Goal: Task Accomplishment & Management: Manage account settings

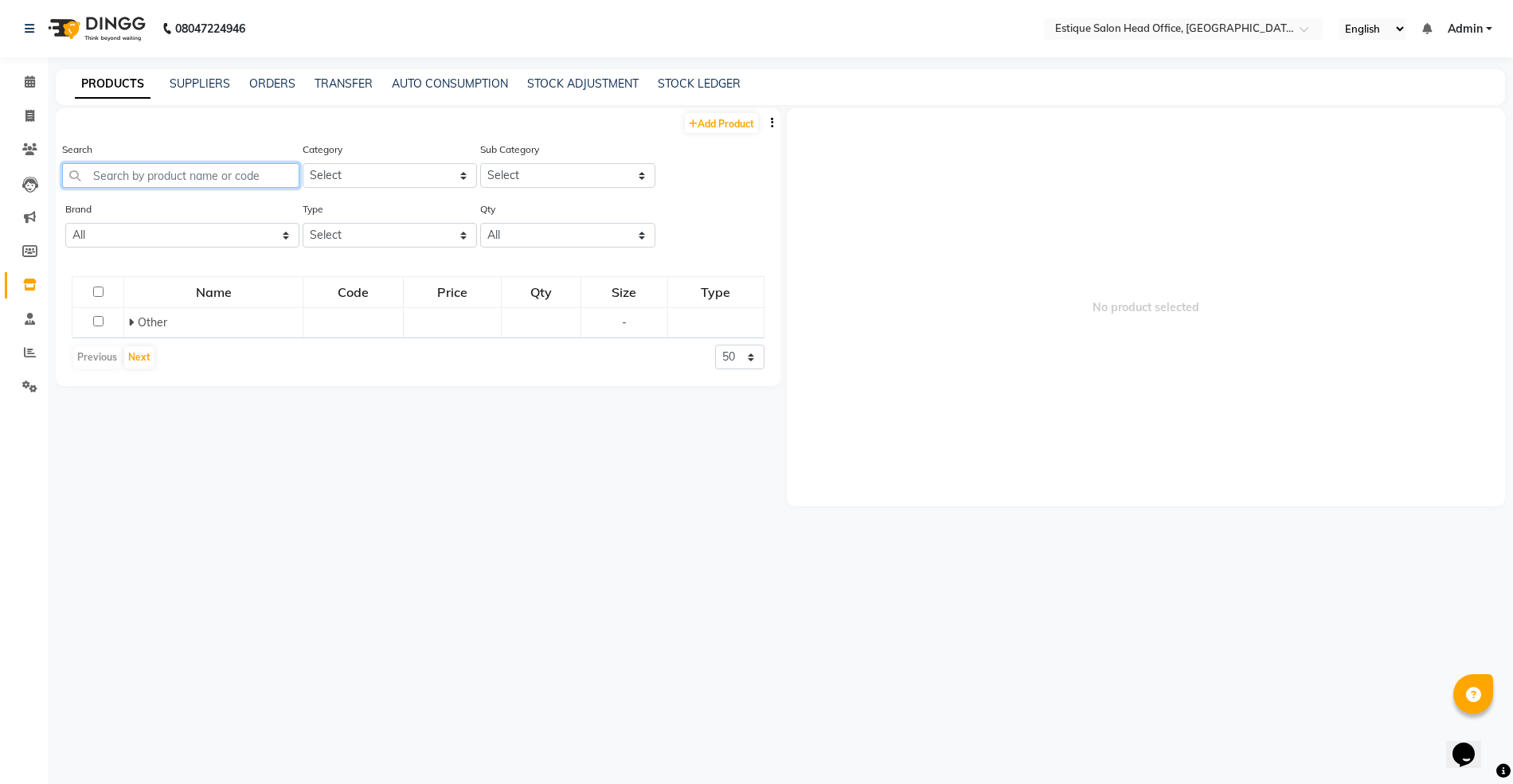
click at [116, 172] on input "text" at bounding box center [181, 175] width 237 height 25
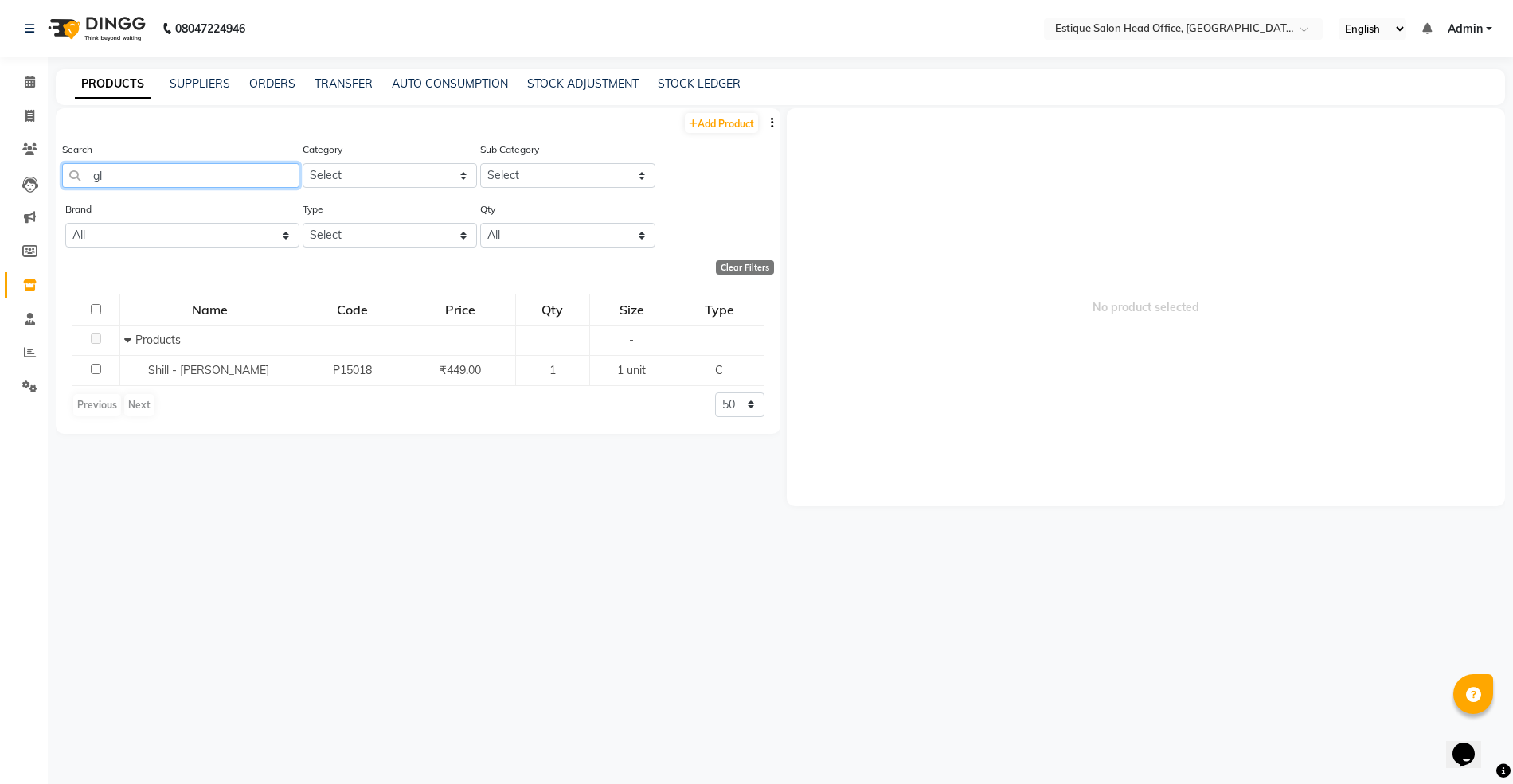
type input "g"
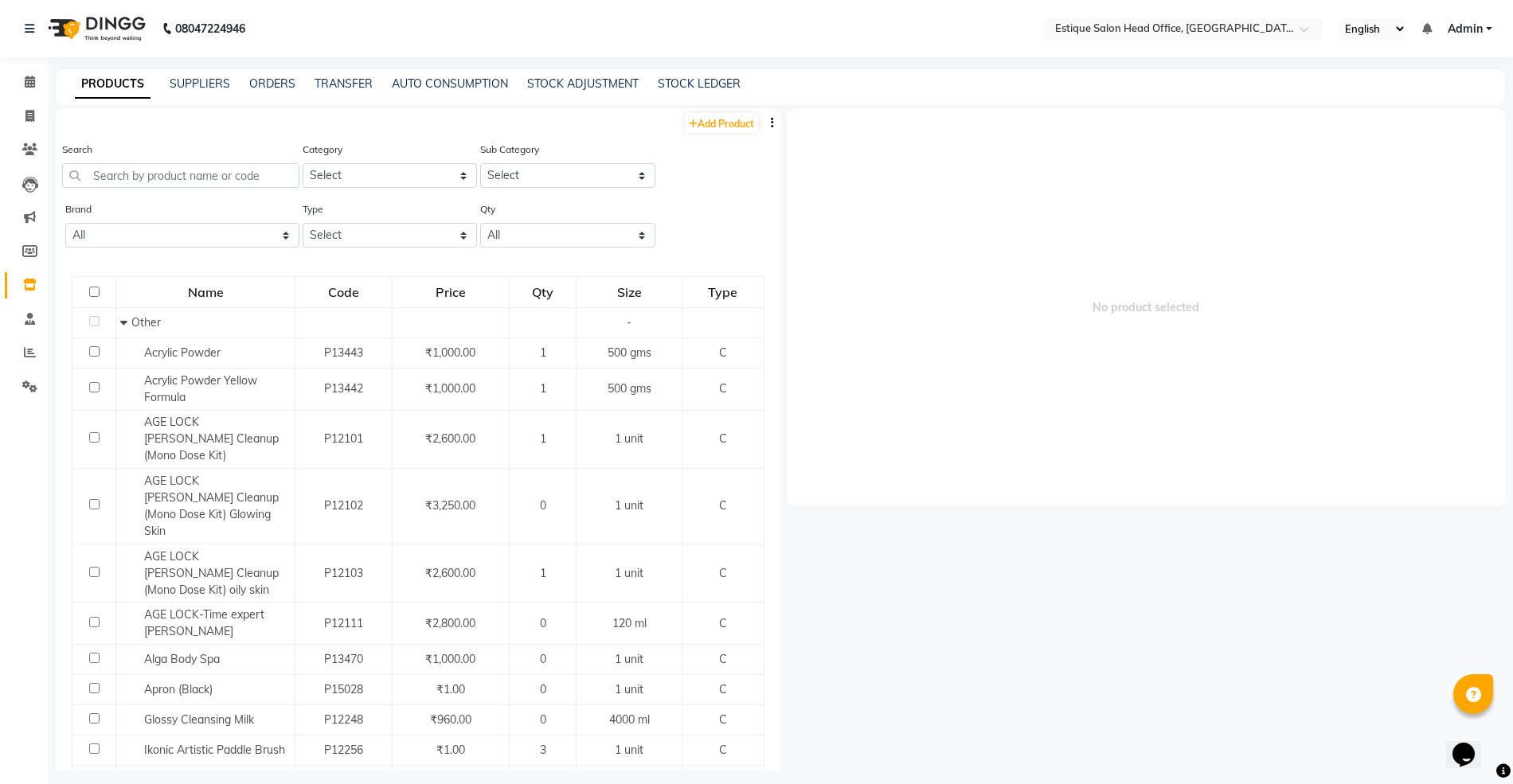
click at [141, 153] on div "Search" at bounding box center [181, 164] width 237 height 47
click at [150, 174] on input "text" at bounding box center [181, 175] width 237 height 25
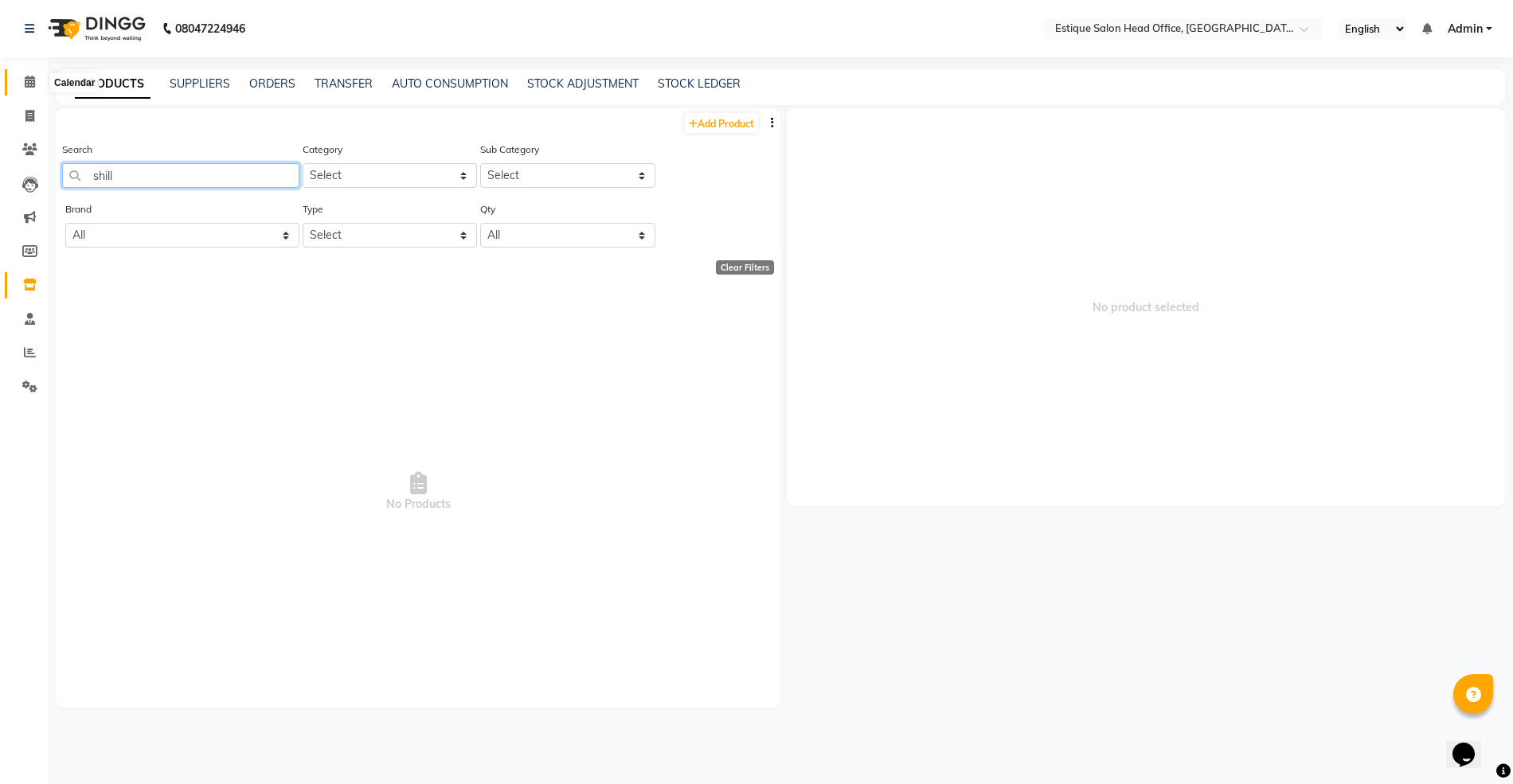
type input "shill"
click at [30, 78] on icon at bounding box center [30, 82] width 10 height 12
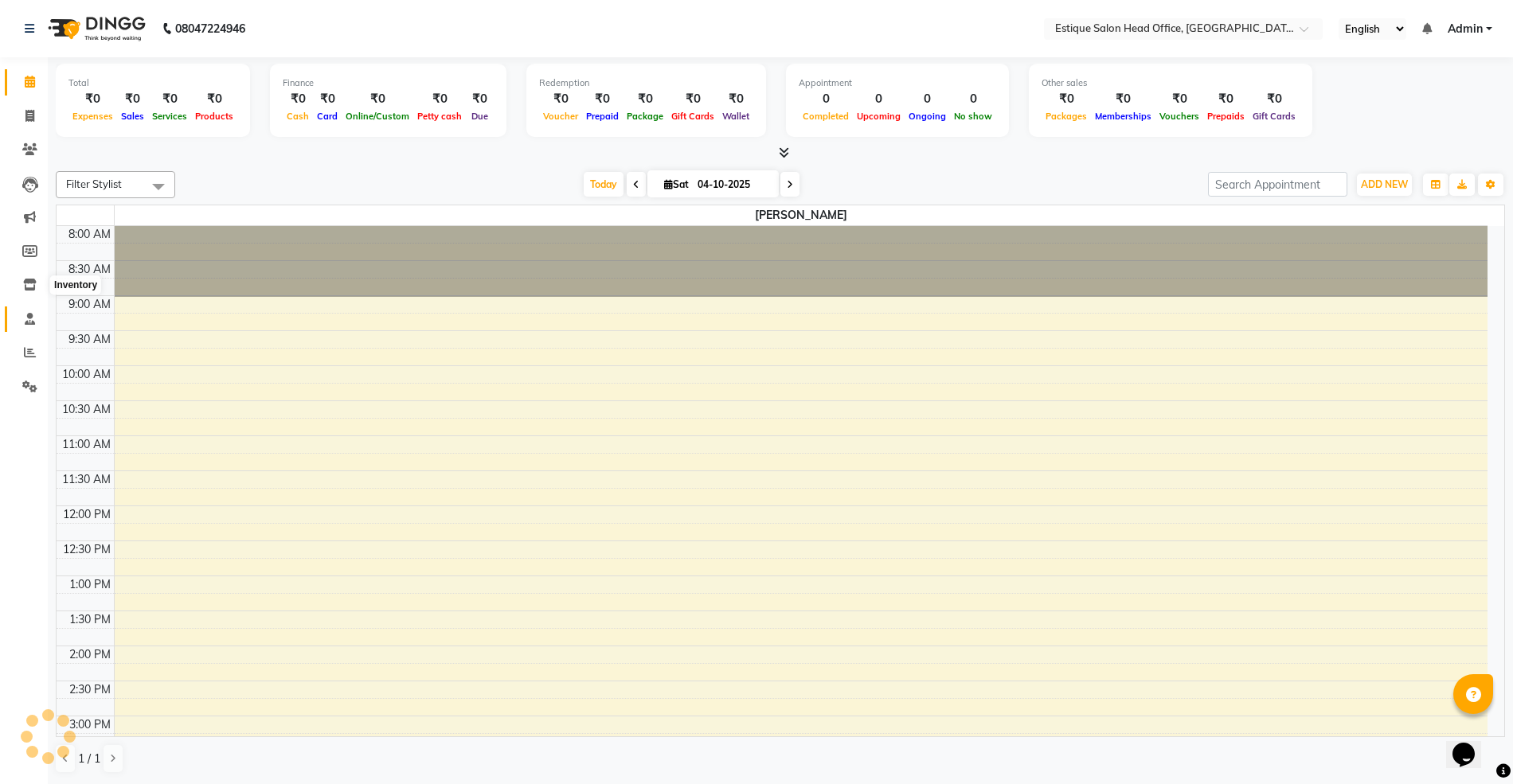
click at [26, 319] on icon at bounding box center [30, 319] width 10 height 12
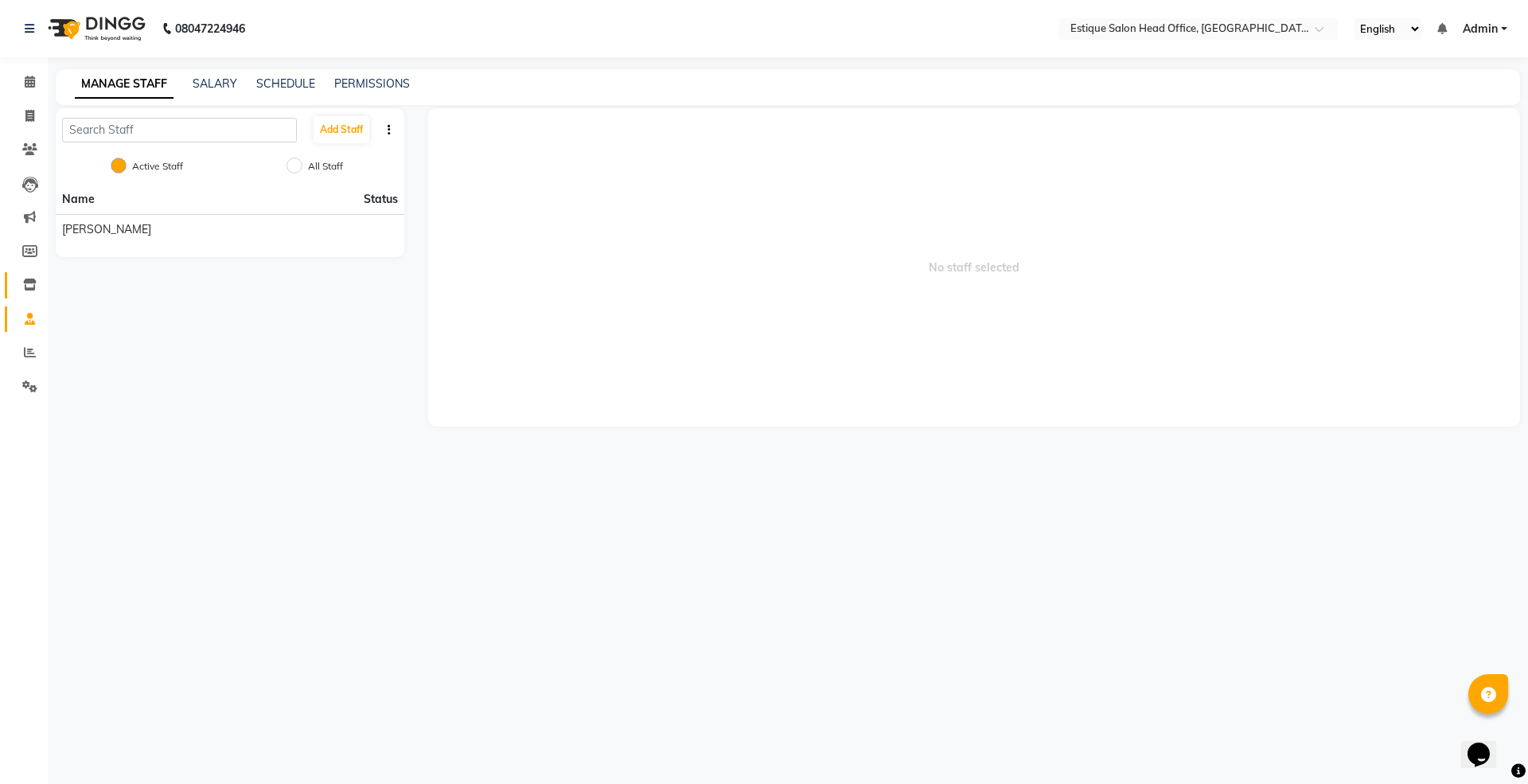
click at [28, 281] on icon at bounding box center [30, 285] width 14 height 12
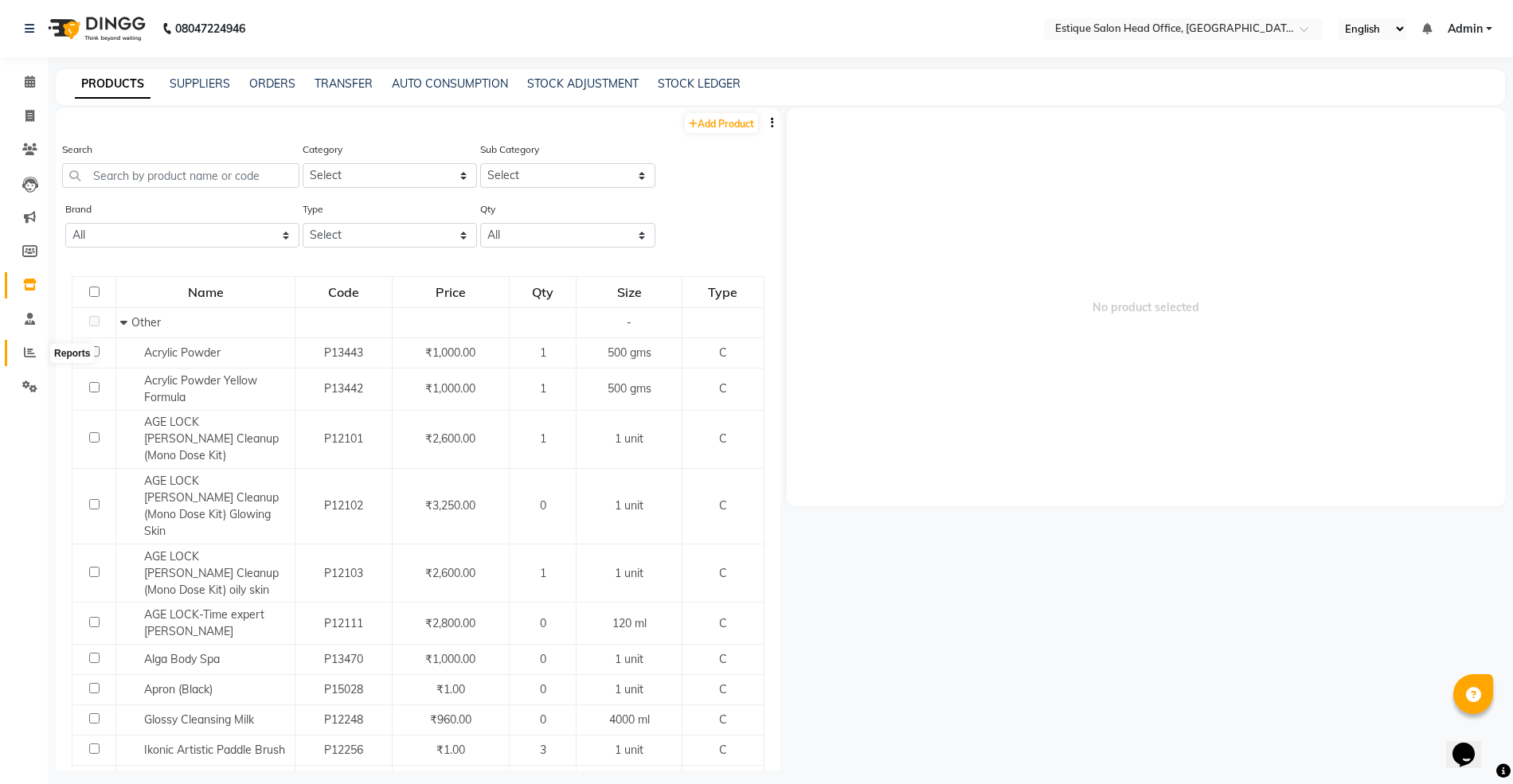
click at [32, 347] on icon at bounding box center [30, 352] width 12 height 12
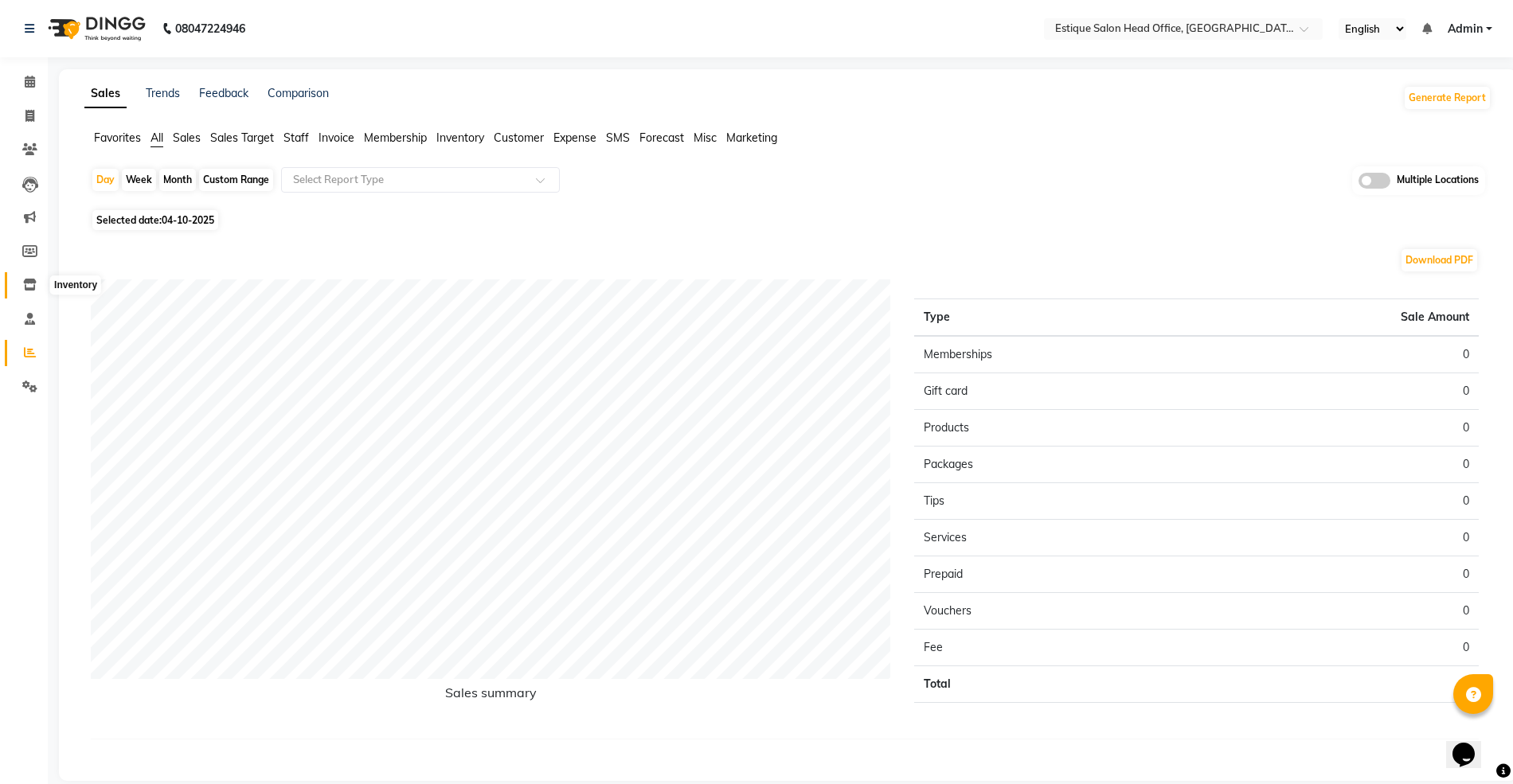
click at [29, 286] on icon at bounding box center [30, 285] width 14 height 12
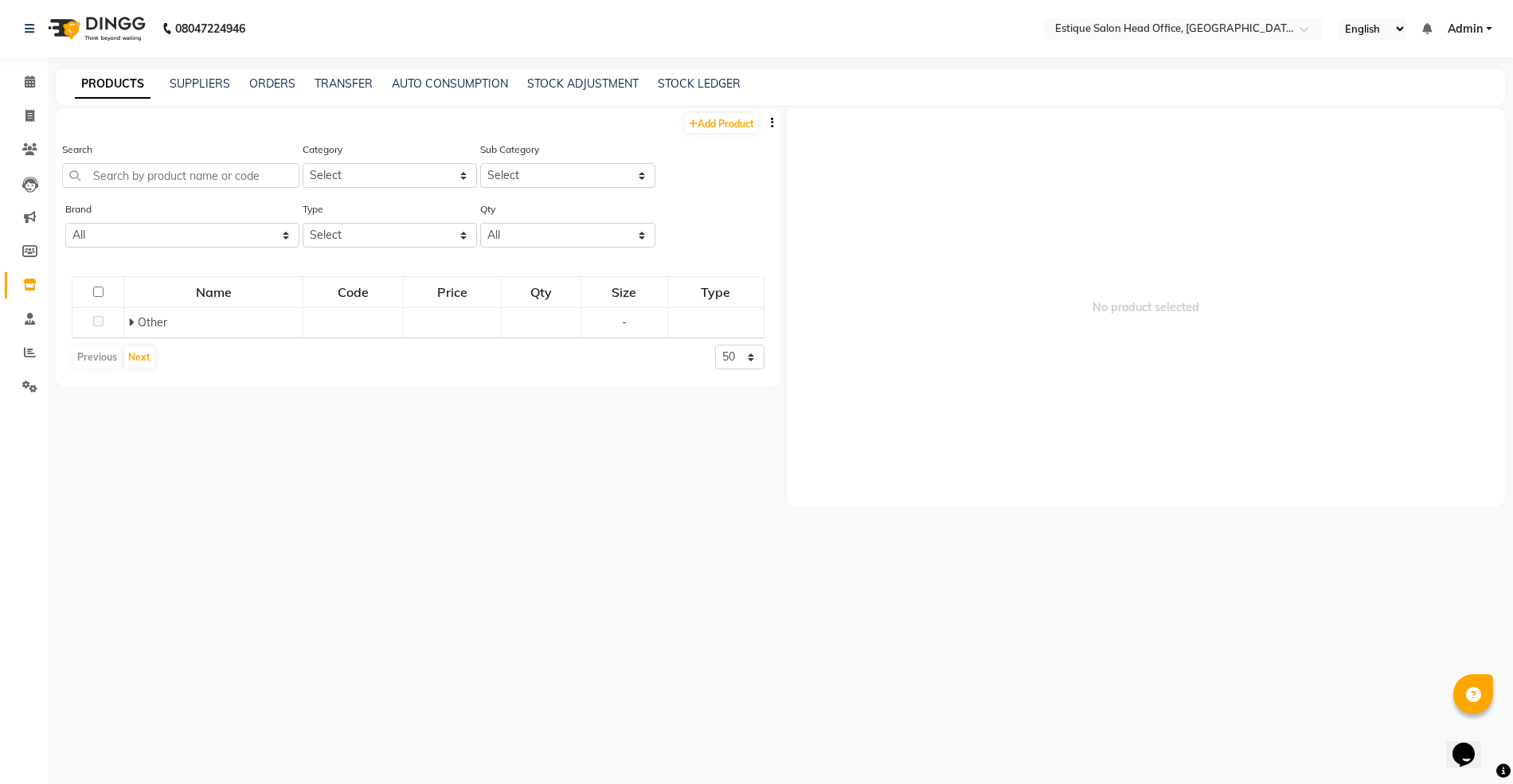
click at [113, 198] on div "Search" at bounding box center [181, 170] width 237 height 59
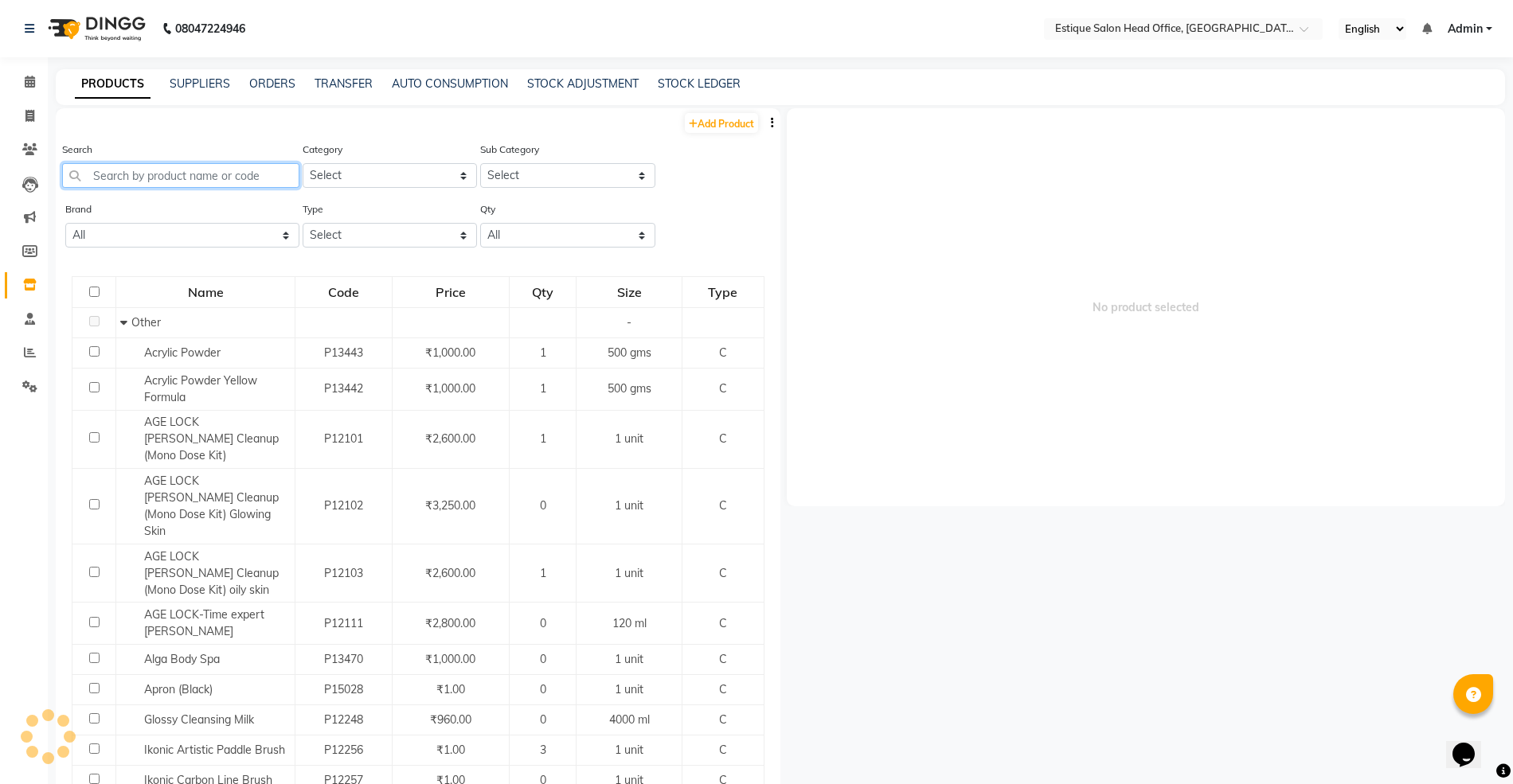
click at [121, 182] on input "text" at bounding box center [181, 175] width 237 height 25
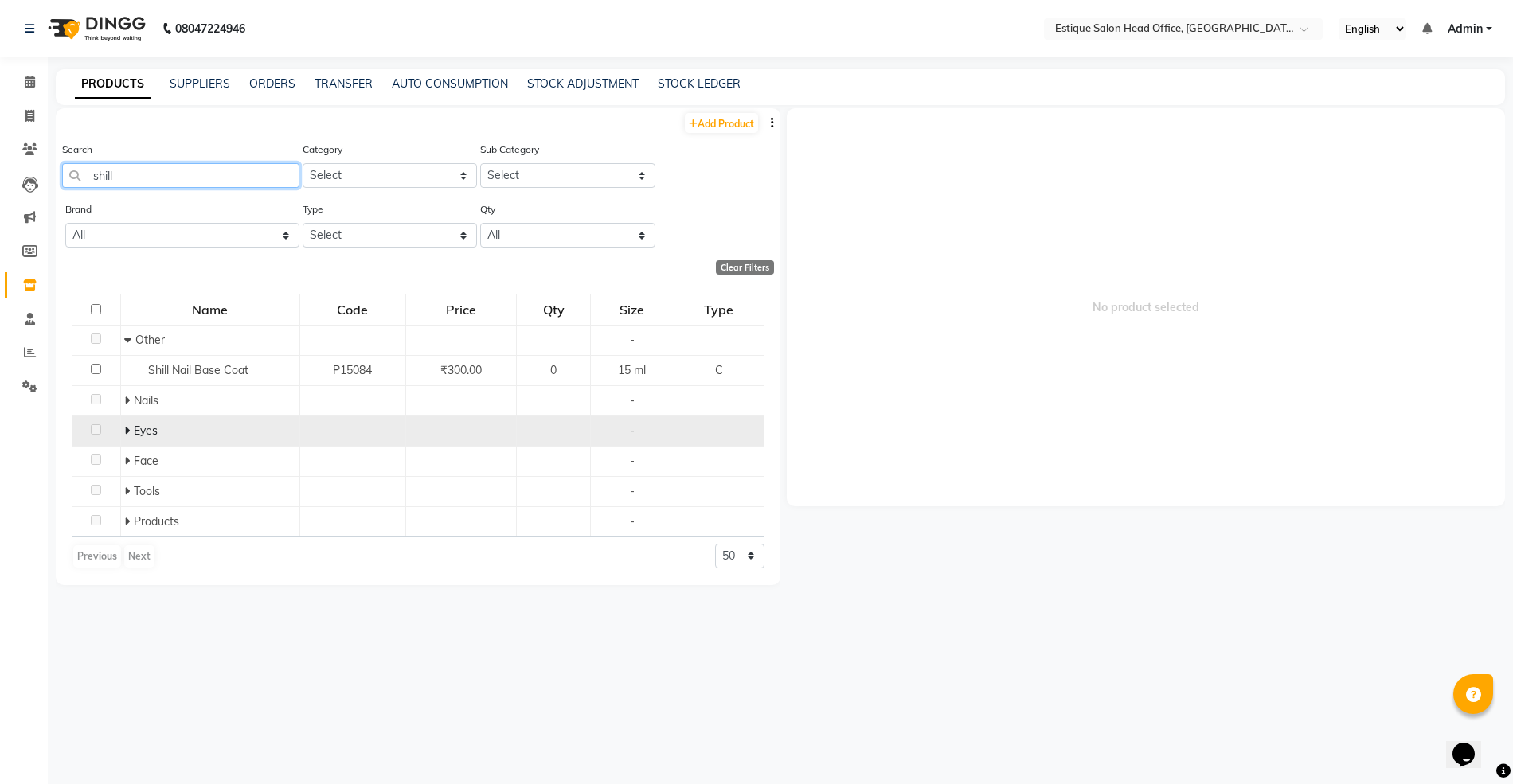
type input "shill"
click at [129, 431] on icon at bounding box center [126, 430] width 5 height 11
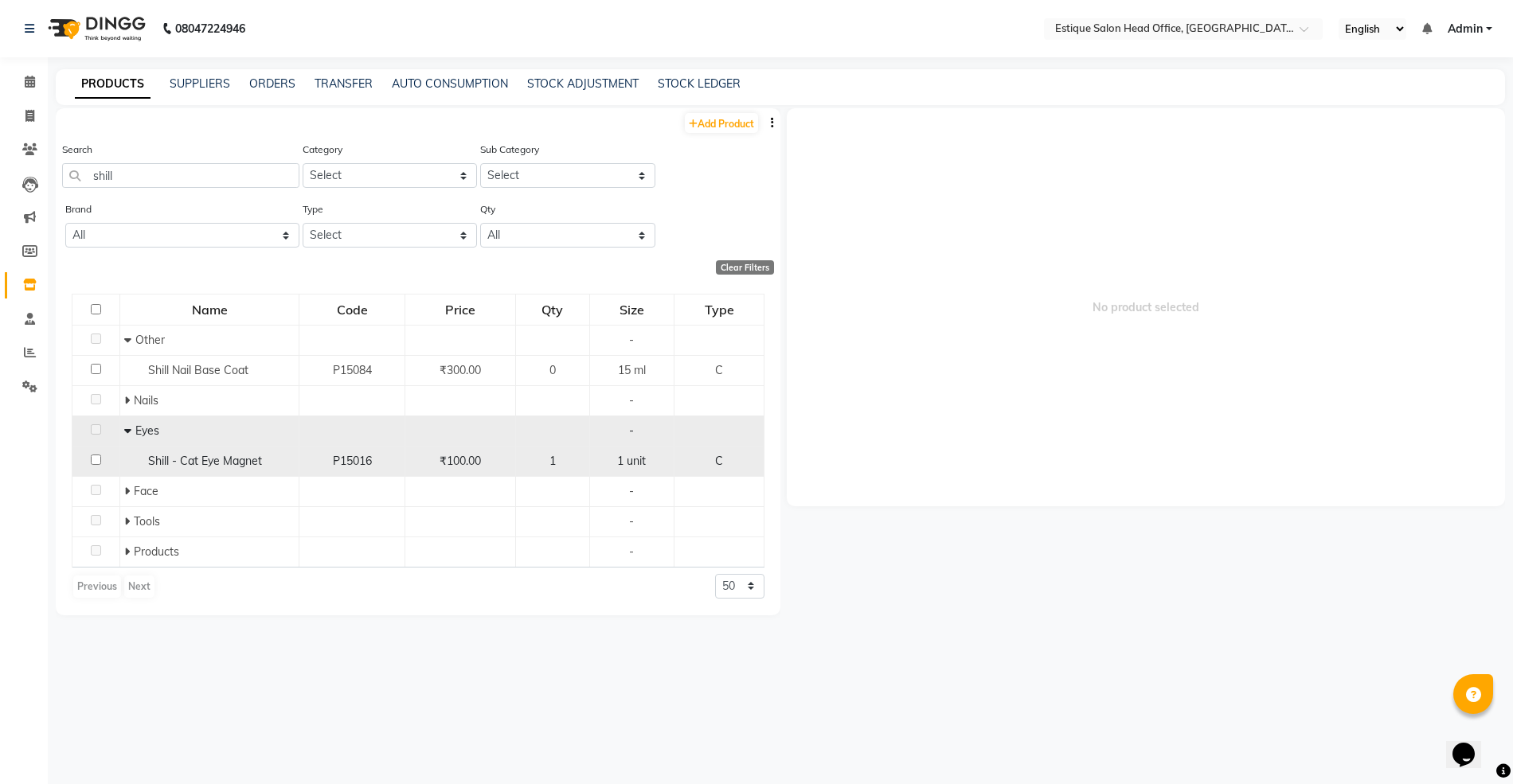
click at [201, 458] on span "Shill - Cat Eye Magnet" at bounding box center [205, 461] width 114 height 15
select select
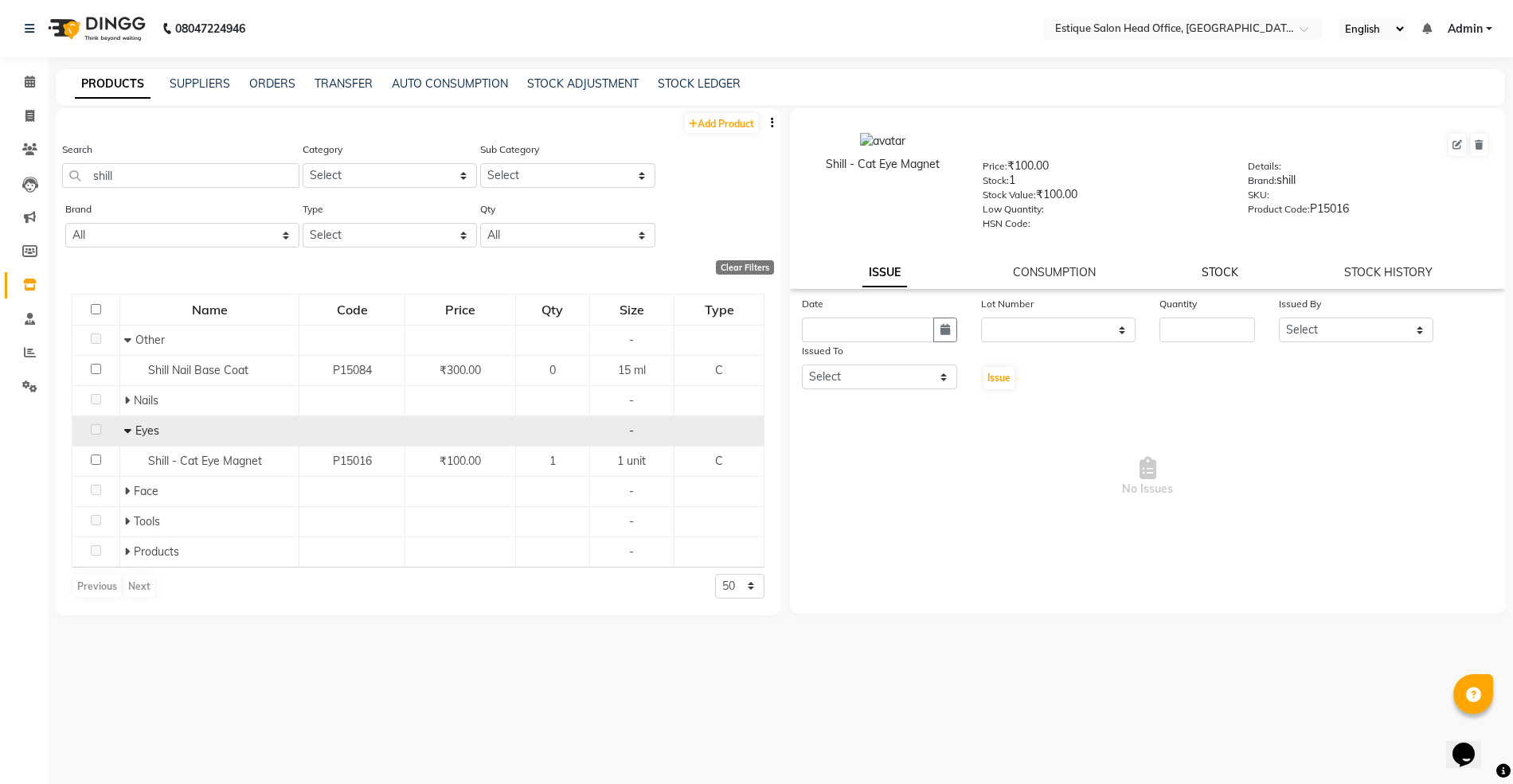
click at [1214, 265] on link "STOCK" at bounding box center [1220, 272] width 37 height 15
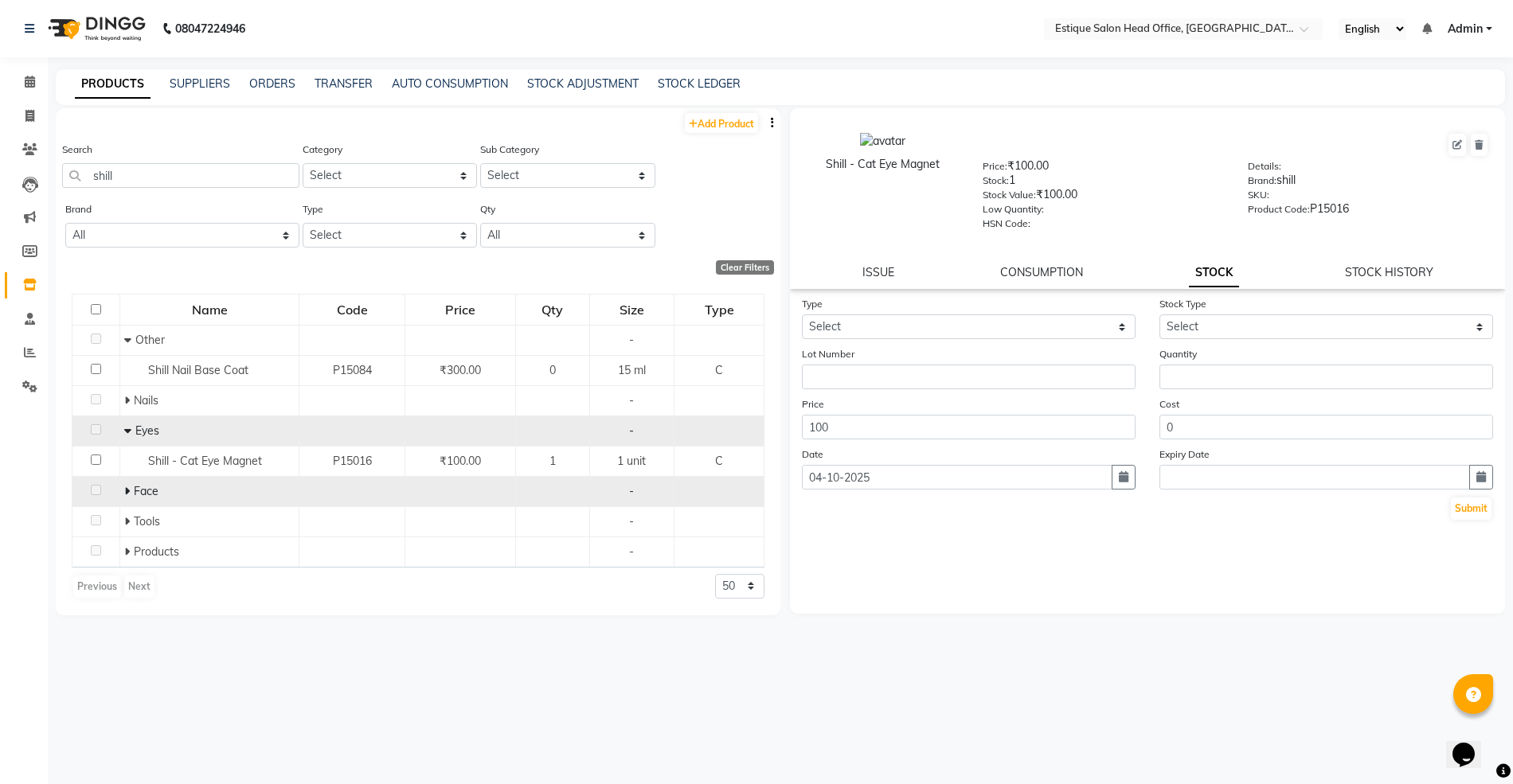
click at [125, 488] on icon at bounding box center [126, 491] width 5 height 11
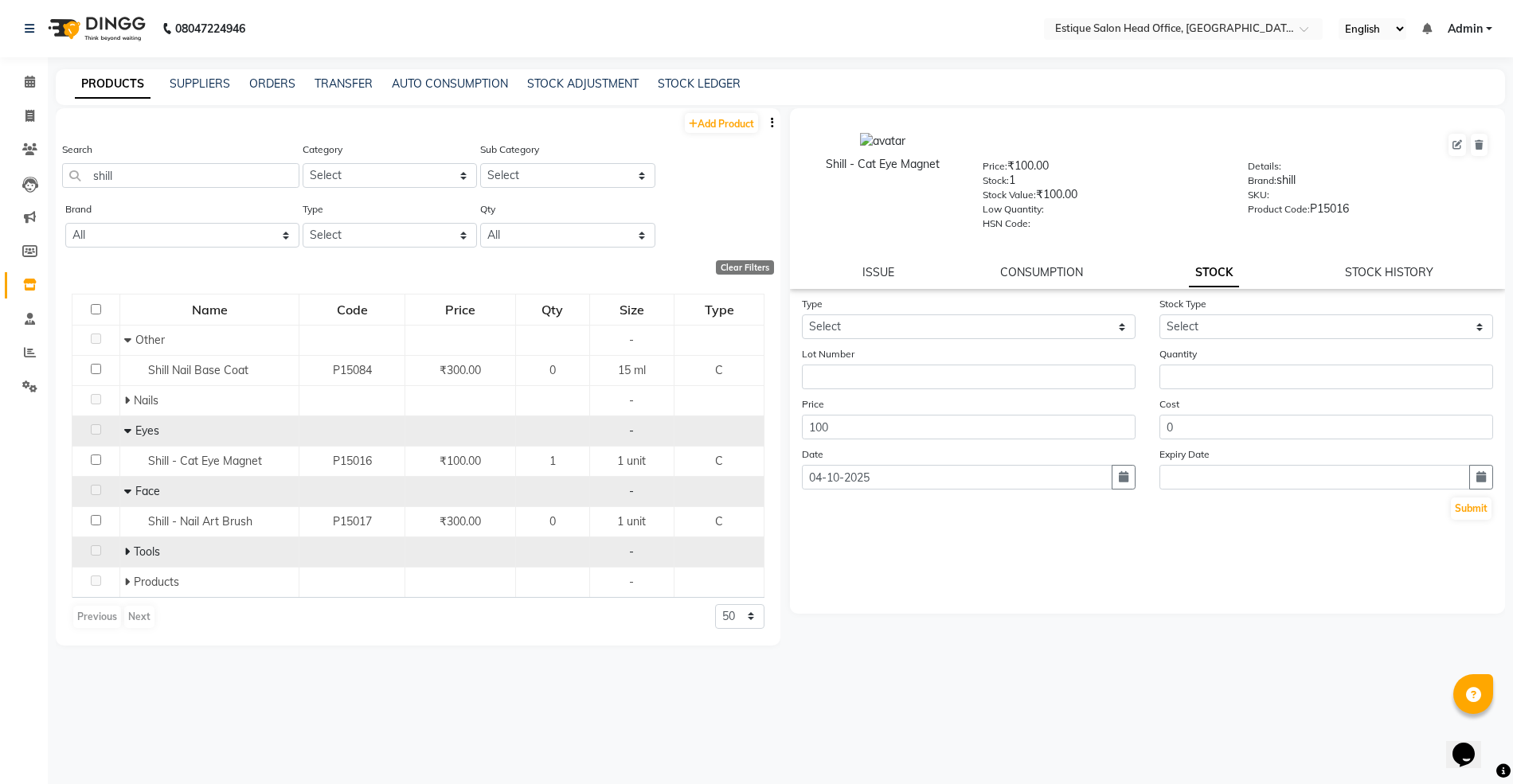
click at [127, 549] on icon at bounding box center [126, 551] width 5 height 11
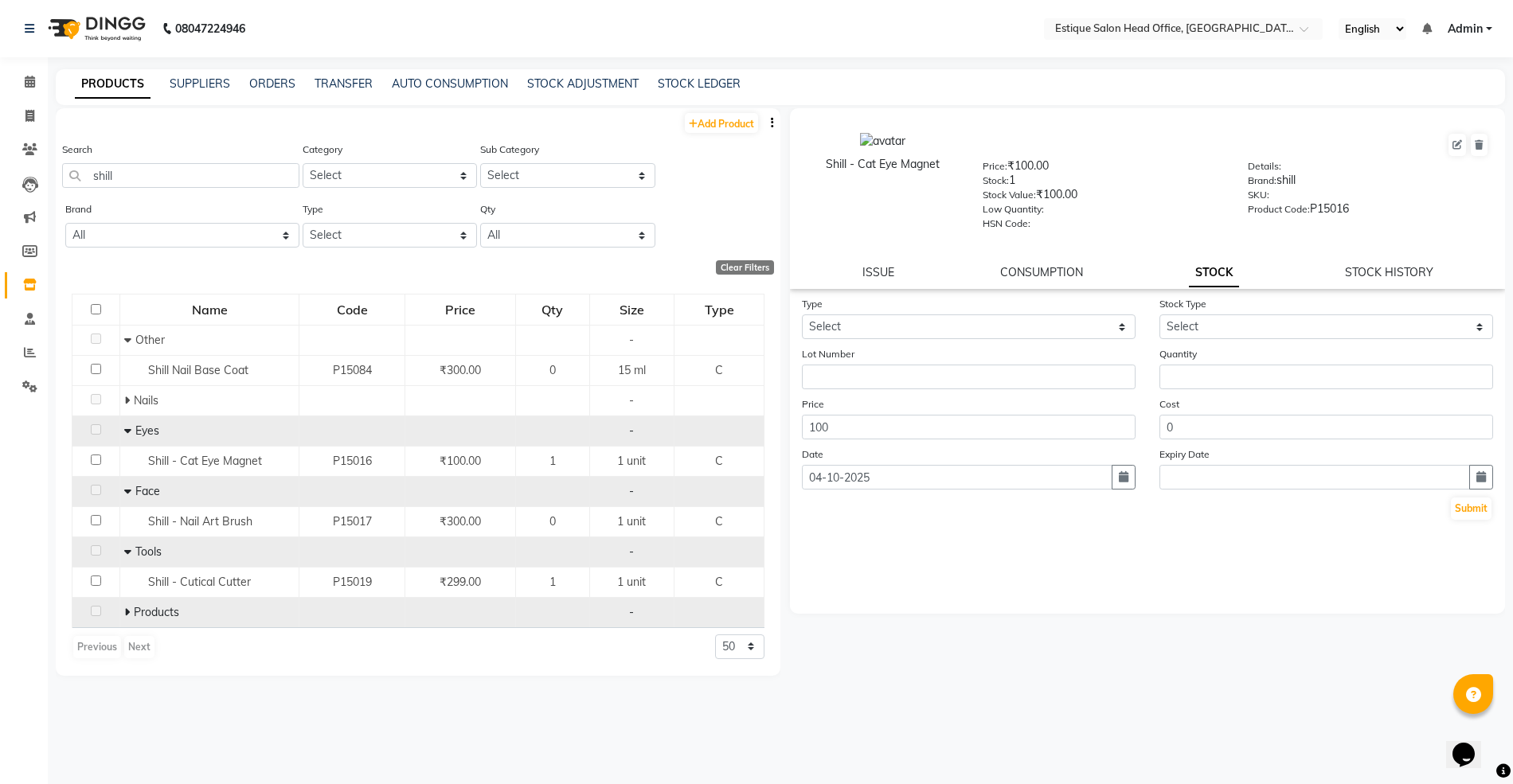
click at [132, 609] on span at bounding box center [128, 611] width 9 height 15
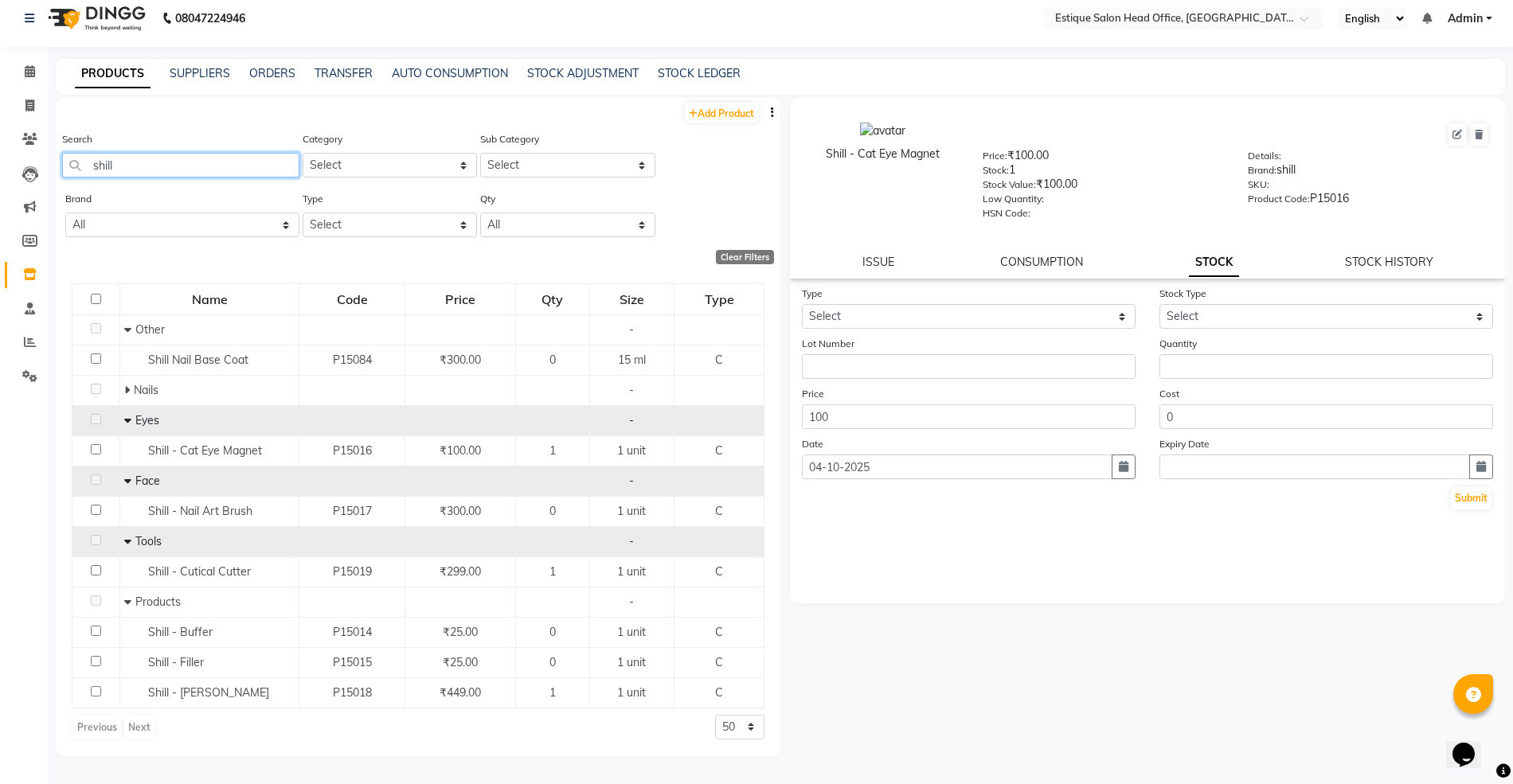
drag, startPoint x: 120, startPoint y: 156, endPoint x: 70, endPoint y: 150, distance: 50.4
click at [70, 150] on div "Search shill" at bounding box center [181, 154] width 237 height 47
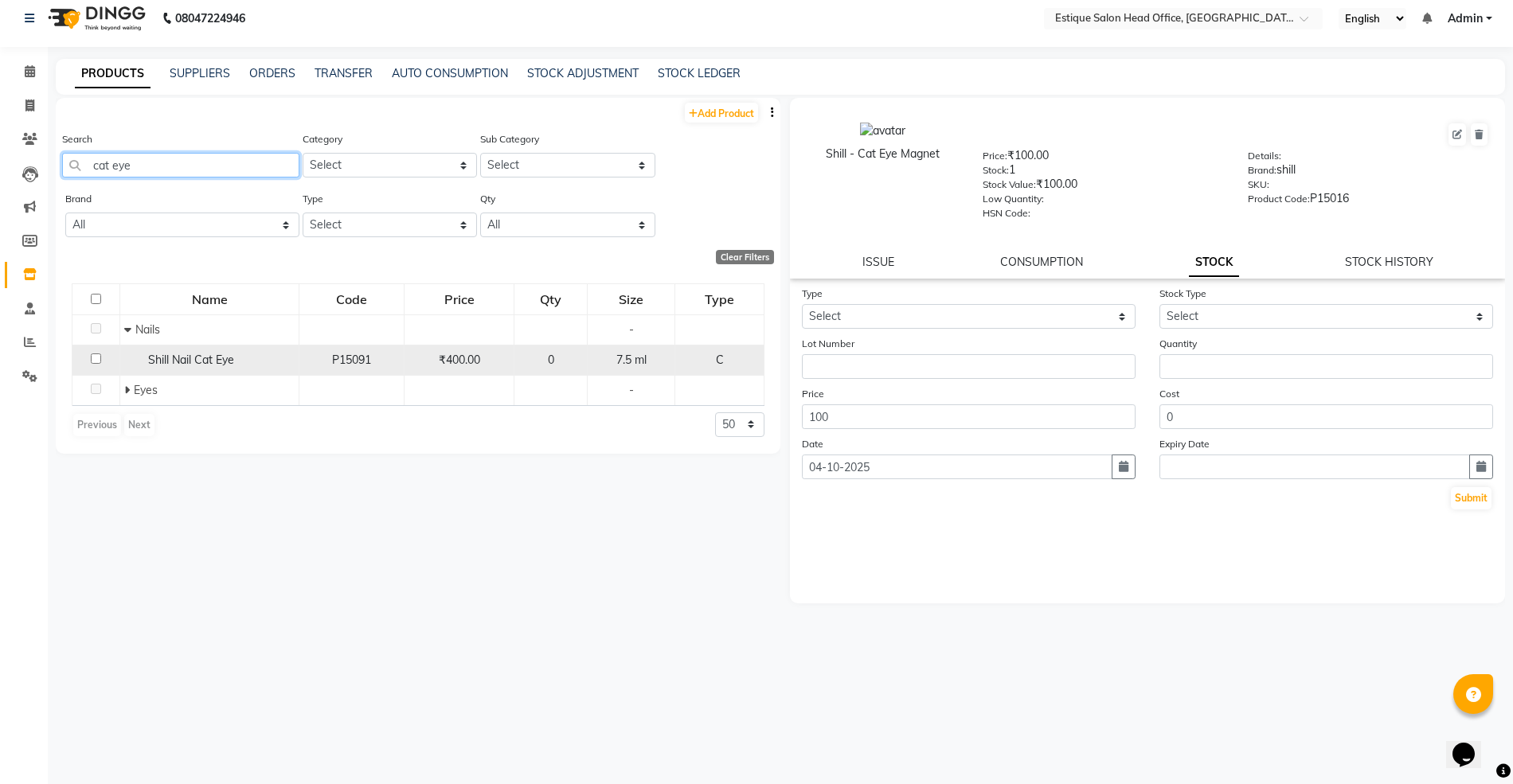
type input "cat eye"
click at [172, 358] on span "Shill Nail Cat Eye" at bounding box center [191, 359] width 86 height 15
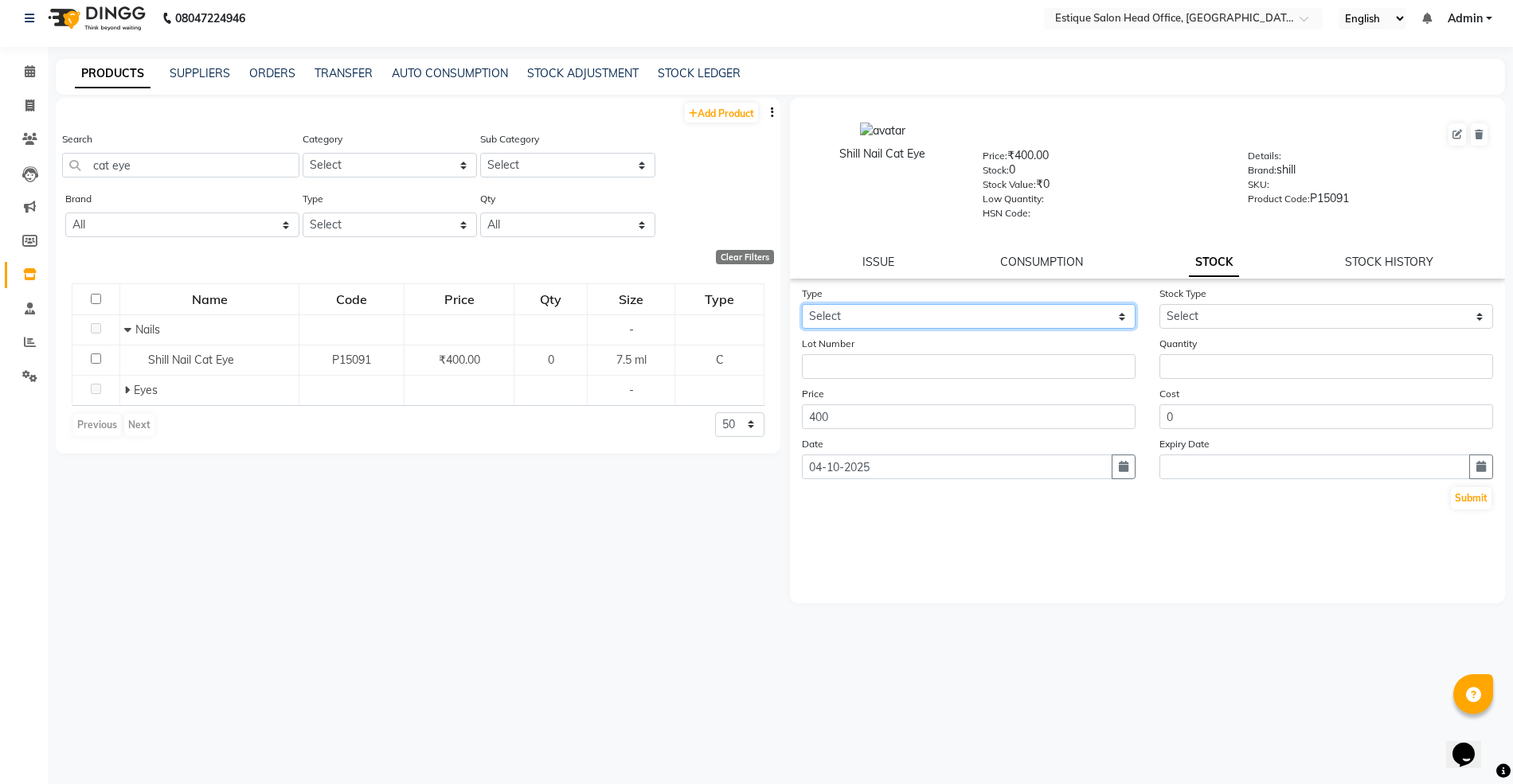
drag, startPoint x: 842, startPoint y: 304, endPoint x: 842, endPoint y: 315, distance: 11.0
click at [842, 304] on select "Select In Out" at bounding box center [969, 316] width 334 height 25
select select "in"
click at [802, 304] on select "Select In Out" at bounding box center [969, 316] width 334 height 25
click at [1192, 309] on select "Select New Stock Adjustment Return Other" at bounding box center [1326, 316] width 334 height 25
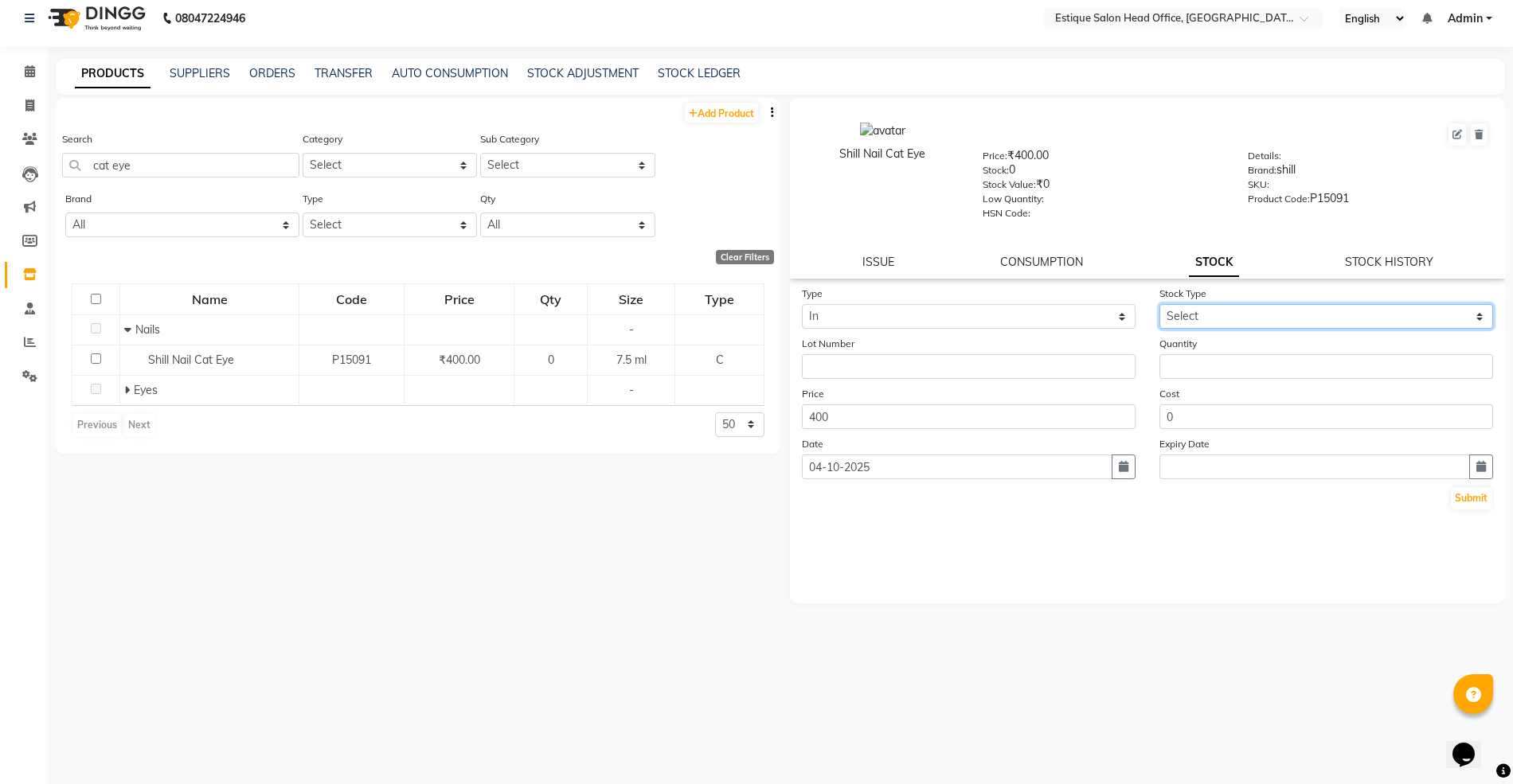
select select "new stock"
click at [1159, 304] on select "Select New Stock Adjustment Return Other" at bounding box center [1326, 316] width 334 height 25
click at [1186, 360] on input "number" at bounding box center [1326, 366] width 334 height 25
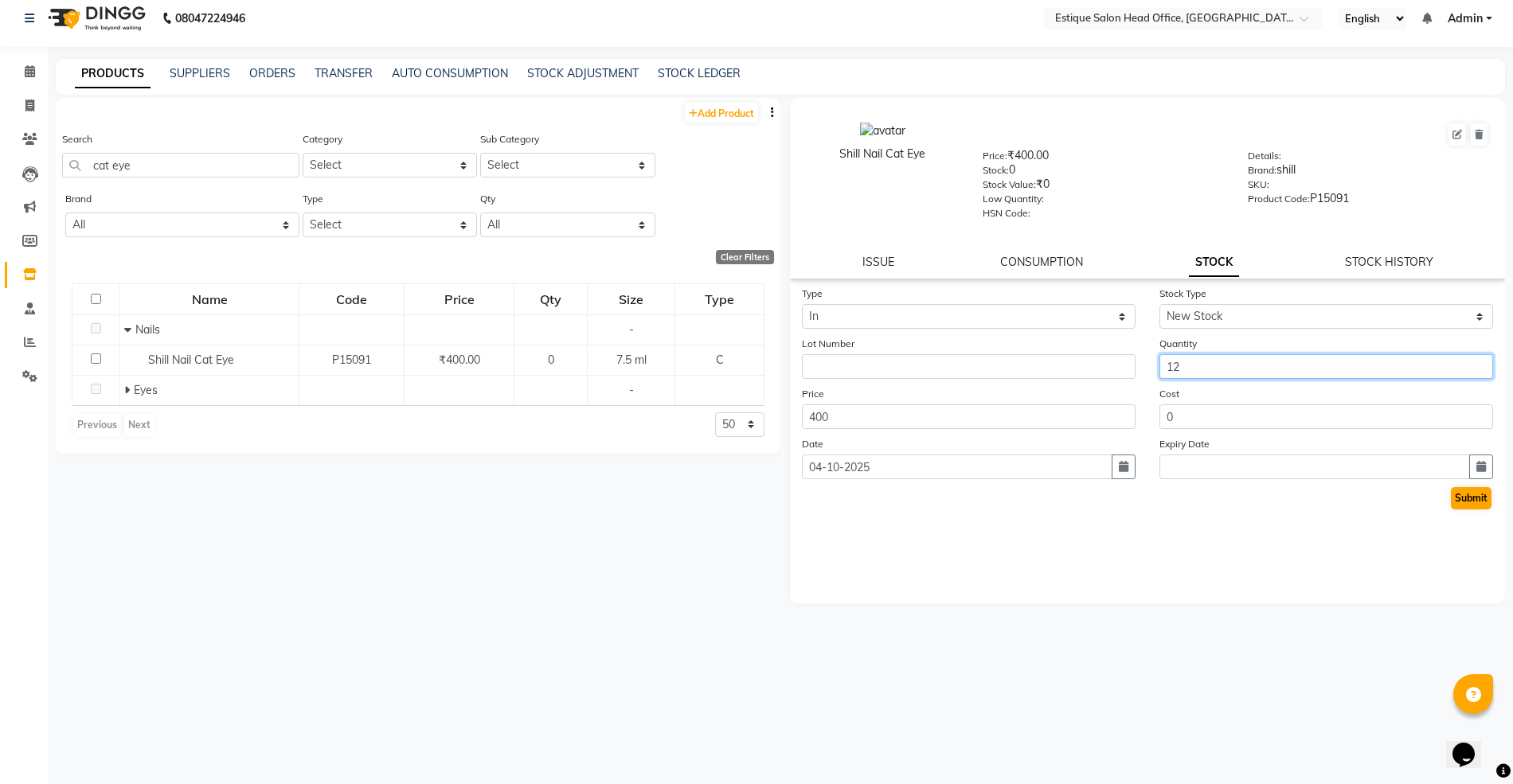
type input "12"
click at [1467, 494] on button "Submit" at bounding box center [1470, 498] width 40 height 22
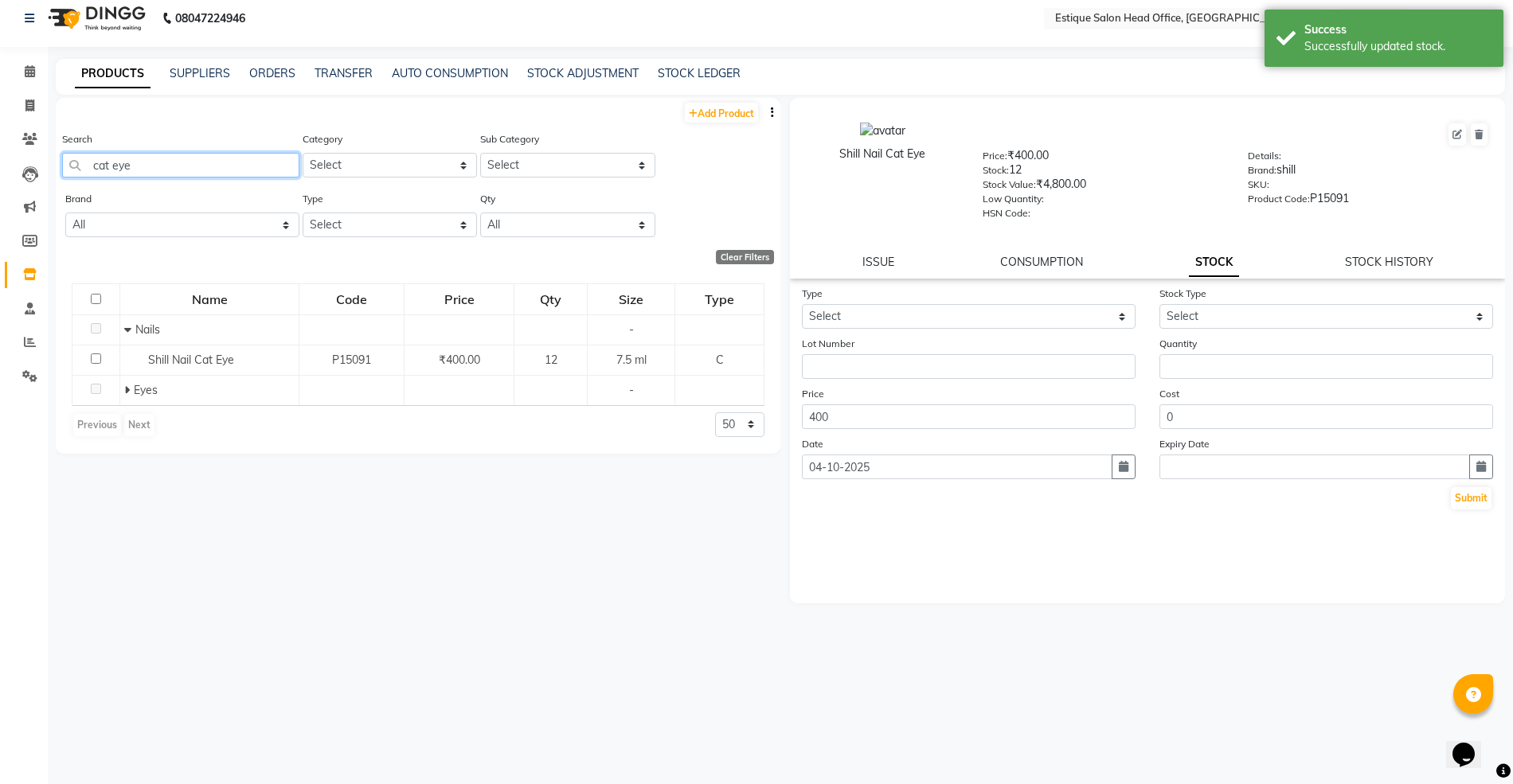
drag, startPoint x: 145, startPoint y: 160, endPoint x: 84, endPoint y: 147, distance: 62.4
click at [84, 147] on div "Search cat eye" at bounding box center [181, 154] width 237 height 47
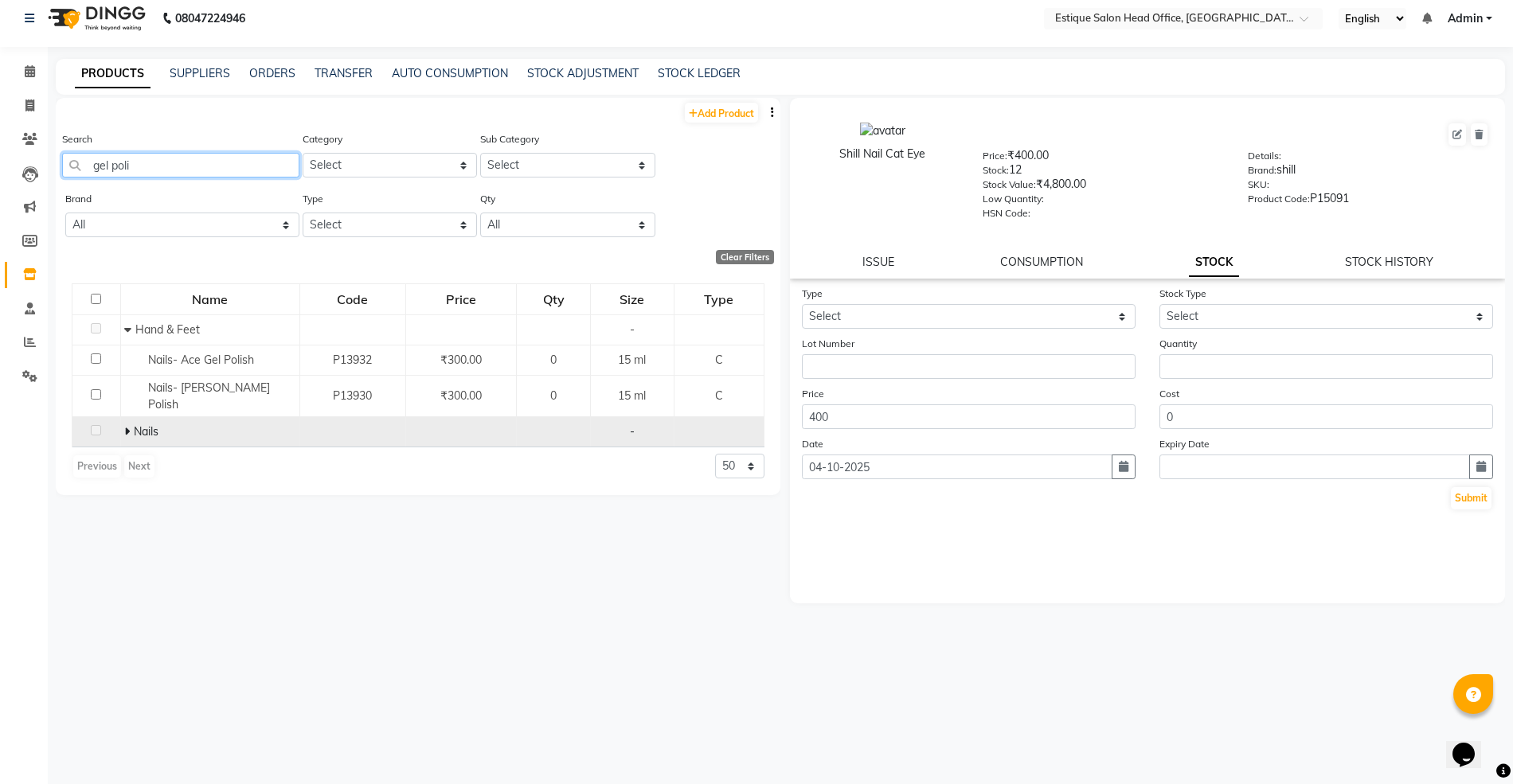
type input "gel poli"
click at [127, 426] on icon at bounding box center [126, 431] width 5 height 11
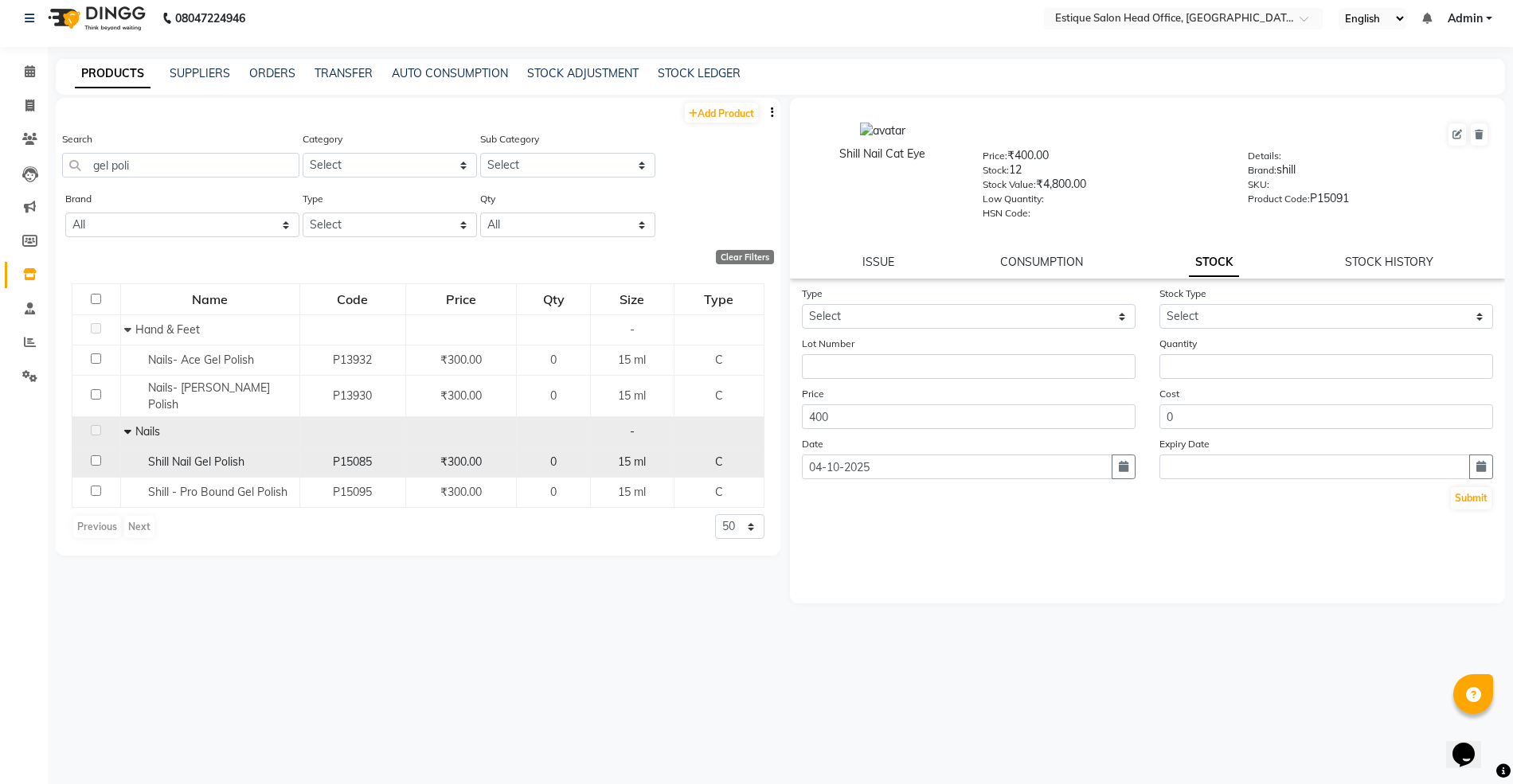
click at [208, 454] on span "Shill Nail Gel Polish" at bounding box center [196, 461] width 96 height 15
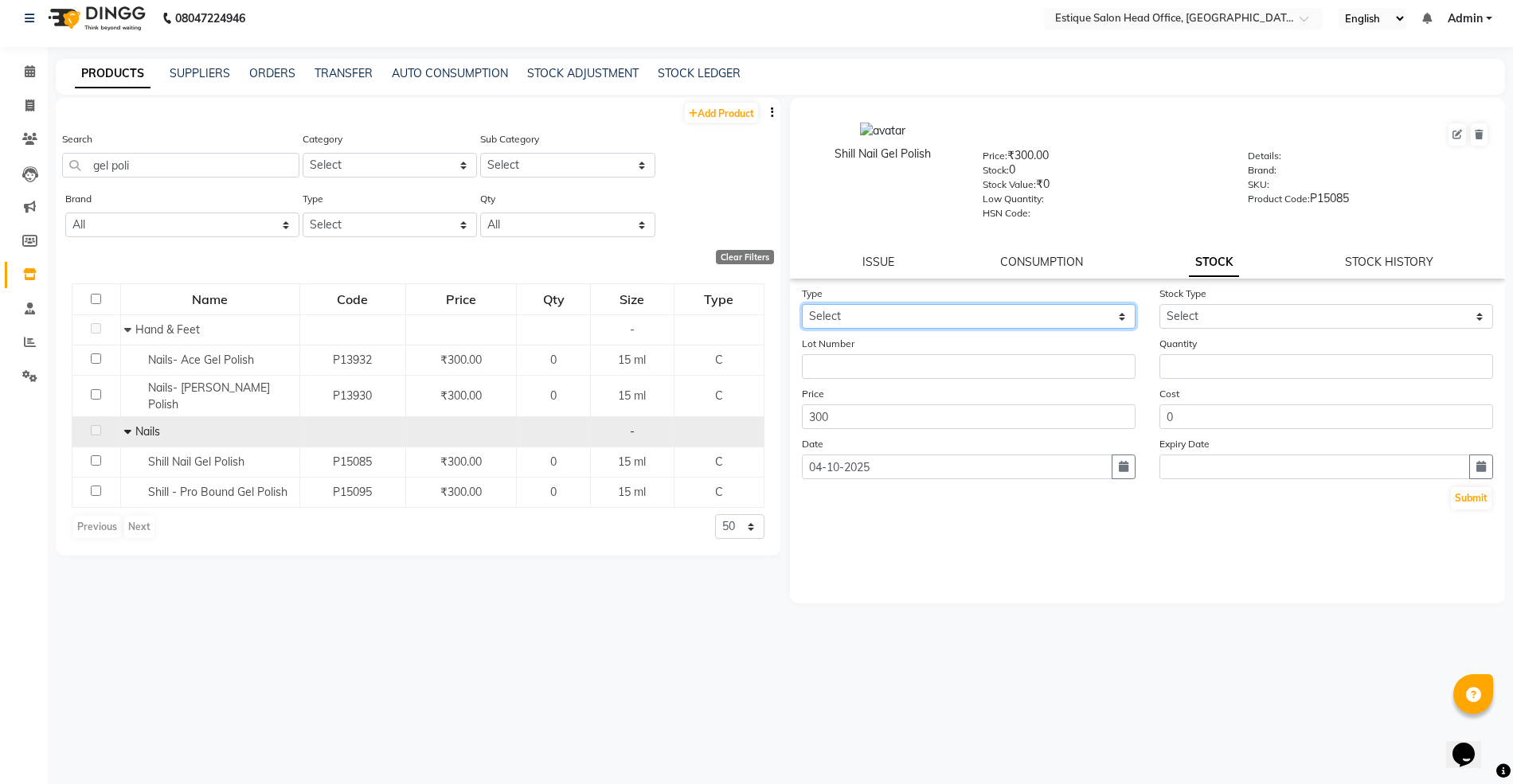
drag, startPoint x: 867, startPoint y: 309, endPoint x: 849, endPoint y: 322, distance: 22.2
click at [867, 309] on select "Select In Out" at bounding box center [969, 316] width 334 height 25
select select "in"
click at [802, 304] on select "Select In Out" at bounding box center [969, 316] width 334 height 25
click at [1184, 313] on select "Select New Stock Adjustment Return Other" at bounding box center [1326, 316] width 334 height 25
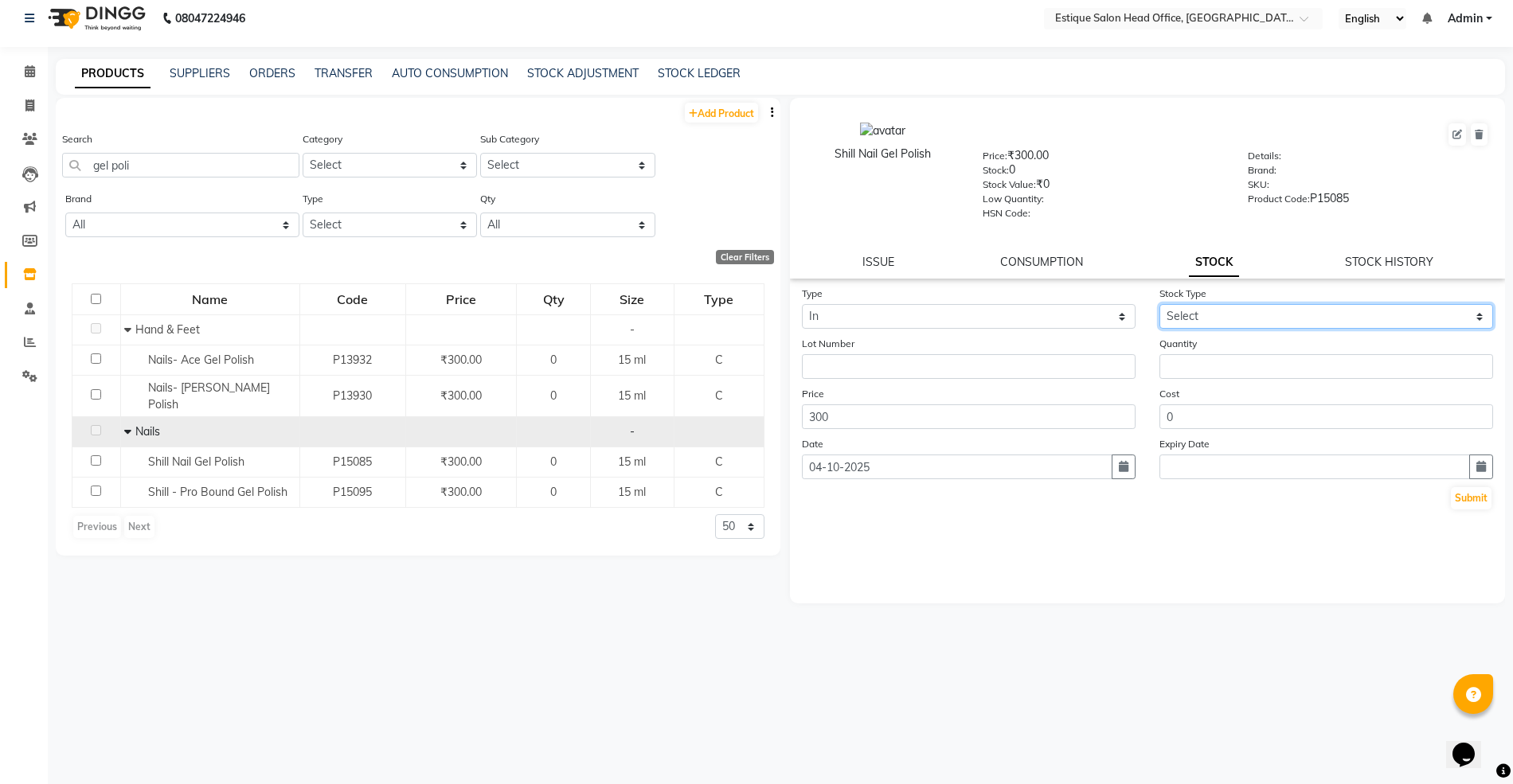
select select "new stock"
click at [1159, 304] on select "Select New Stock Adjustment Return Other" at bounding box center [1326, 316] width 334 height 25
click at [1183, 364] on input "number" at bounding box center [1326, 366] width 334 height 25
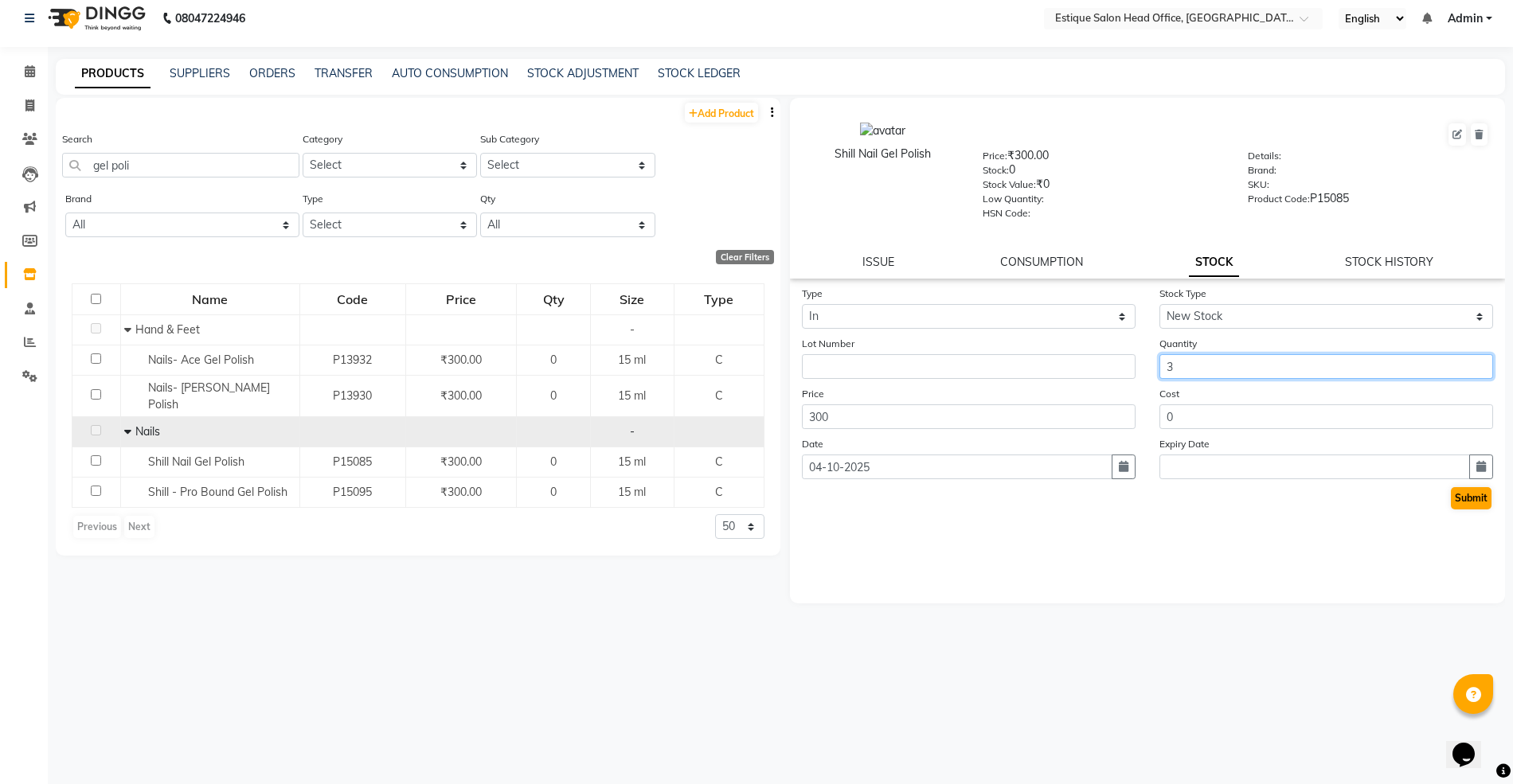
type input "3"
click at [1459, 488] on button "Submit" at bounding box center [1470, 498] width 40 height 22
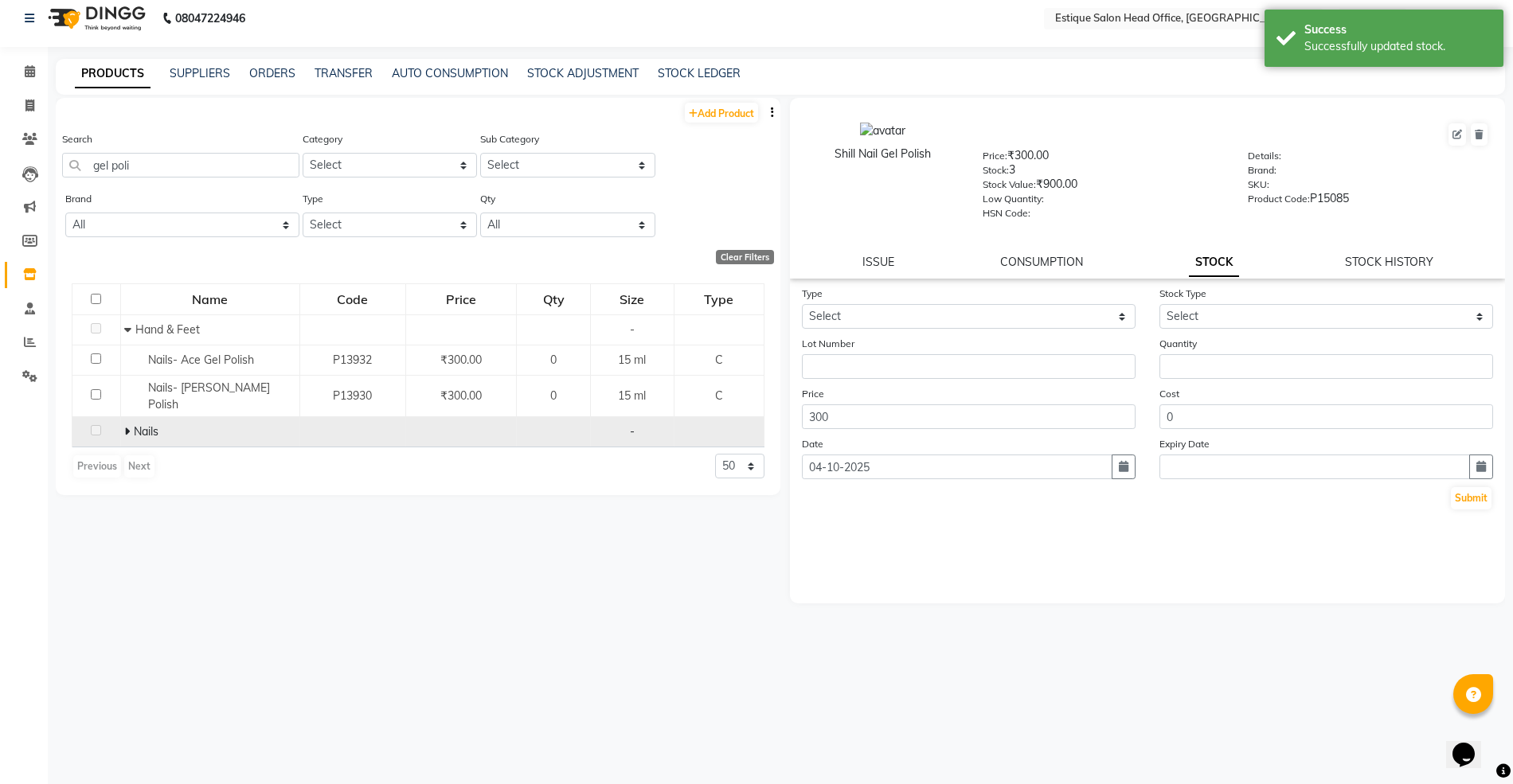
click at [125, 426] on icon at bounding box center [126, 431] width 5 height 11
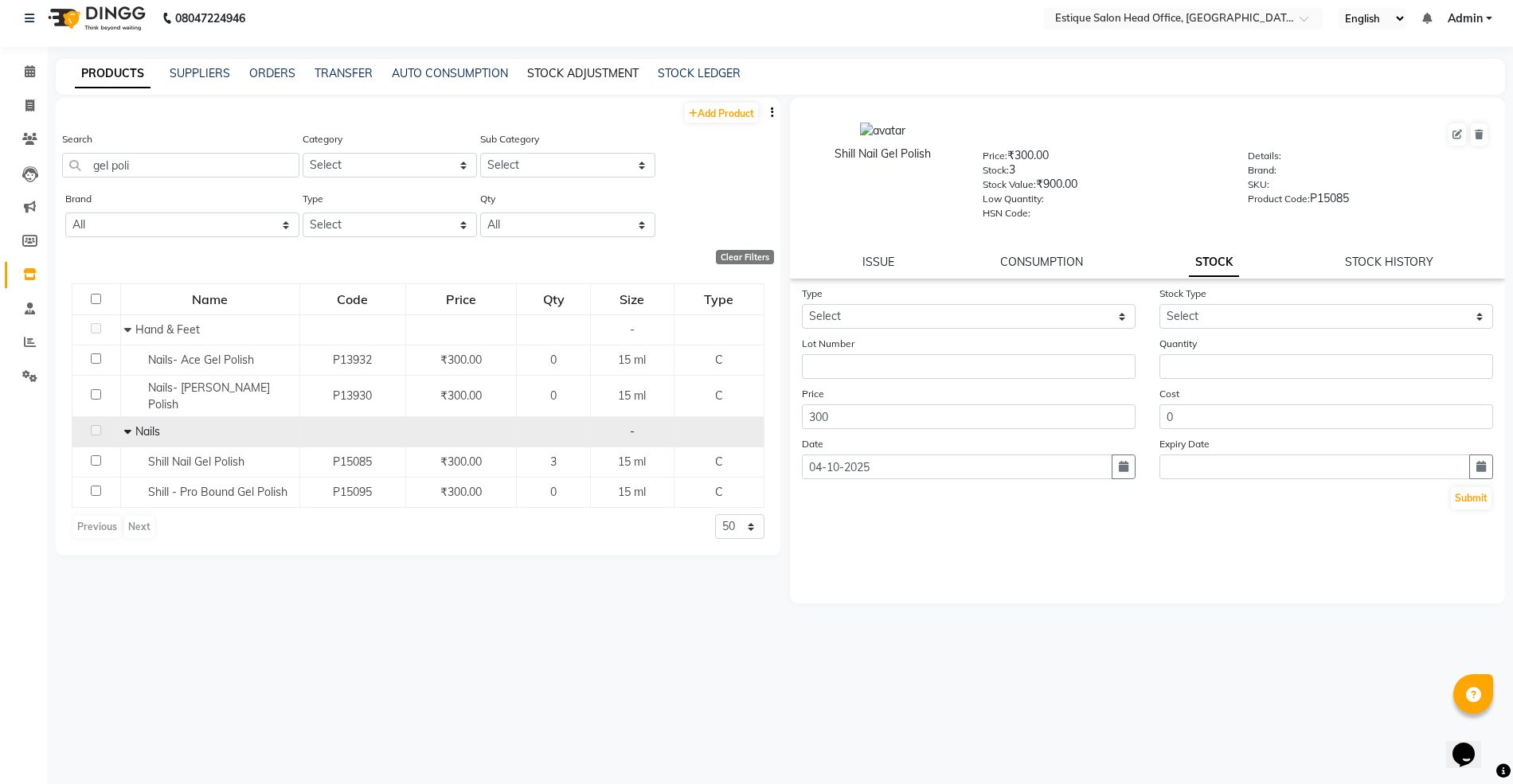
click at [615, 73] on link "STOCK ADJUSTMENT" at bounding box center [583, 73] width 112 height 15
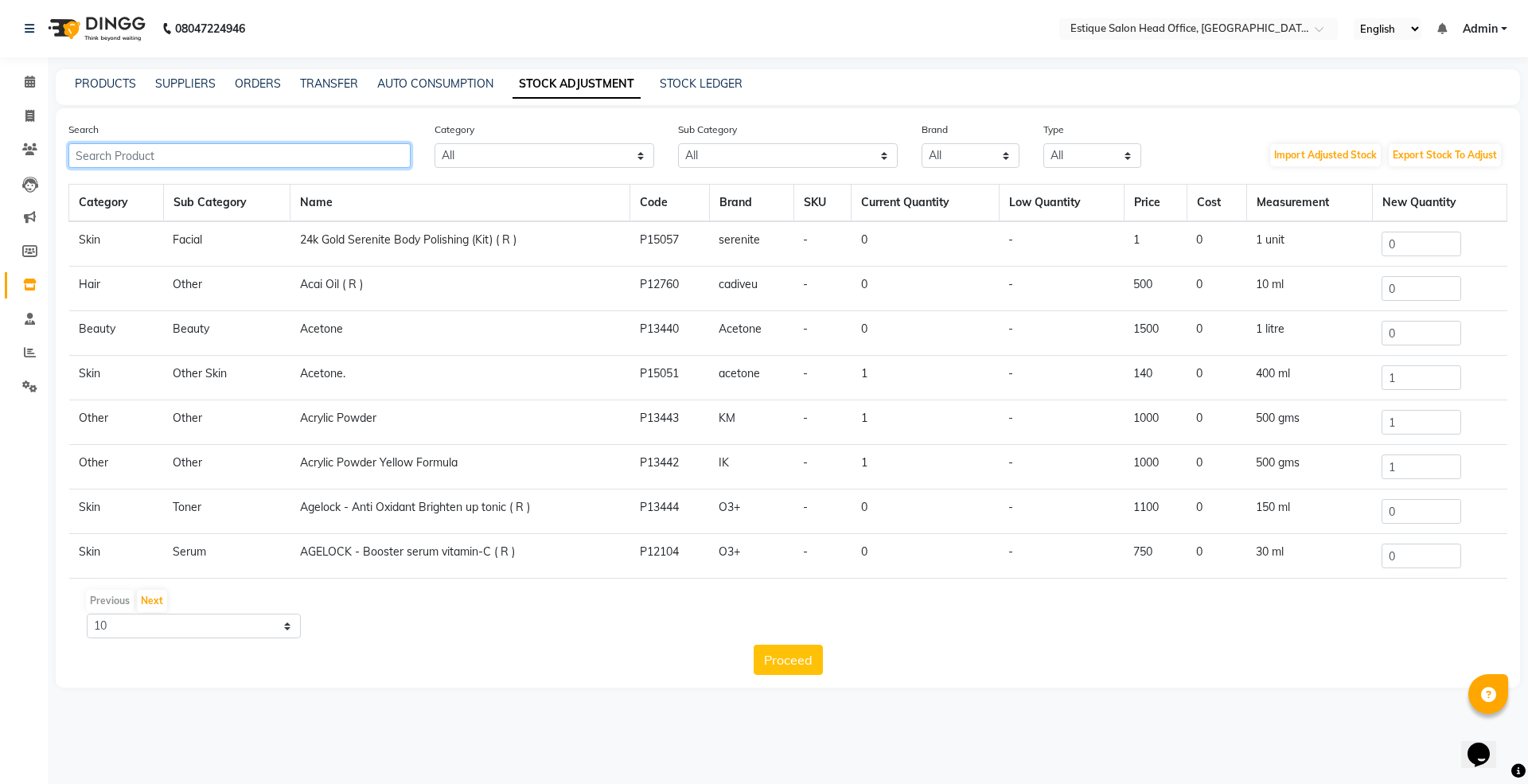
click at [124, 144] on input "text" at bounding box center [240, 156] width 342 height 25
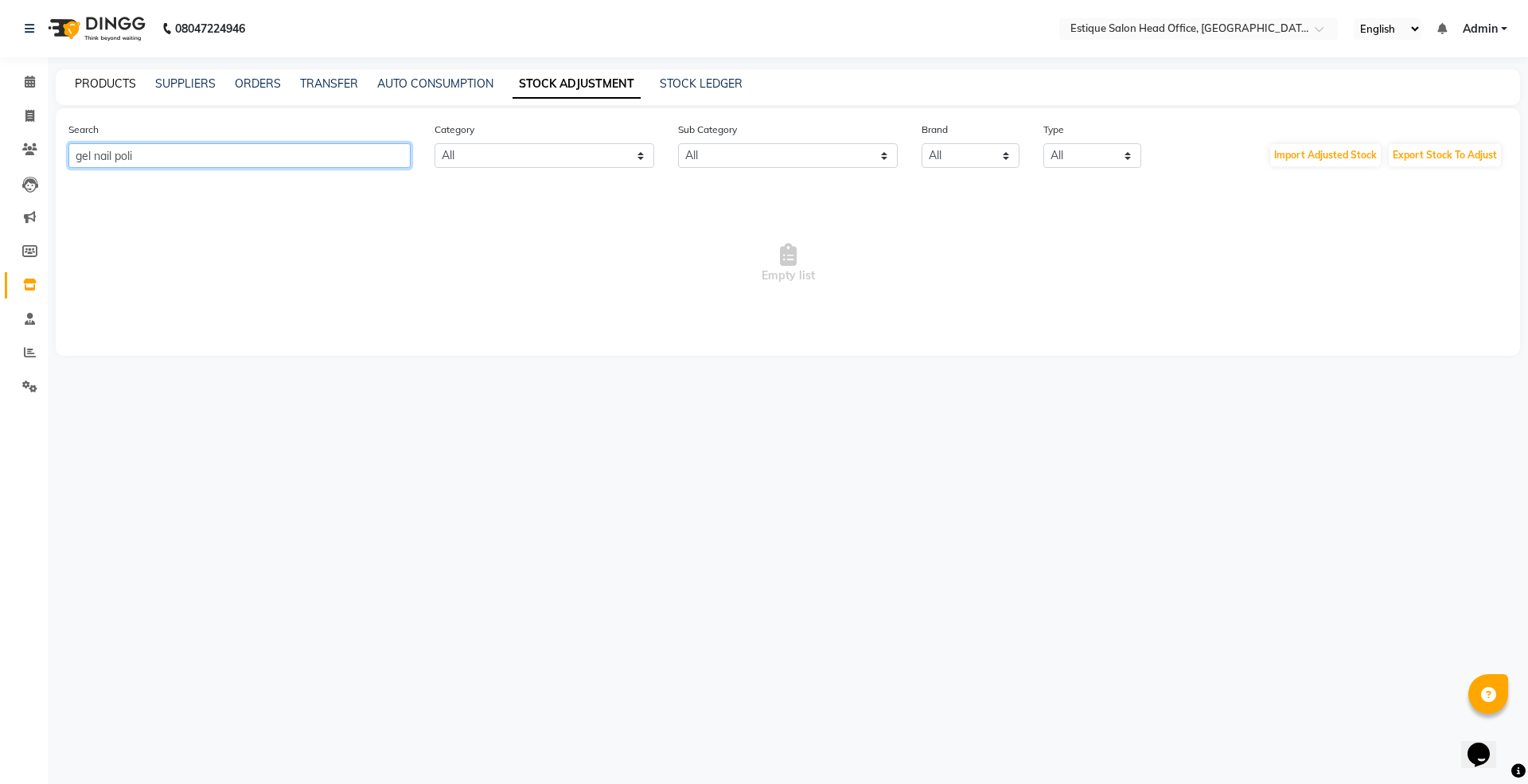
type input "gel nail poli"
click at [106, 83] on link "PRODUCTS" at bounding box center [105, 83] width 61 height 15
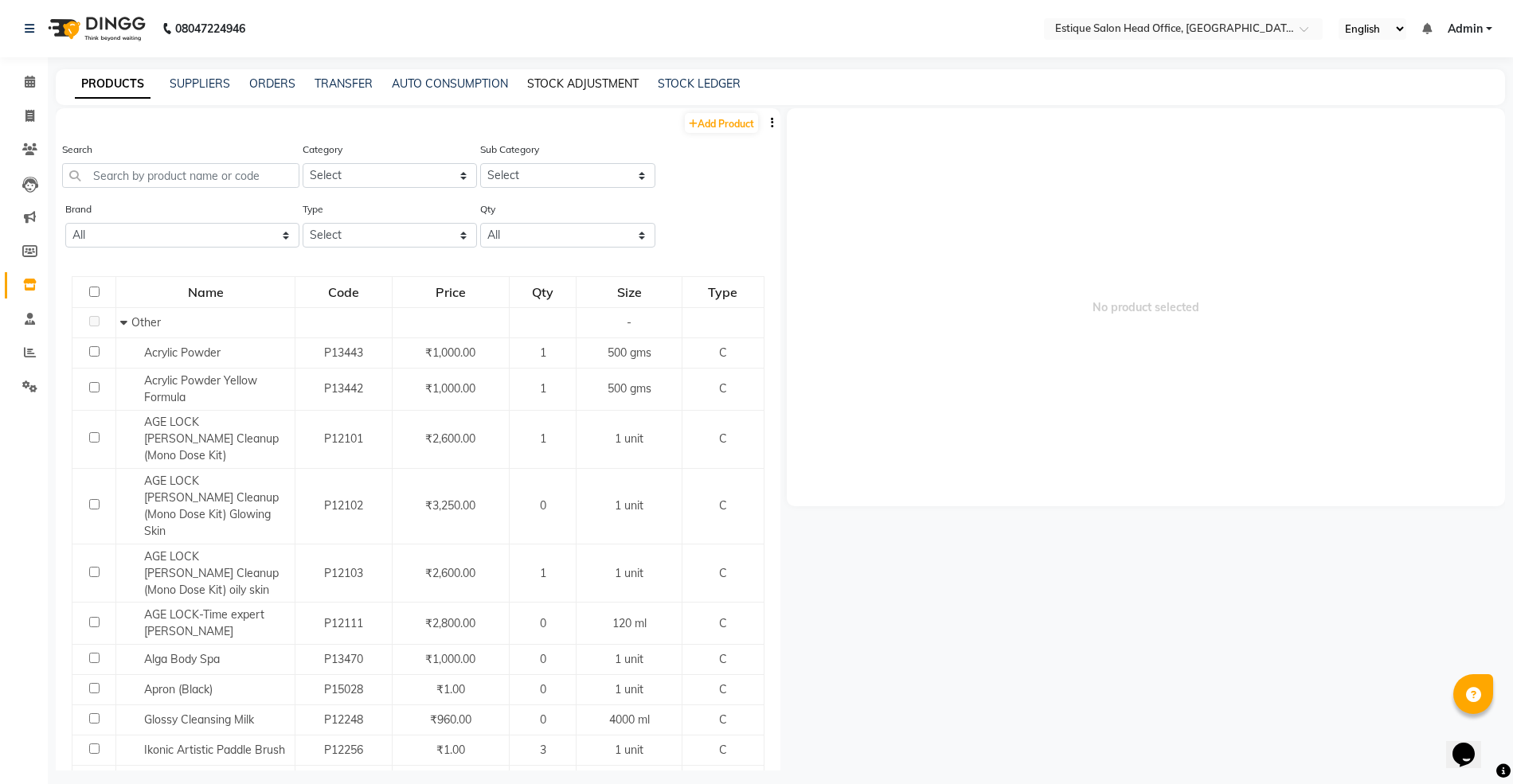
click at [595, 89] on link "STOCK ADJUSTMENT" at bounding box center [583, 83] width 112 height 15
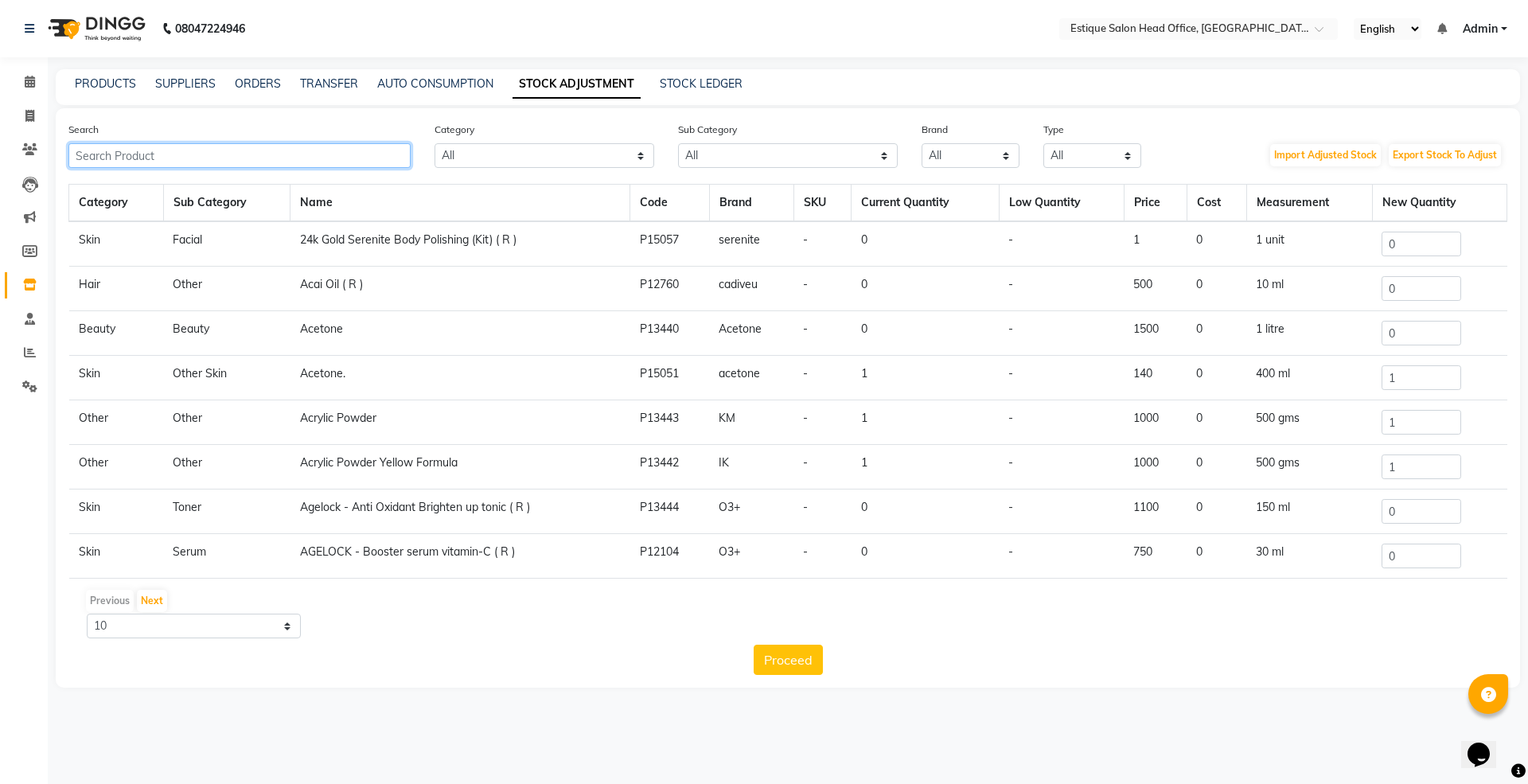
click at [132, 151] on input "text" at bounding box center [240, 156] width 342 height 25
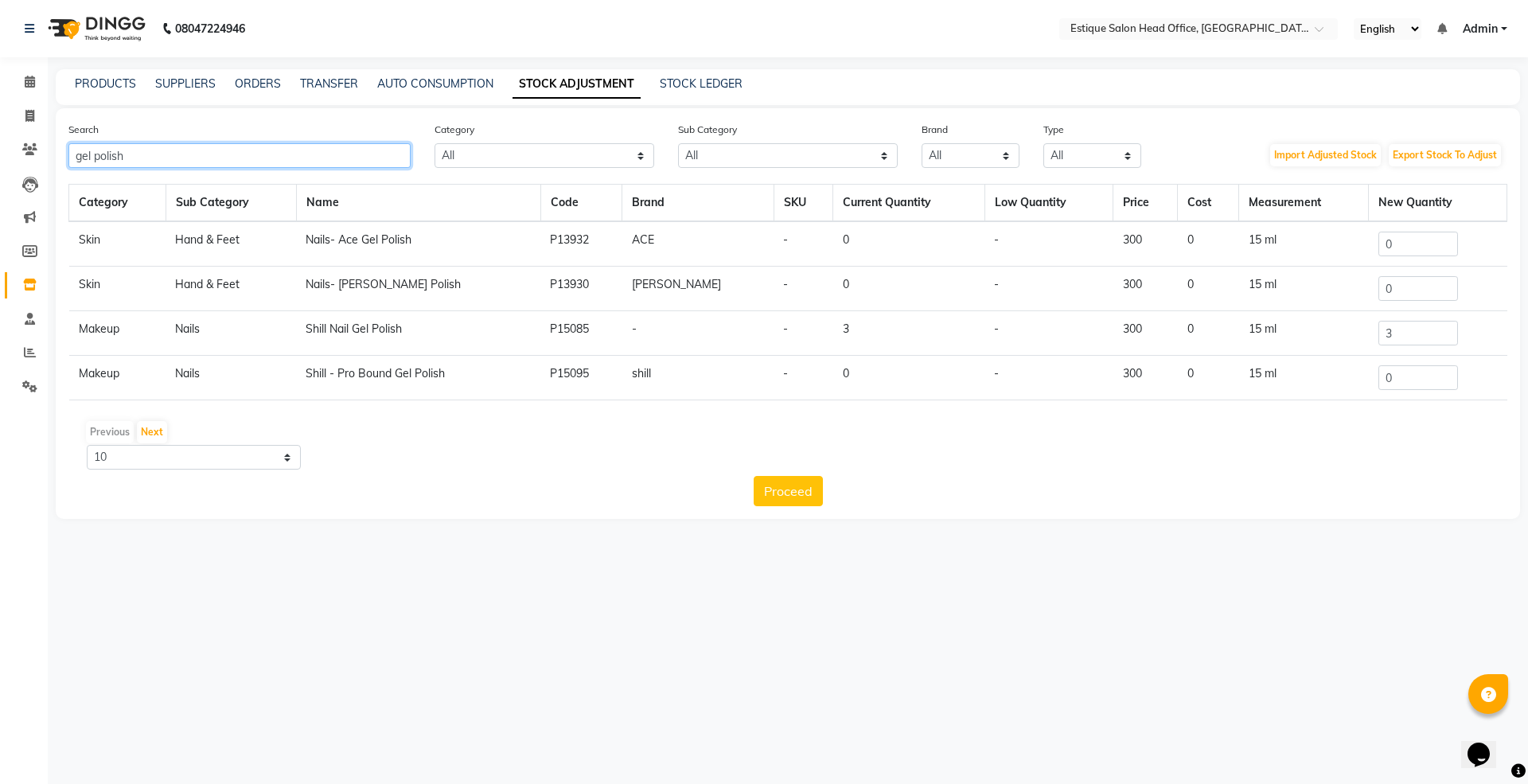
type input "gel polish"
click at [1386, 334] on input "3" at bounding box center [1418, 333] width 80 height 25
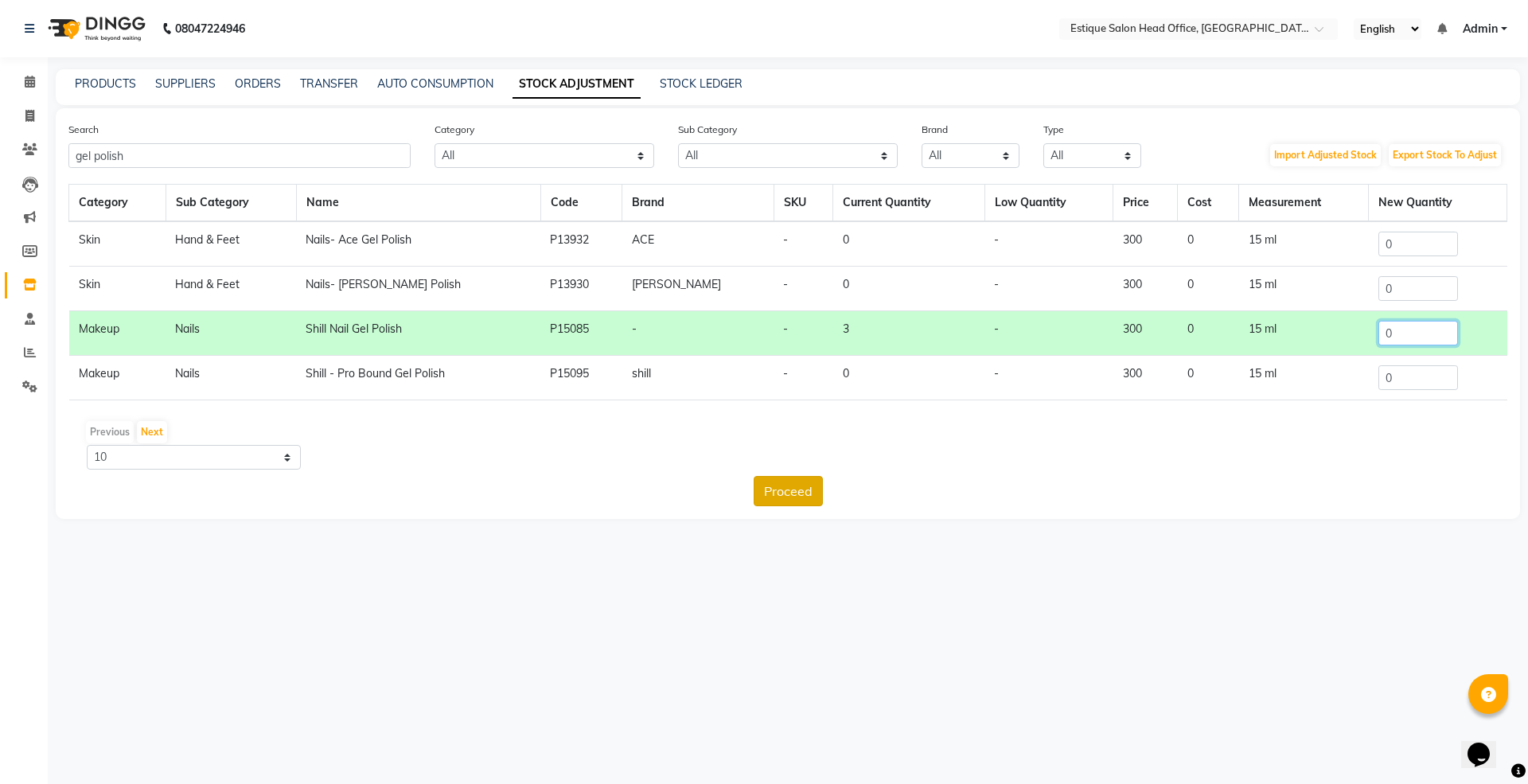
type input "0"
click at [793, 493] on button "Proceed" at bounding box center [788, 490] width 70 height 30
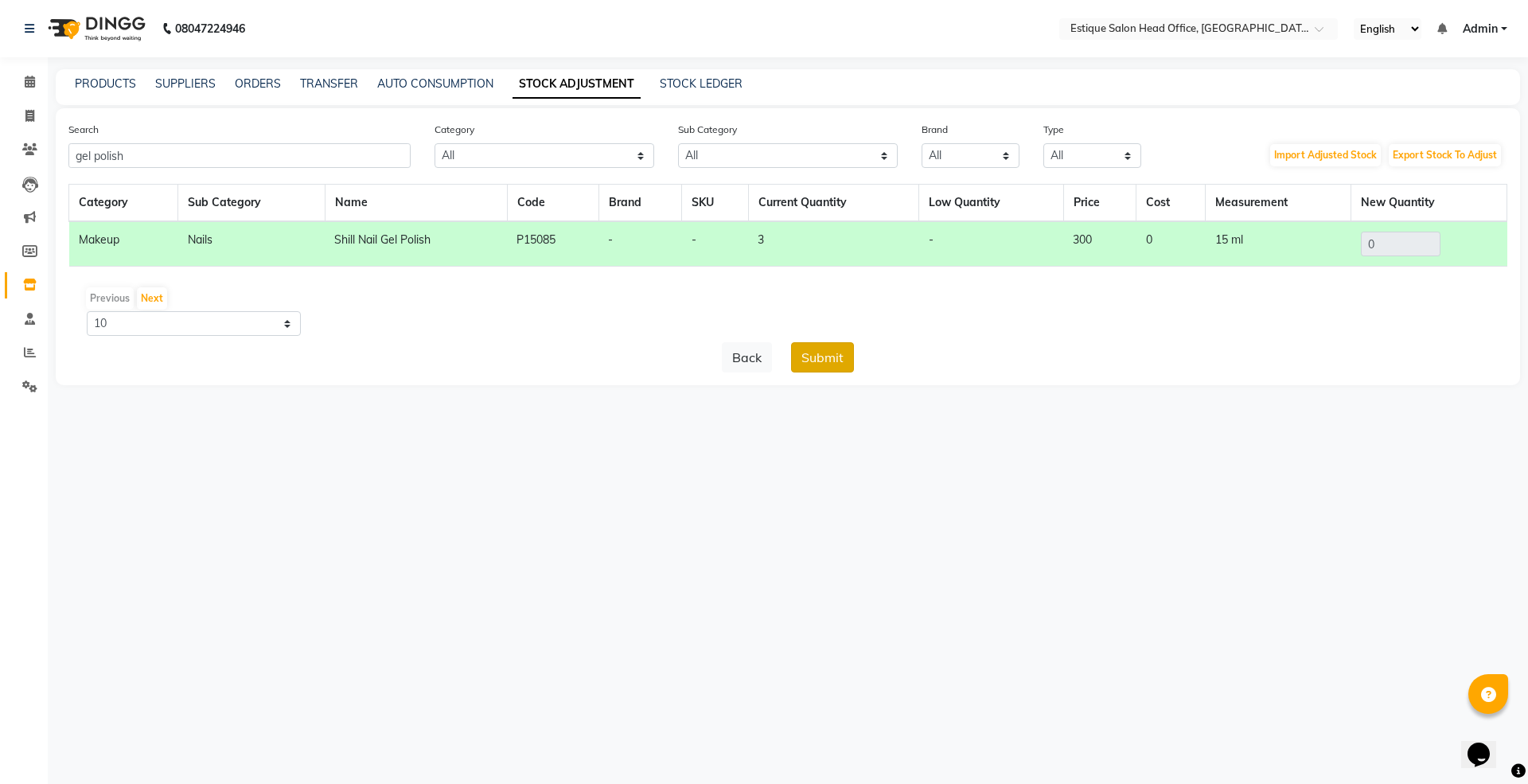
click at [815, 361] on button "Submit" at bounding box center [822, 357] width 63 height 30
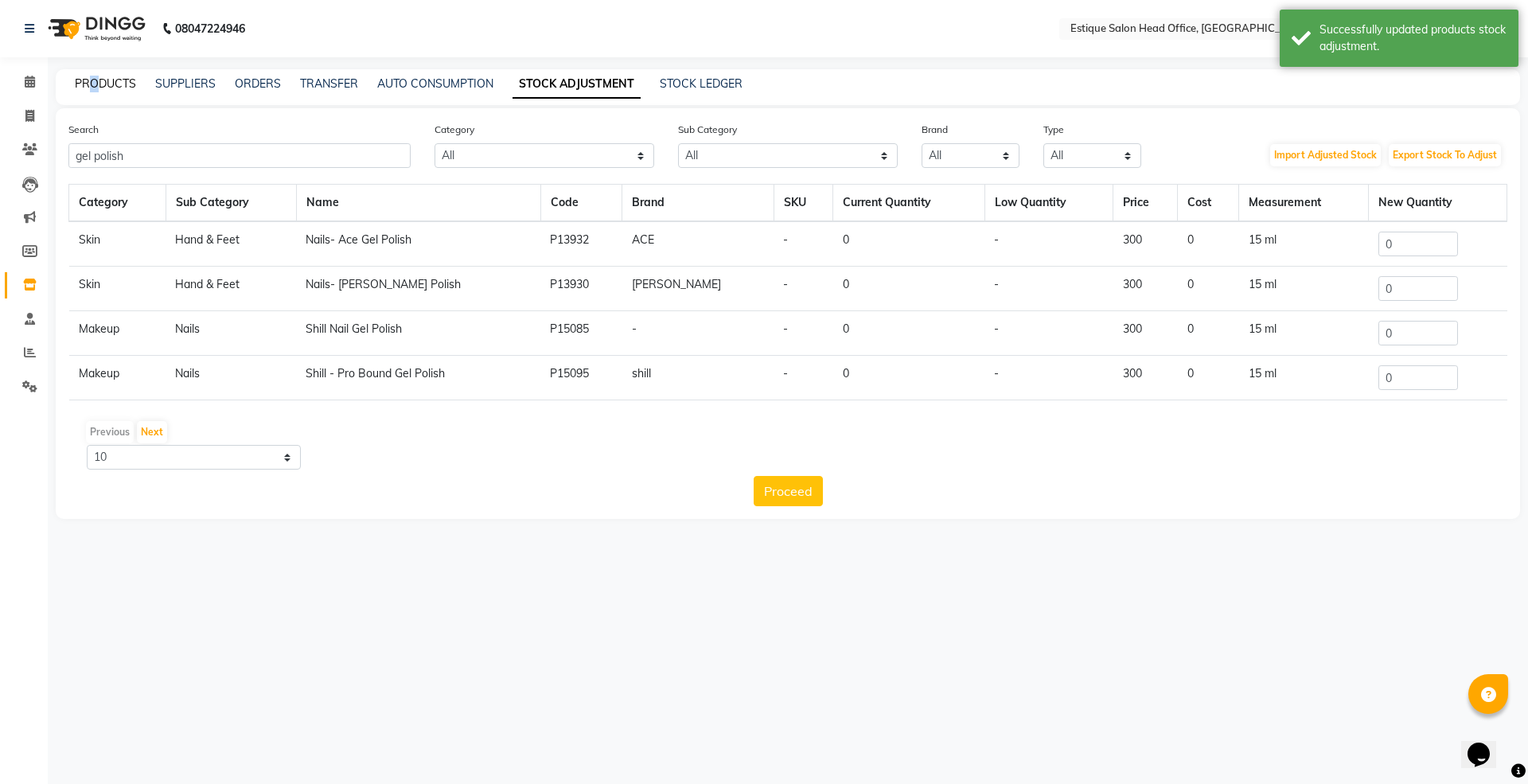
click at [94, 89] on div "PRODUCTS" at bounding box center [105, 83] width 61 height 16
drag, startPoint x: 102, startPoint y: 86, endPoint x: 169, endPoint y: 86, distance: 67.0
click at [103, 86] on link "PRODUCTS" at bounding box center [105, 83] width 61 height 15
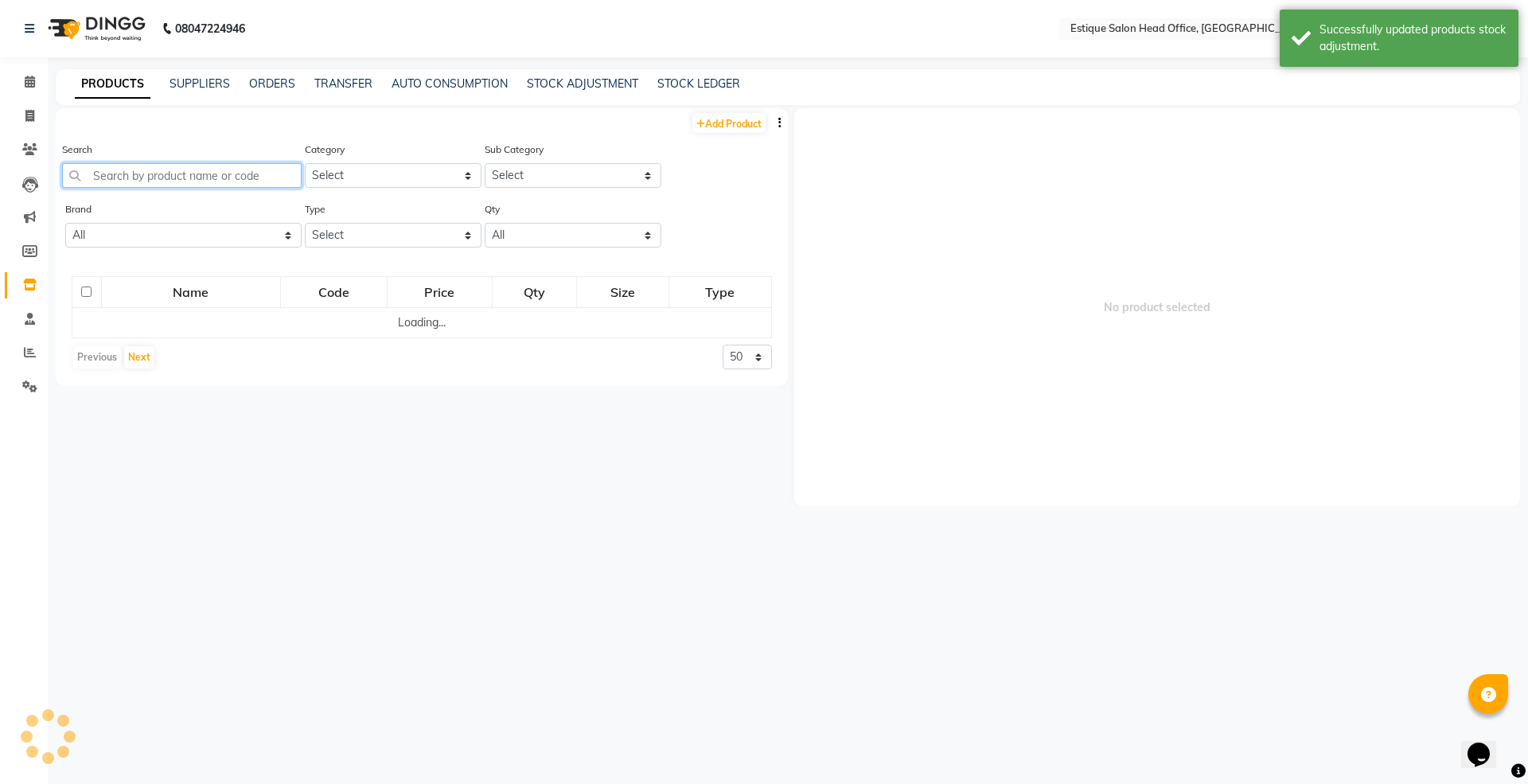
click at [129, 183] on input "text" at bounding box center [181, 175] width 240 height 25
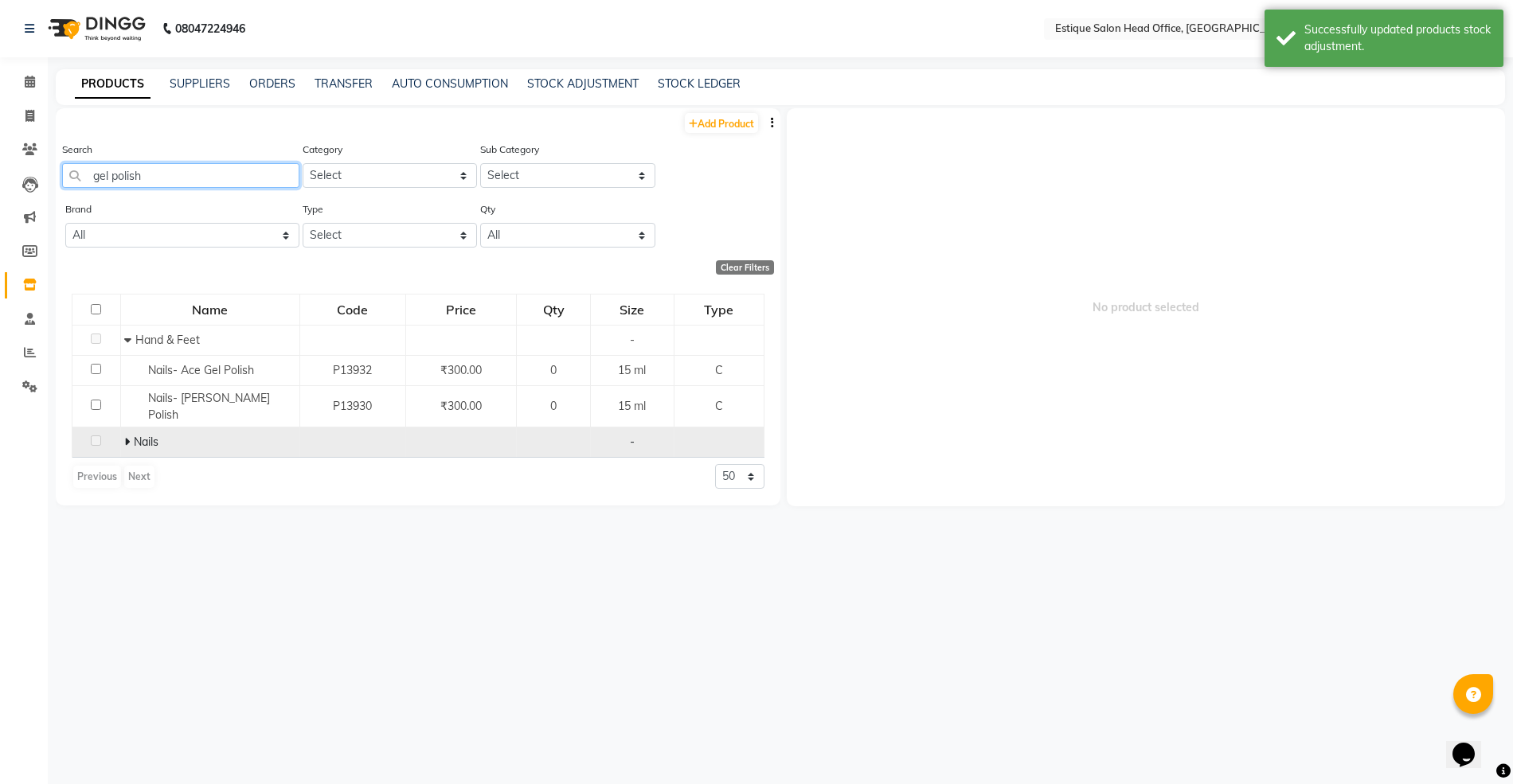
type input "gel polish"
click at [126, 436] on icon at bounding box center [126, 441] width 5 height 11
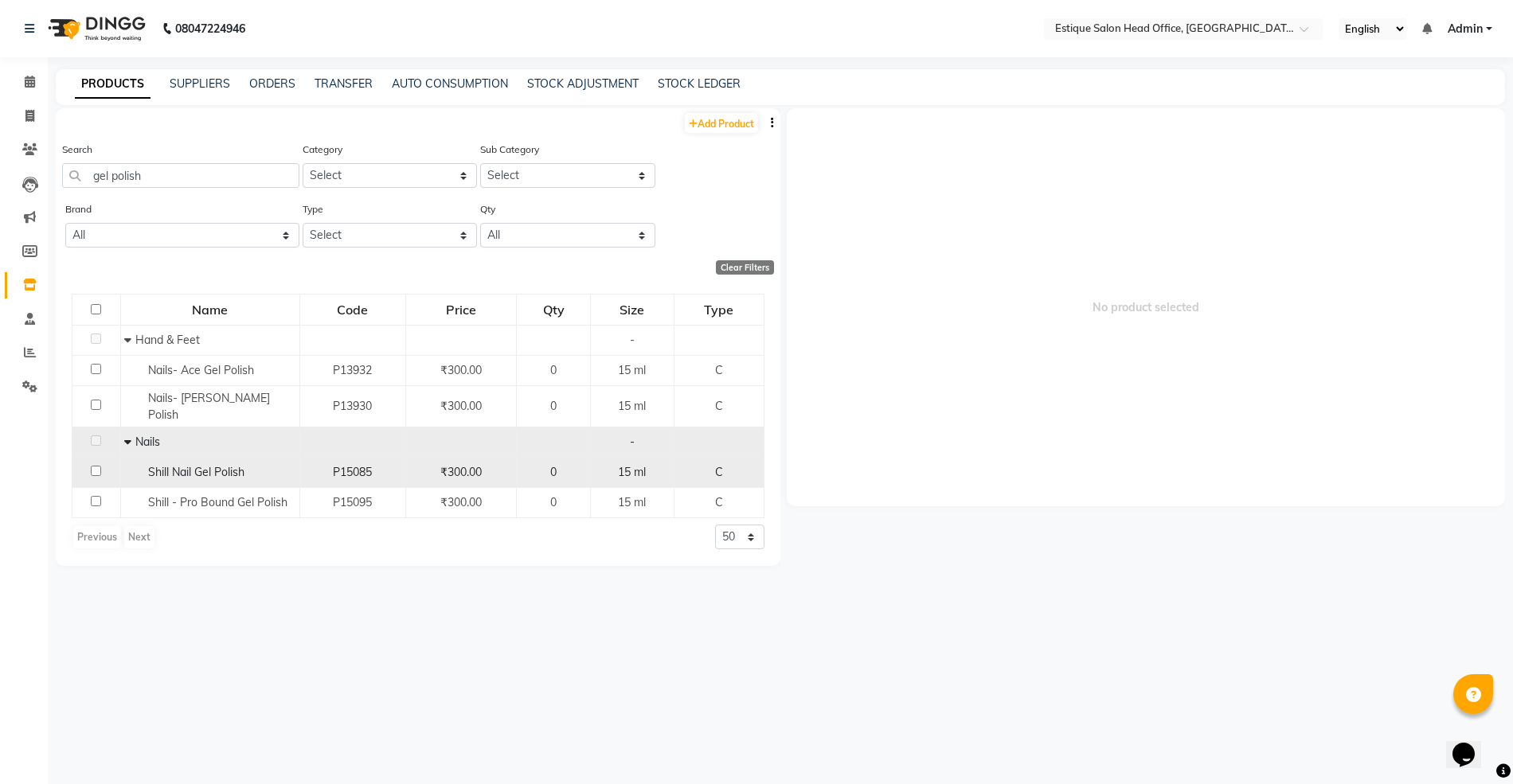
click at [182, 465] on span "Shill Nail Gel Polish" at bounding box center [196, 472] width 96 height 15
select select
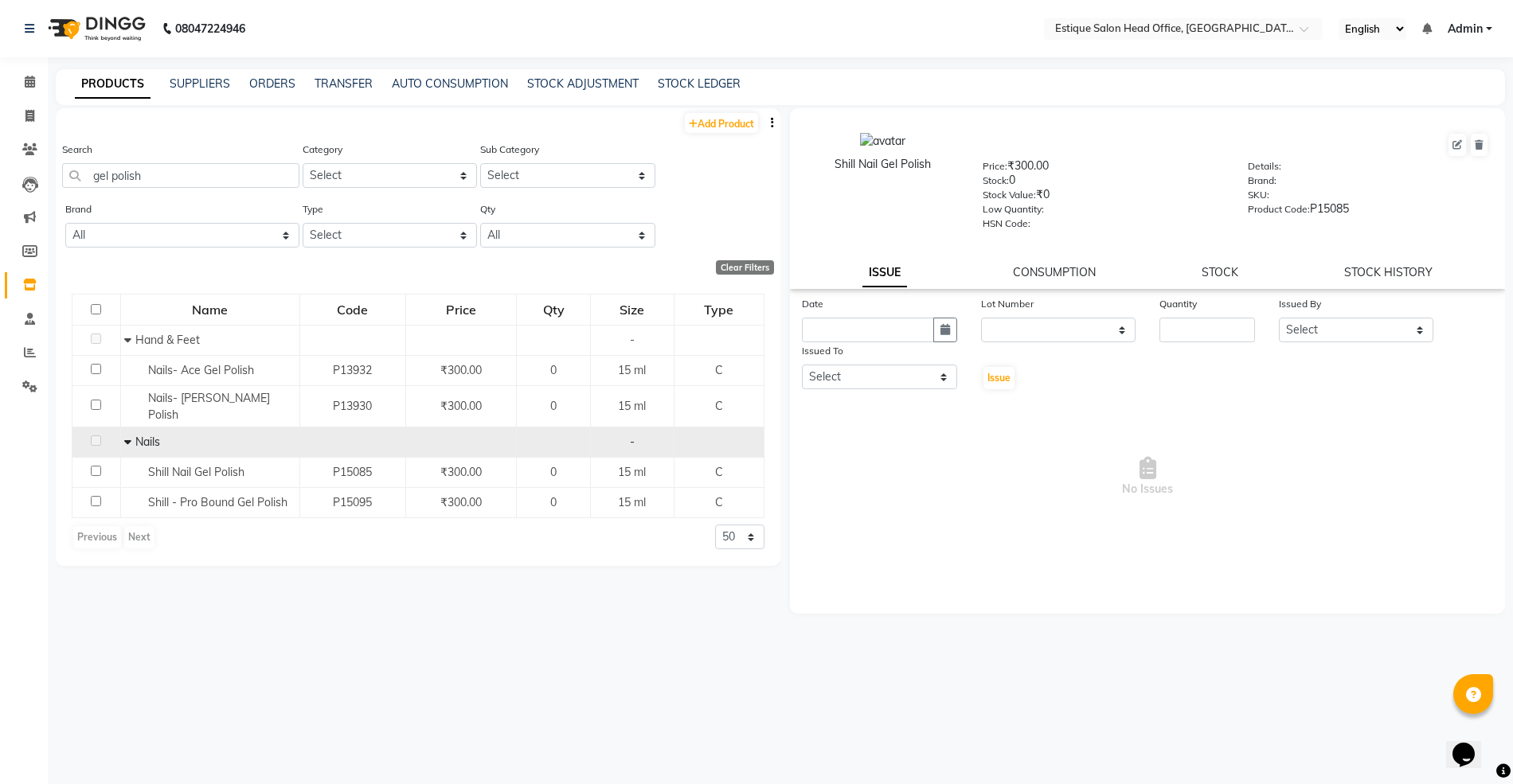
drag, startPoint x: 831, startPoint y: 164, endPoint x: 919, endPoint y: 147, distance: 89.6
click at [932, 164] on div "Shill Nail Gel Polish" at bounding box center [883, 163] width 153 height 16
copy div "Shill Nail Gel Polish"
click at [704, 125] on link "Add Product" at bounding box center [721, 122] width 73 height 20
select select "true"
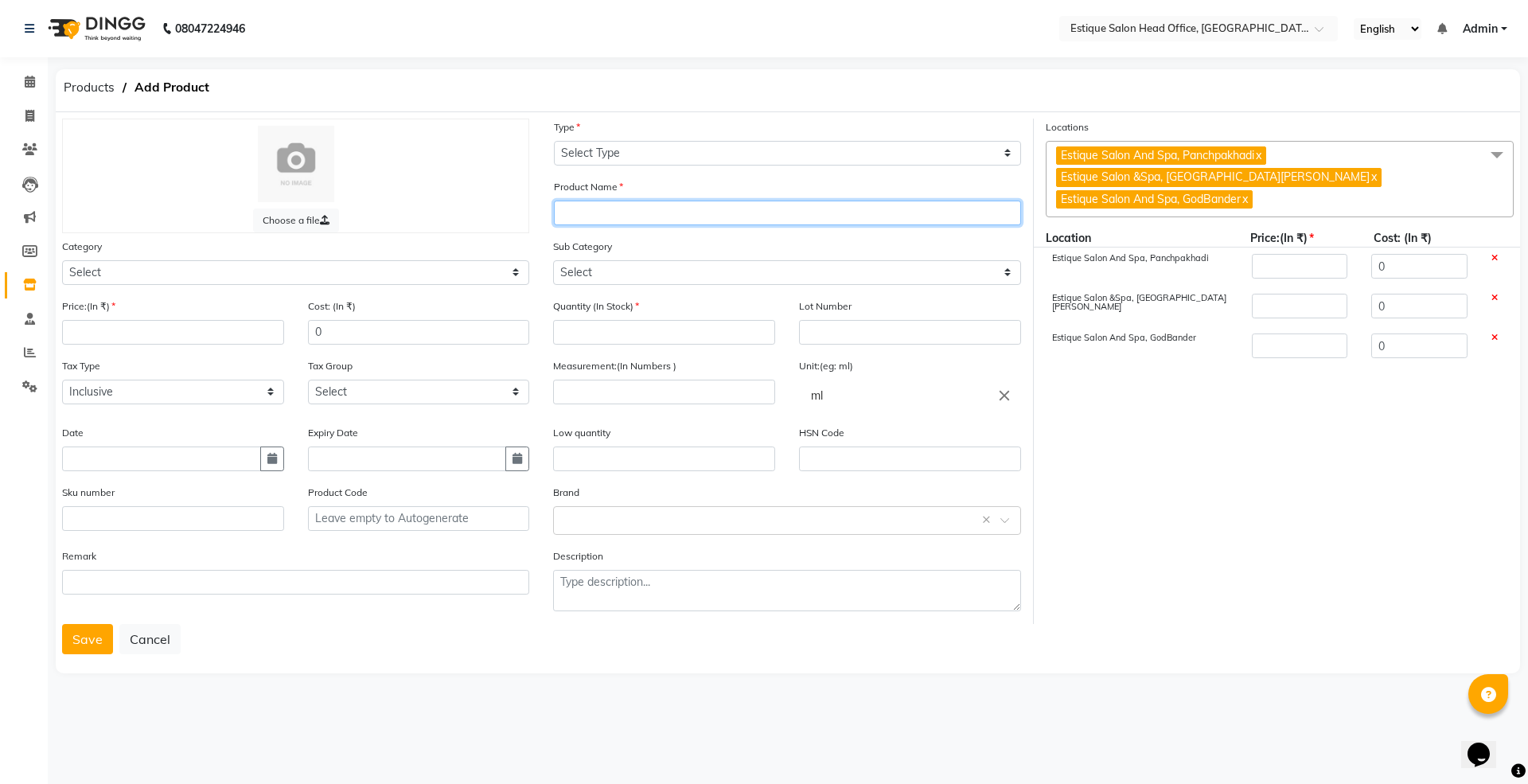
click at [616, 208] on input "text" at bounding box center [787, 212] width 467 height 25
paste input "Shill Nail Gel Polish"
click at [606, 208] on input "Shill Nail Gel Polish" at bounding box center [787, 212] width 467 height 25
type input "Shill Soak off Gel Polish"
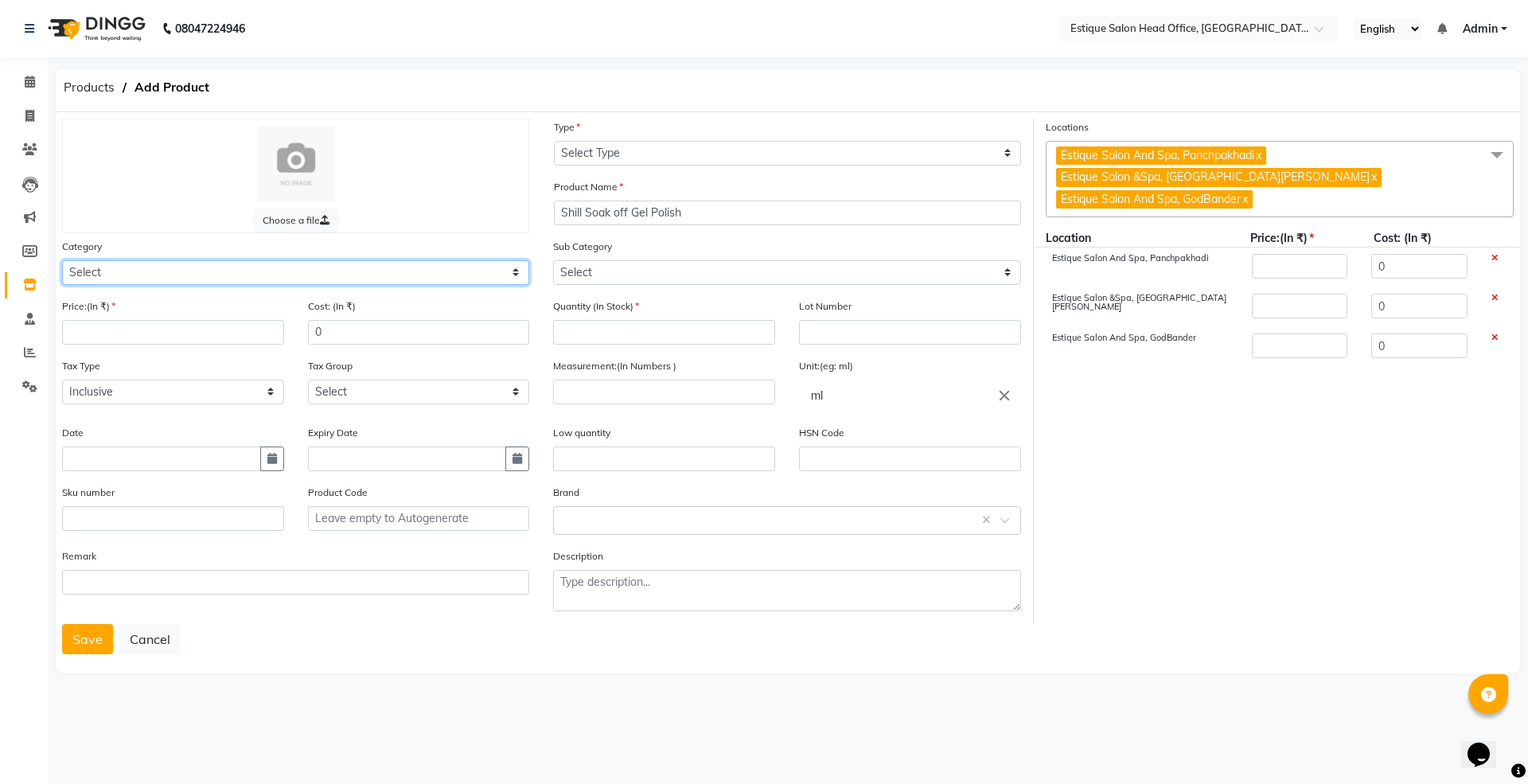
drag, startPoint x: 95, startPoint y: 273, endPoint x: 114, endPoint y: 262, distance: 22.0
click at [95, 273] on select "Select Hair Skin Makeup Personal Care Appliances [PERSON_NAME] Waxing Disposabl…" at bounding box center [295, 273] width 467 height 25
select select "381501200"
click at [62, 260] on select "Select Hair Skin Makeup Personal Care Appliances [PERSON_NAME] Waxing Disposabl…" at bounding box center [295, 273] width 467 height 25
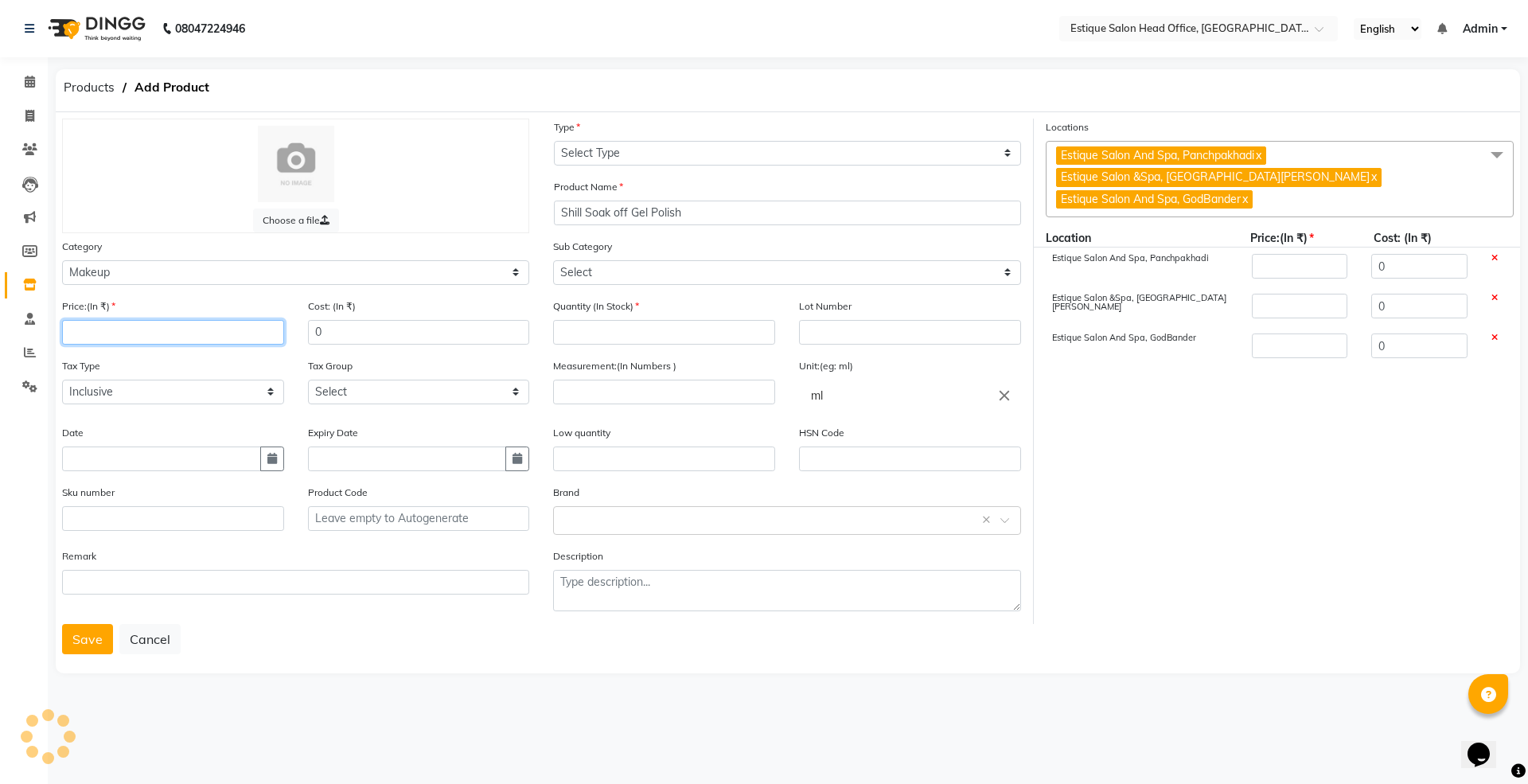
click at [94, 333] on input "number" at bounding box center [173, 332] width 222 height 25
type input "4"
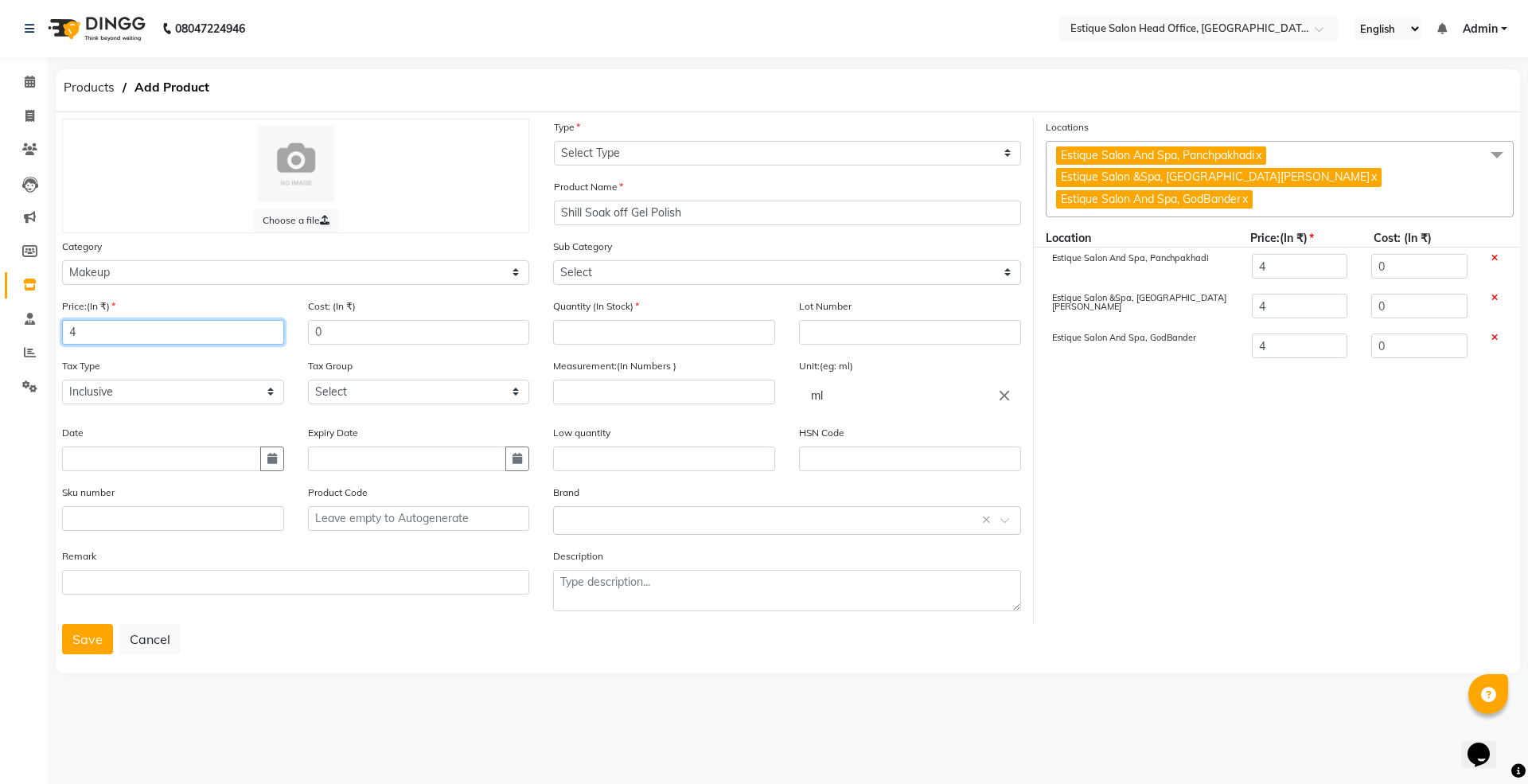
type input "49"
type input "499"
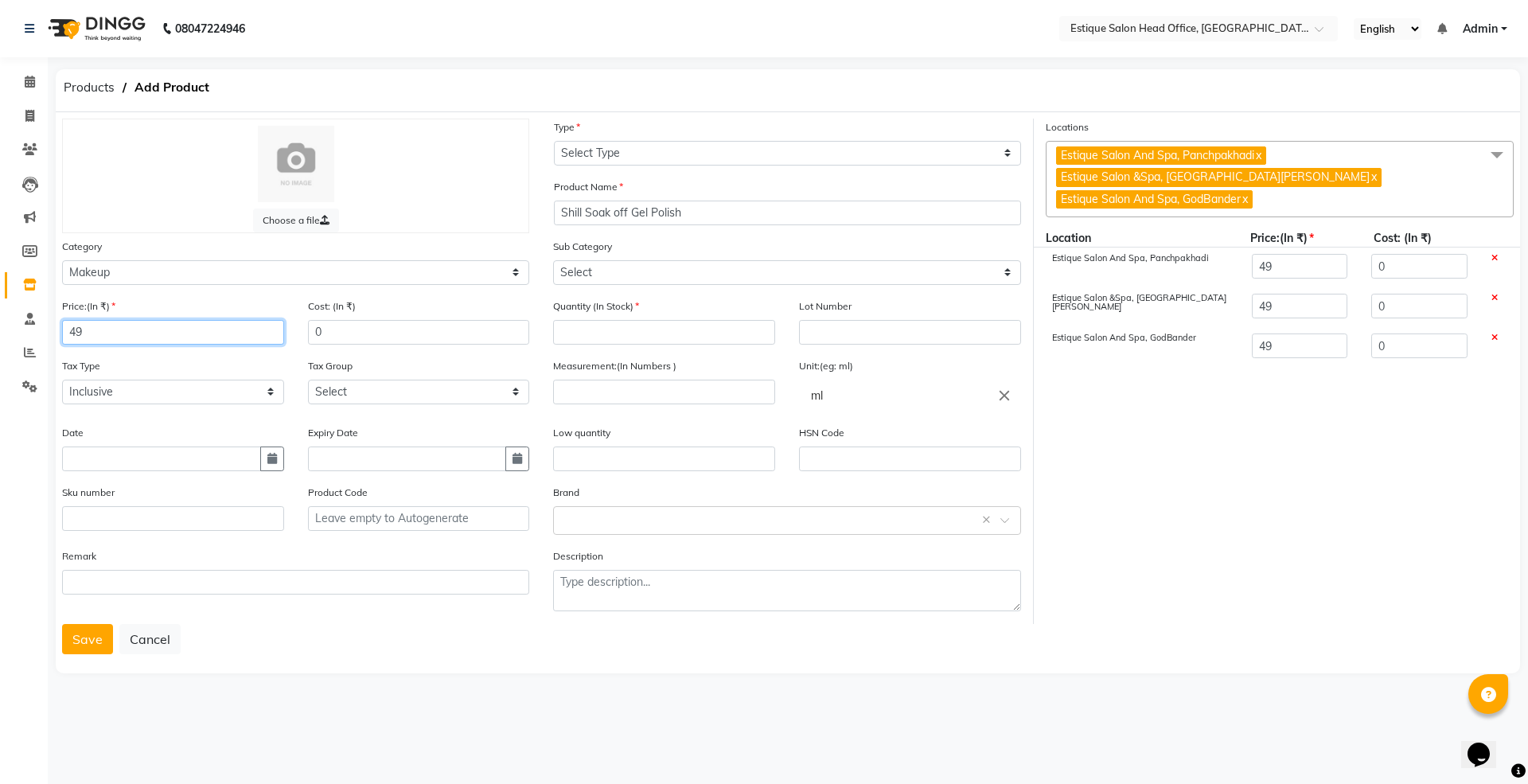
type input "499"
click at [265, 455] on button "button" at bounding box center [273, 458] width 24 height 25
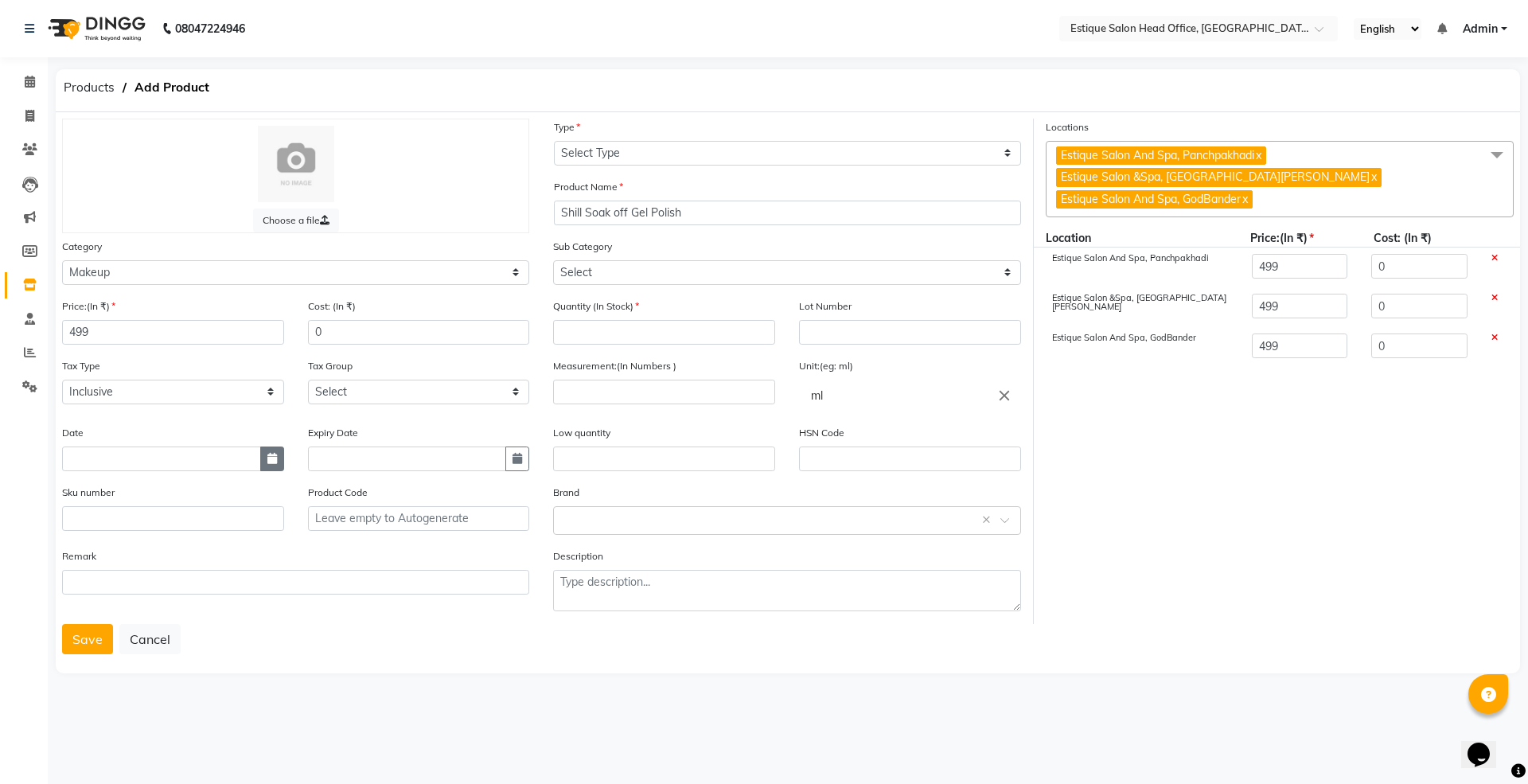
select select "10"
select select "2025"
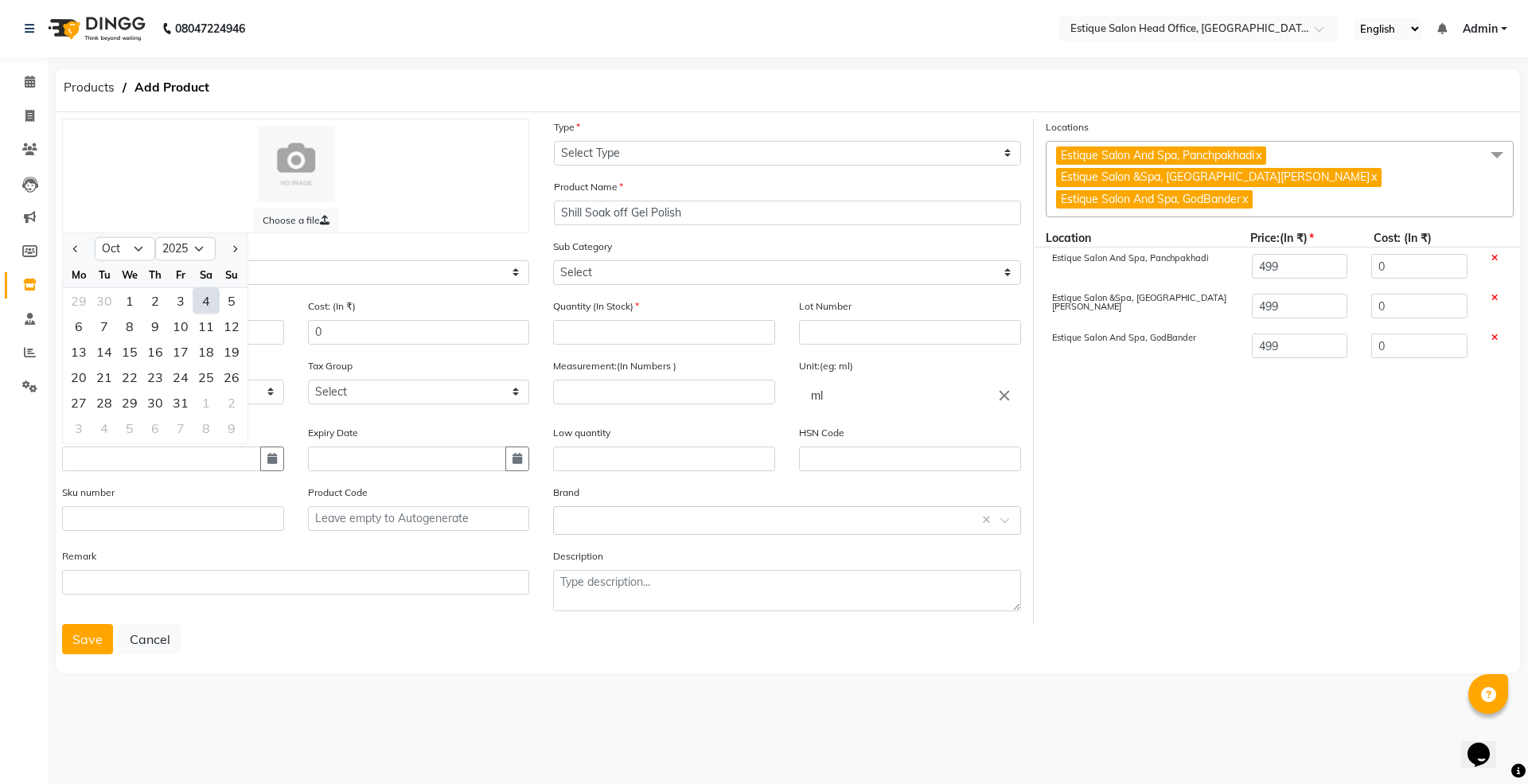
click at [210, 297] on div "4" at bounding box center [206, 301] width 26 height 26
type input "04-10-2025"
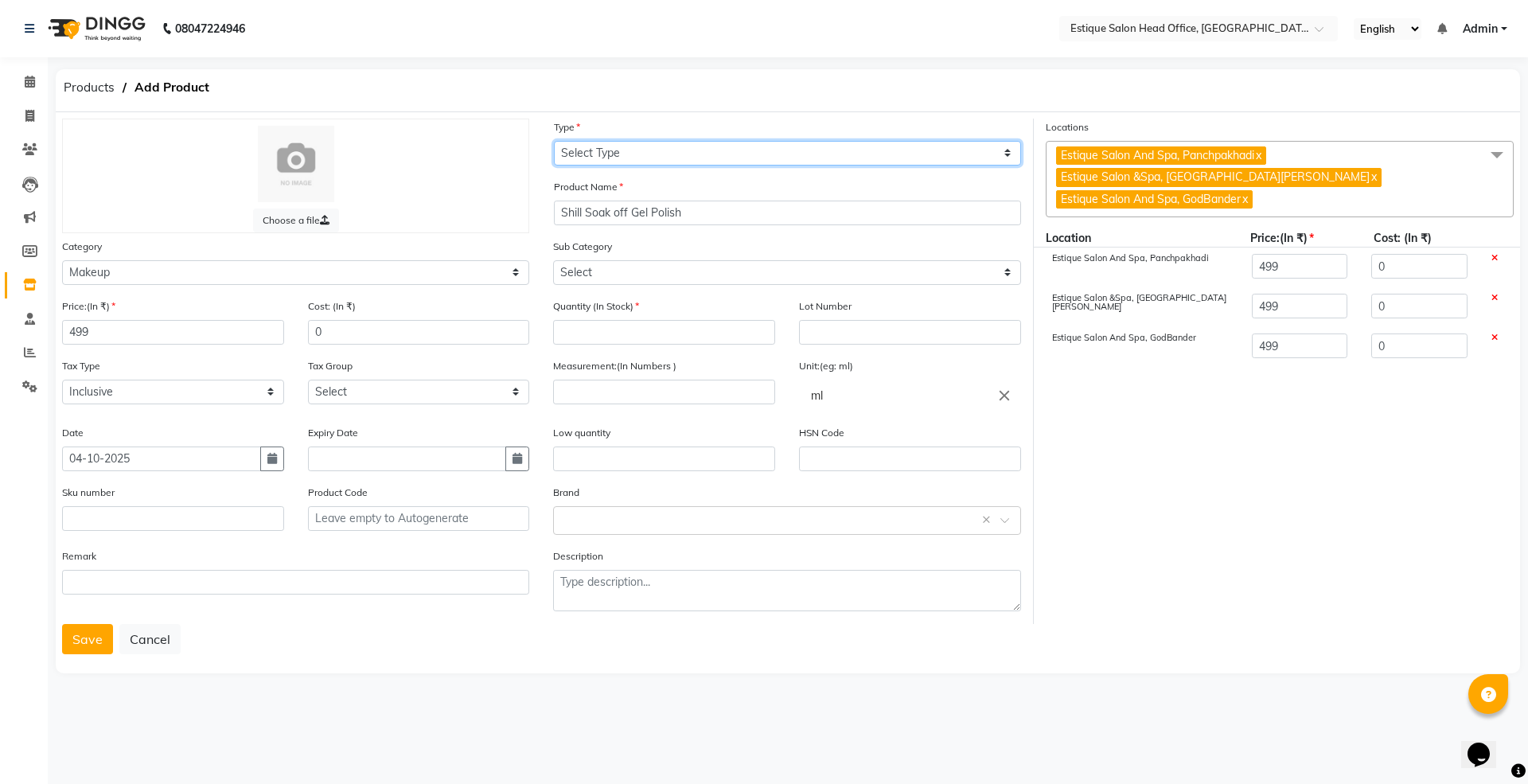
click at [593, 150] on select "Select Type Both Retail Consumable" at bounding box center [787, 153] width 467 height 25
select select "C"
click at [554, 141] on select "Select Type Both Retail Consumable" at bounding box center [787, 153] width 467 height 25
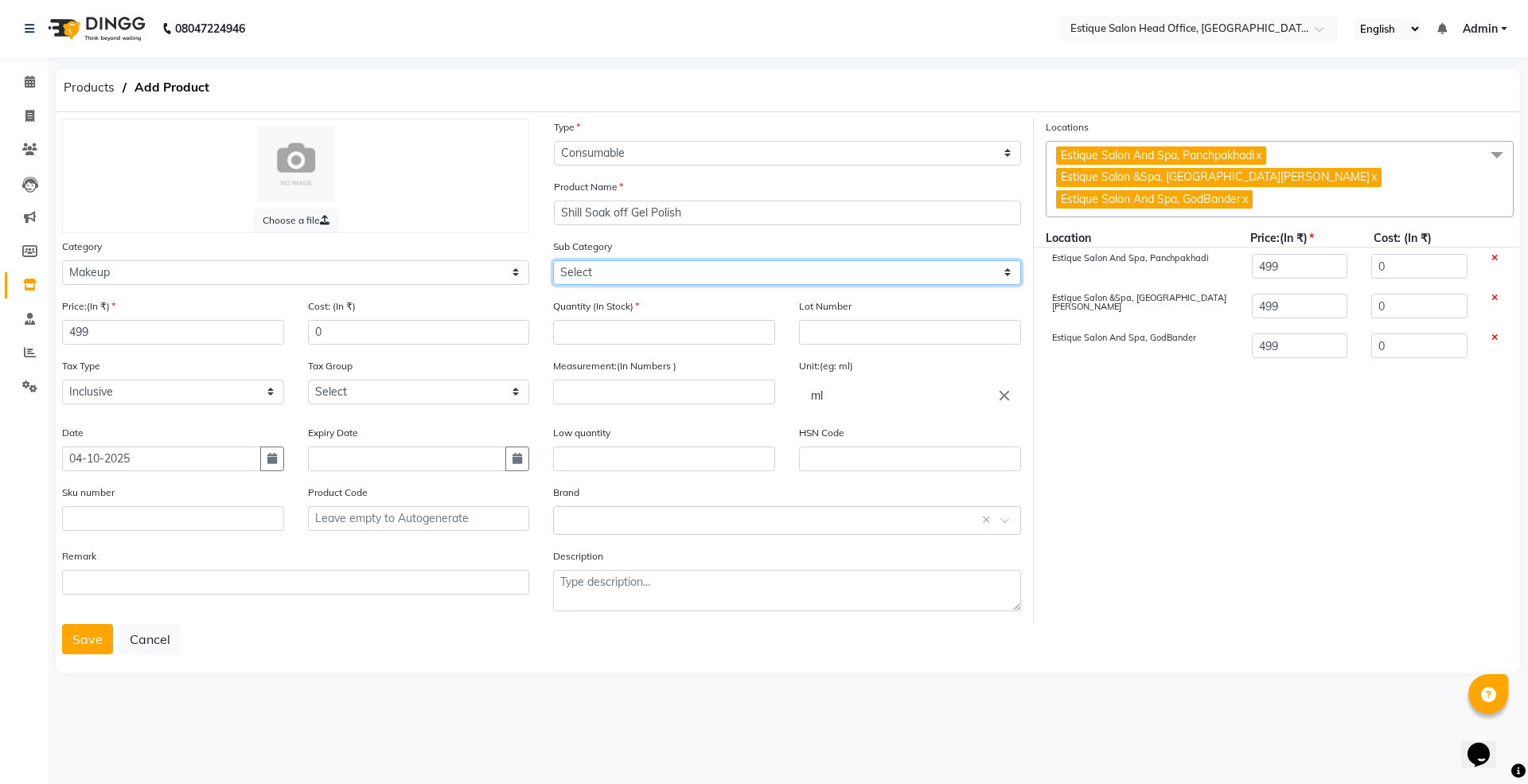
click at [593, 273] on select "Select Lips Nails Eyes Face Tools Brushes Makeup Remover Makeup Kit Other Makeup" at bounding box center [786, 273] width 467 height 25
select select "381501202"
click at [553, 260] on select "Select Lips Nails Eyes Face Tools Brushes Makeup Remover Makeup Kit Other Makeup" at bounding box center [786, 273] width 467 height 25
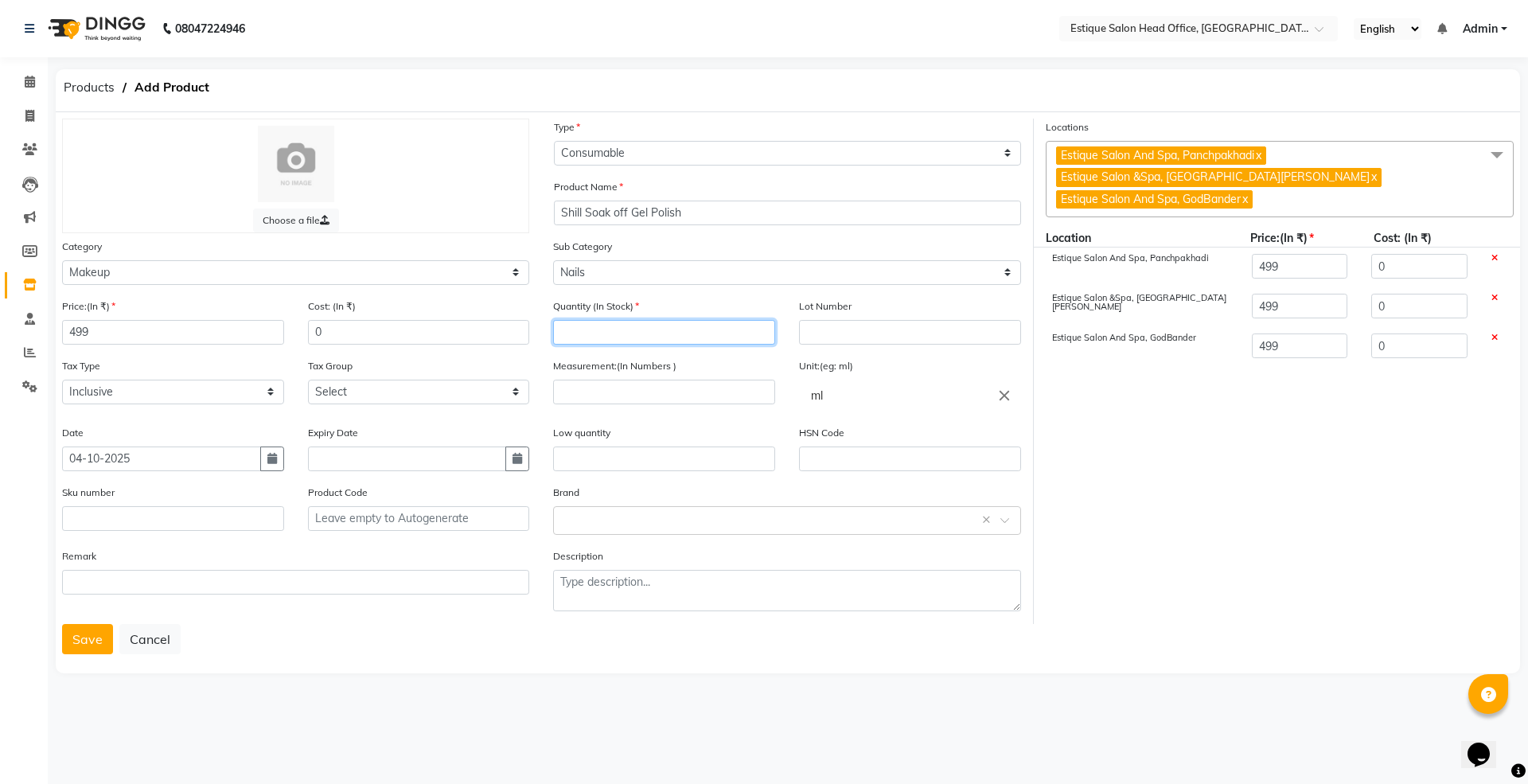
click at [583, 340] on input "number" at bounding box center [664, 332] width 222 height 25
type input "0"
click at [589, 385] on input "number" at bounding box center [664, 391] width 222 height 25
type input "15"
click at [581, 519] on input "text" at bounding box center [770, 518] width 418 height 16
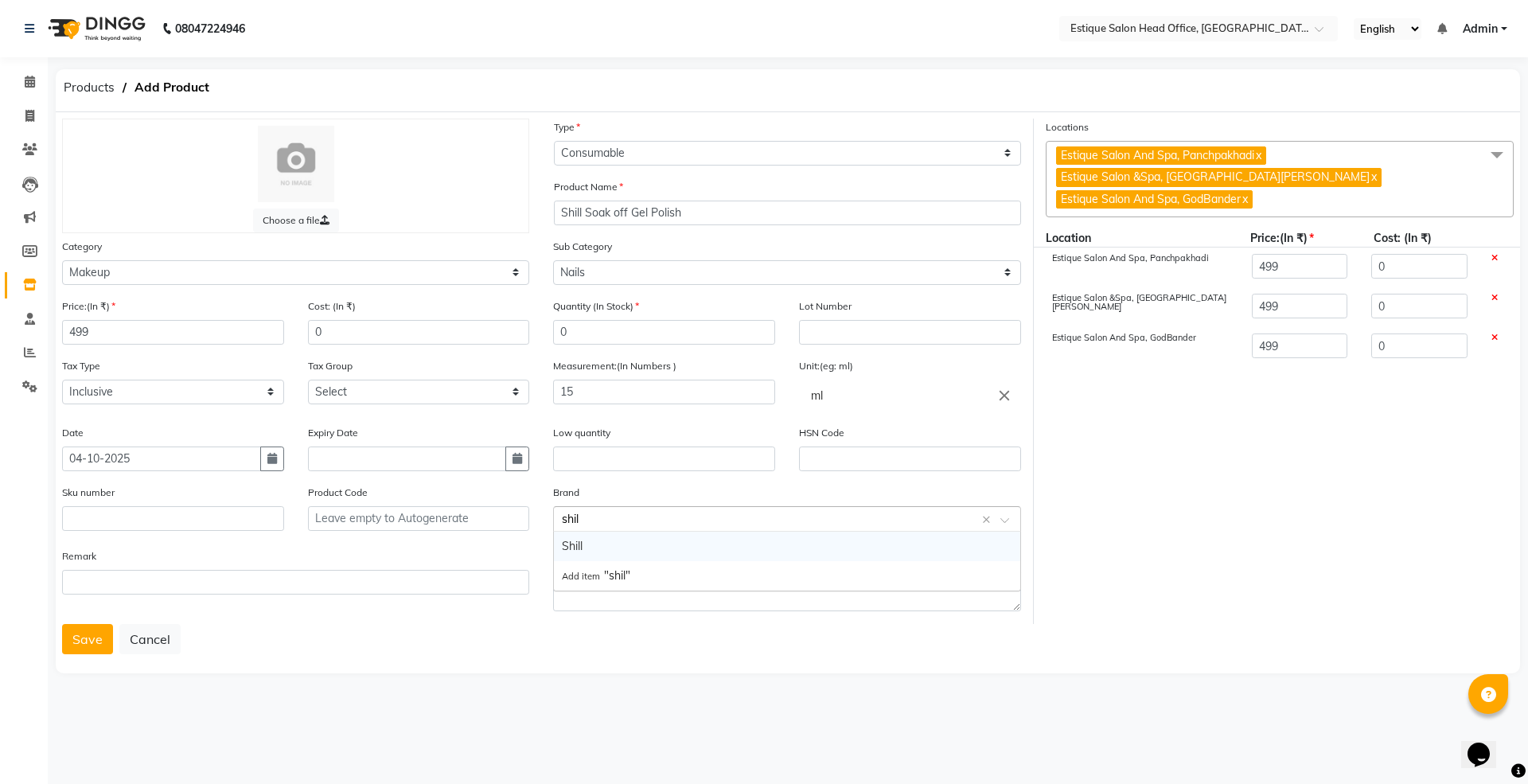
type input "shill"
click at [574, 549] on div "Shill" at bounding box center [786, 546] width 465 height 29
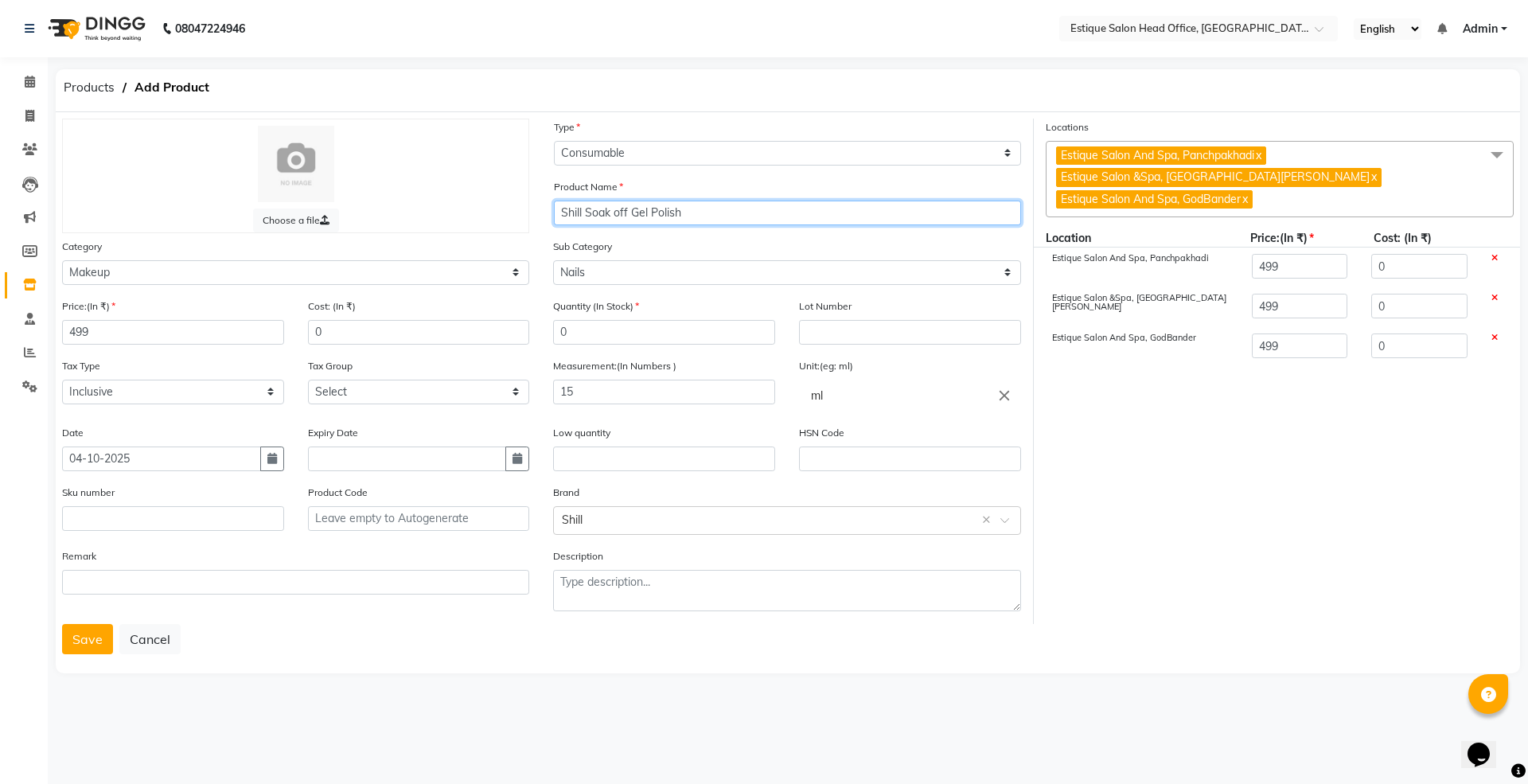
drag, startPoint x: 555, startPoint y: 208, endPoint x: 708, endPoint y: 210, distance: 153.0
click at [708, 210] on input "Shill Soak off Gel Polish" at bounding box center [787, 212] width 467 height 25
click at [87, 643] on button "Save" at bounding box center [87, 639] width 51 height 30
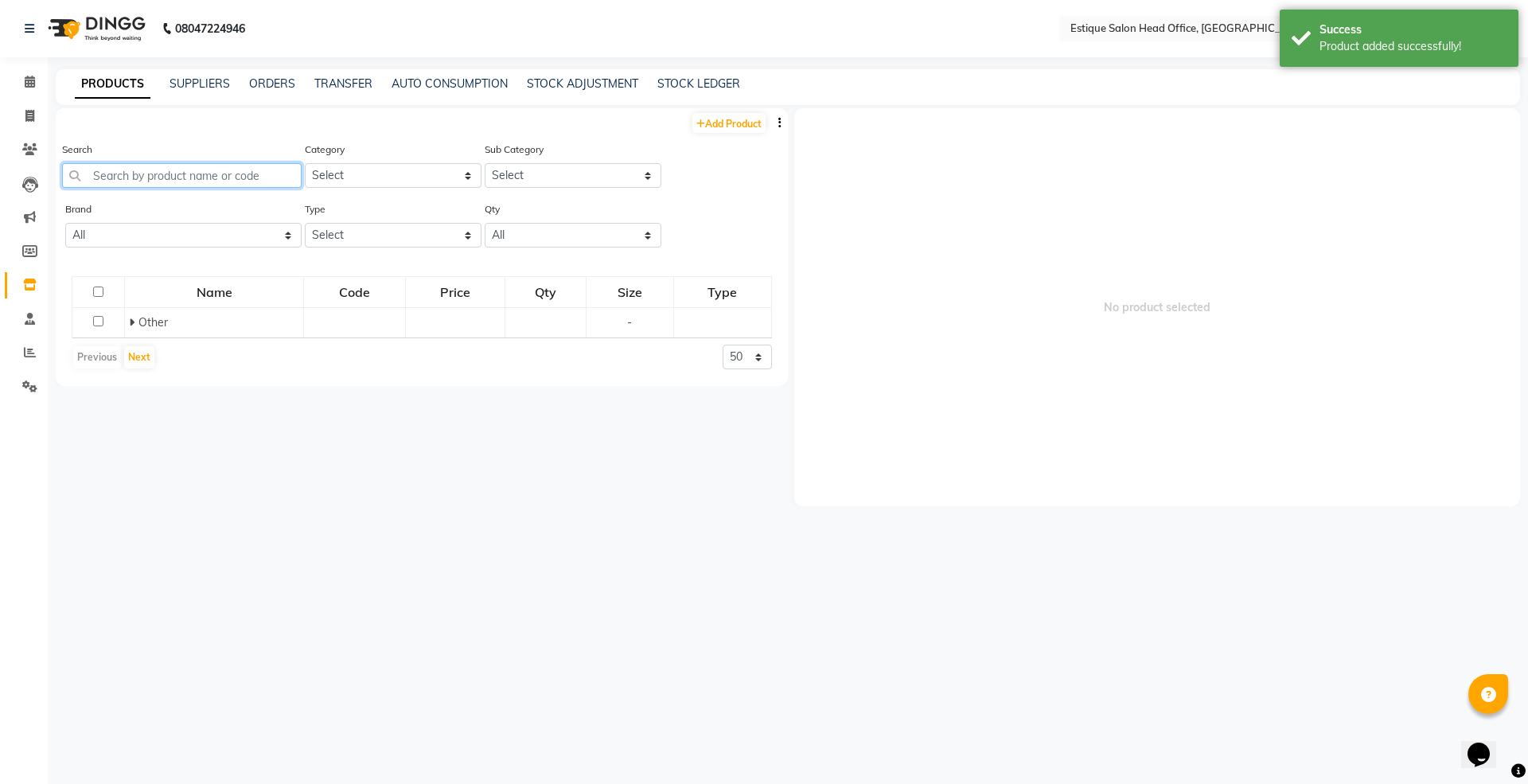
click at [125, 182] on input "text" at bounding box center [181, 175] width 240 height 25
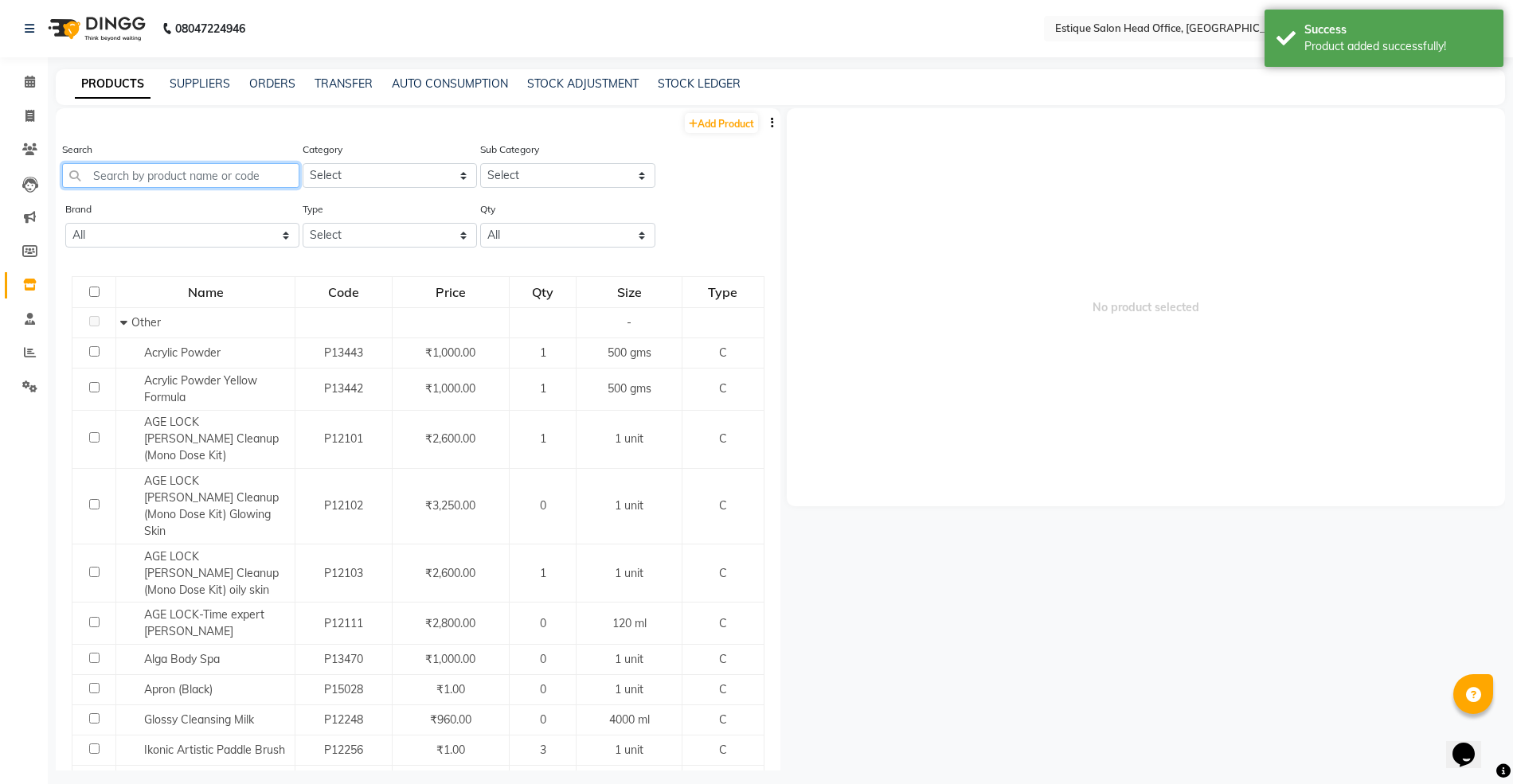
click at [127, 175] on input "text" at bounding box center [181, 175] width 237 height 25
paste input "Shill Soak off Gel Polish"
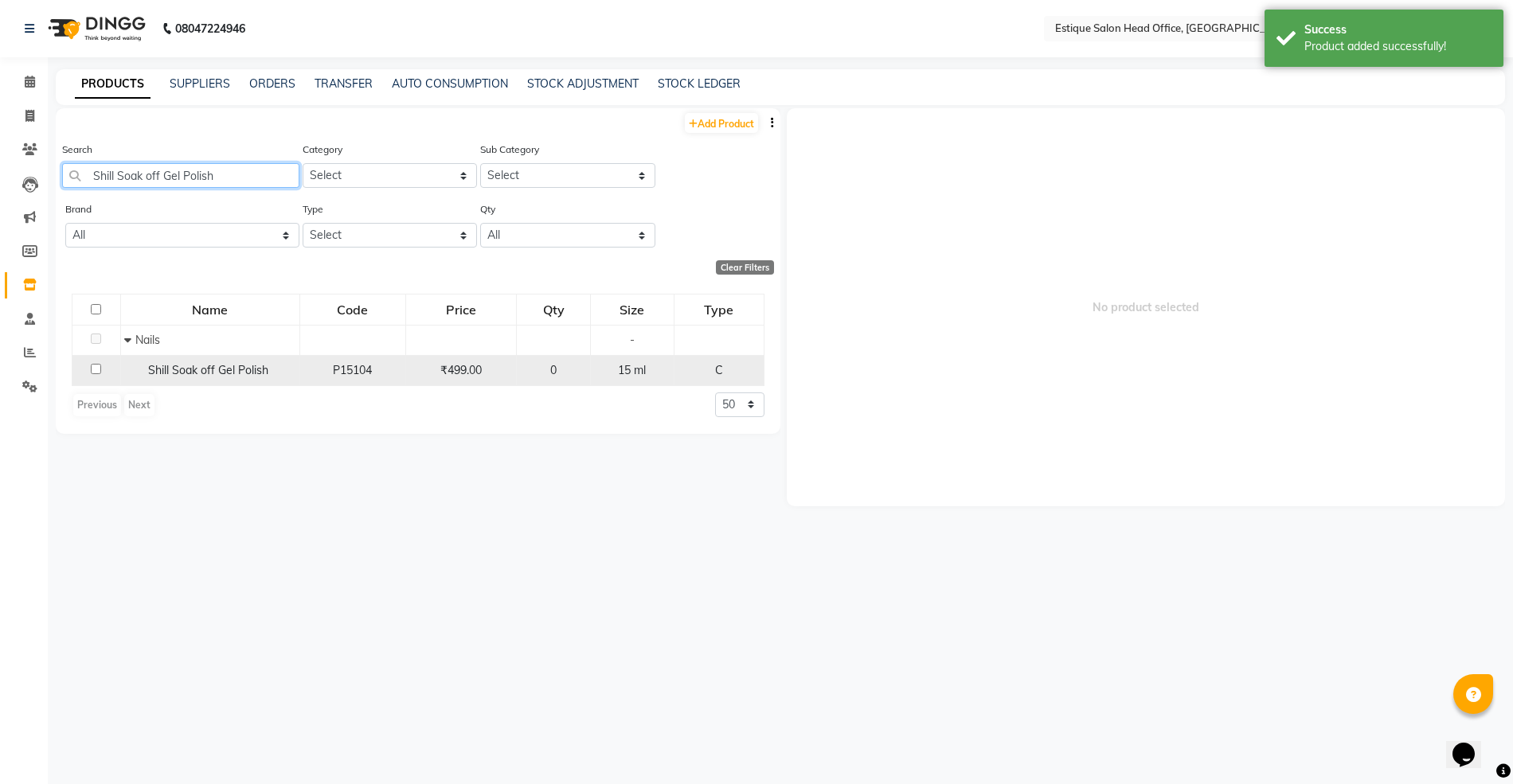
type input "Shill Soak off Gel Polish"
click at [161, 364] on span "Shill Soak off Gel Polish" at bounding box center [208, 370] width 120 height 15
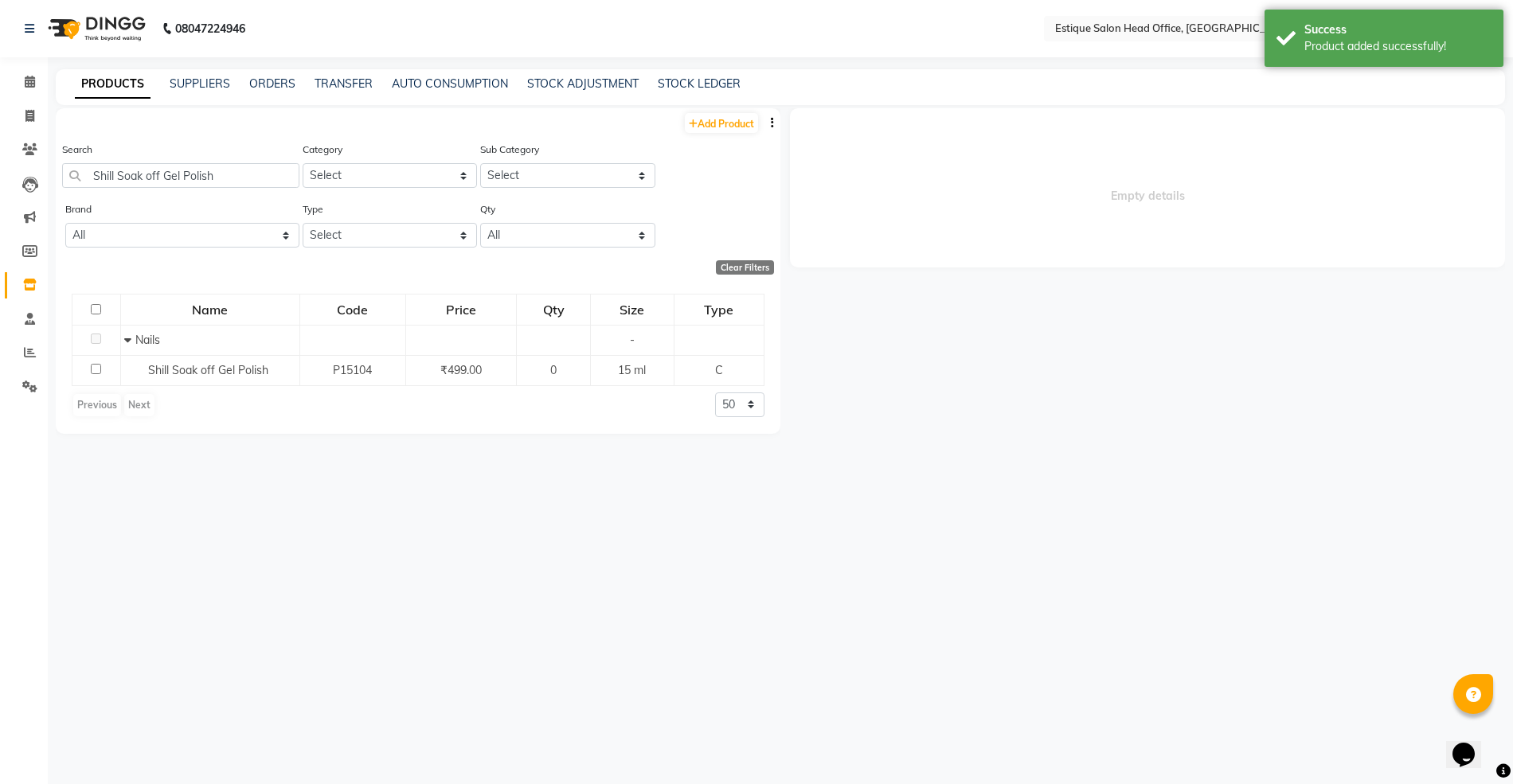
select select
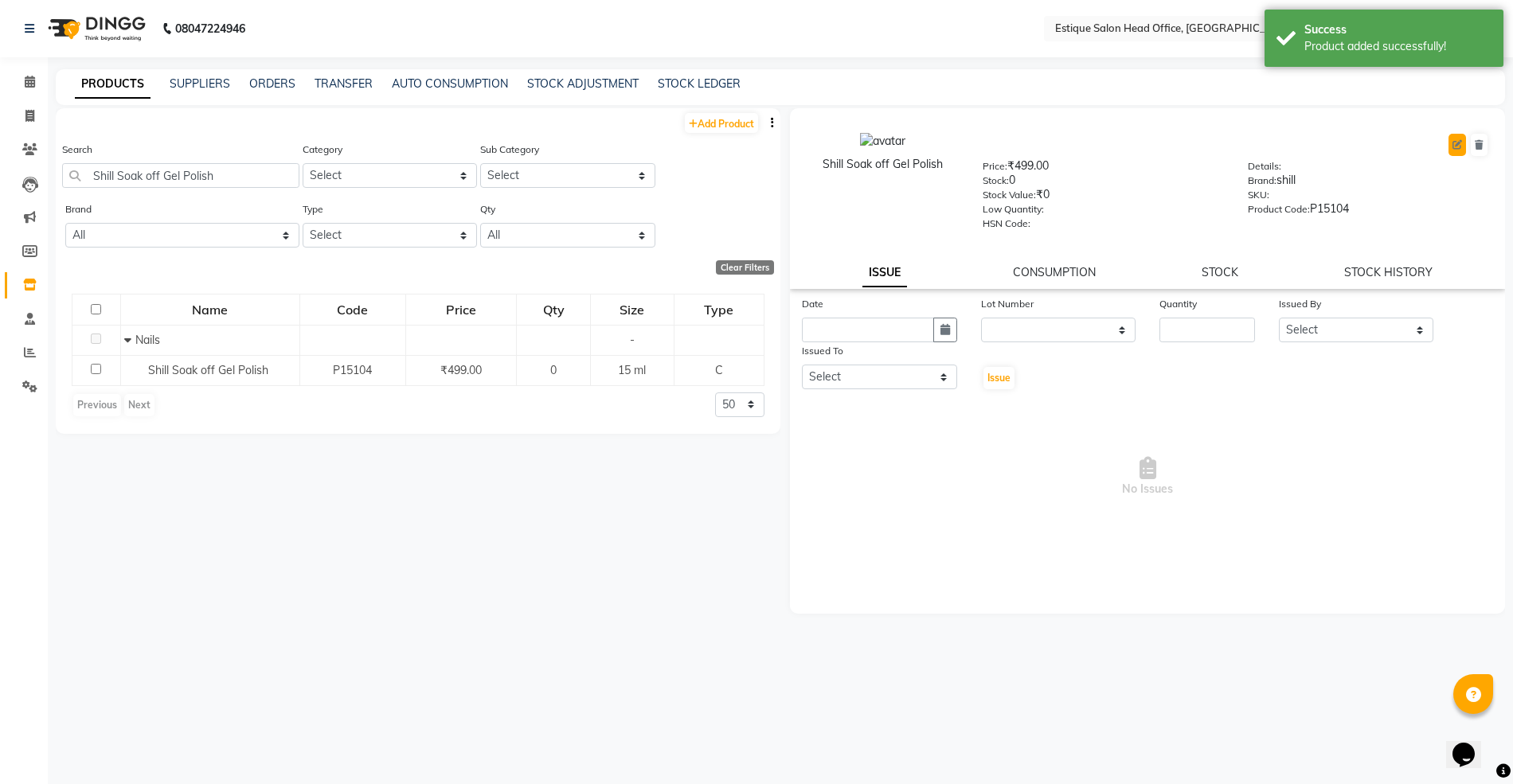
click at [1452, 144] on icon at bounding box center [1456, 144] width 9 height 9
select select "C"
select select "381501200"
select select "true"
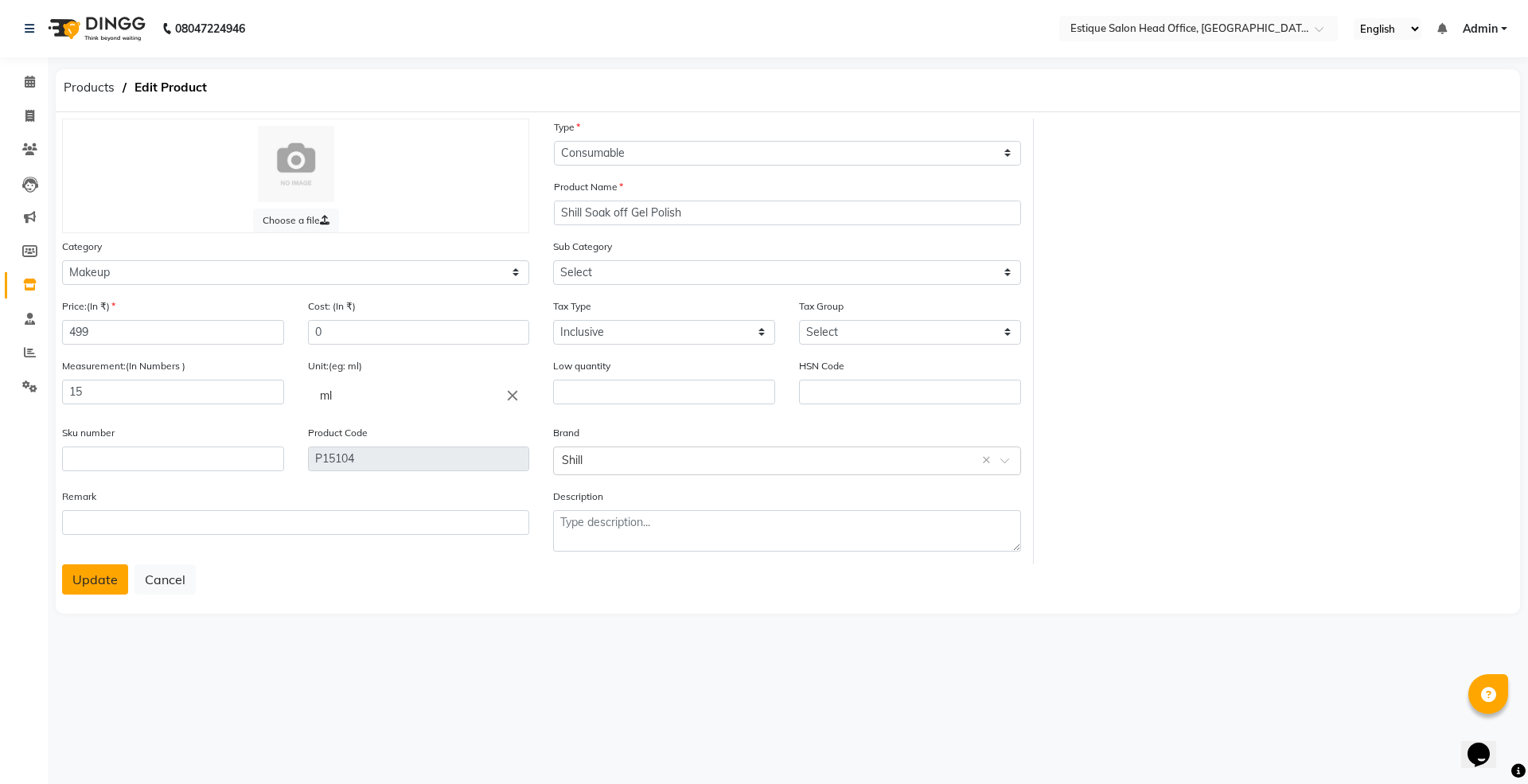
click at [95, 577] on button "Update" at bounding box center [95, 579] width 66 height 30
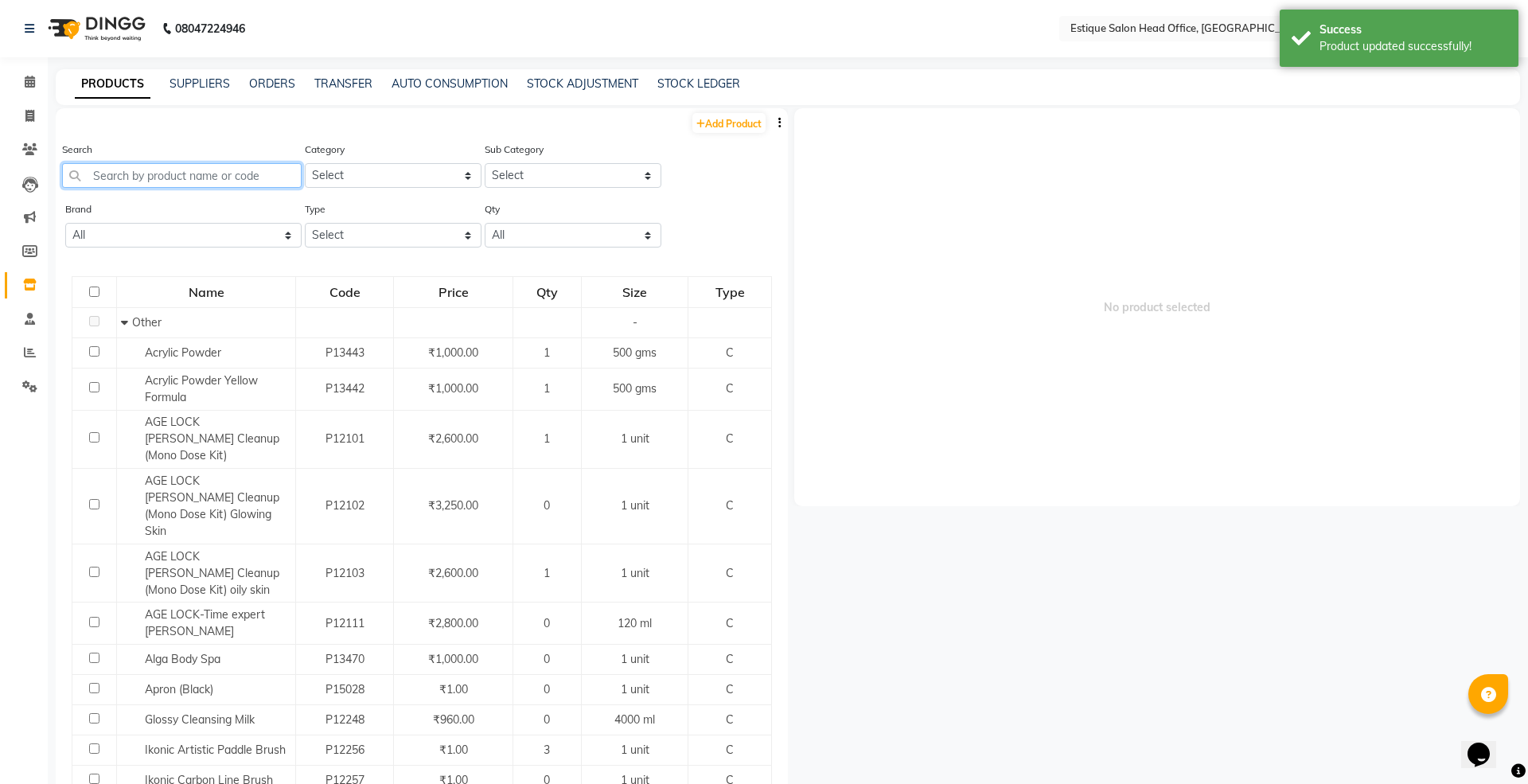
click at [109, 173] on input "text" at bounding box center [181, 175] width 240 height 25
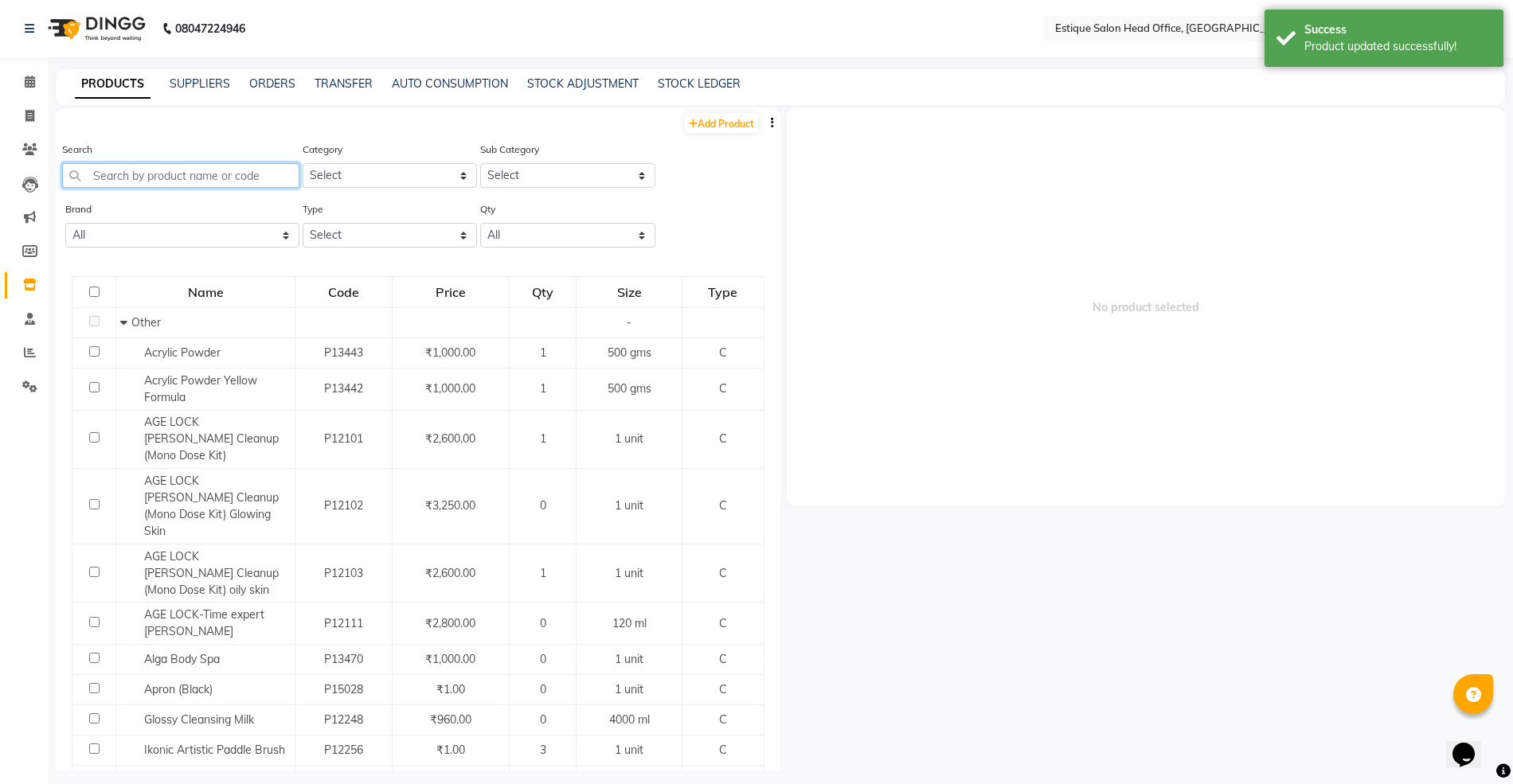
paste input "Shill Soak off Gel Polish"
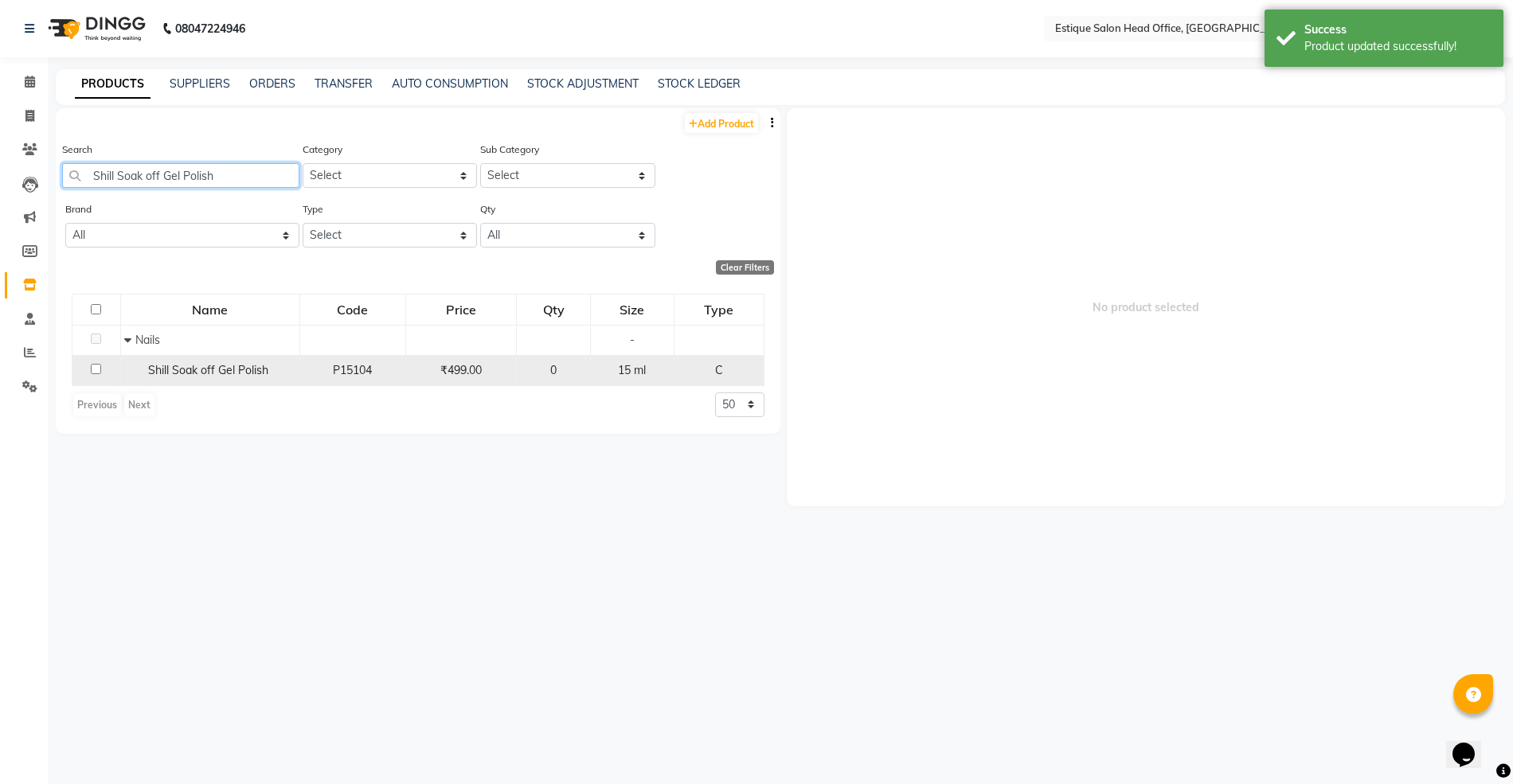
type input "Shill Soak off Gel Polish"
click at [174, 370] on span "Shill Soak off Gel Polish" at bounding box center [208, 370] width 120 height 15
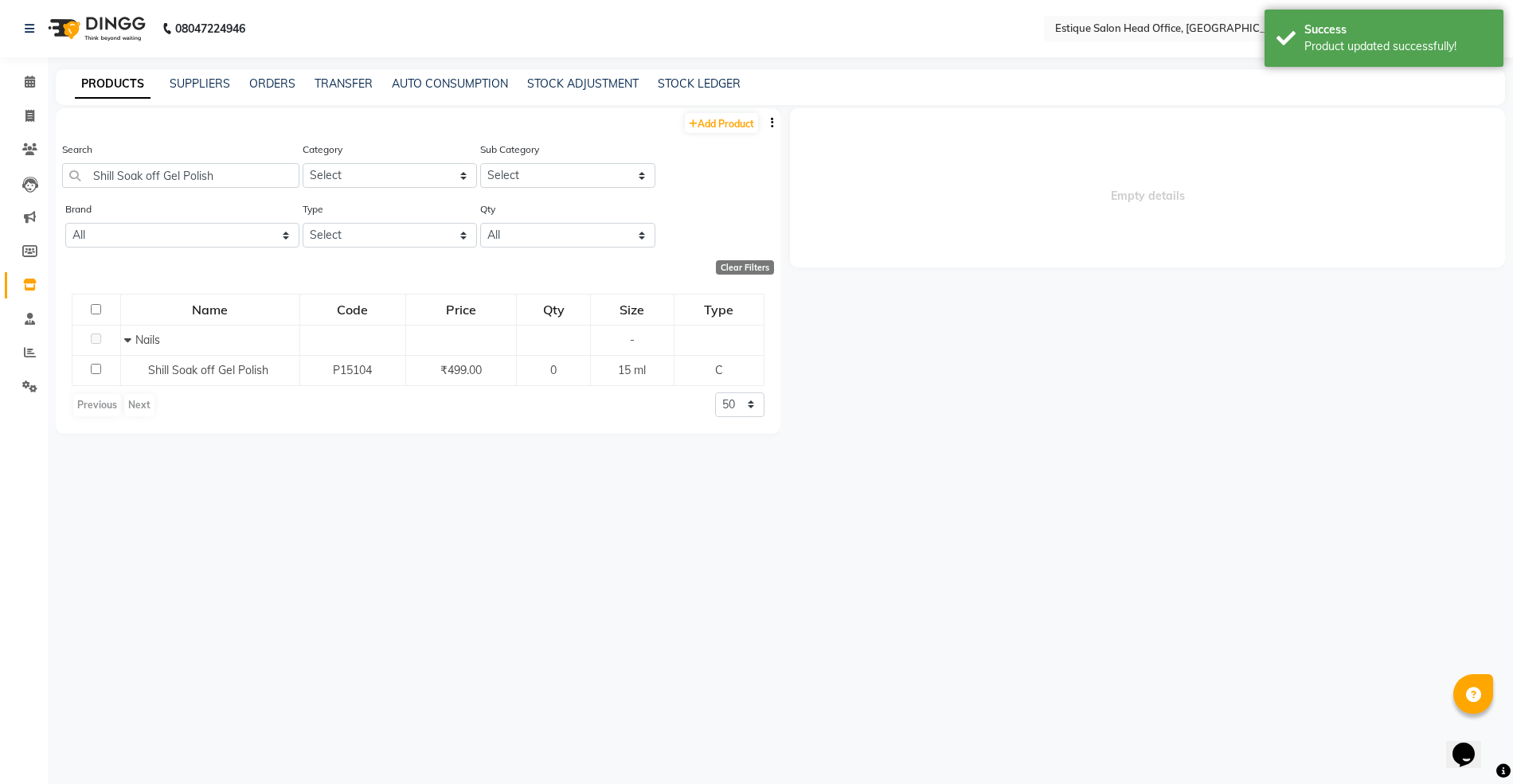
select select
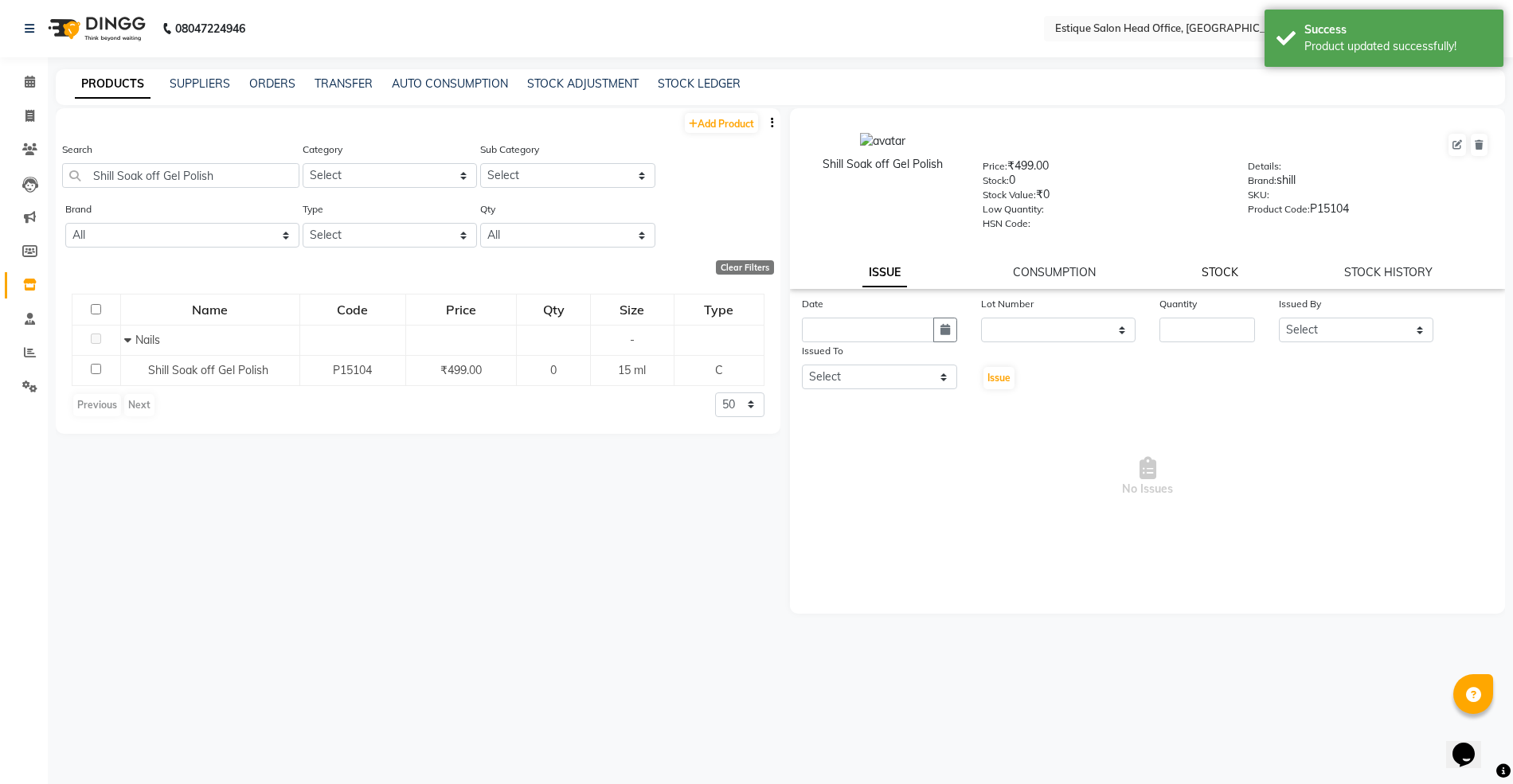
click at [1227, 266] on link "STOCK" at bounding box center [1220, 272] width 37 height 15
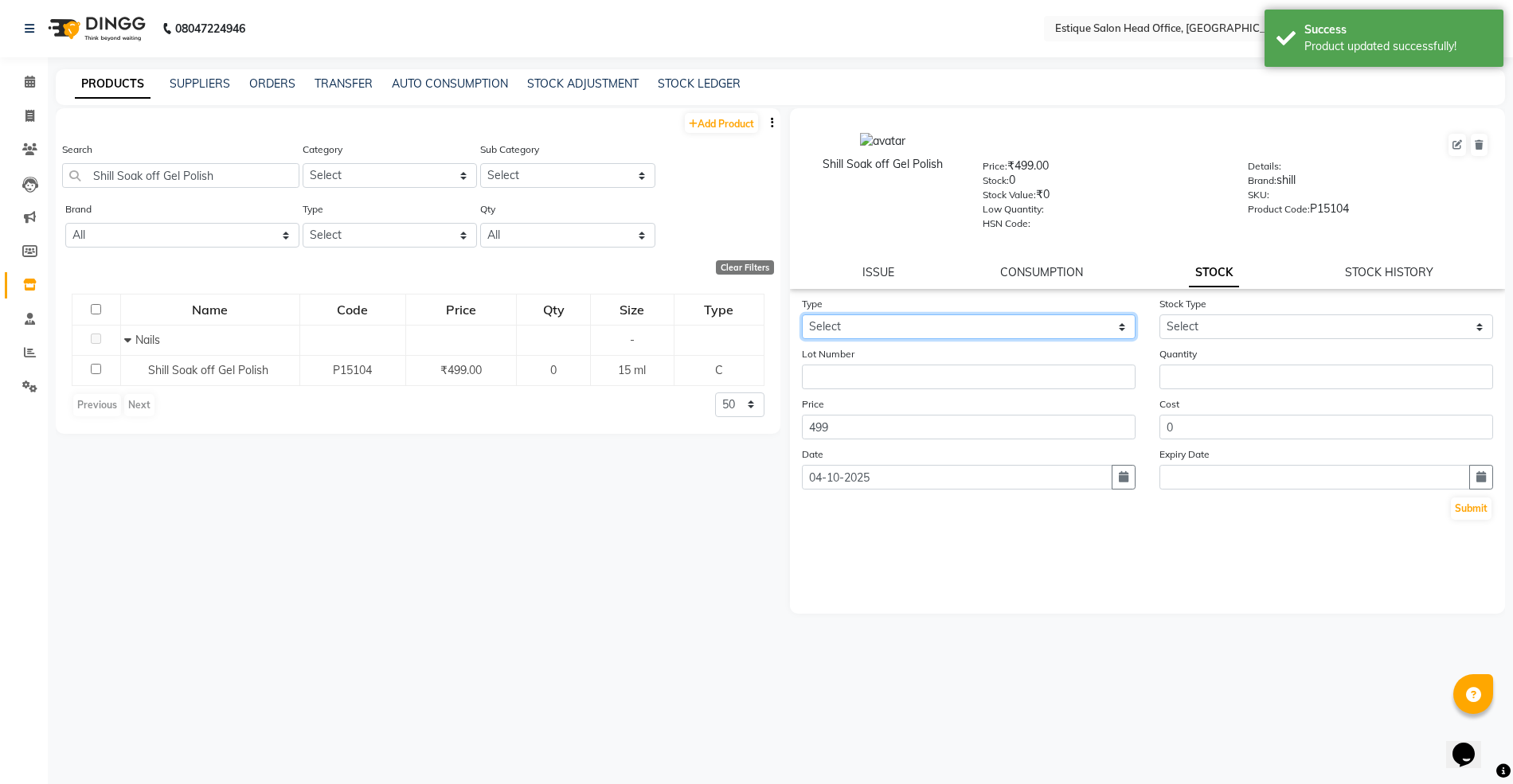
click at [864, 319] on select "Select In Out" at bounding box center [969, 327] width 334 height 25
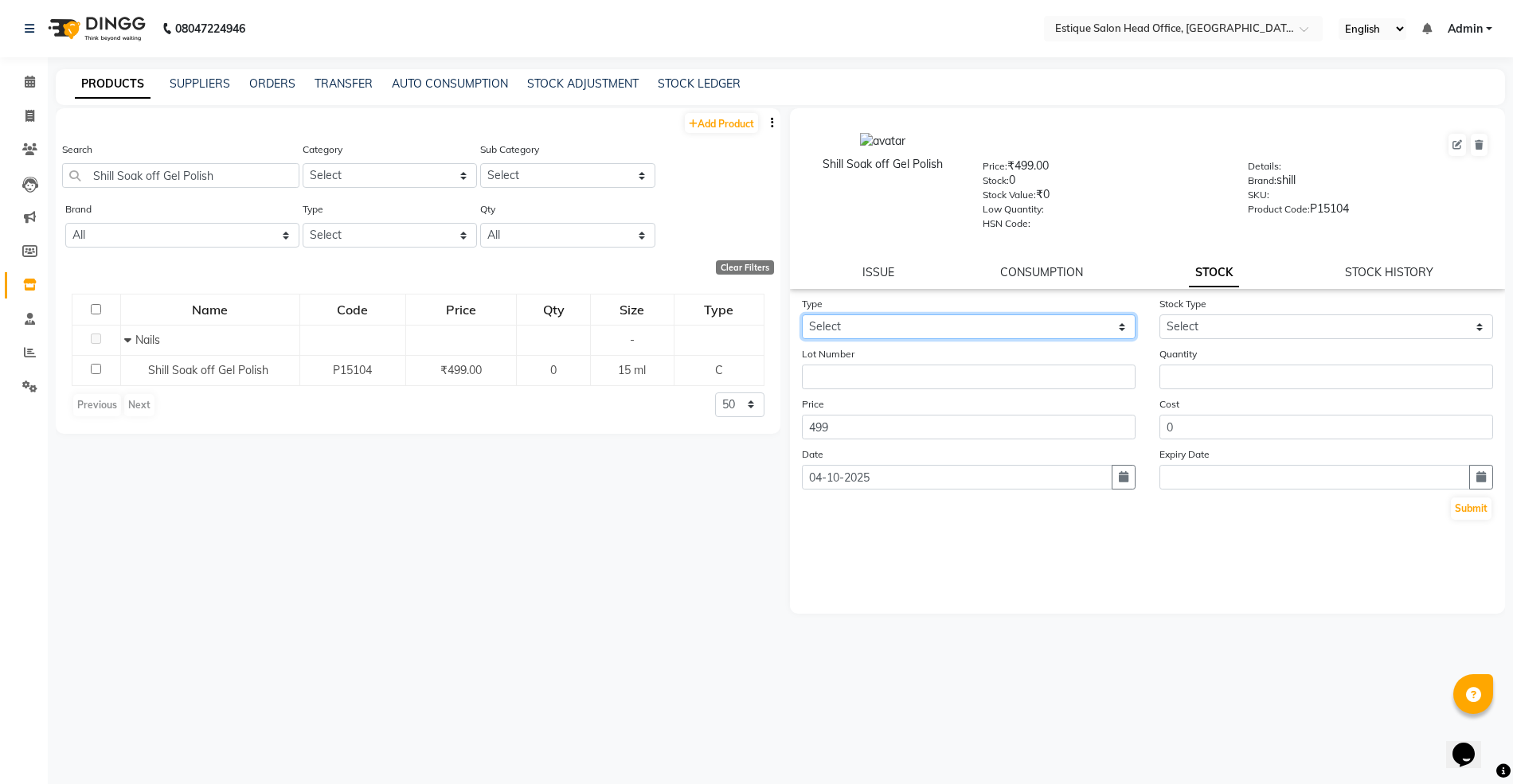
select select "in"
click at [802, 315] on select "Select In Out" at bounding box center [969, 327] width 334 height 25
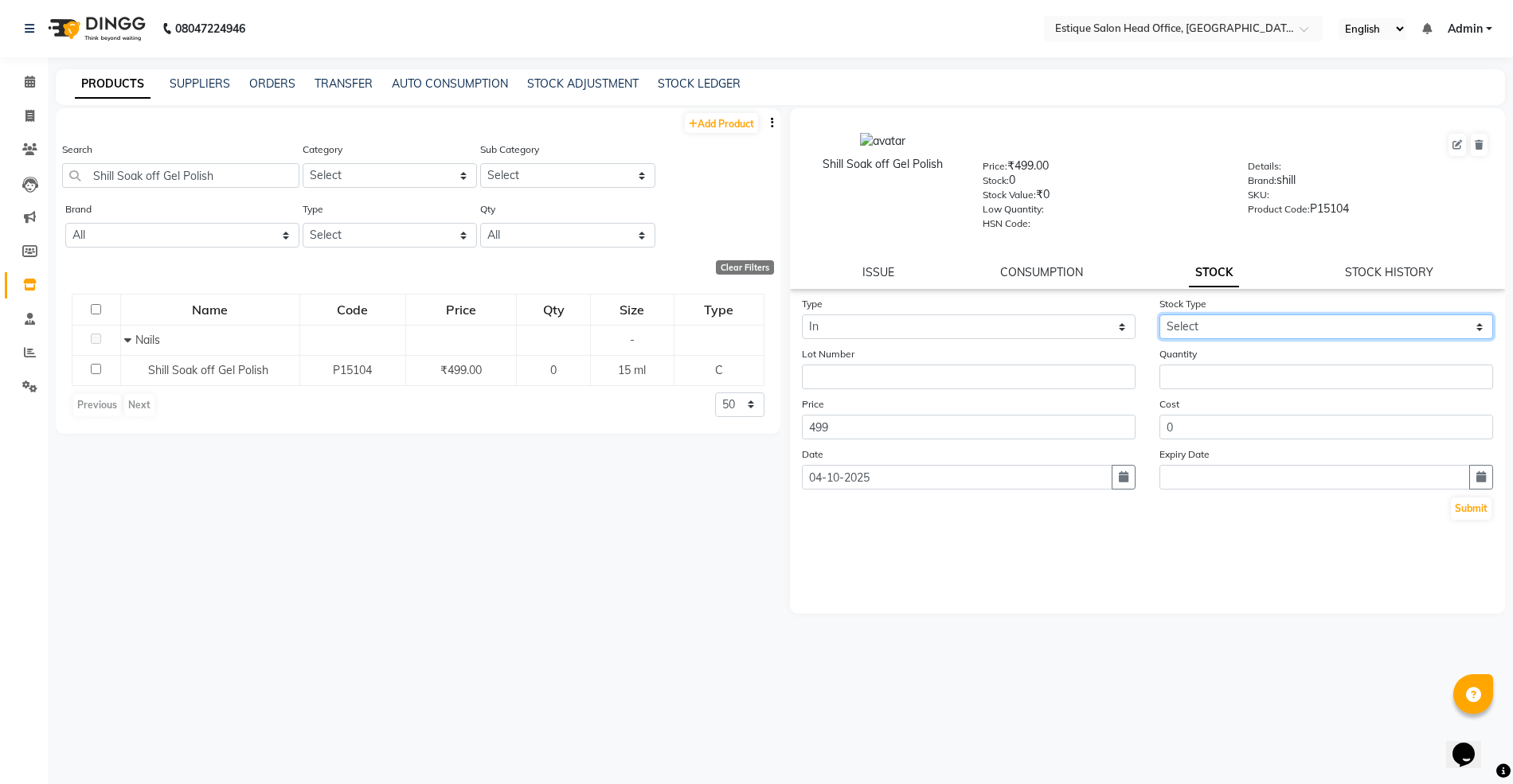
click at [1226, 328] on select "Select New Stock Adjustment Return Other" at bounding box center [1326, 327] width 334 height 25
select select "new stock"
click at [1159, 315] on select "Select New Stock Adjustment Return Other" at bounding box center [1326, 327] width 334 height 25
click at [1209, 380] on input "number" at bounding box center [1326, 377] width 334 height 25
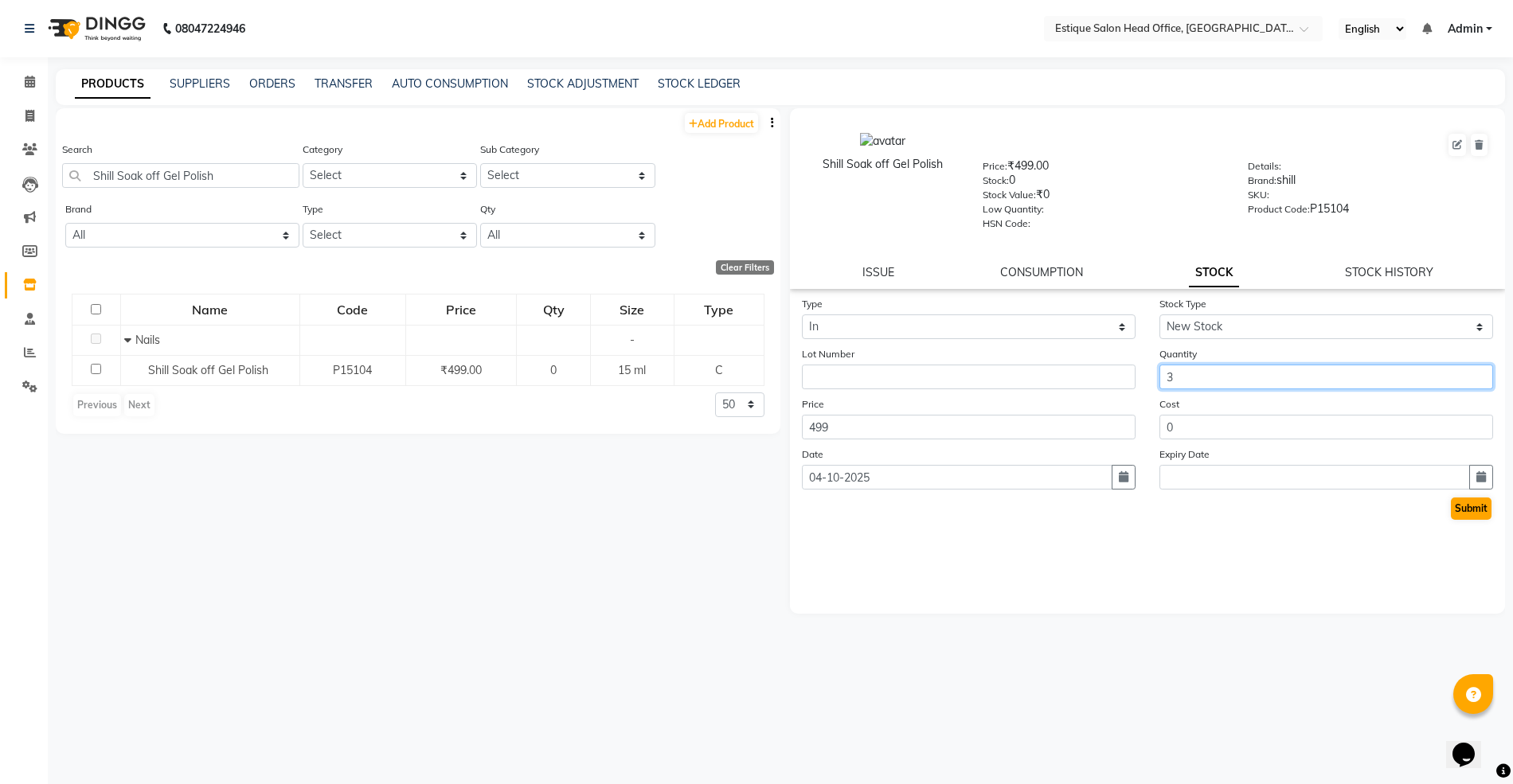
type input "3"
click at [1468, 503] on button "Submit" at bounding box center [1470, 508] width 40 height 22
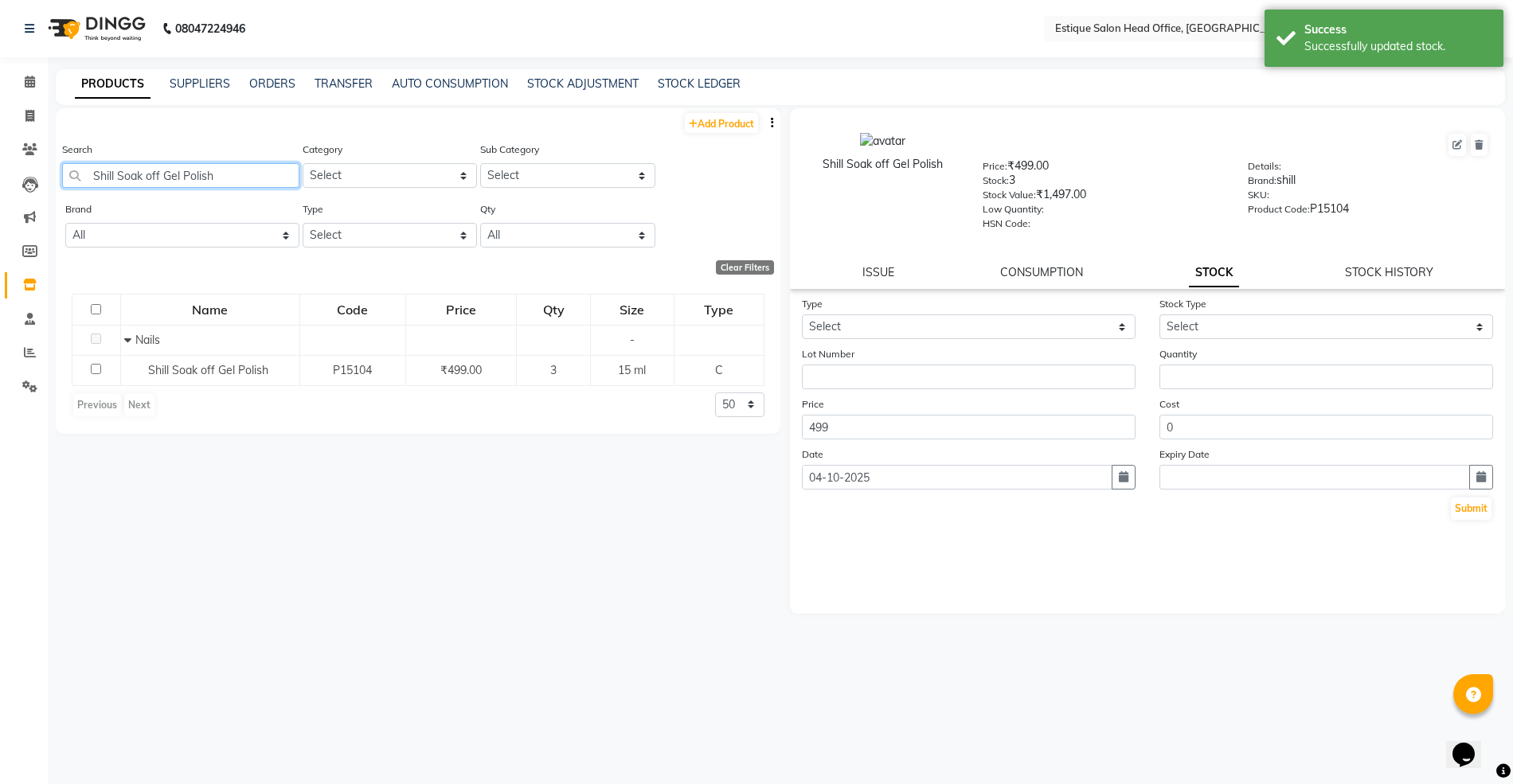
click at [224, 175] on input "Shill Soak off Gel Polish" at bounding box center [181, 175] width 237 height 25
click at [163, 175] on input "Shill Soak off Gel Polish" at bounding box center [181, 175] width 237 height 25
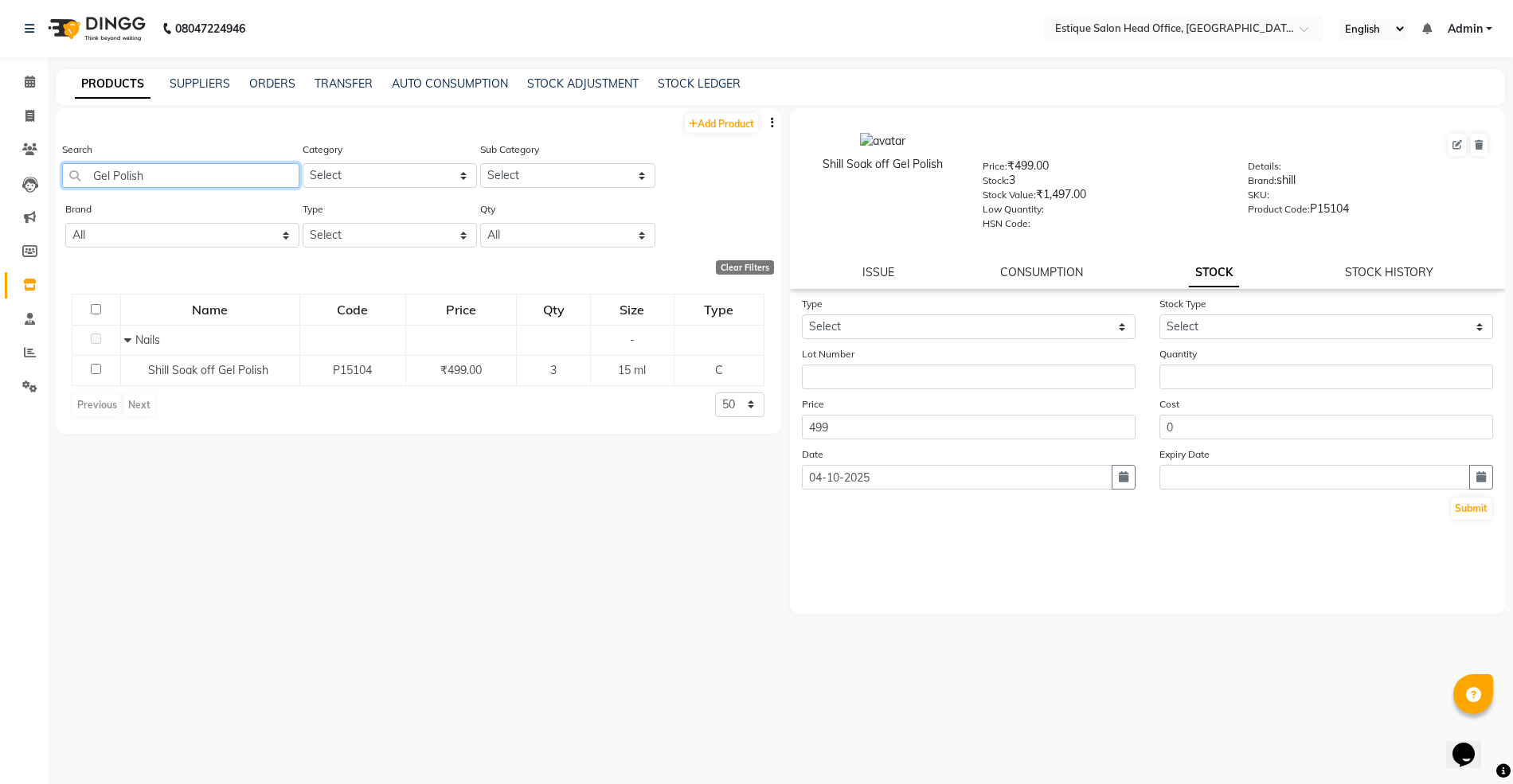
click at [163, 175] on input "Gel Polish" at bounding box center [181, 175] width 237 height 25
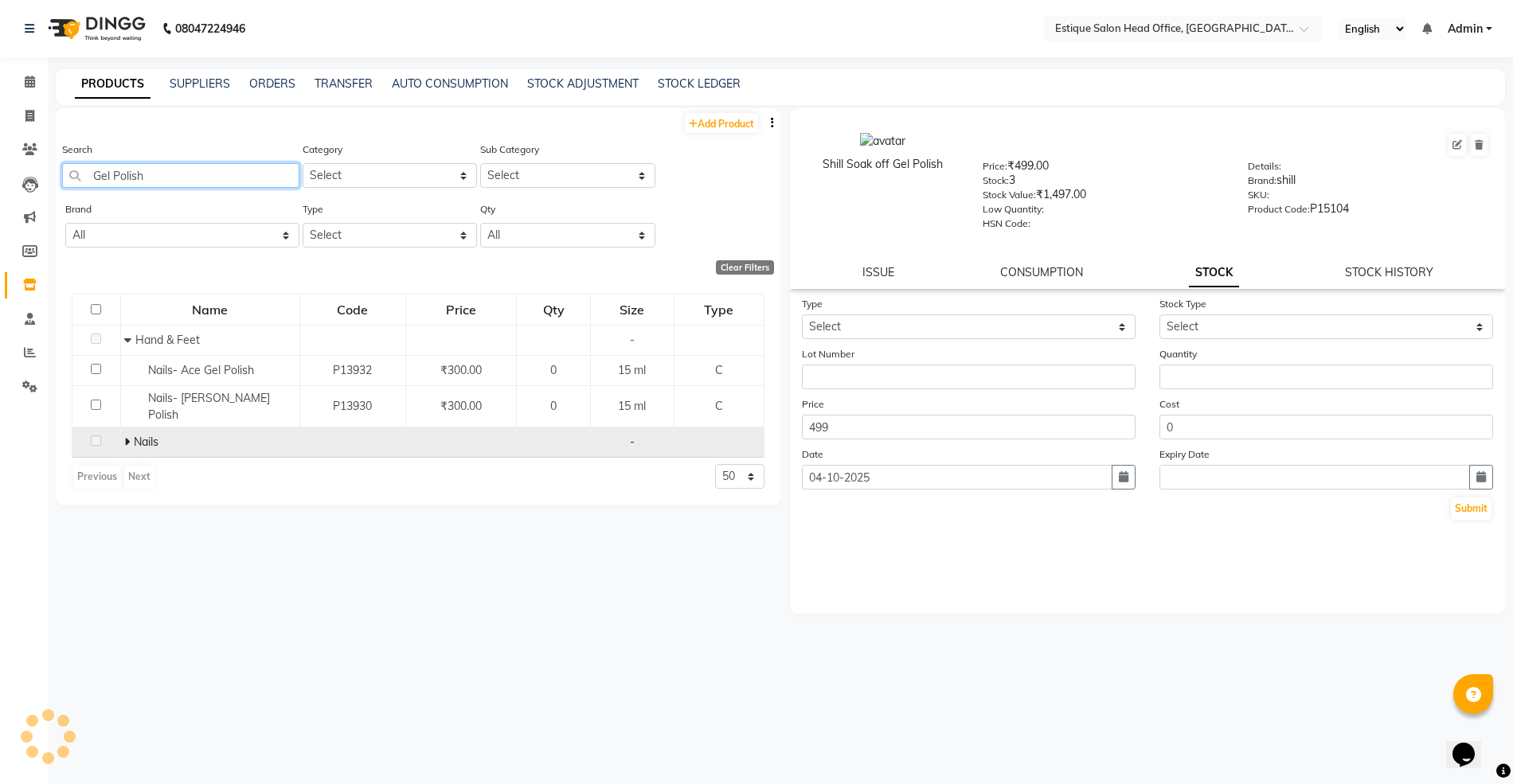
type input "Gel Polish"
click at [129, 436] on icon at bounding box center [126, 441] width 5 height 11
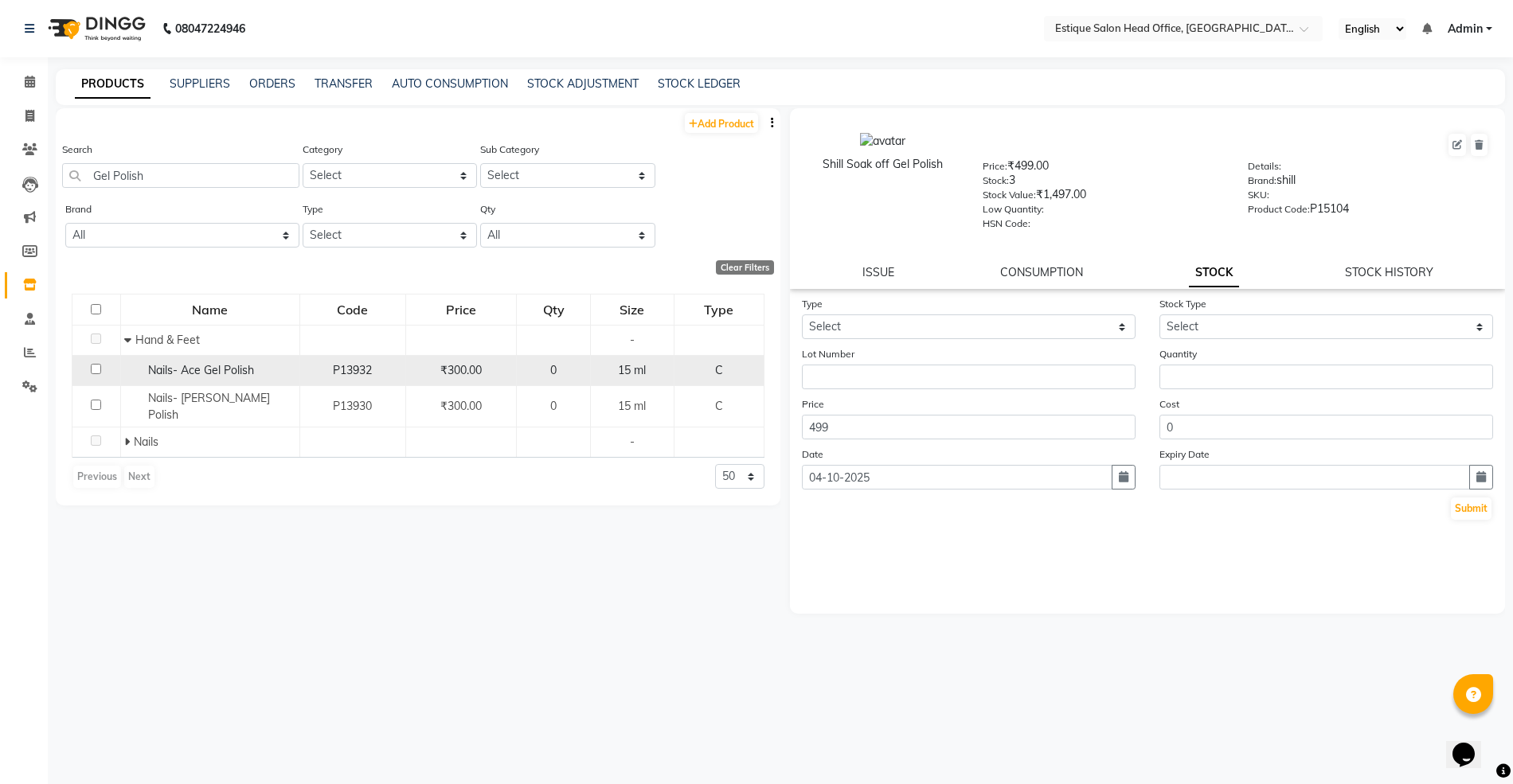
click at [227, 367] on span "Nails- Ace Gel Polish" at bounding box center [200, 370] width 106 height 15
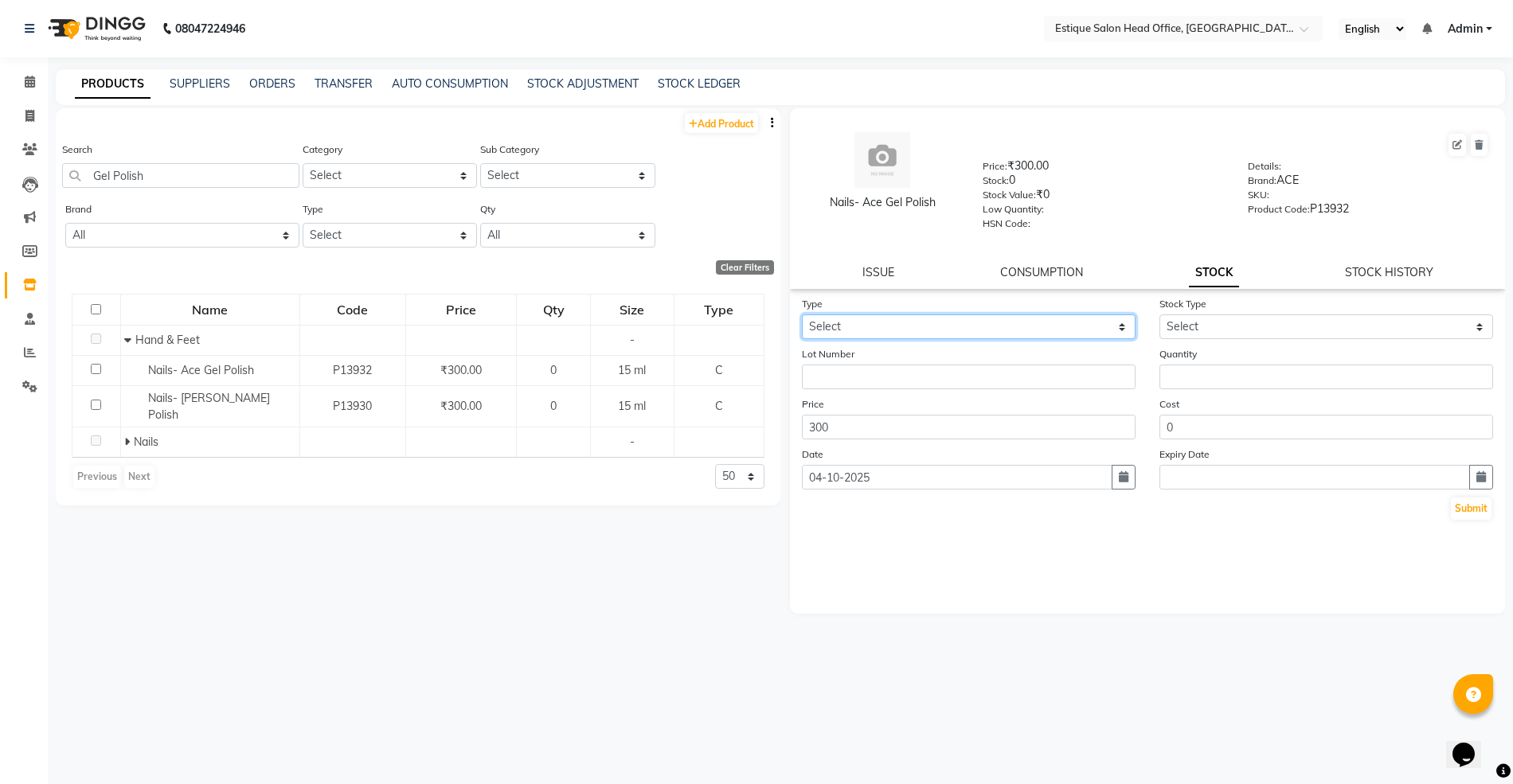
click at [899, 323] on select "Select In Out" at bounding box center [969, 327] width 334 height 25
select select "in"
click at [802, 315] on select "Select In Out" at bounding box center [969, 327] width 334 height 25
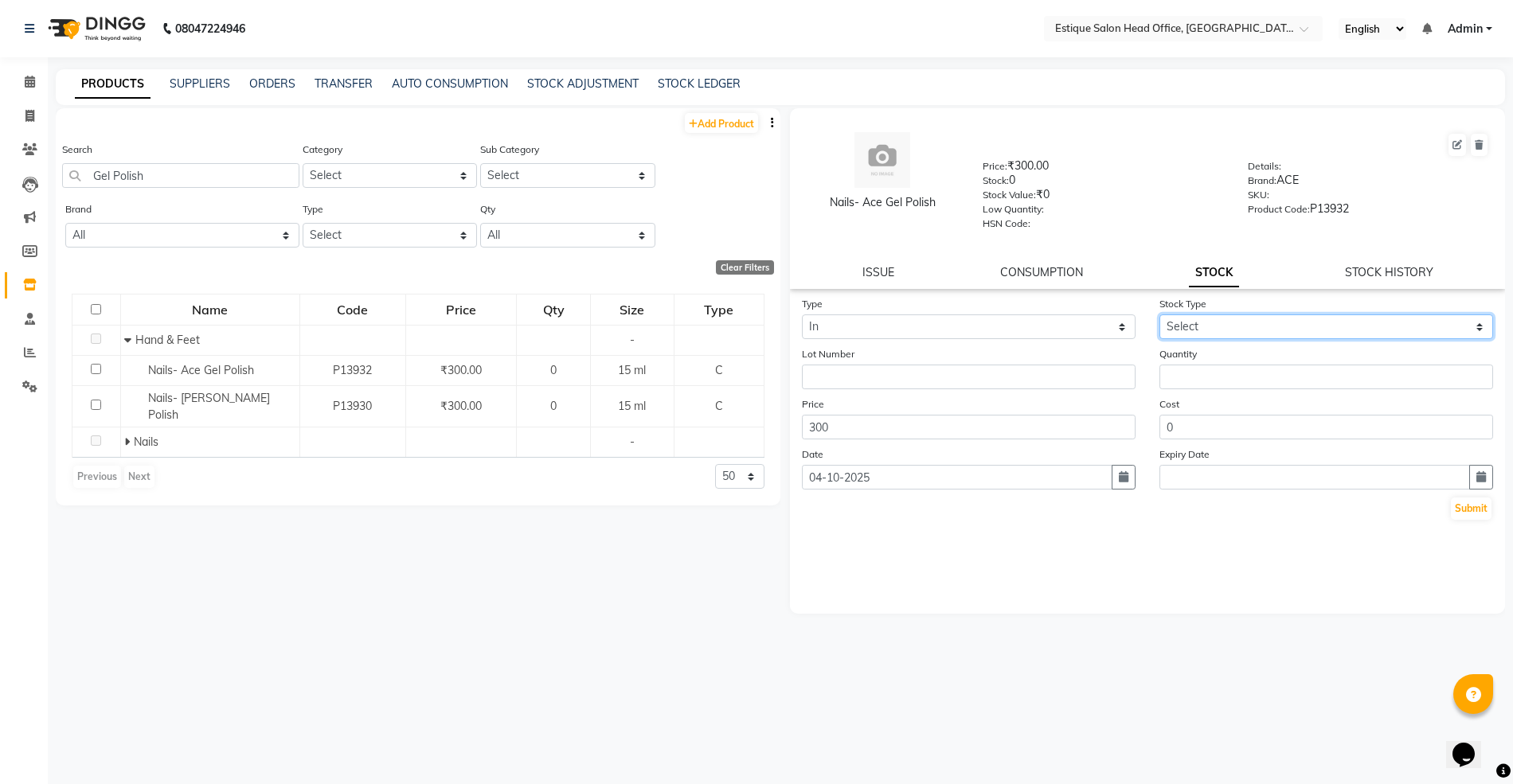
drag, startPoint x: 1198, startPoint y: 320, endPoint x: 1192, endPoint y: 333, distance: 14.3
click at [1198, 320] on select "Select New Stock Adjustment Return Other" at bounding box center [1326, 327] width 334 height 25
select select "new stock"
click at [1159, 315] on select "Select New Stock Adjustment Return Other" at bounding box center [1326, 327] width 334 height 25
click at [1189, 379] on input "number" at bounding box center [1326, 377] width 334 height 25
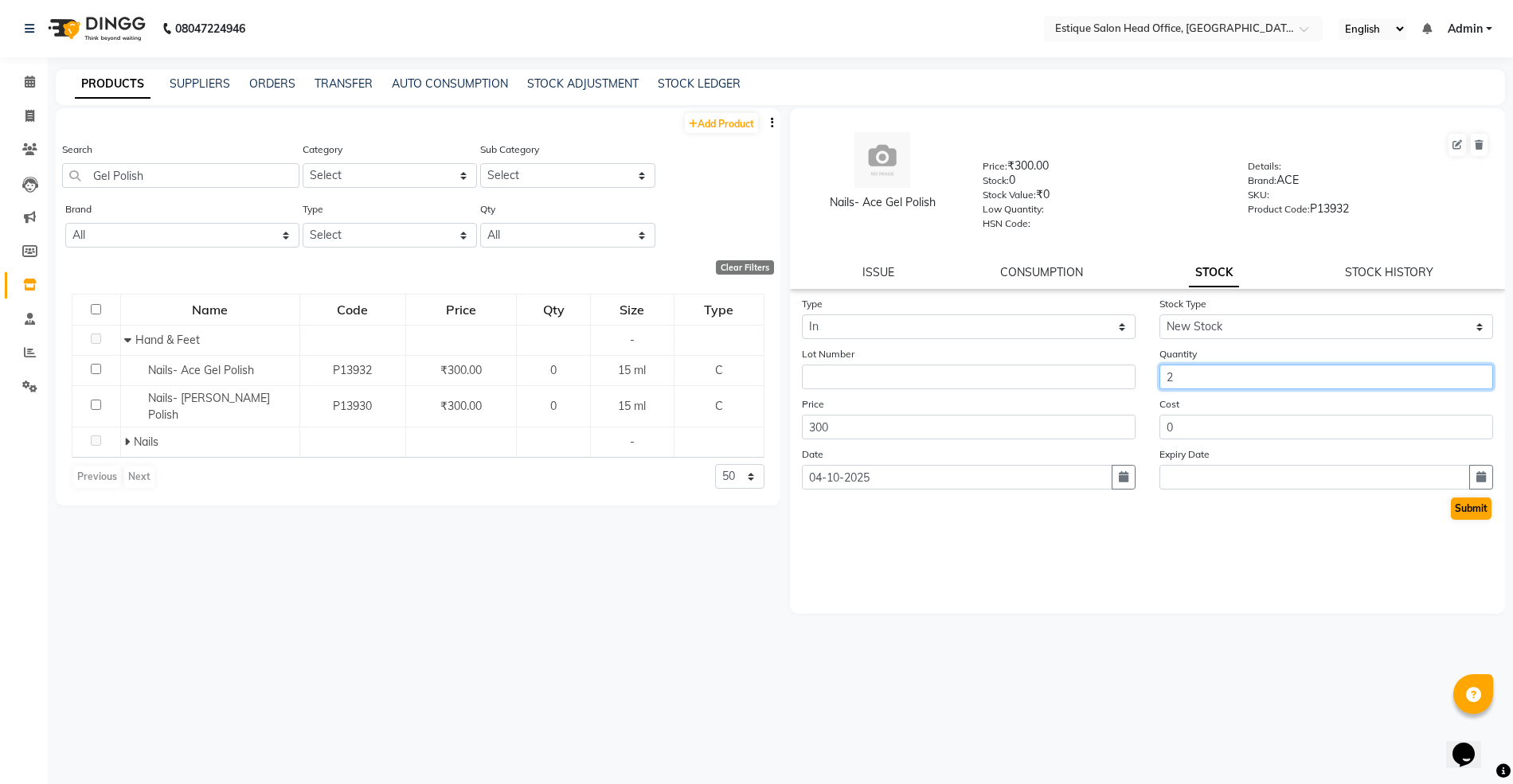
type input "2"
click at [1470, 498] on button "Submit" at bounding box center [1470, 508] width 40 height 22
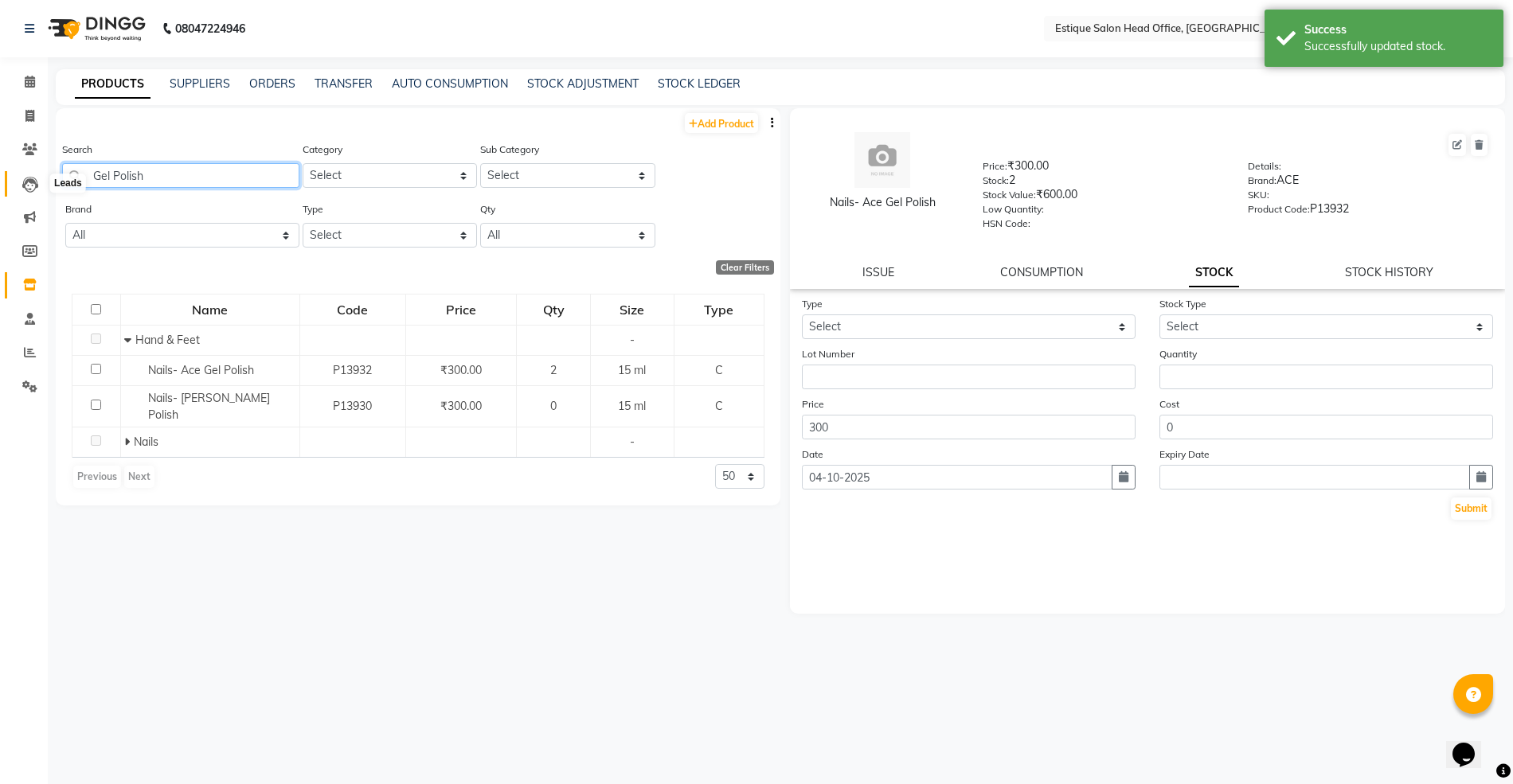
drag, startPoint x: 151, startPoint y: 167, endPoint x: 39, endPoint y: 174, distance: 112.2
click at [39, 174] on app-home "08047224946 Select Location × Estique Salon Head Office, Thane English ENGLISH …" at bounding box center [756, 397] width 1513 height 794
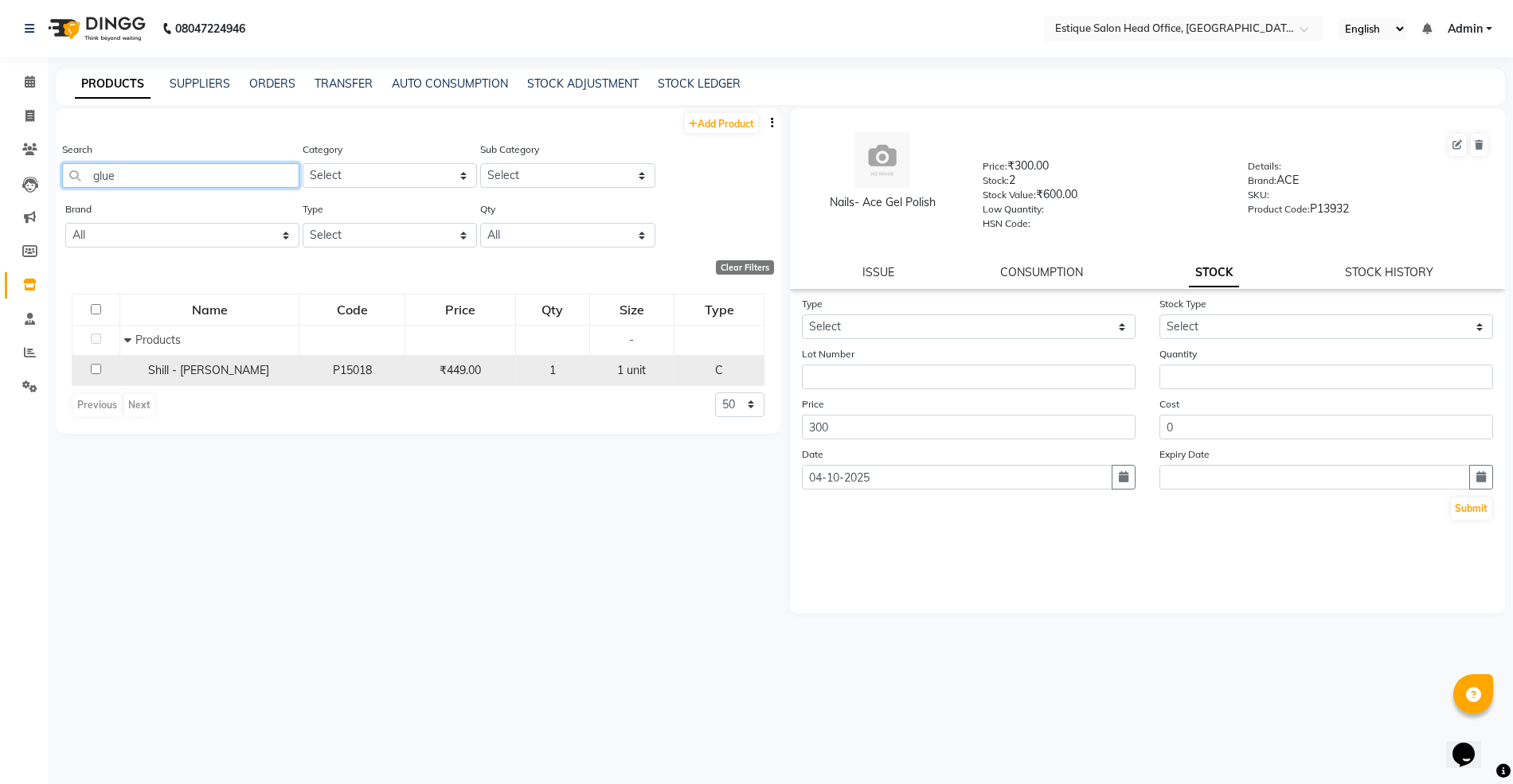
type input "glue"
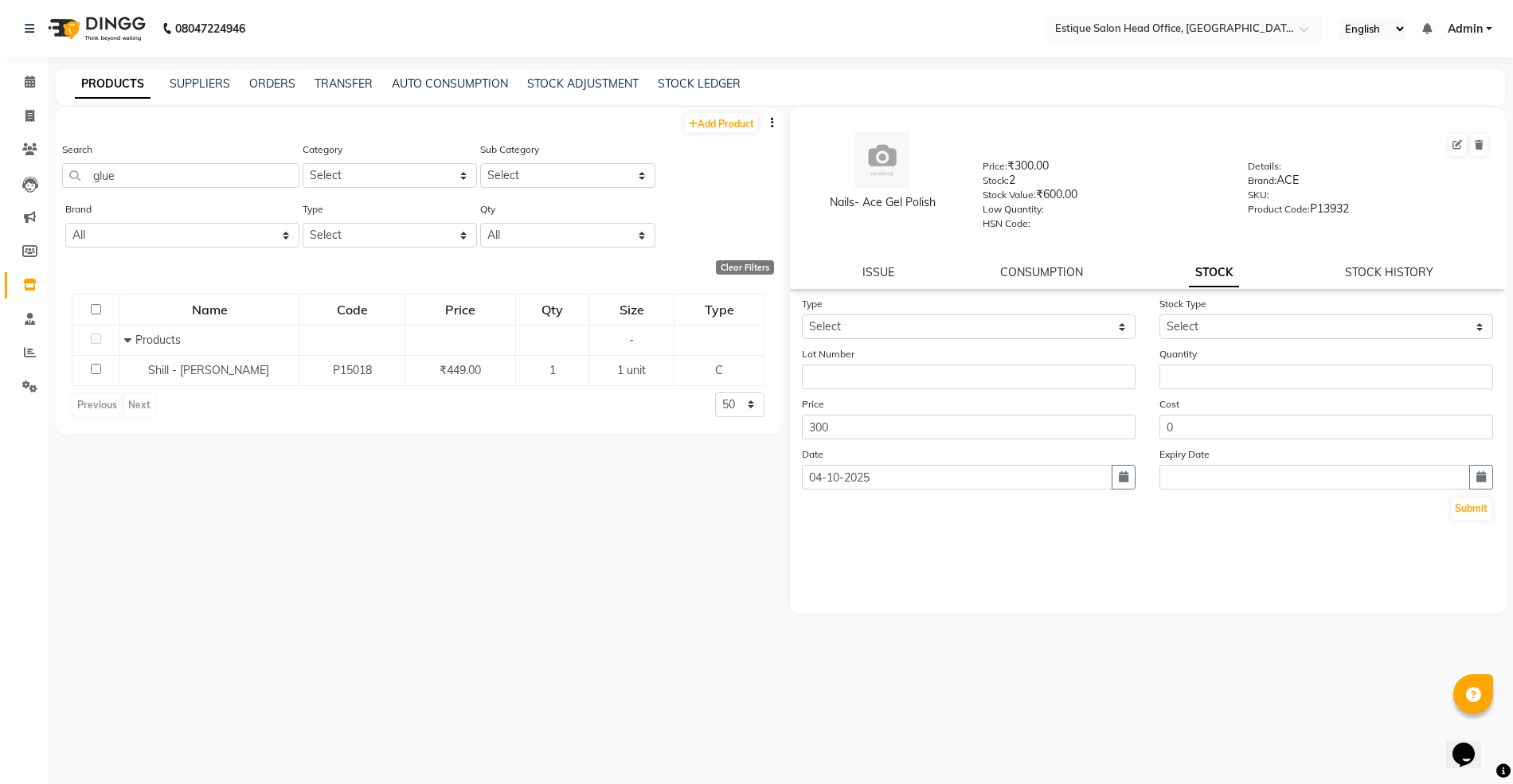
drag, startPoint x: 205, startPoint y: 372, endPoint x: 1383, endPoint y: 309, distance: 1179.7
click at [207, 371] on span "Shill - [PERSON_NAME]" at bounding box center [208, 370] width 121 height 15
click at [895, 315] on select "Select In Out" at bounding box center [969, 327] width 334 height 25
select select "in"
click at [802, 315] on select "Select In Out" at bounding box center [969, 327] width 334 height 25
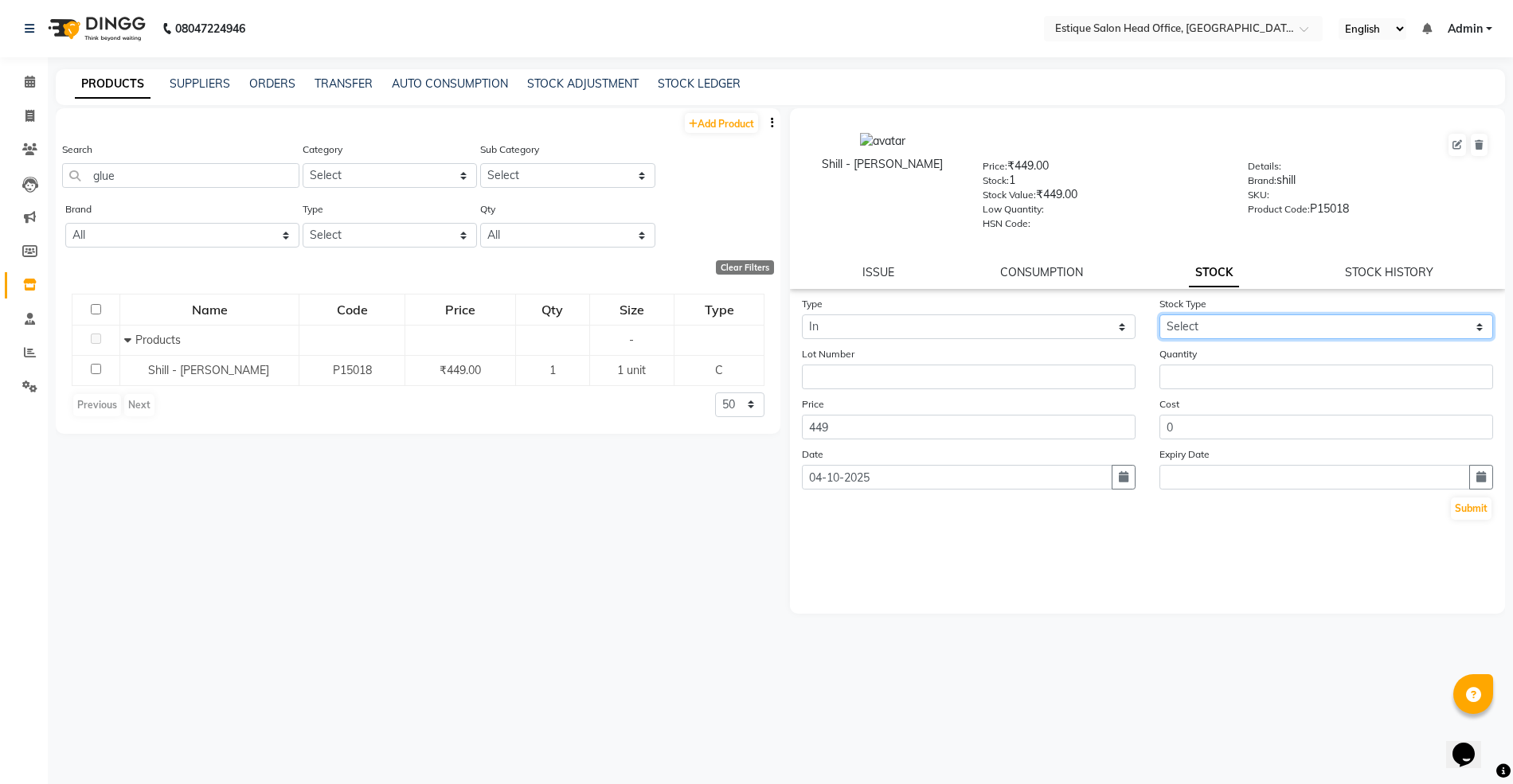
click at [1191, 322] on select "Select New Stock Adjustment Return Other" at bounding box center [1326, 327] width 334 height 25
select select "new stock"
click at [1159, 315] on select "Select New Stock Adjustment Return Other" at bounding box center [1326, 327] width 334 height 25
click at [1204, 372] on input "number" at bounding box center [1326, 377] width 334 height 25
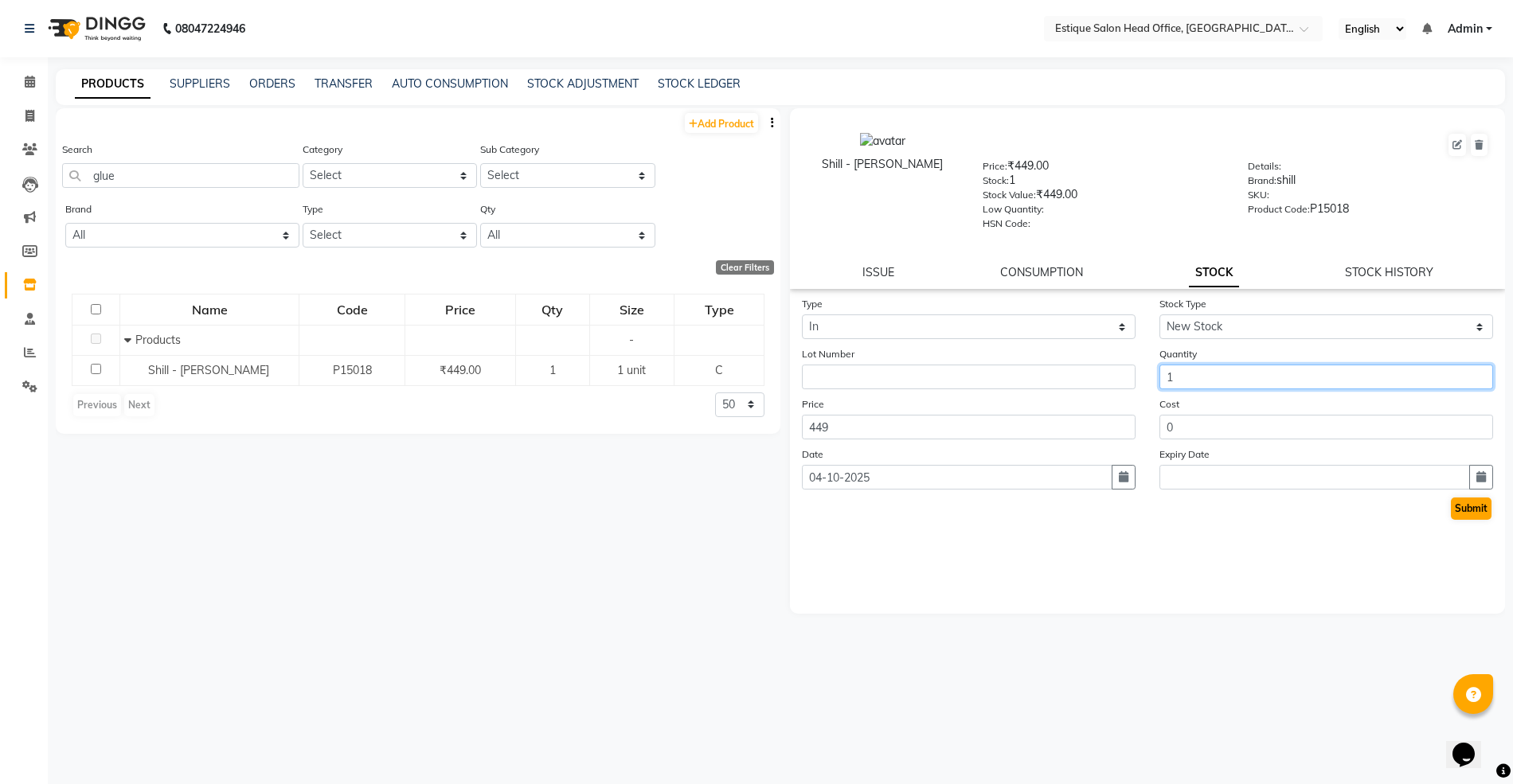
type input "1"
click at [1462, 500] on button "Submit" at bounding box center [1470, 508] width 40 height 22
click at [841, 159] on div "Shill - [PERSON_NAME]" at bounding box center [883, 163] width 153 height 16
drag, startPoint x: 846, startPoint y: 156, endPoint x: 917, endPoint y: 154, distance: 71.0
click at [919, 153] on div "Shill - [PERSON_NAME]" at bounding box center [882, 181] width 176 height 97
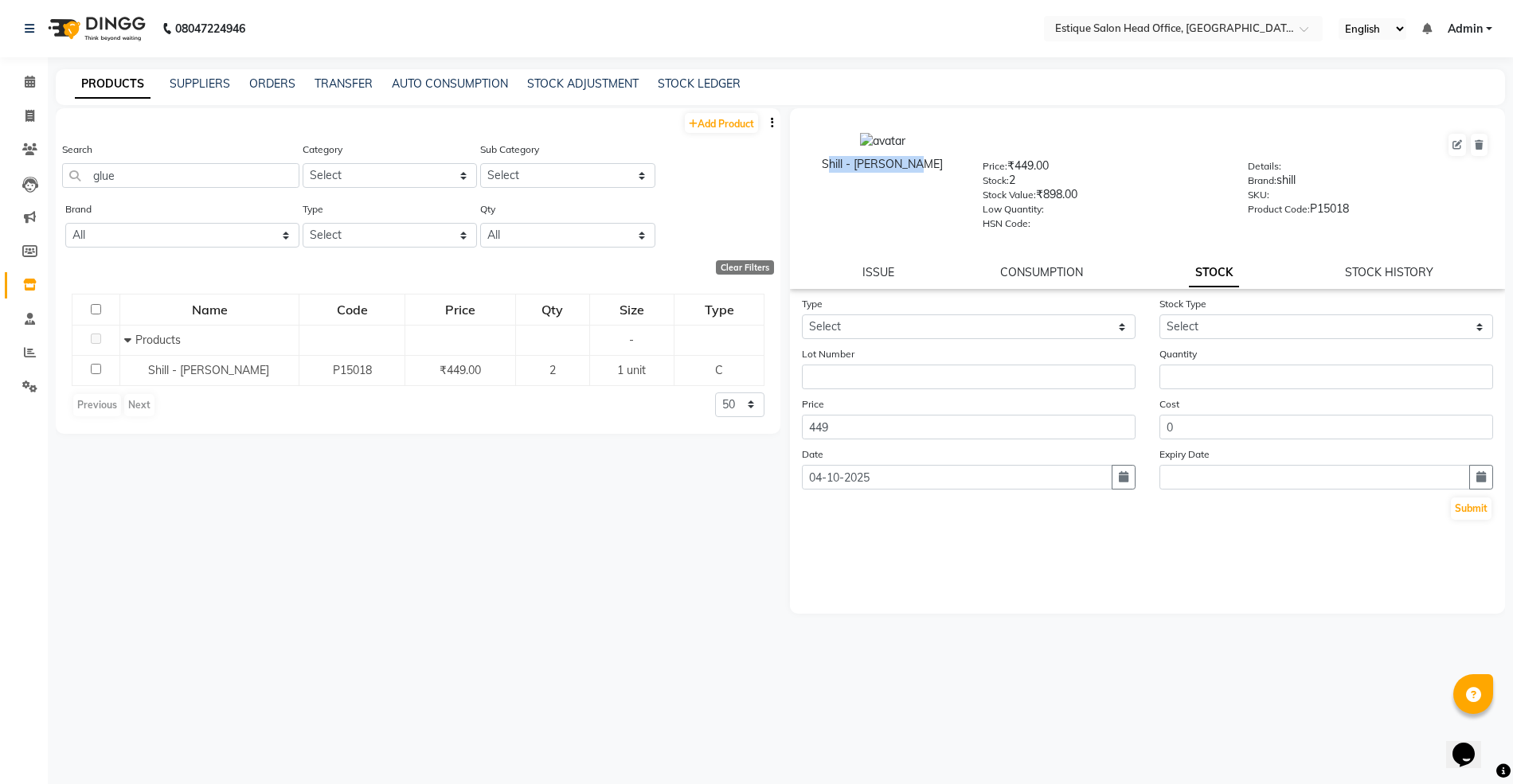
copy div "Shill - [PERSON_NAME]"
click at [708, 125] on link "Add Product" at bounding box center [721, 122] width 73 height 20
select select "true"
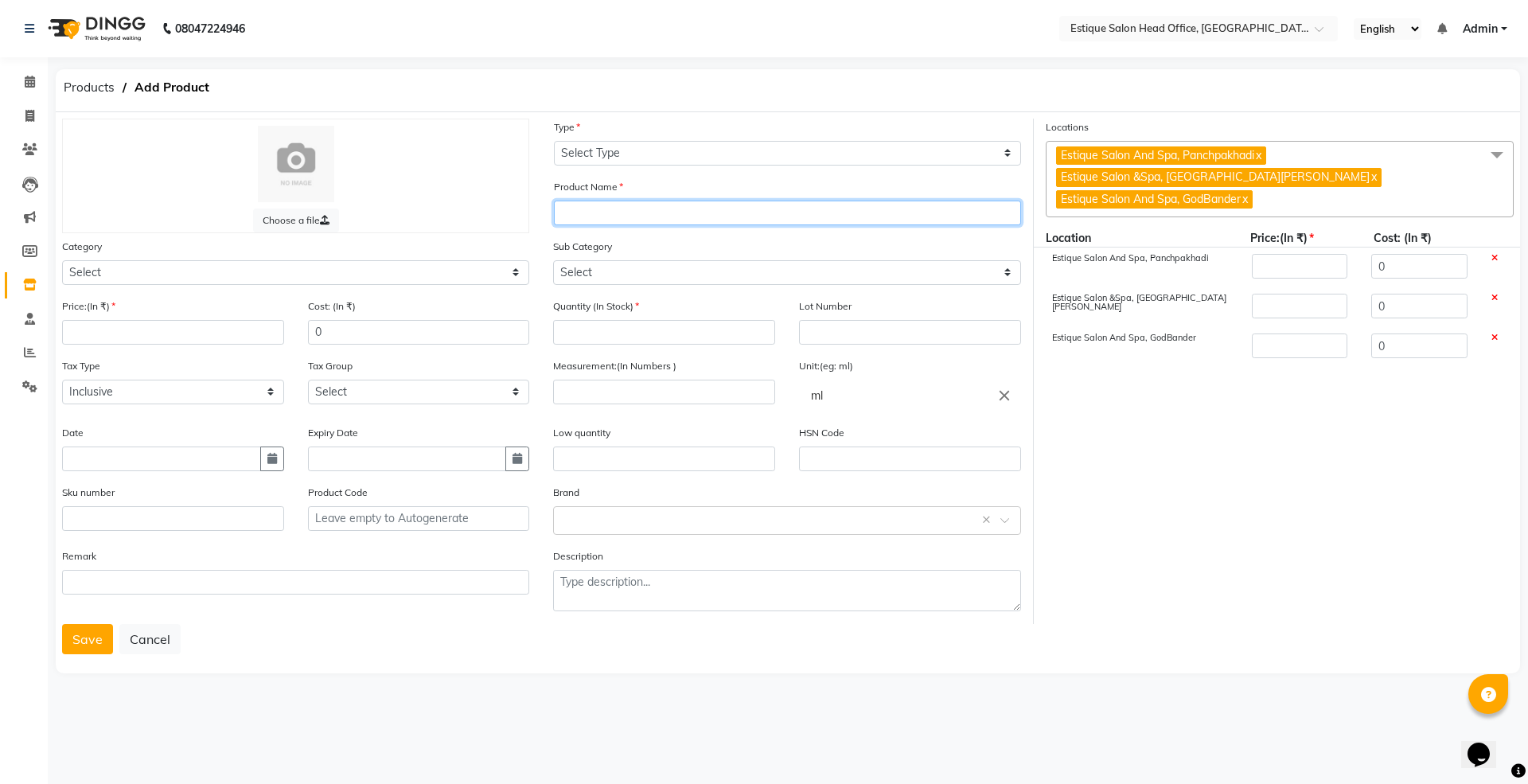
click at [576, 208] on input "text" at bounding box center [787, 212] width 467 height 25
paste input "Shill - [PERSON_NAME]"
type input "Shill - French Tips"
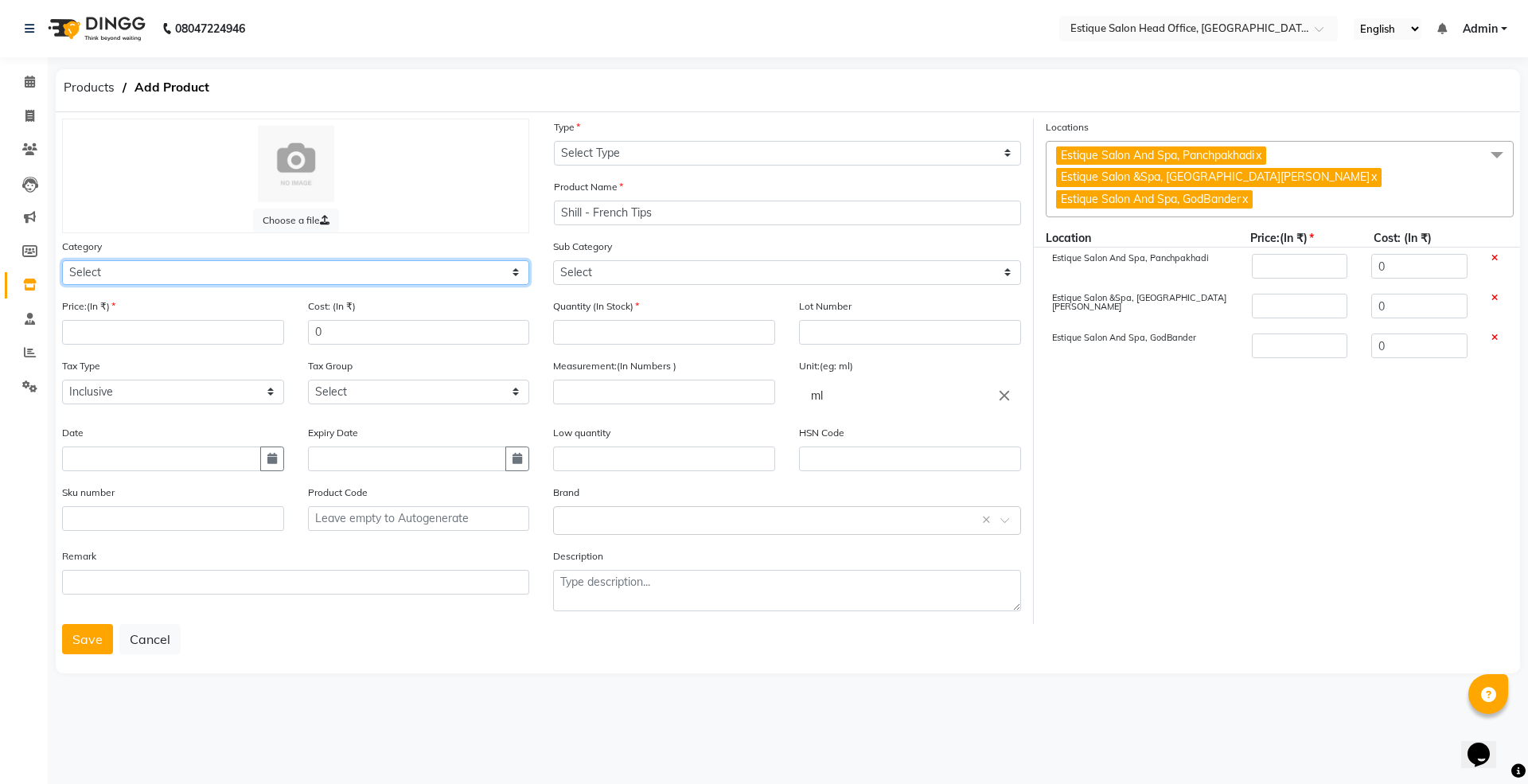
click at [101, 274] on select "Select Hair Skin Makeup Personal Care Appliances [PERSON_NAME] Waxing Disposabl…" at bounding box center [295, 273] width 467 height 25
select select "381501200"
click at [62, 260] on select "Select Hair Skin Makeup Personal Care Appliances [PERSON_NAME] Waxing Disposabl…" at bounding box center [295, 273] width 467 height 25
click at [272, 459] on icon "button" at bounding box center [272, 458] width 9 height 11
select select "10"
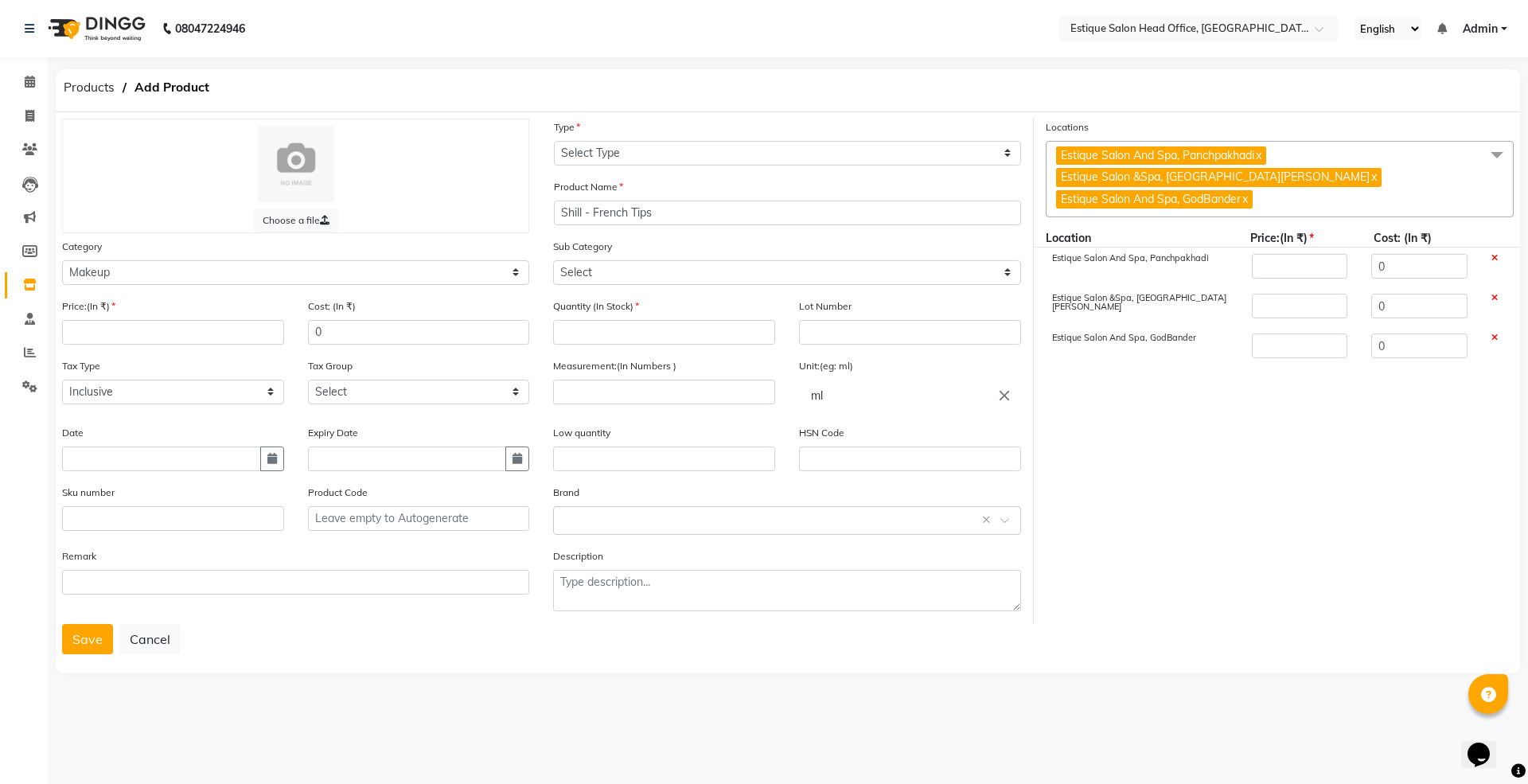
select select "2025"
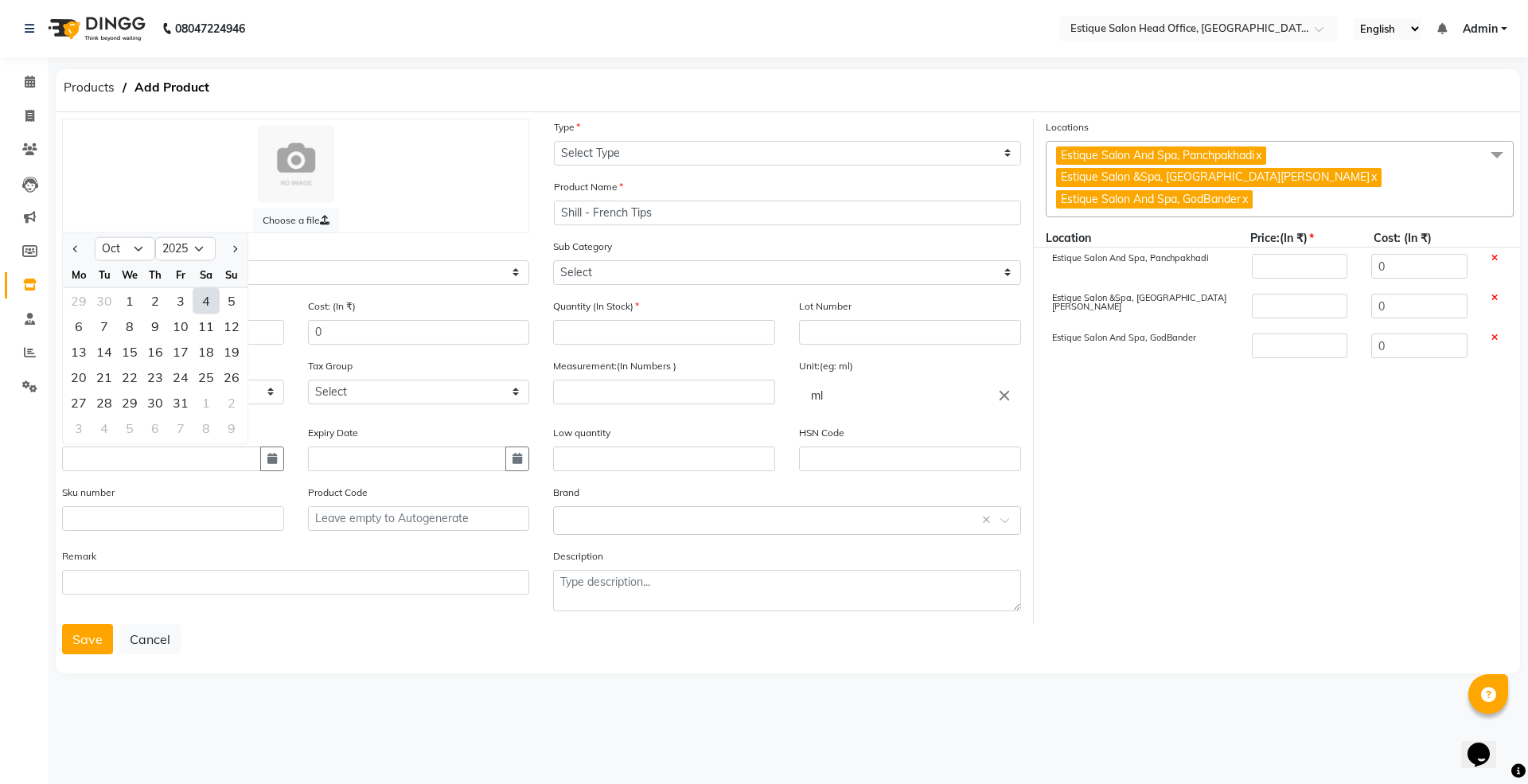
click at [207, 293] on div "4" at bounding box center [206, 301] width 26 height 26
type input "04-10-2025"
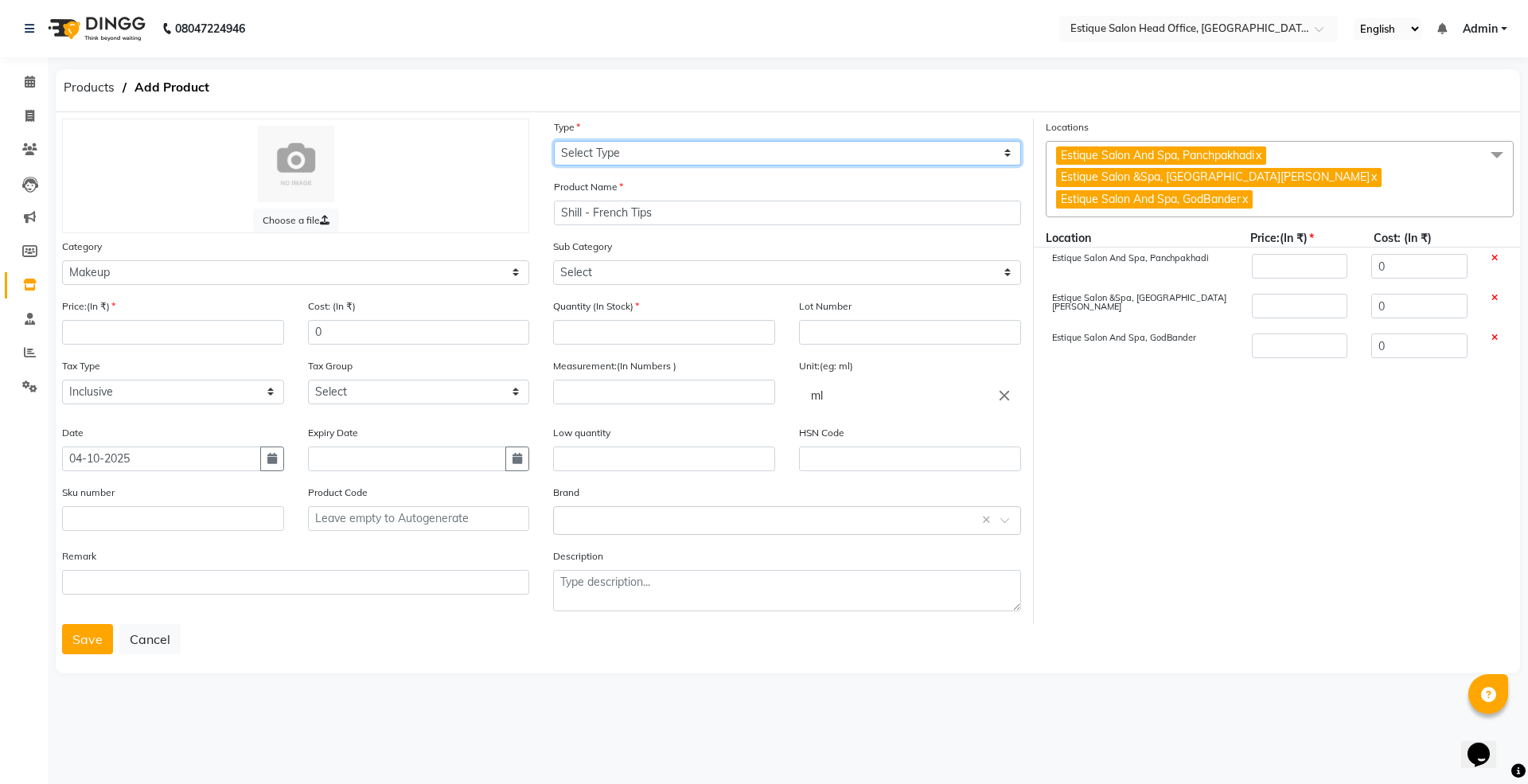
click at [596, 153] on select "Select Type Both Retail Consumable" at bounding box center [787, 153] width 467 height 25
select select "C"
click at [554, 141] on select "Select Type Both Retail Consumable" at bounding box center [787, 153] width 467 height 25
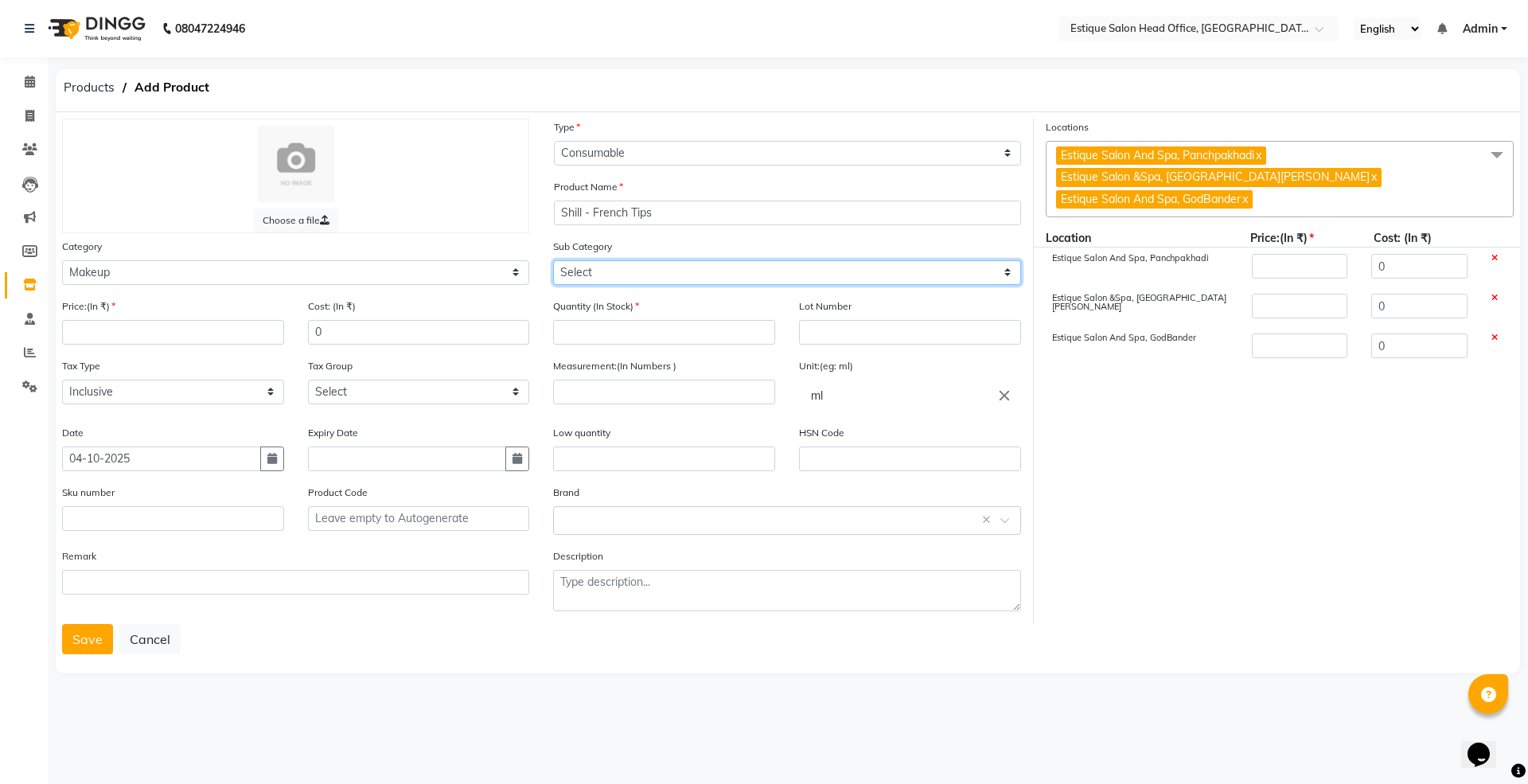
click at [568, 272] on select "Select Lips Nails Eyes Face Tools Brushes Makeup Remover Makeup Kit Other Makeup" at bounding box center [786, 273] width 467 height 25
select select "381501202"
click at [553, 260] on select "Select Lips Nails Eyes Face Tools Brushes Makeup Remover Makeup Kit Other Makeup" at bounding box center [786, 273] width 467 height 25
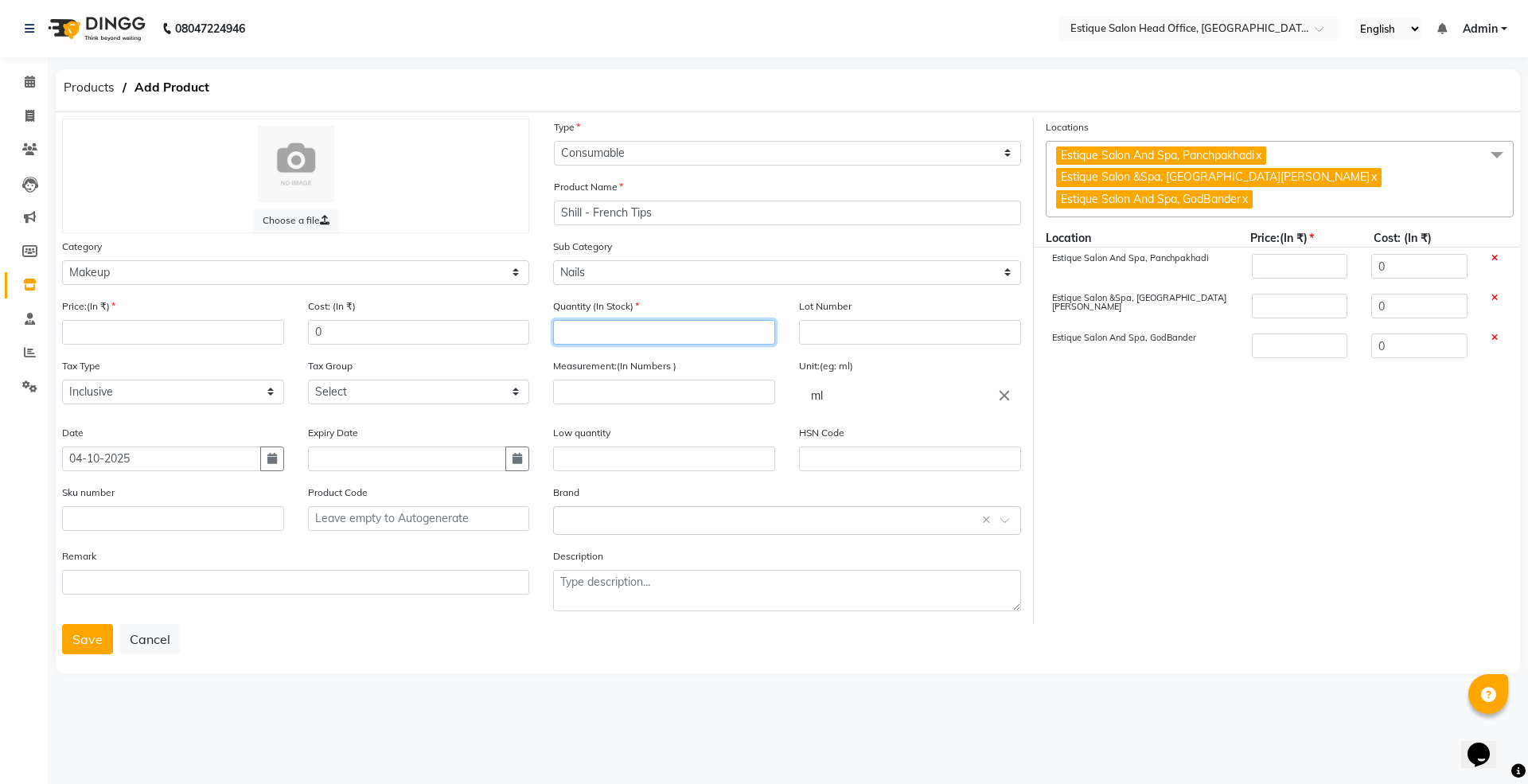
click at [580, 333] on input "number" at bounding box center [664, 332] width 222 height 25
type input "0"
click at [574, 395] on input "number" at bounding box center [664, 391] width 222 height 25
type input "1"
click at [831, 402] on input "ml" at bounding box center [910, 395] width 222 height 32
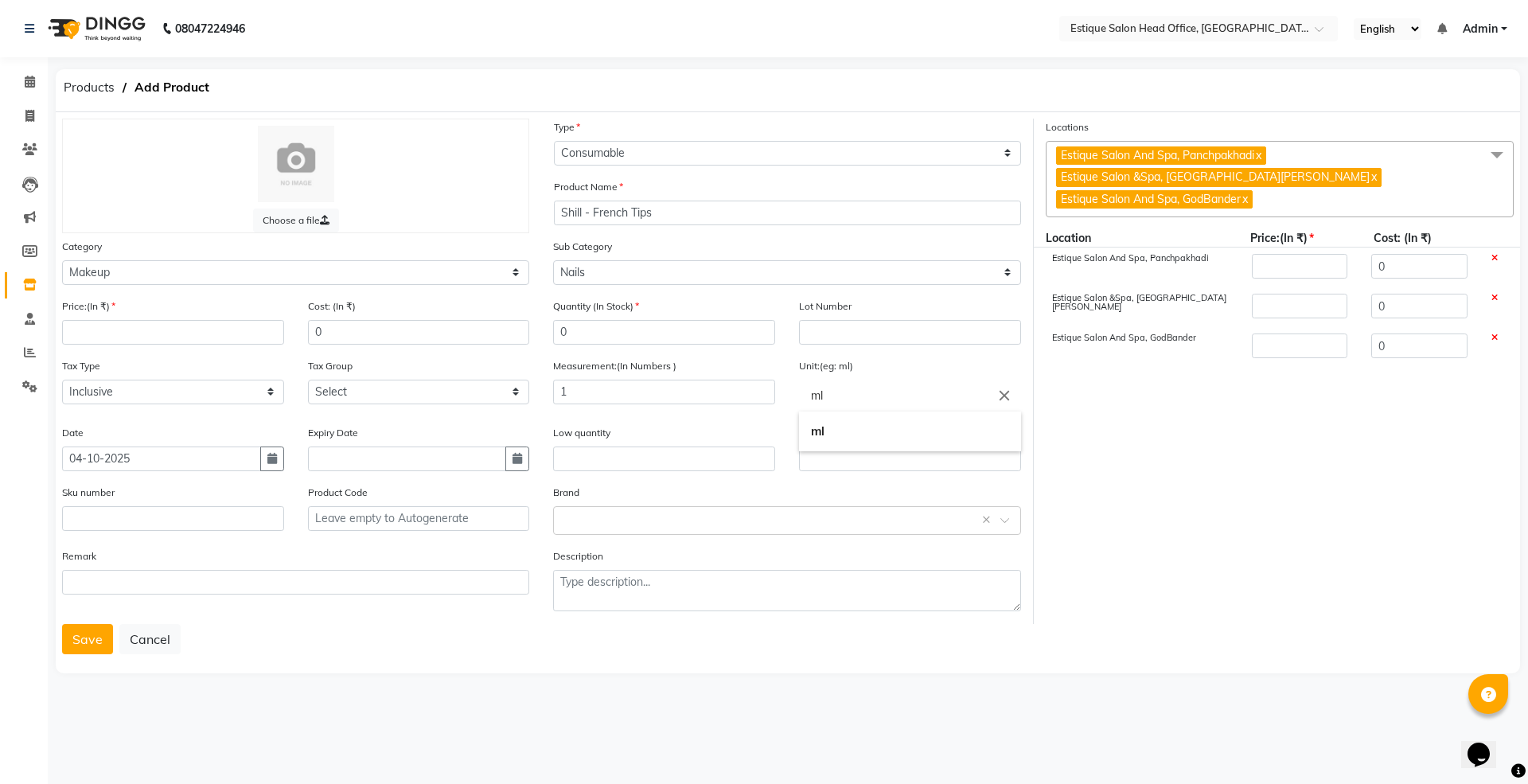
type input "m"
type input "unit"
click at [565, 518] on div at bounding box center [764, 392] width 1528 height 784
click at [565, 518] on input "text" at bounding box center [770, 518] width 418 height 16
type input "shill"
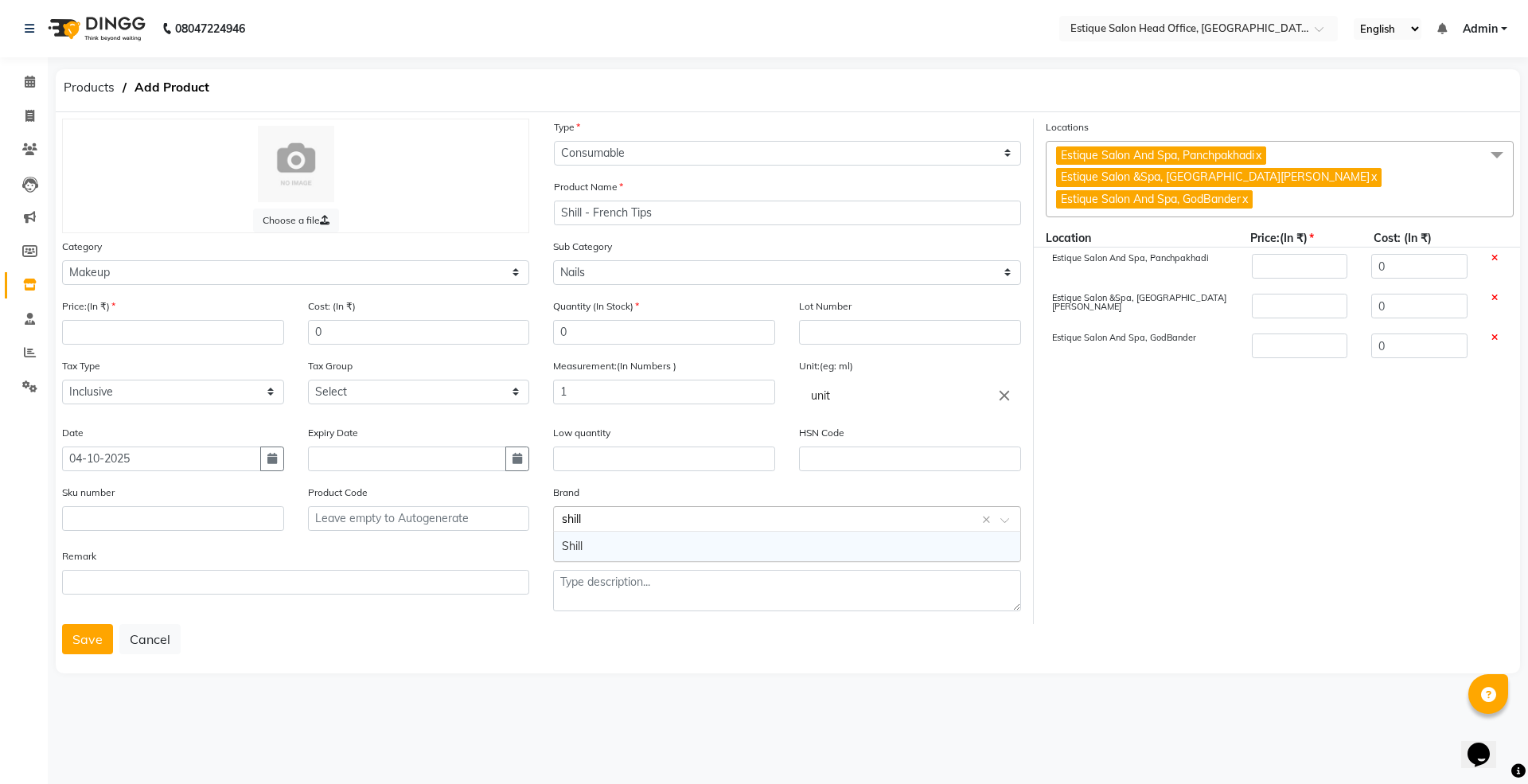
click at [573, 542] on div "Shill" at bounding box center [786, 546] width 465 height 29
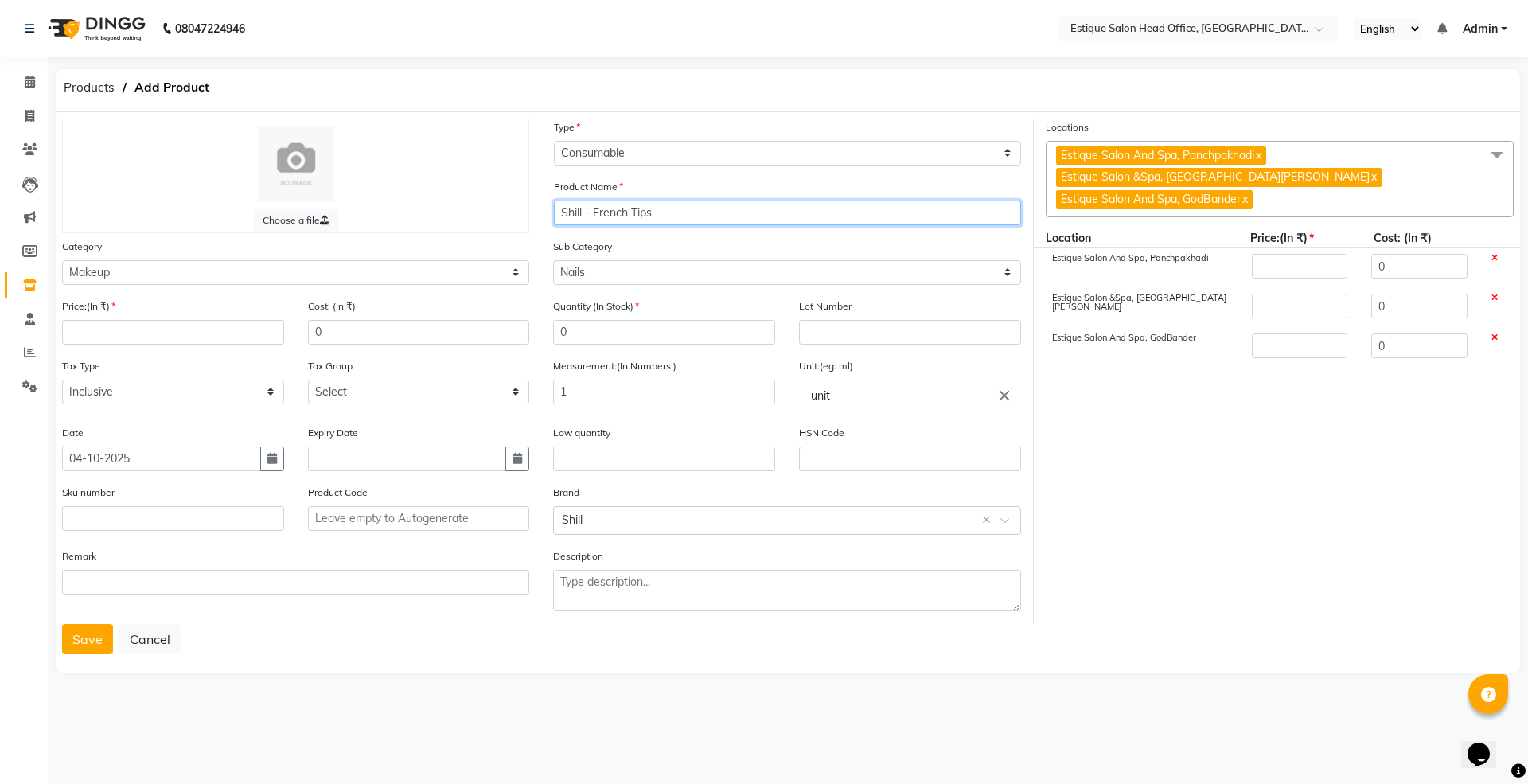
drag, startPoint x: 561, startPoint y: 211, endPoint x: 656, endPoint y: 202, distance: 95.4
click at [656, 202] on input "Shill - French Tips" at bounding box center [787, 212] width 467 height 25
click at [80, 646] on button "Save" at bounding box center [87, 639] width 51 height 30
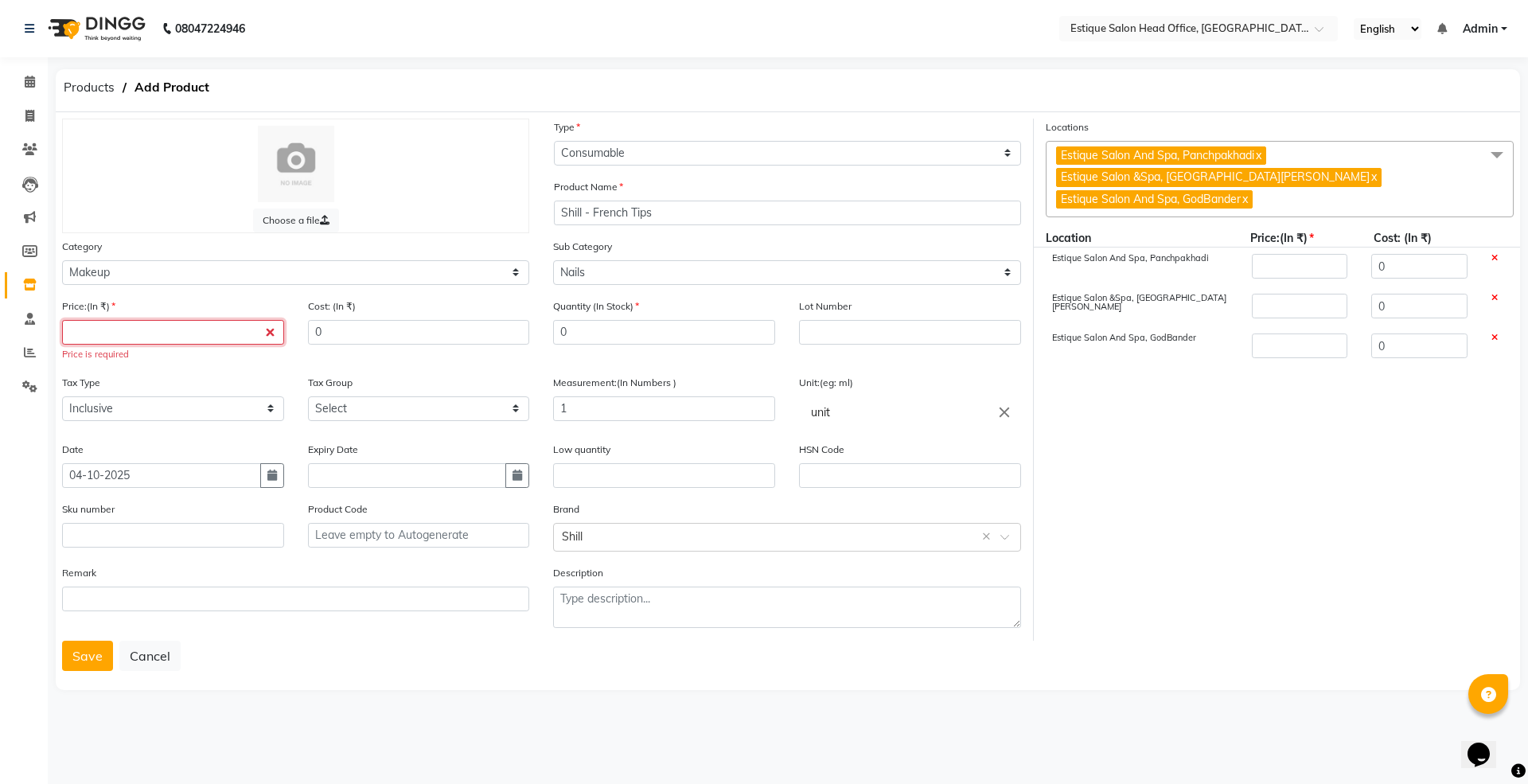
click at [108, 329] on input "number" at bounding box center [173, 332] width 222 height 25
type input "4"
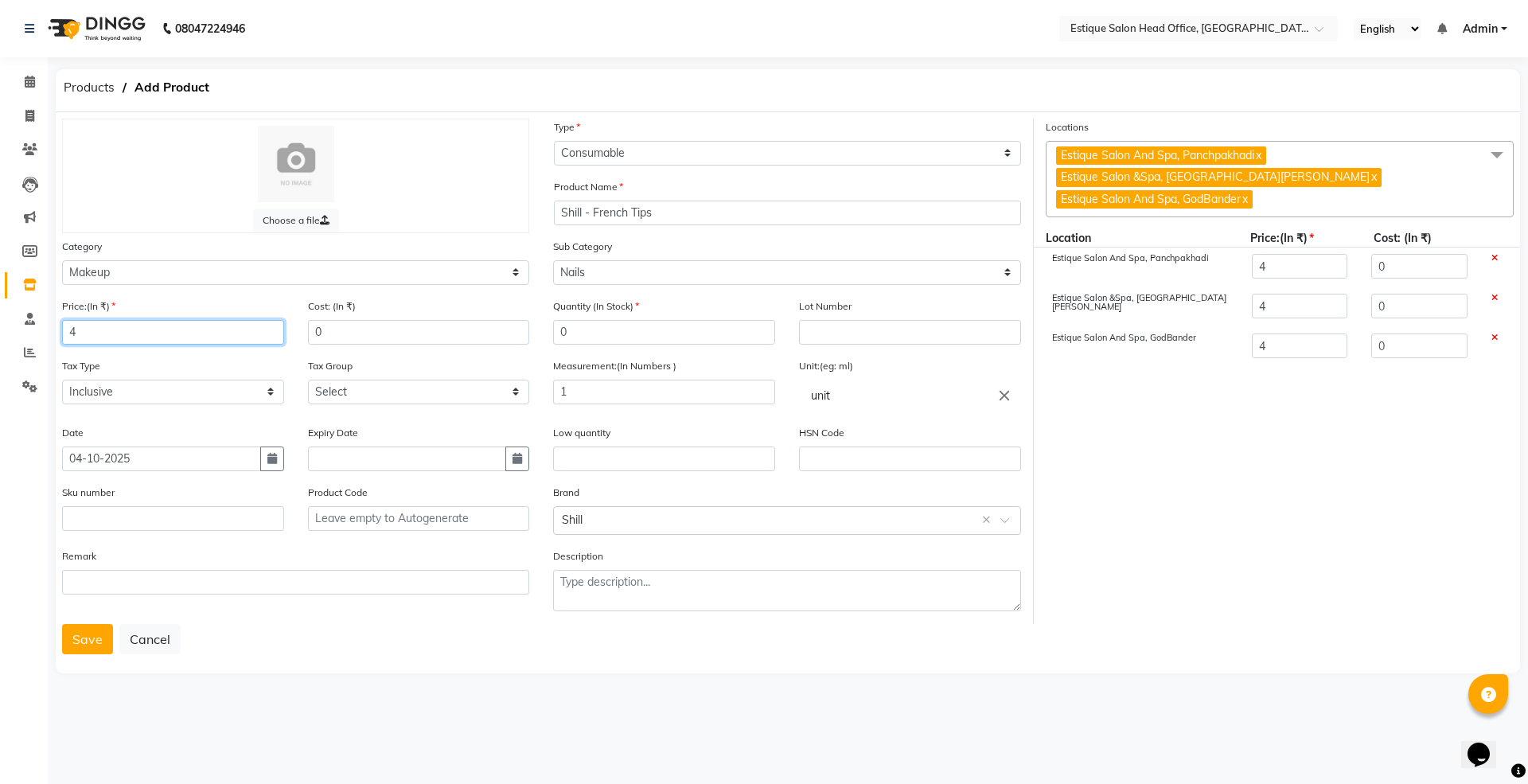
type input "44"
type input "449"
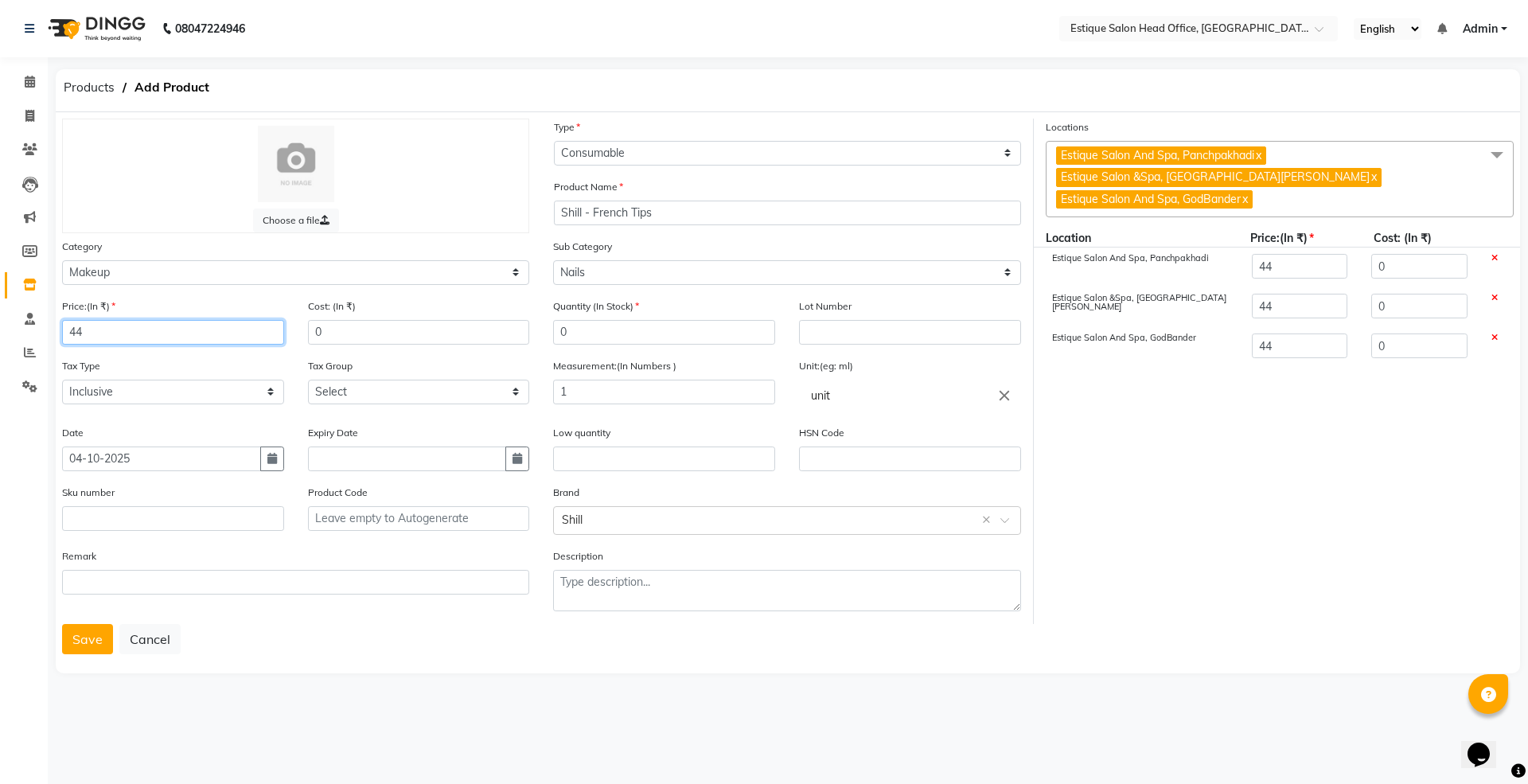
type input "449"
click at [88, 641] on button "Save" at bounding box center [87, 639] width 51 height 30
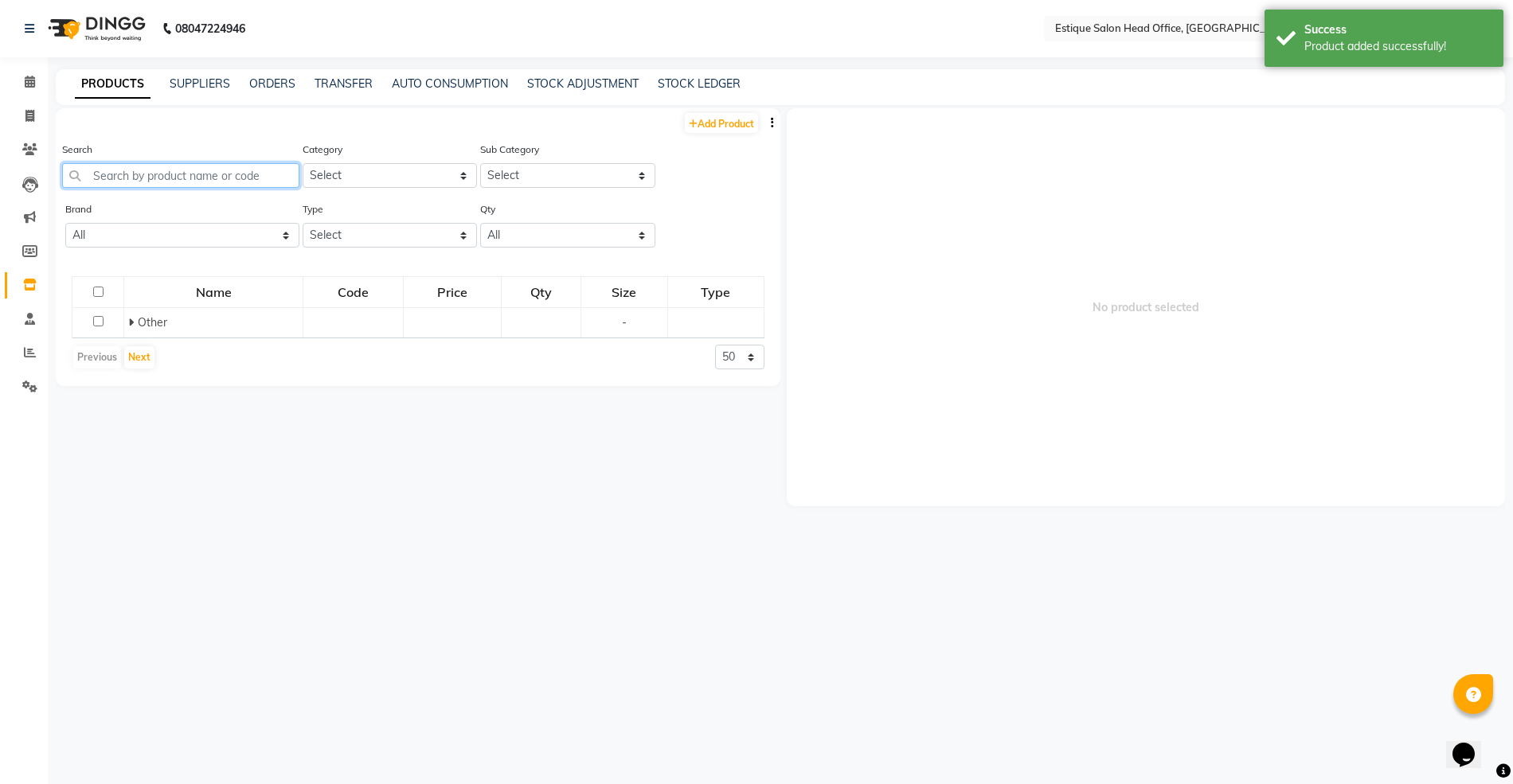
click at [124, 173] on input "text" at bounding box center [181, 175] width 237 height 25
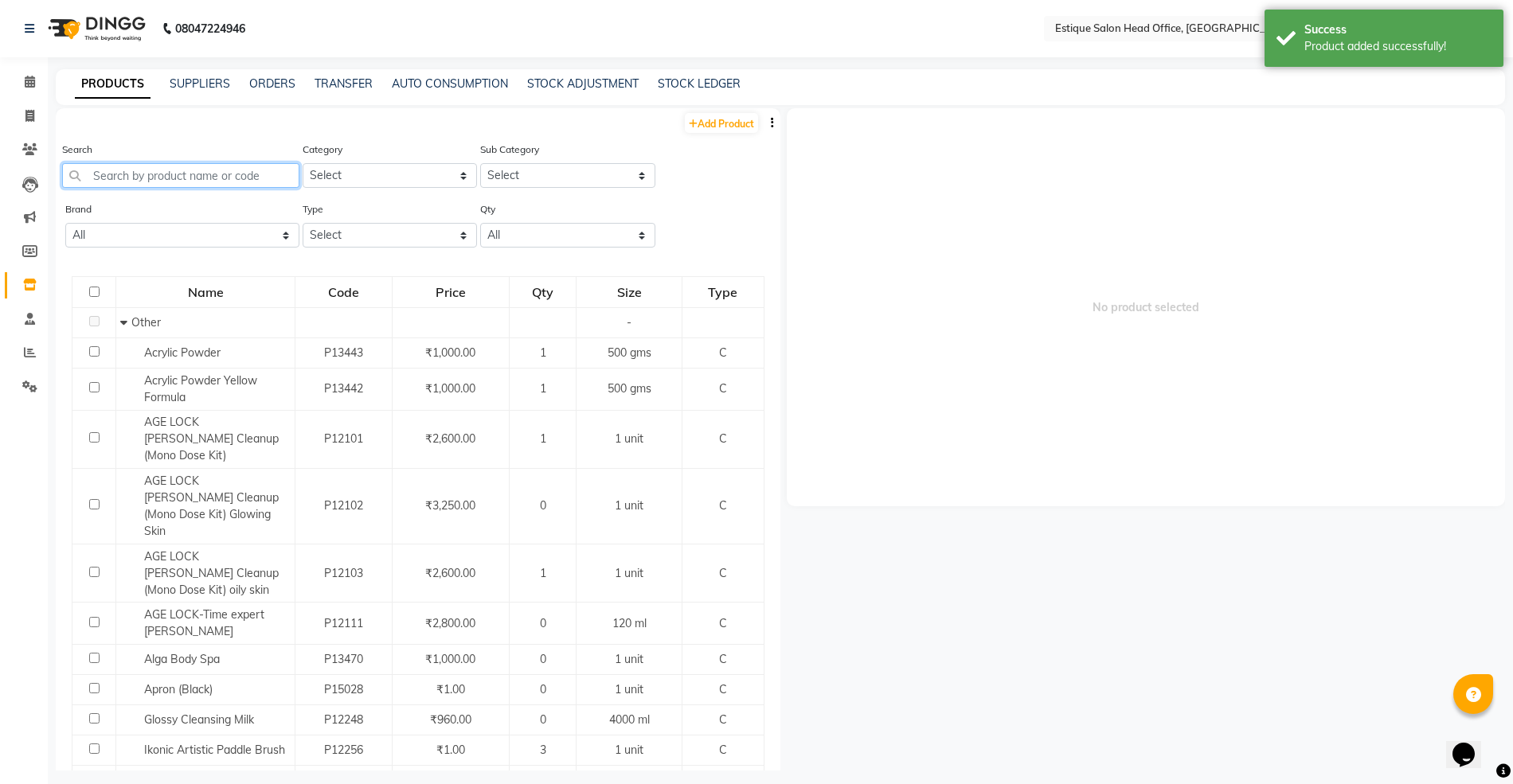
paste input "Shill - French Tips"
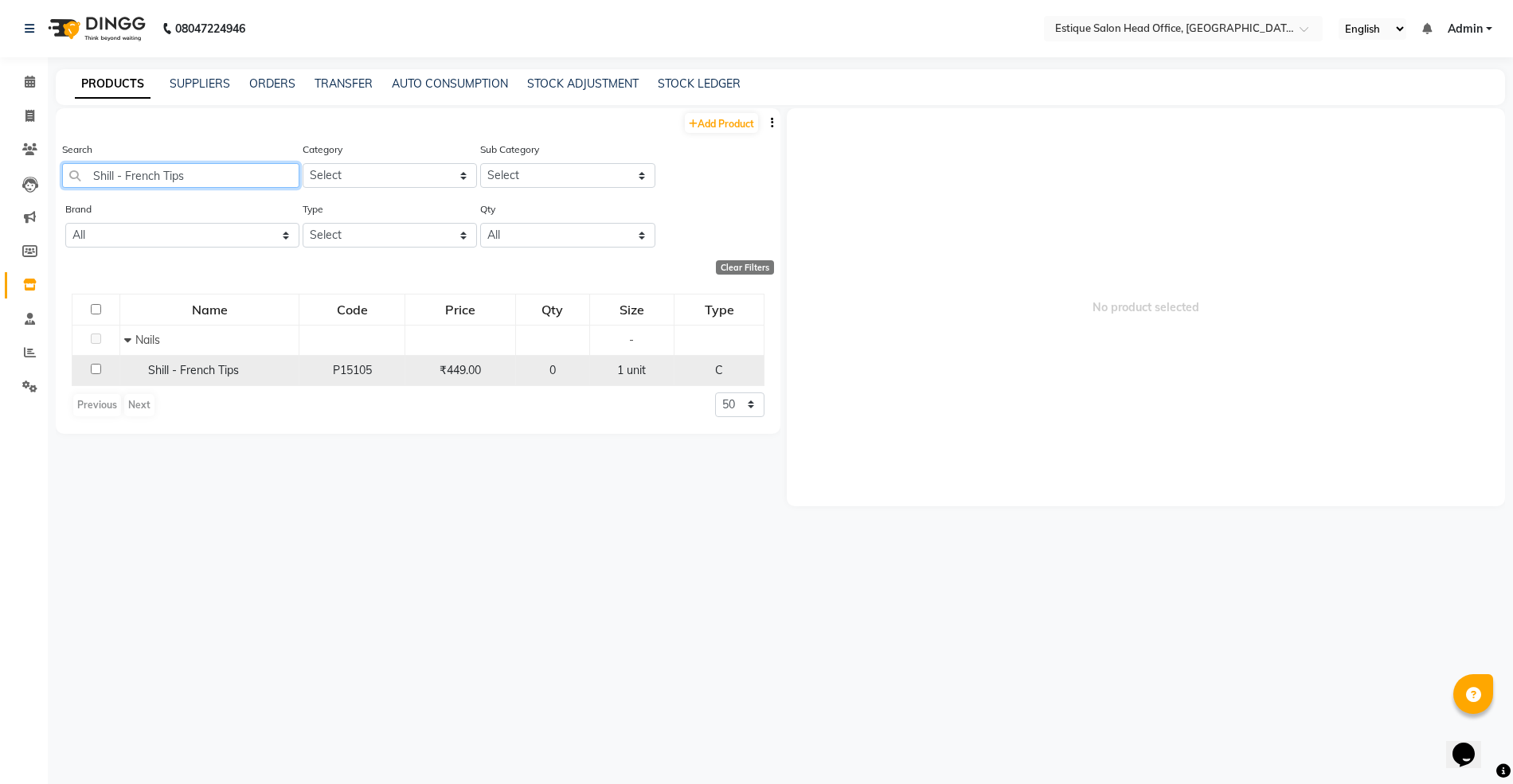
type input "Shill - French Tips"
click at [217, 373] on span "Shill - French Tips" at bounding box center [194, 370] width 91 height 15
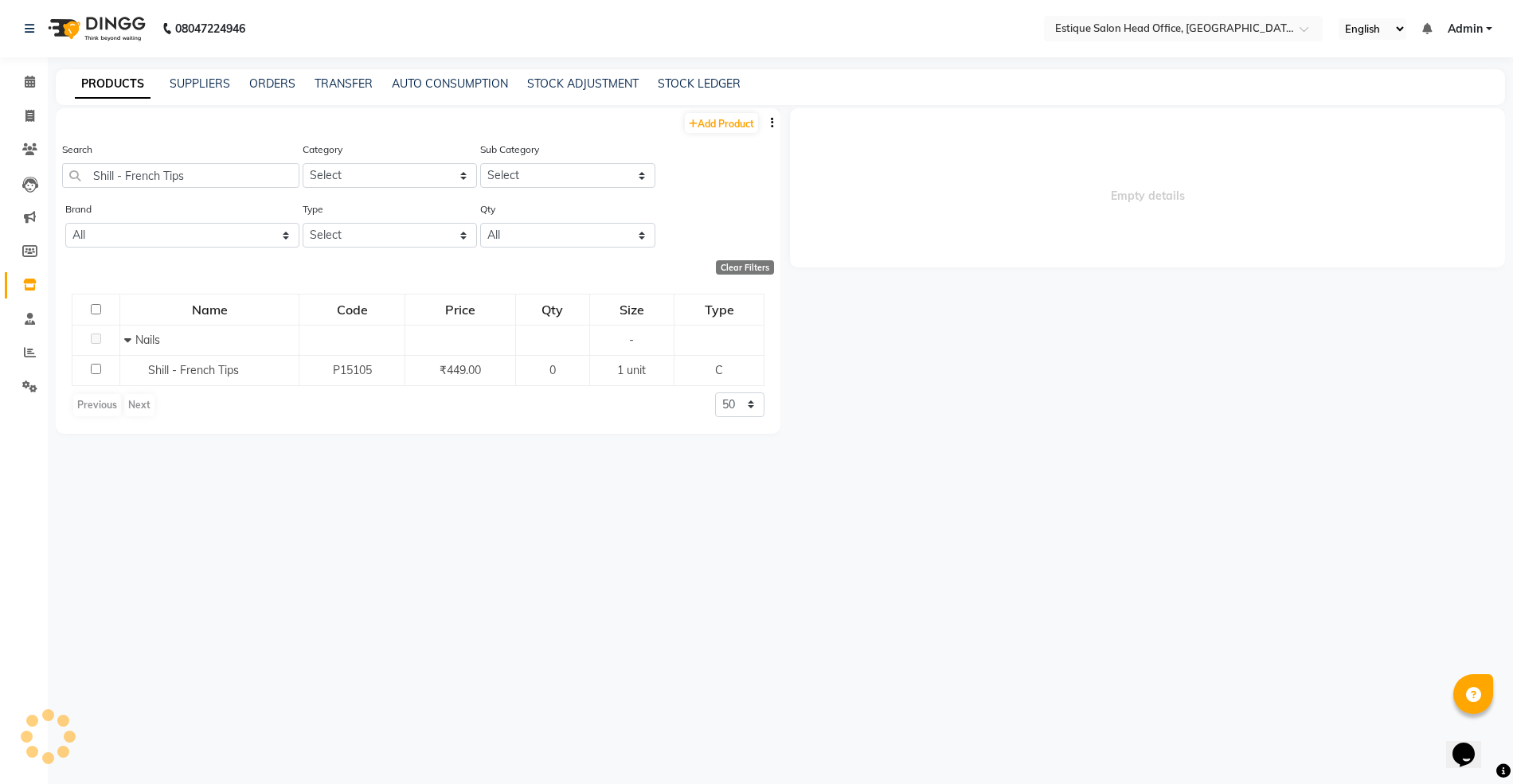
select select
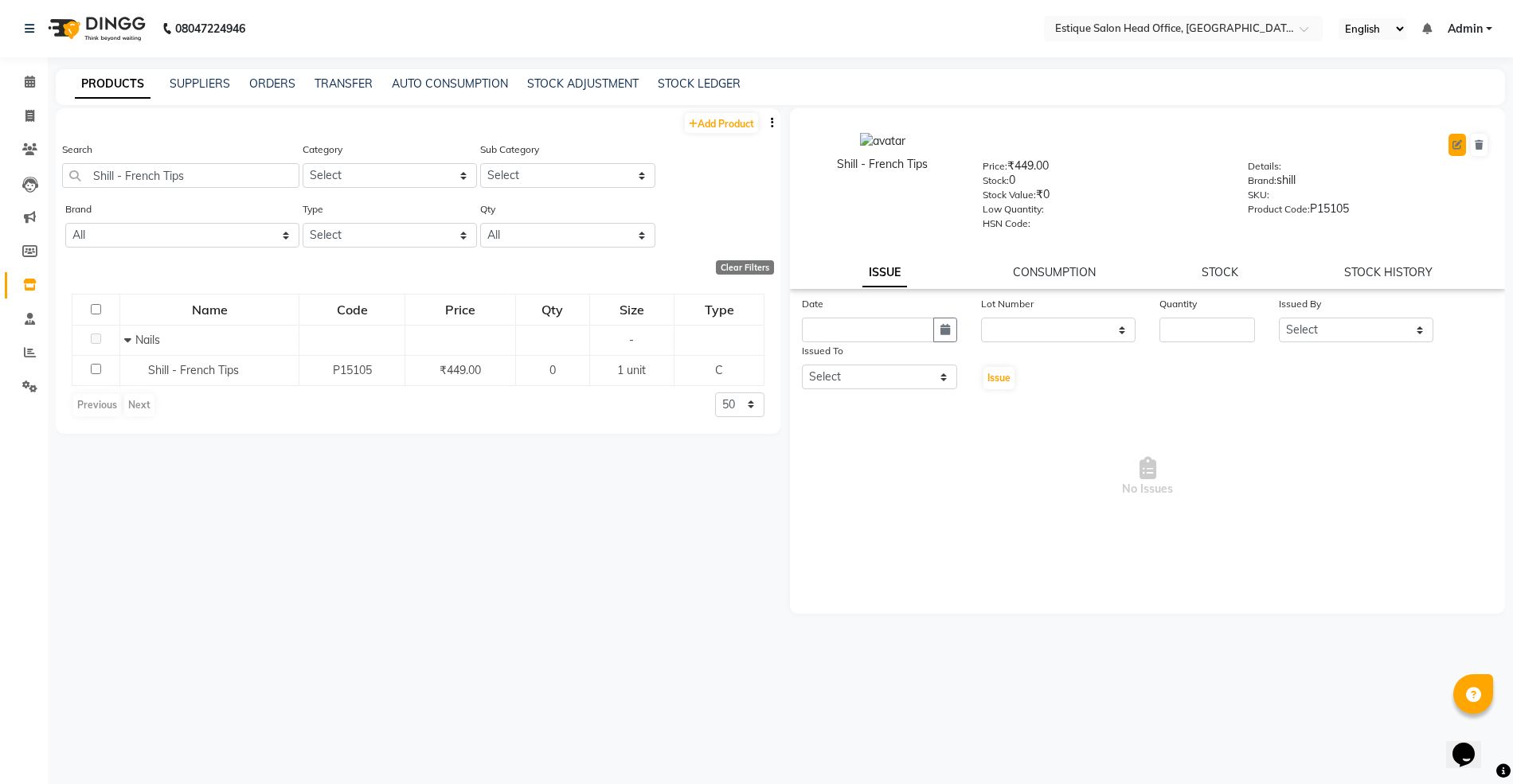
click at [1452, 144] on icon at bounding box center [1456, 144] width 9 height 9
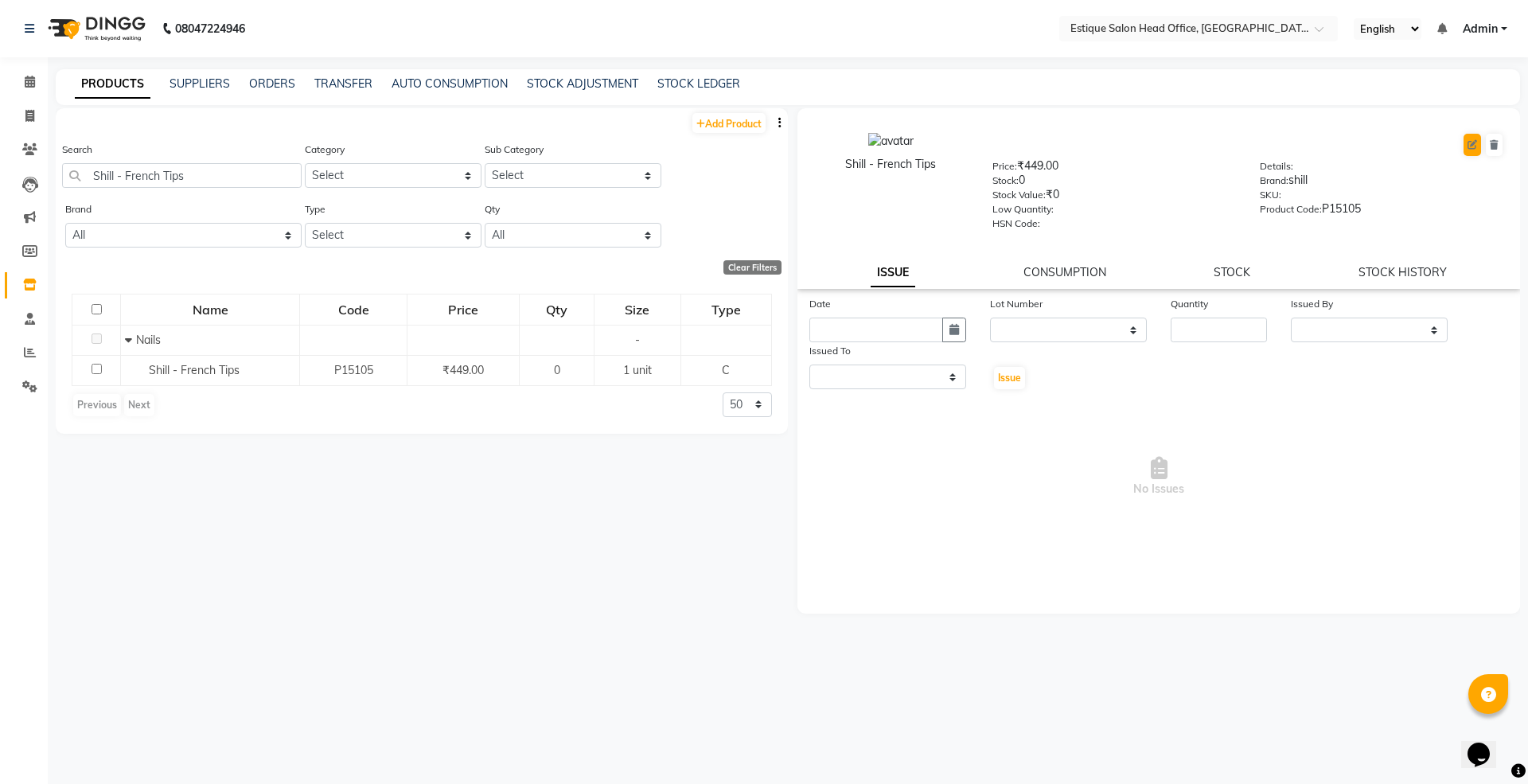
select select "true"
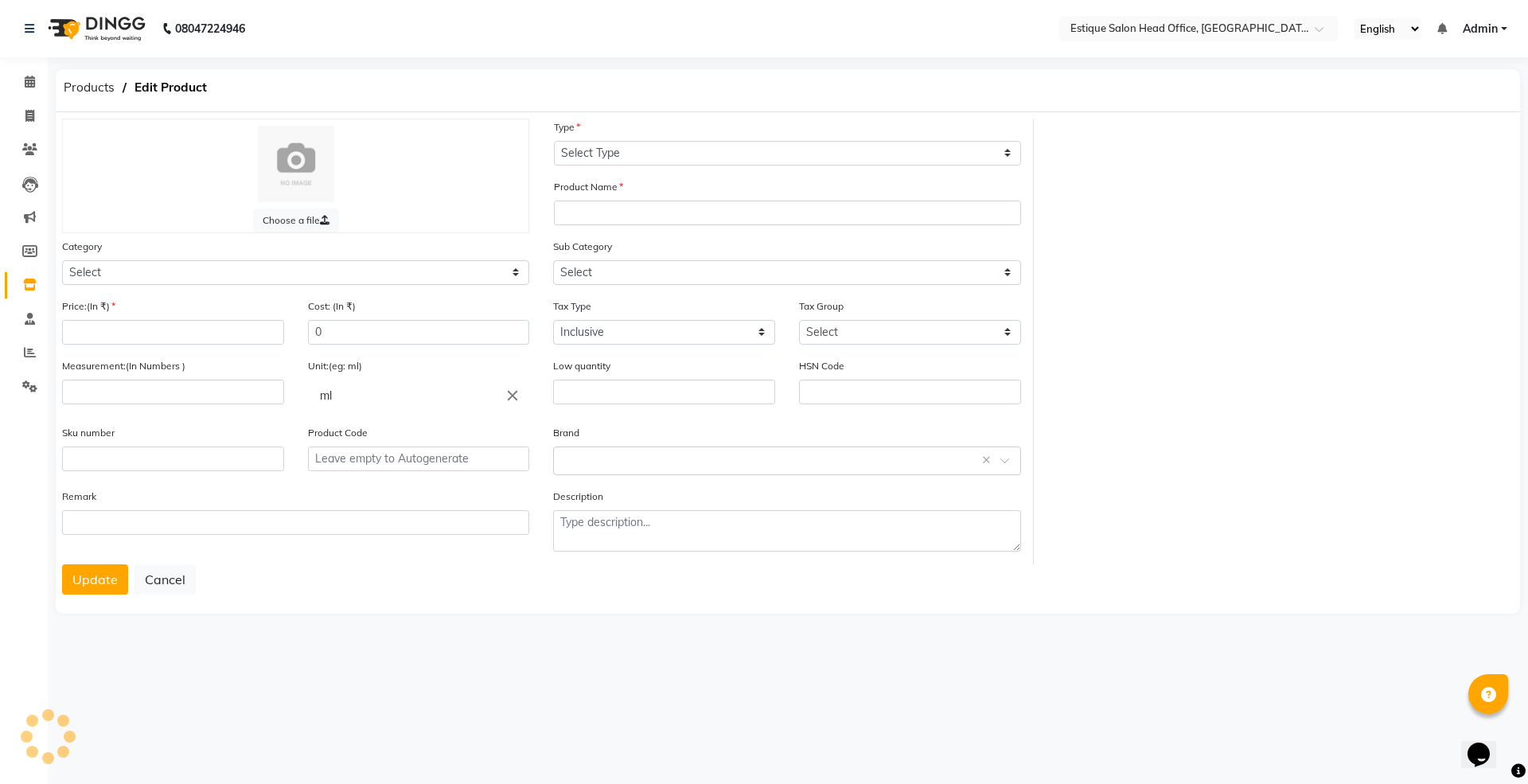
select select "C"
type input "Shill - French Tips"
select select
type input "449"
type input "1"
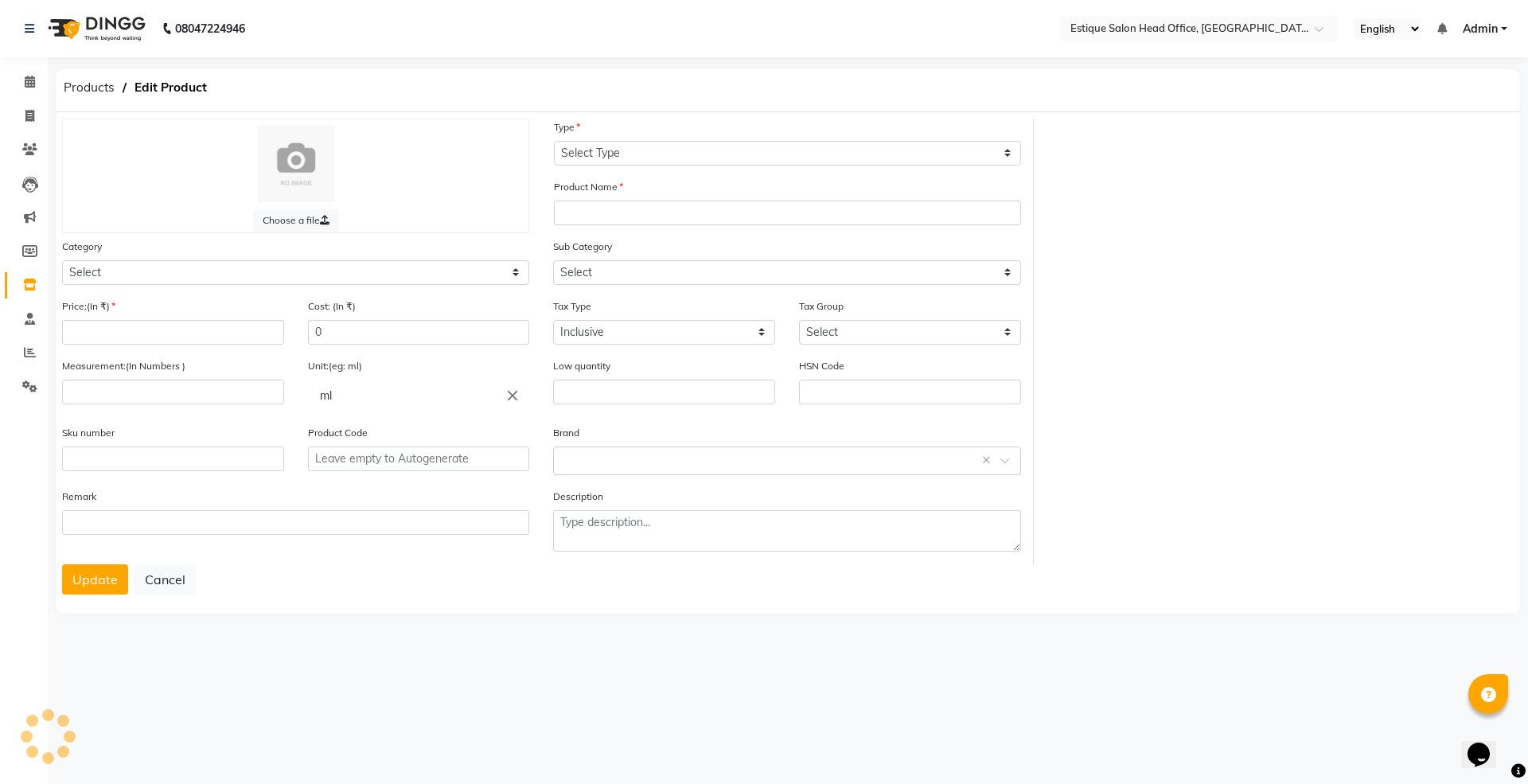
type input "unit"
type input "P15105"
select select "381501200"
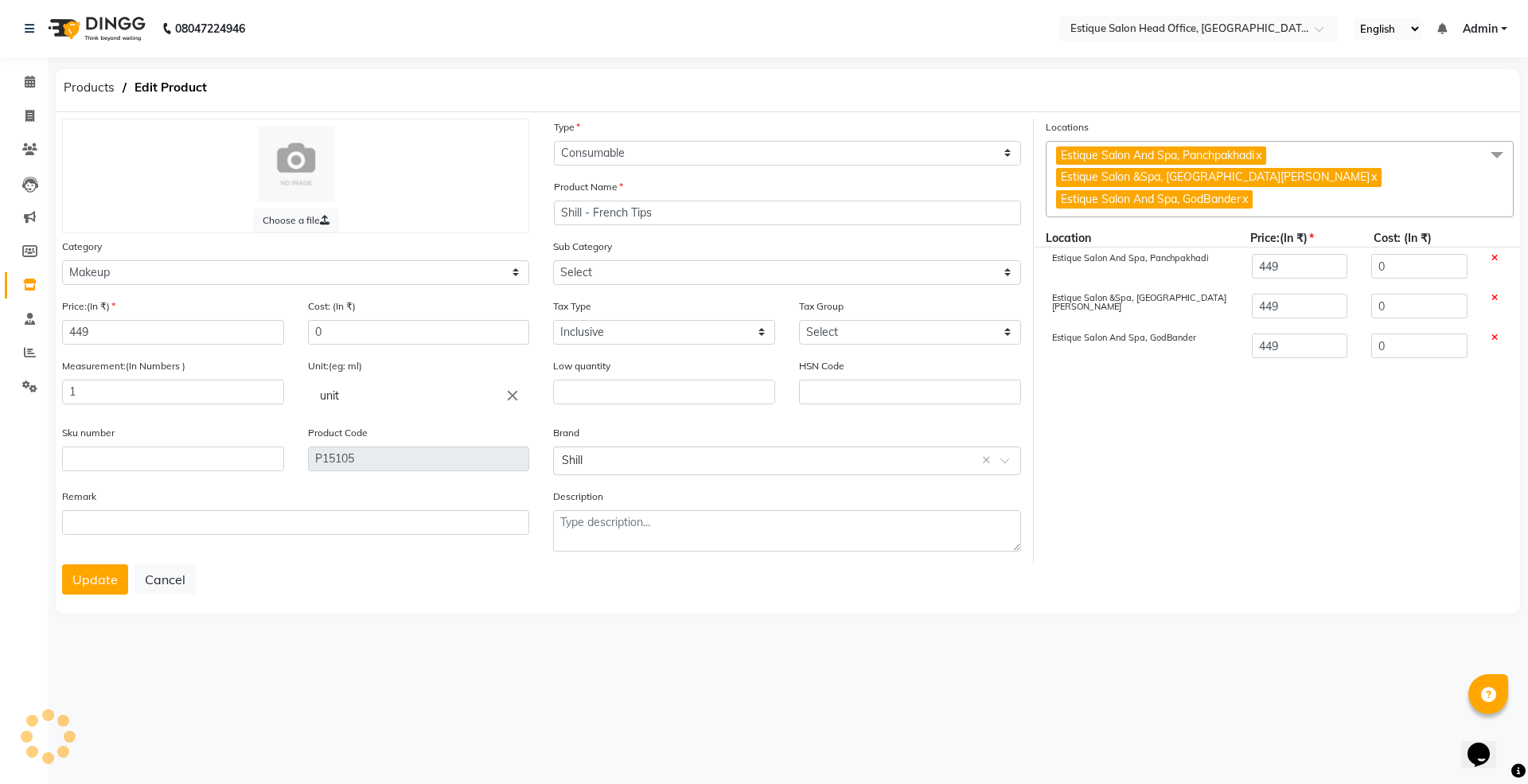
select select "381501202"
click at [102, 574] on button "Update" at bounding box center [95, 579] width 66 height 30
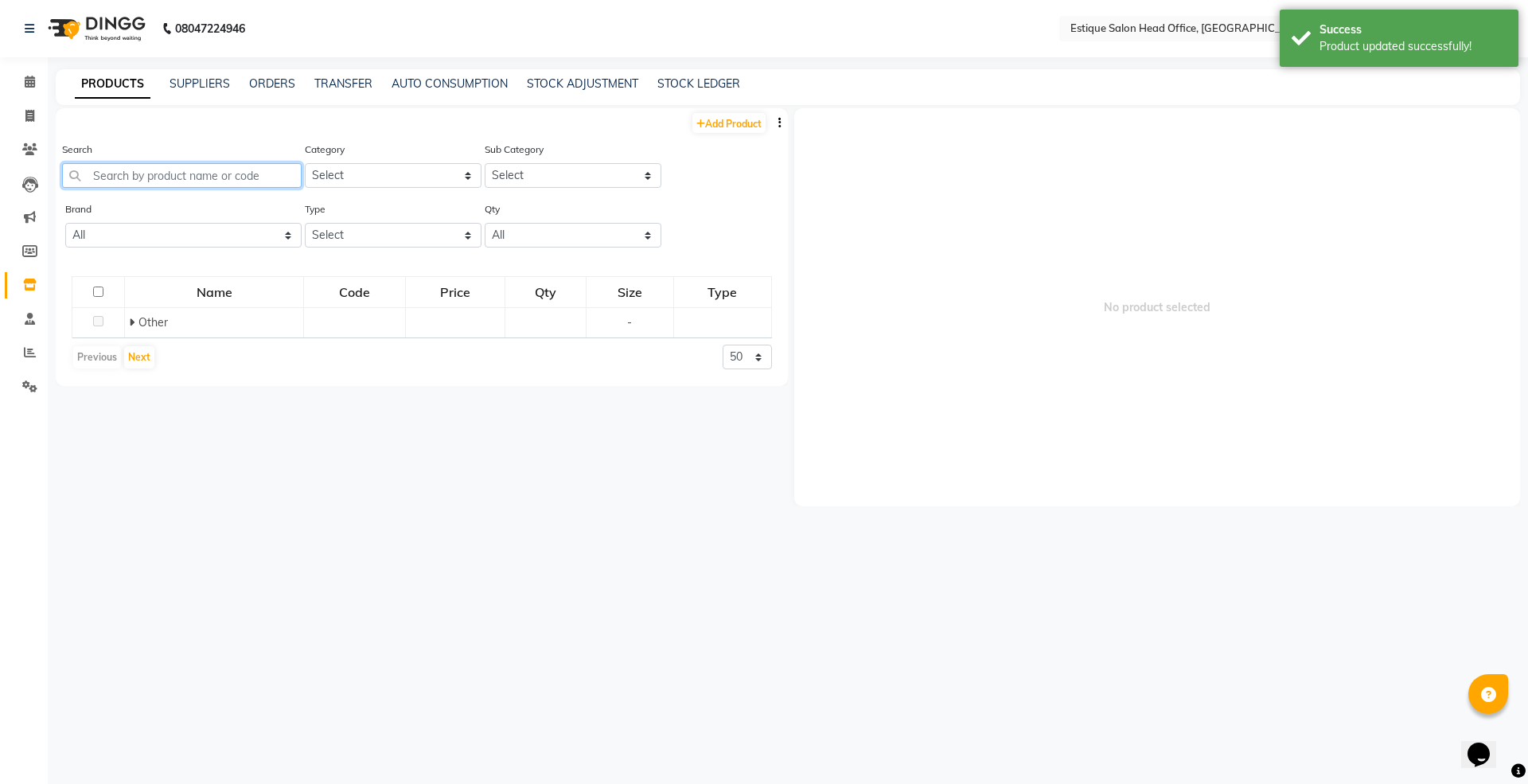
click at [101, 175] on input "text" at bounding box center [181, 175] width 240 height 25
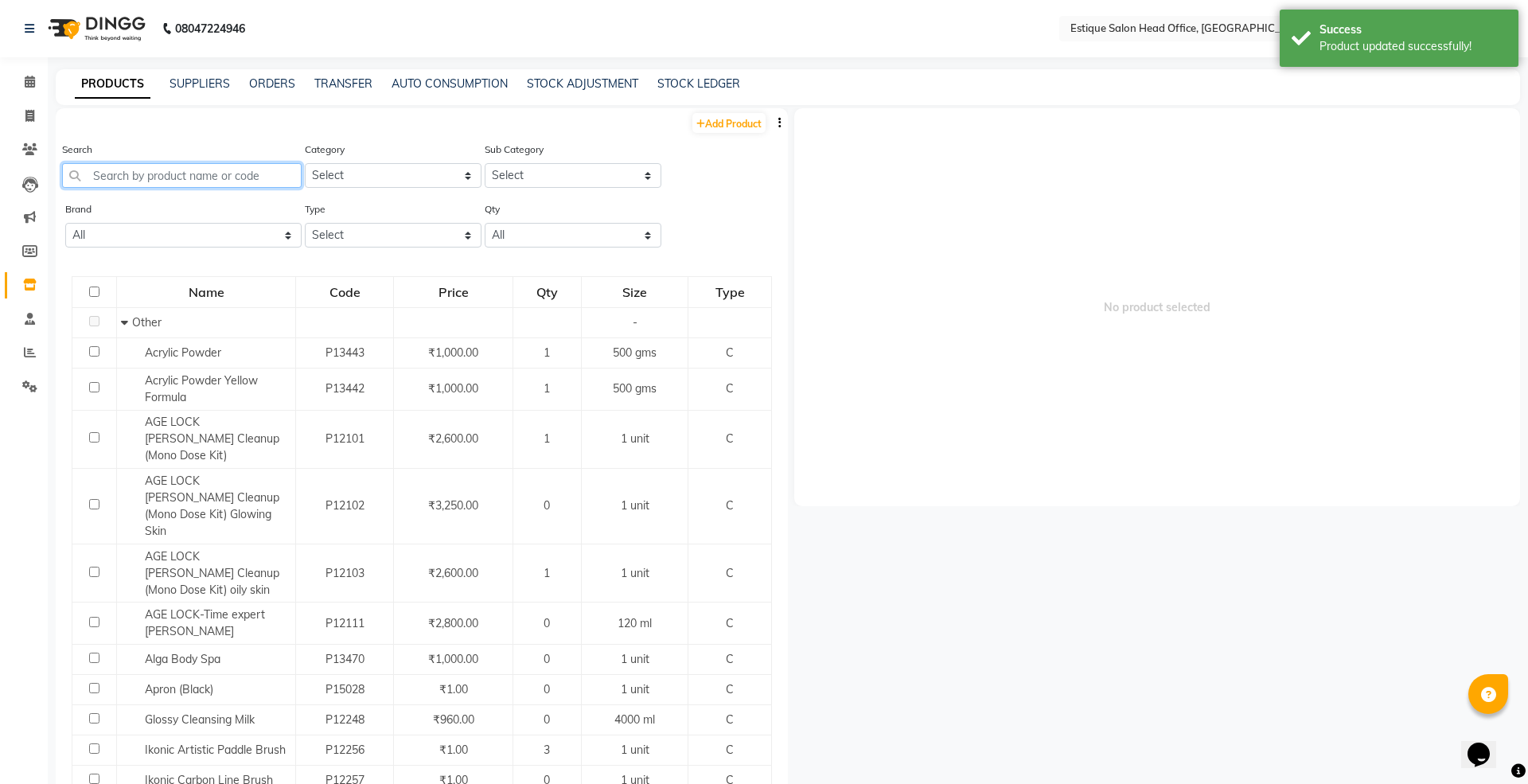
click at [101, 173] on input "text" at bounding box center [181, 175] width 240 height 25
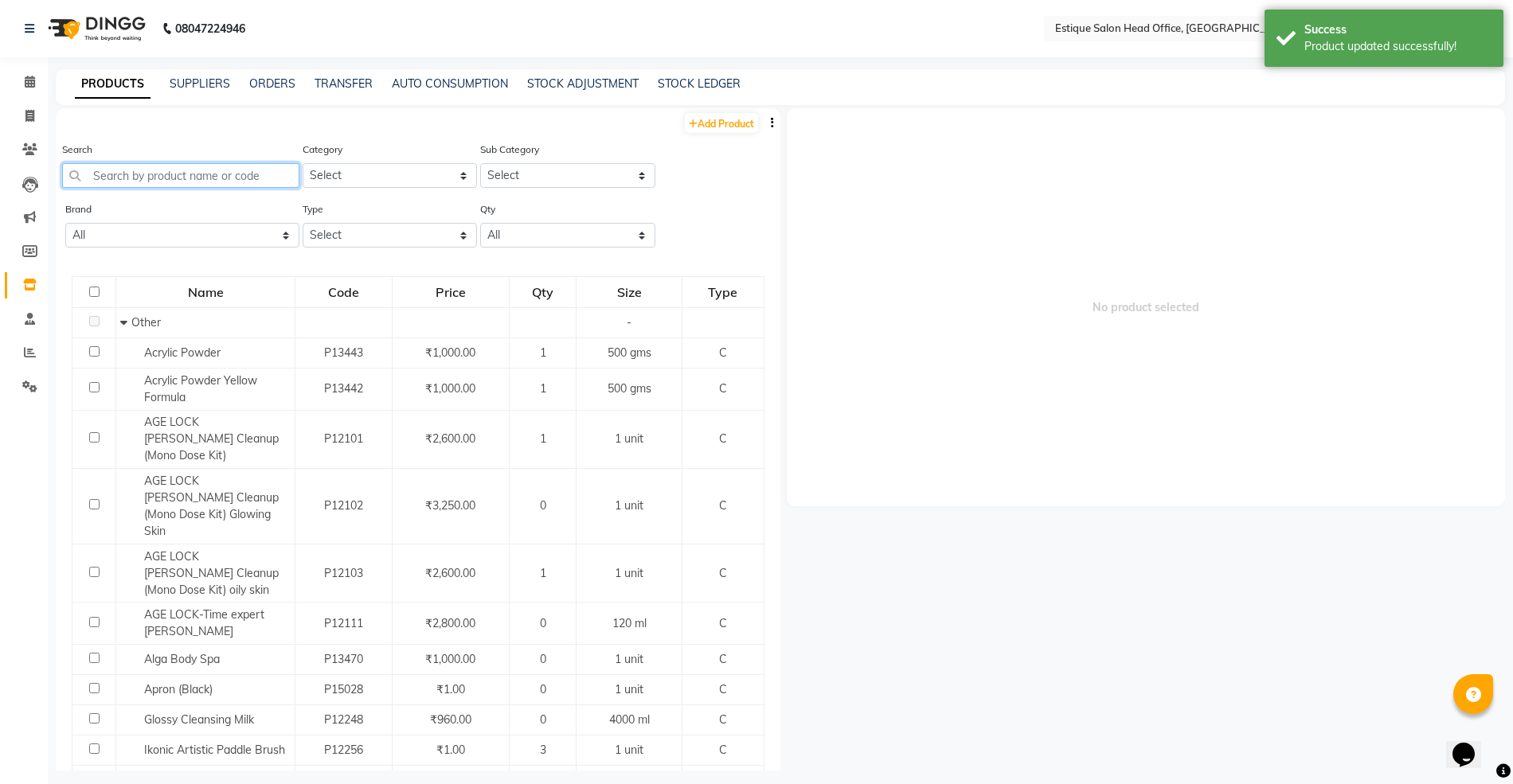
paste input "Shill - French Tips"
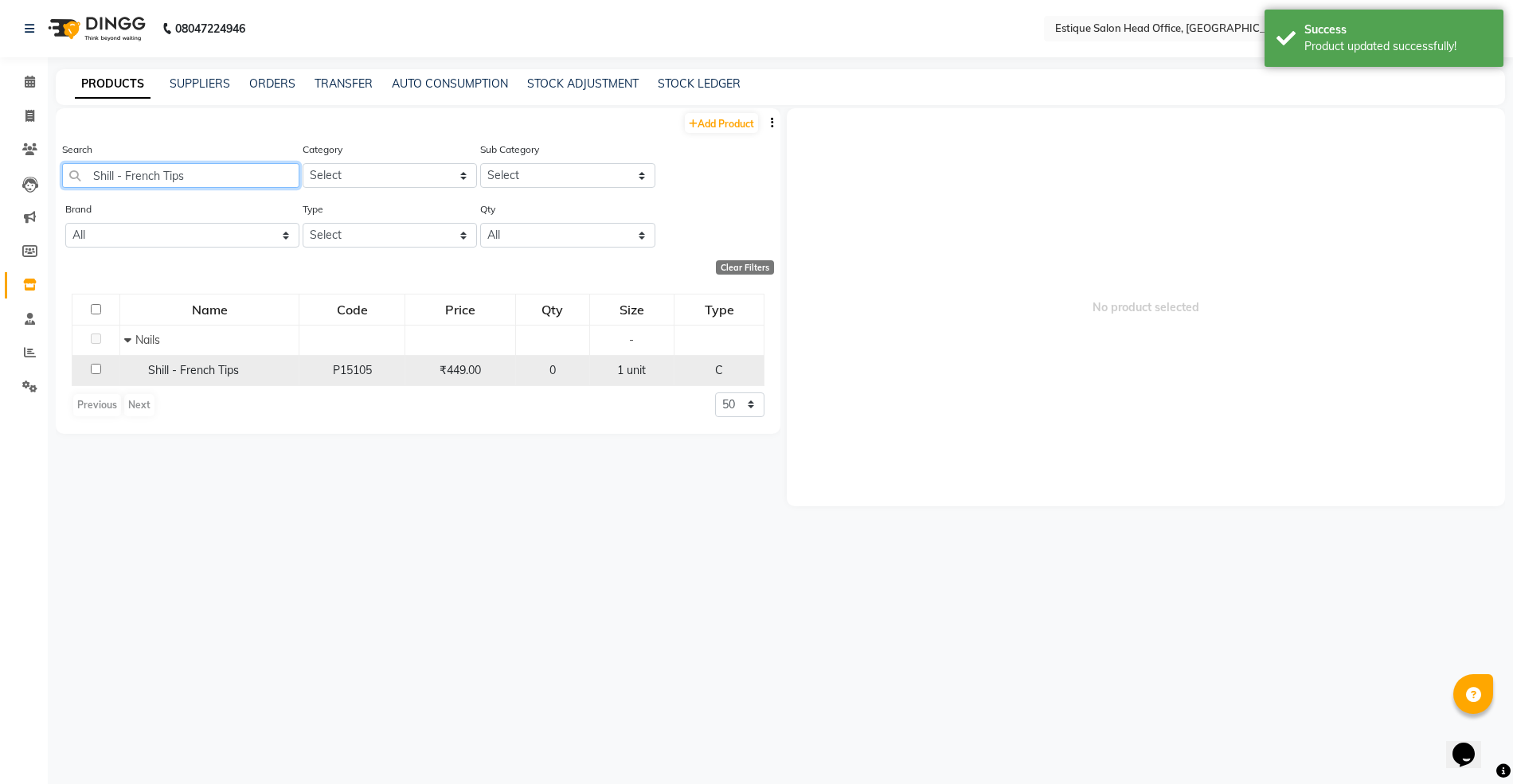
type input "Shill - French Tips"
click at [175, 363] on span "Shill - French Tips" at bounding box center [194, 370] width 91 height 15
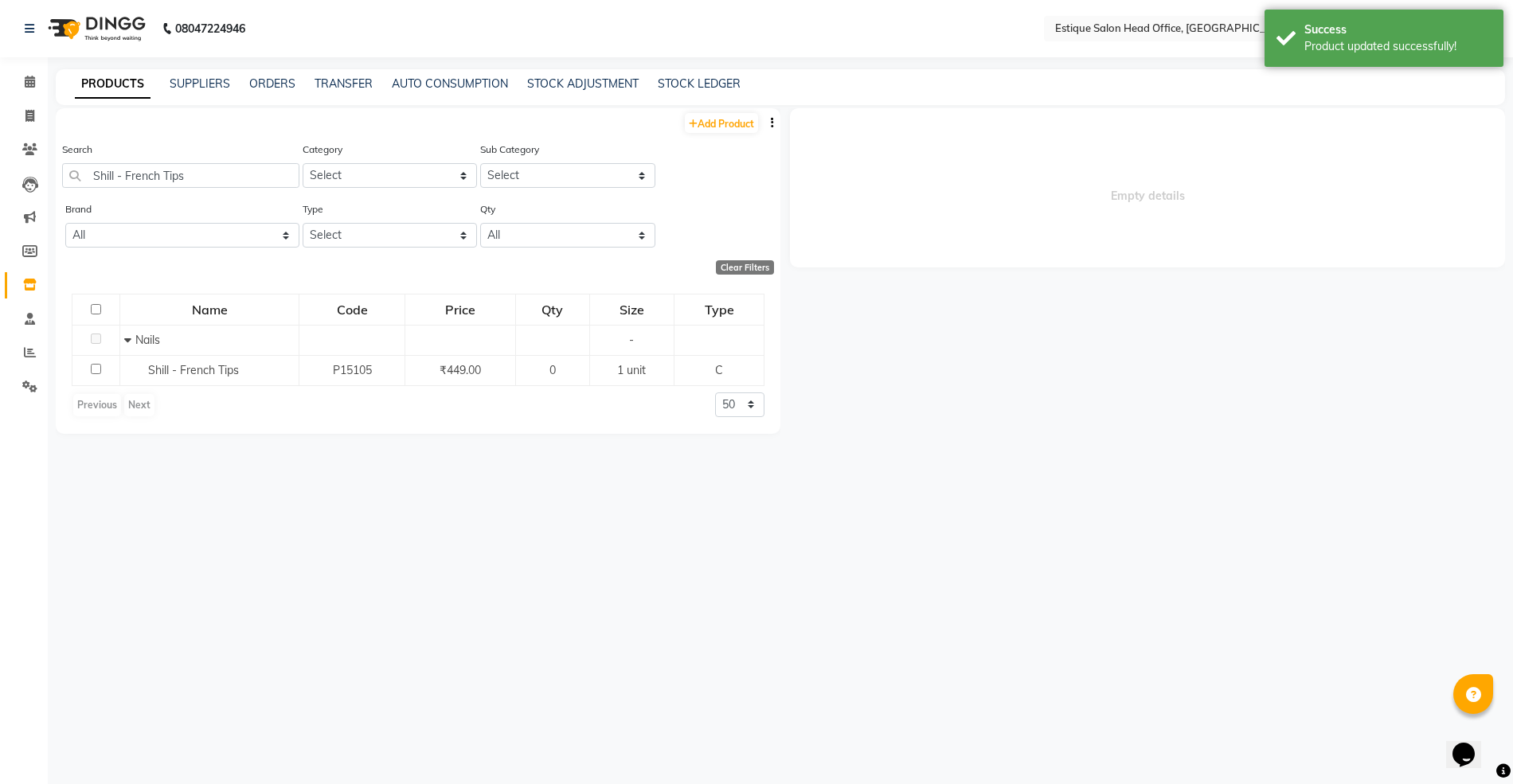
select select
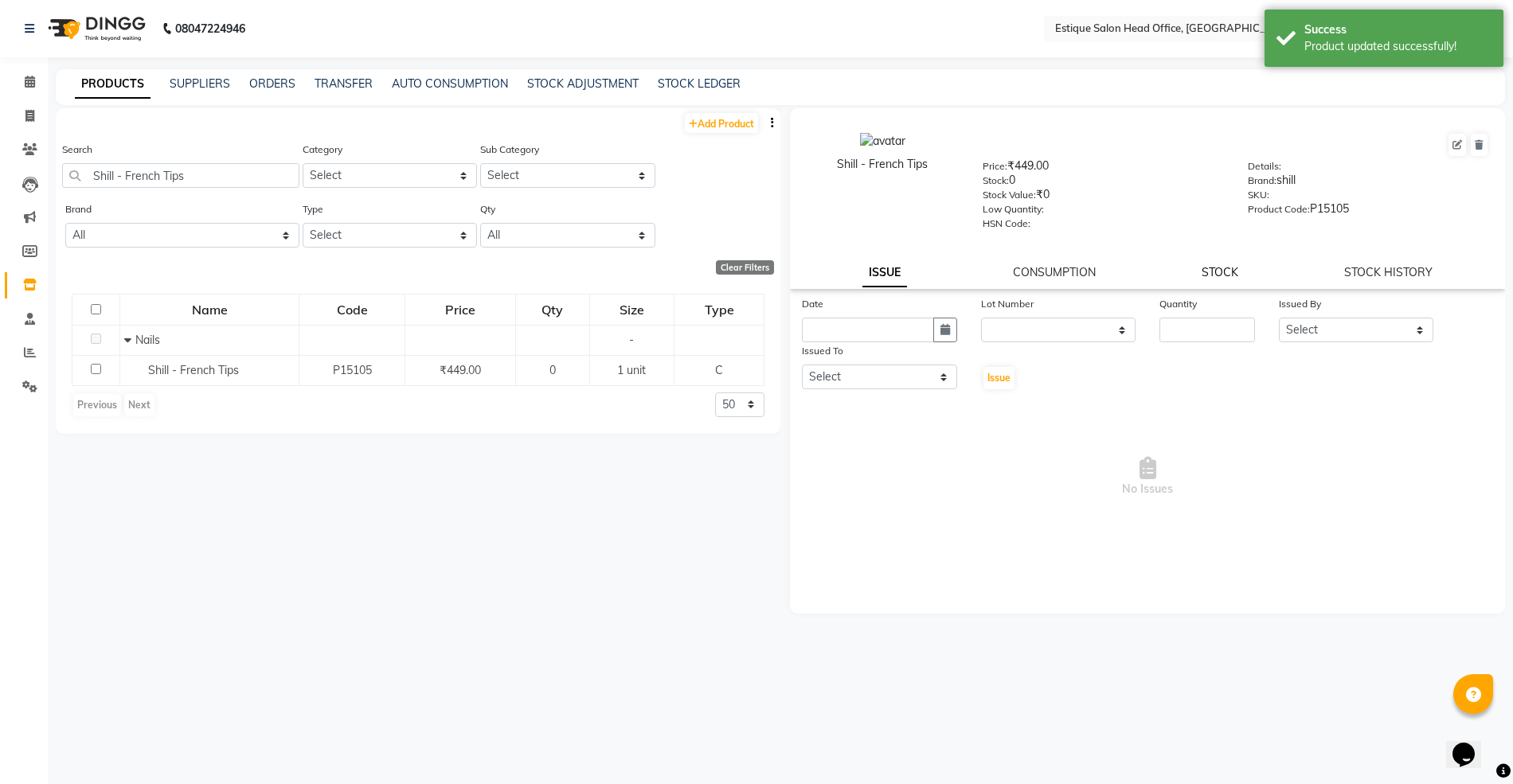
click at [1212, 269] on link "STOCK" at bounding box center [1220, 272] width 37 height 15
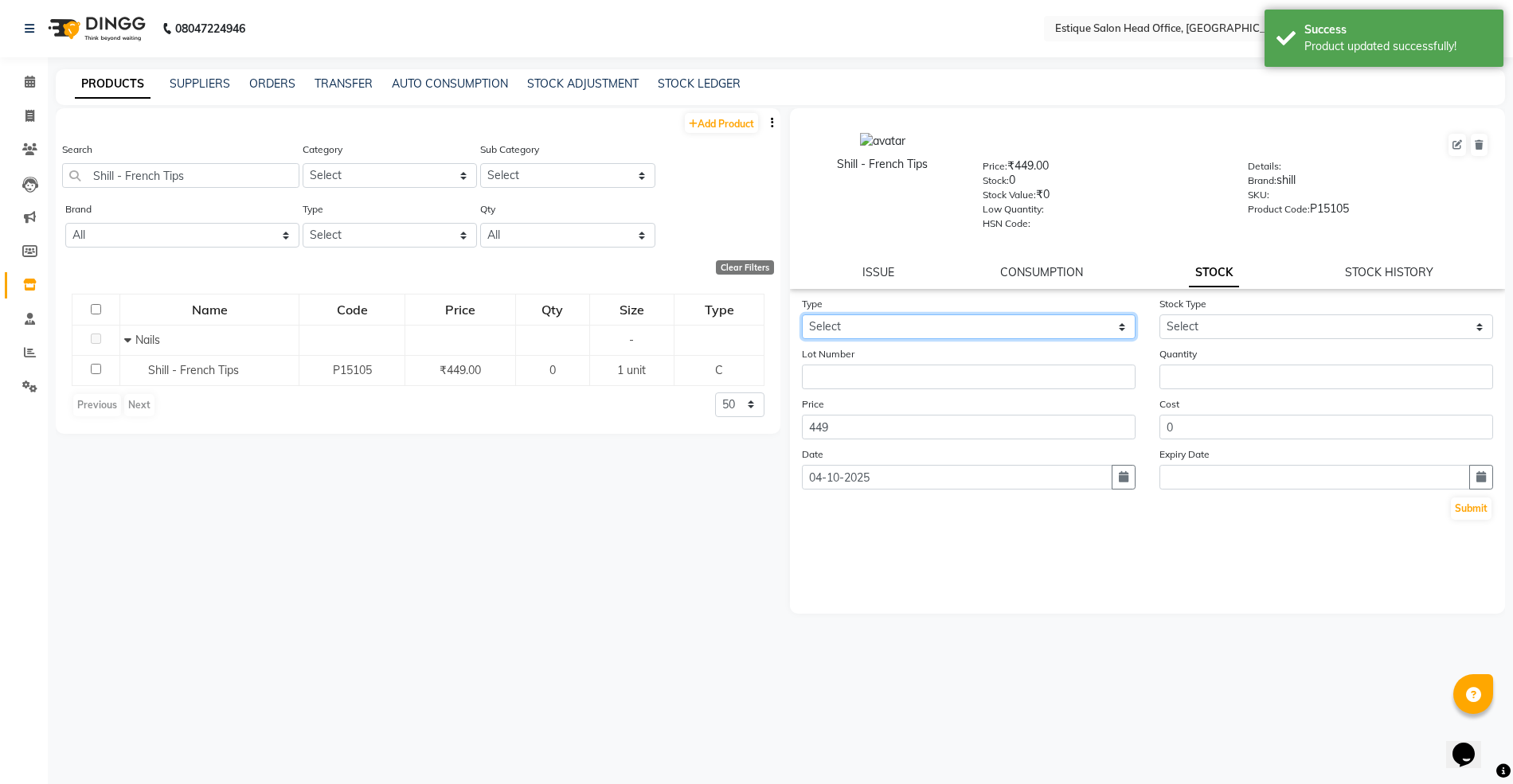
click at [883, 323] on select "Select In Out" at bounding box center [969, 327] width 334 height 25
select select "in"
click at [802, 315] on select "Select In Out" at bounding box center [969, 327] width 334 height 25
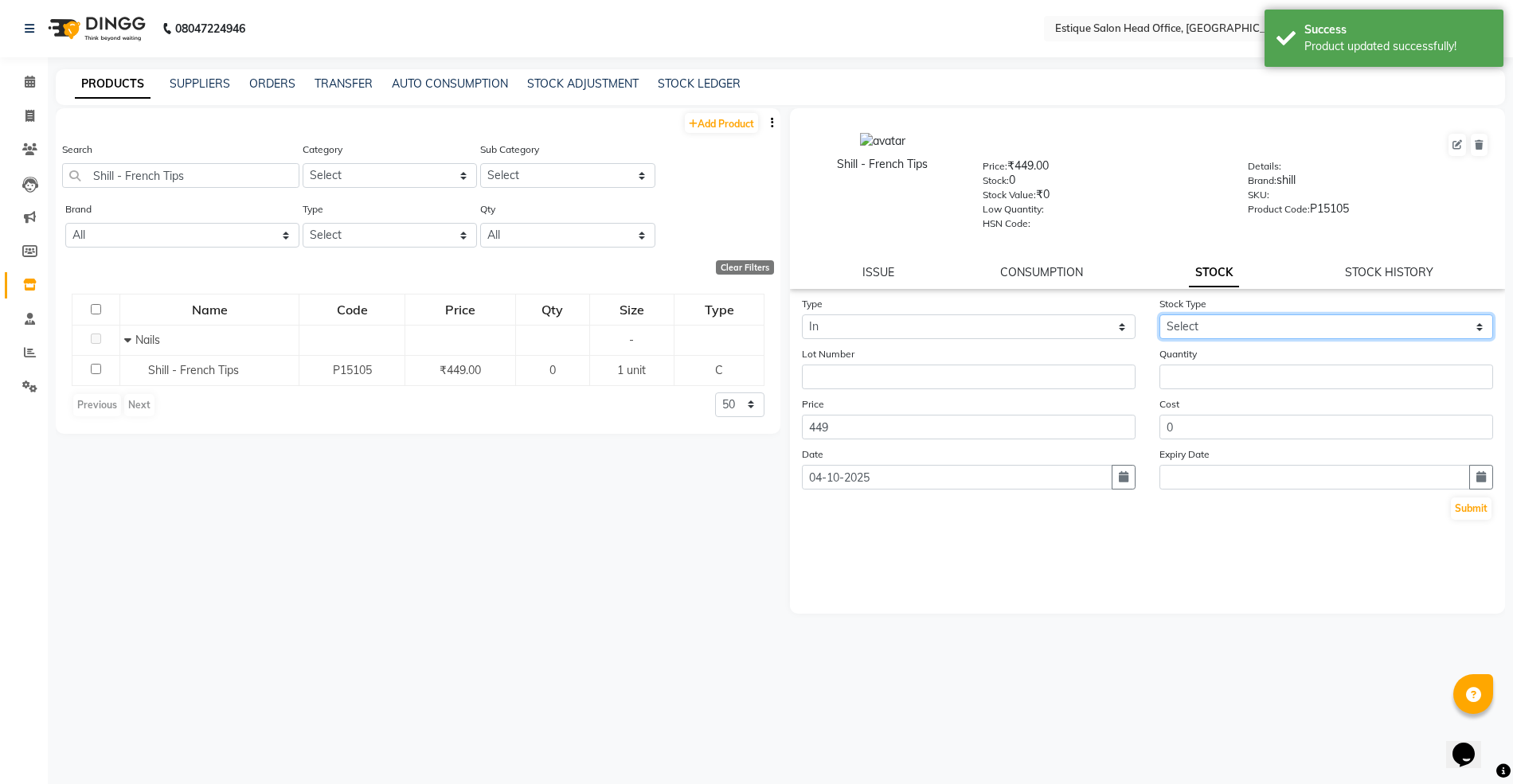
click at [1201, 322] on select "Select New Stock Adjustment Return Other" at bounding box center [1326, 327] width 334 height 25
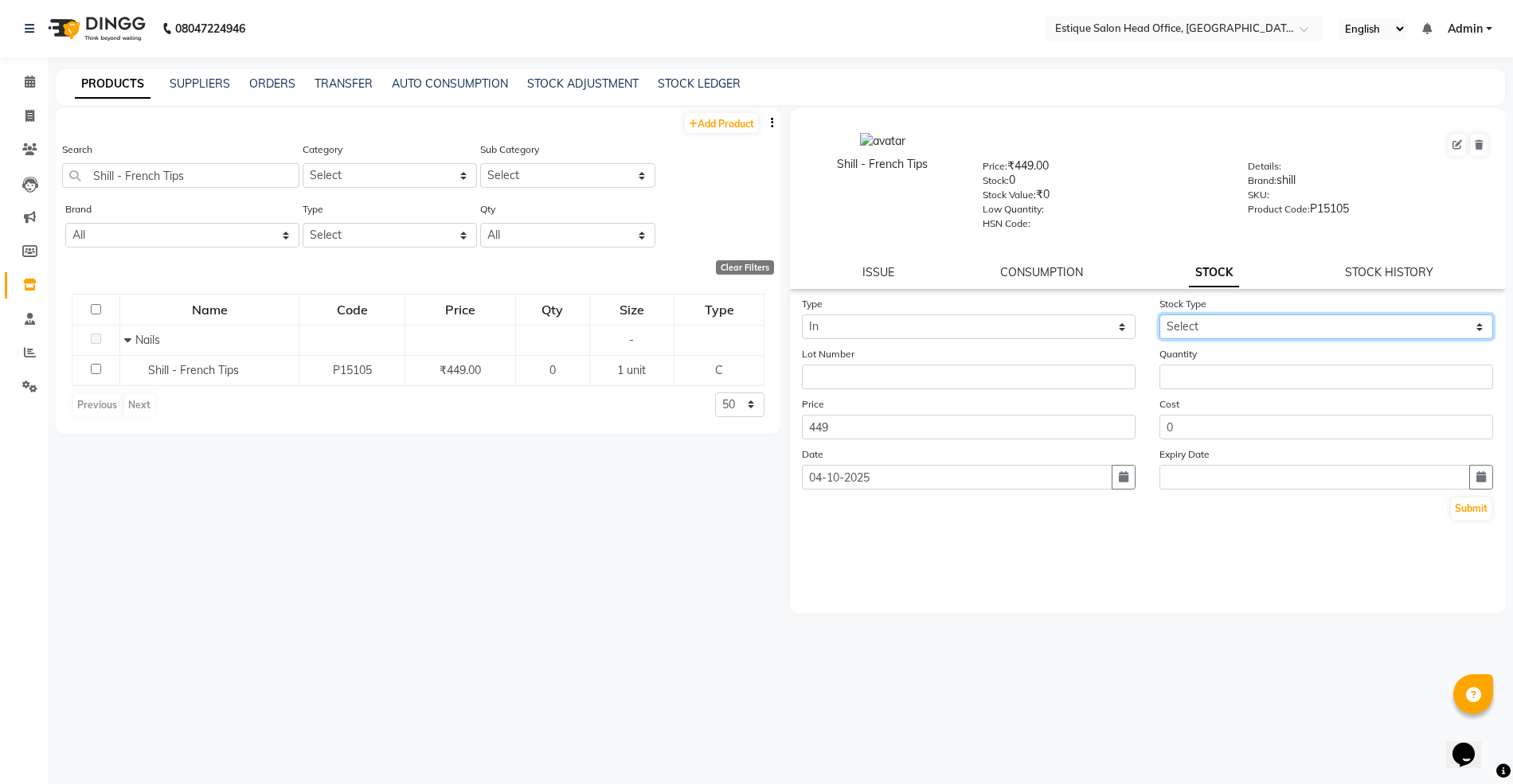
select select "new stock"
click at [1159, 315] on select "Select New Stock Adjustment Return Other" at bounding box center [1326, 327] width 334 height 25
click at [1202, 364] on input "number" at bounding box center [1326, 377] width 334 height 25
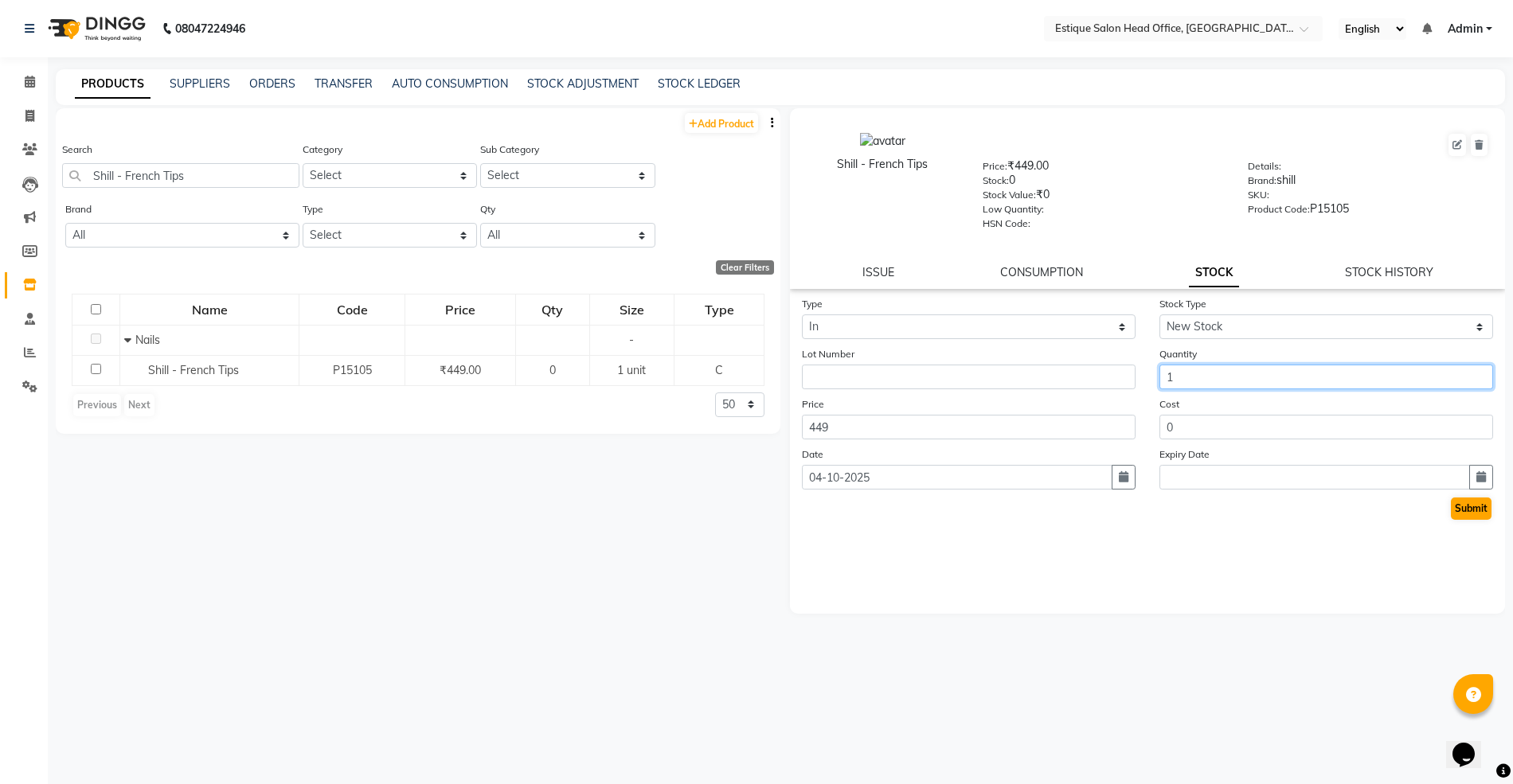
type input "1"
drag, startPoint x: 1463, startPoint y: 503, endPoint x: 1457, endPoint y: 488, distance: 16.2
click at [1462, 500] on button "Submit" at bounding box center [1470, 508] width 40 height 22
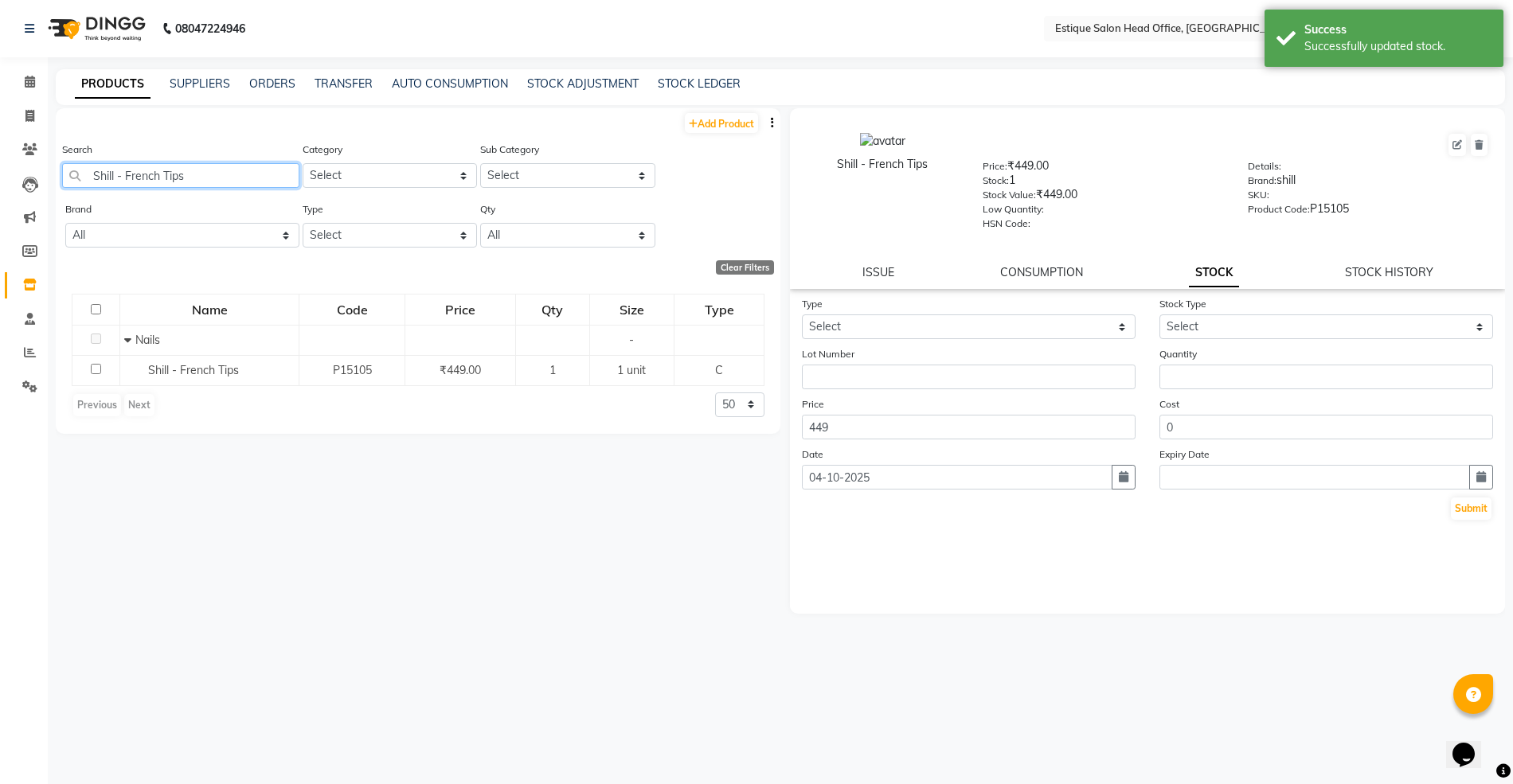
drag, startPoint x: 198, startPoint y: 187, endPoint x: 64, endPoint y: 181, distance: 134.1
click at [64, 181] on input "Shill - French Tips" at bounding box center [181, 175] width 237 height 25
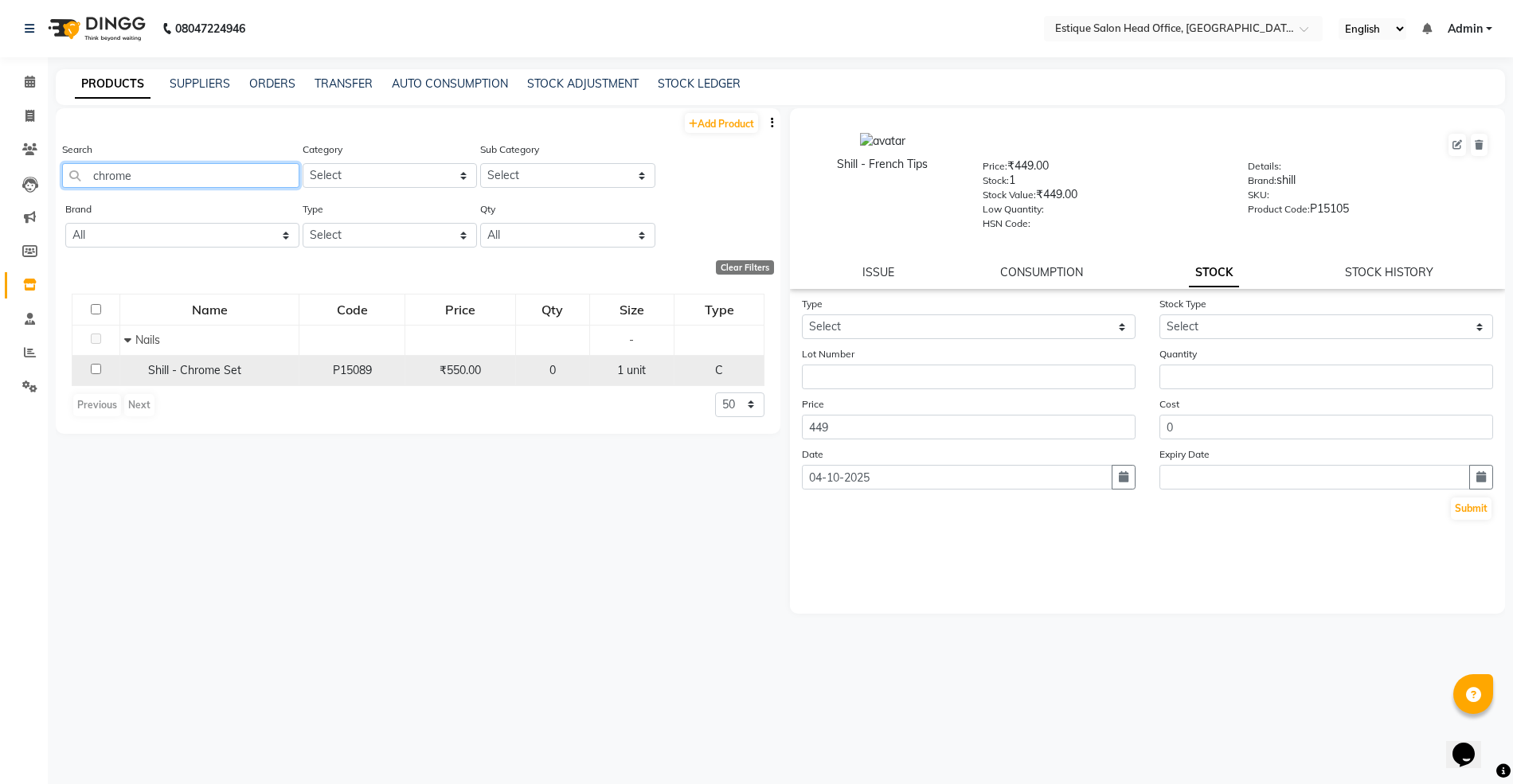
type input "chrome"
click at [200, 372] on span "Shill - Chrome Set" at bounding box center [194, 370] width 93 height 15
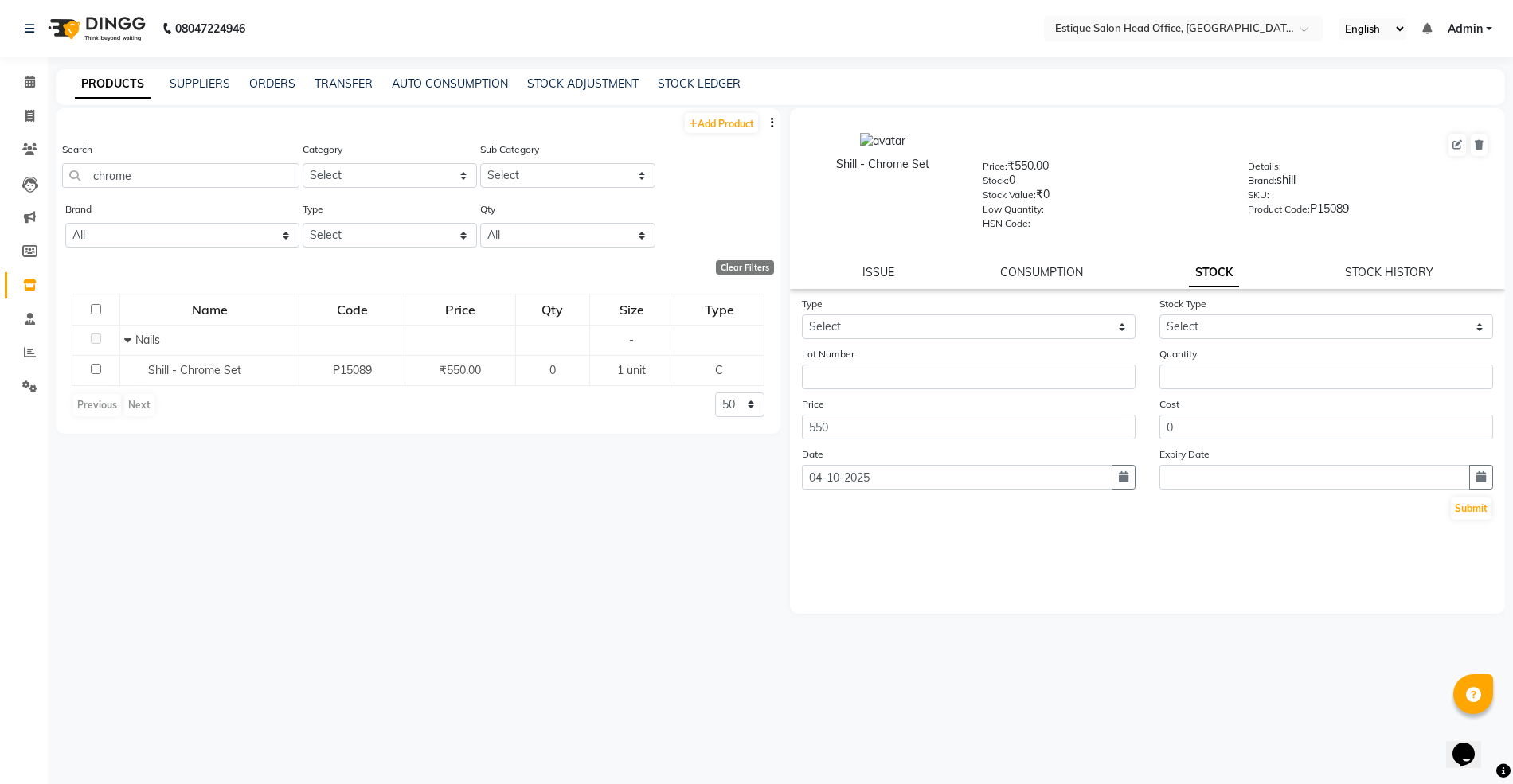
drag, startPoint x: 836, startPoint y: 157, endPoint x: 933, endPoint y: 176, distance: 98.8
click at [933, 176] on div "Shill - Chrome Set" at bounding box center [882, 181] width 176 height 97
copy div "Shill - Chrome Set"
click at [704, 116] on link "Add Product" at bounding box center [721, 122] width 73 height 20
select select "true"
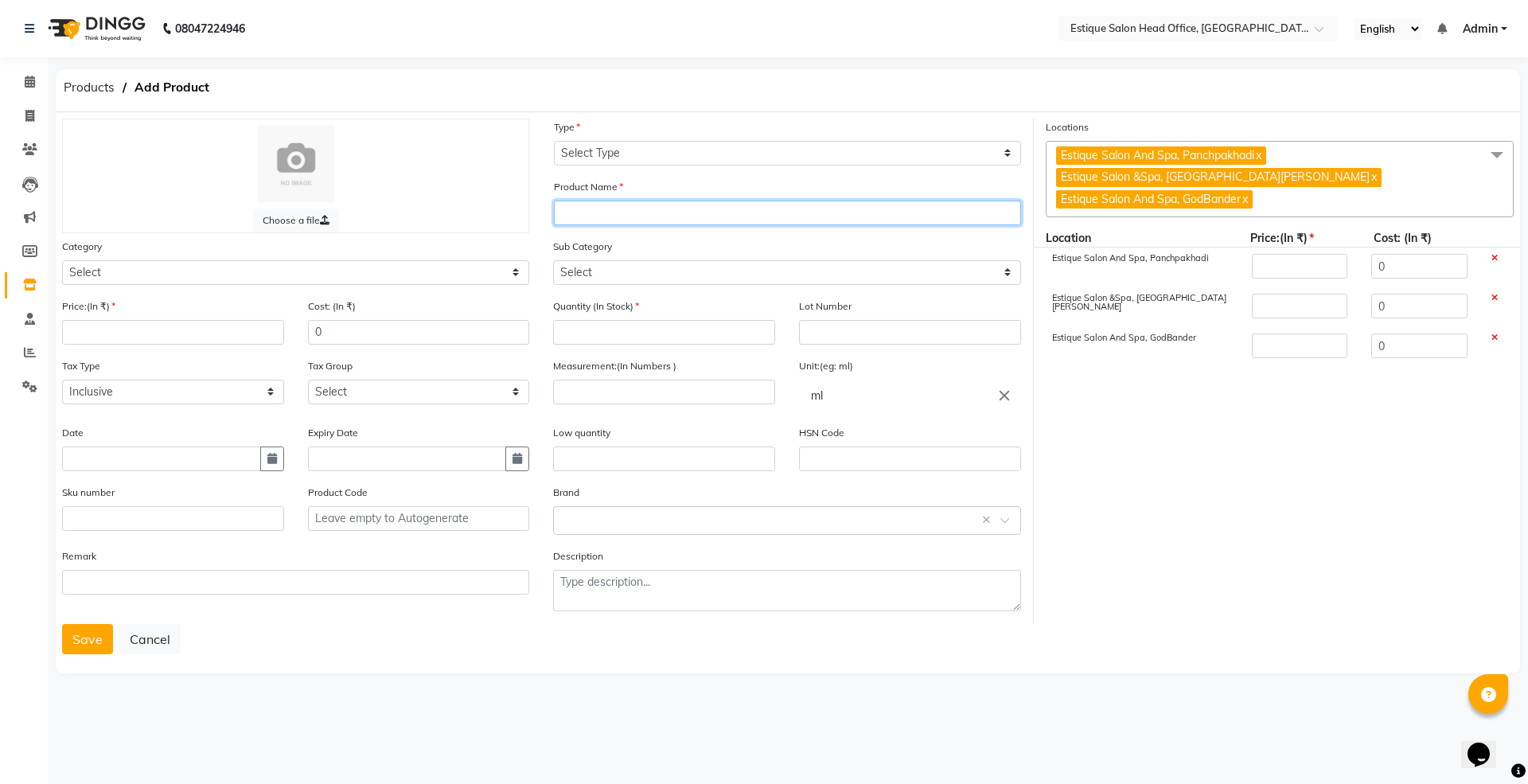
click at [578, 213] on input "text" at bounding box center [787, 212] width 467 height 25
paste input "Shill - Chrome Set"
type input "Shill - Chrome Powder"
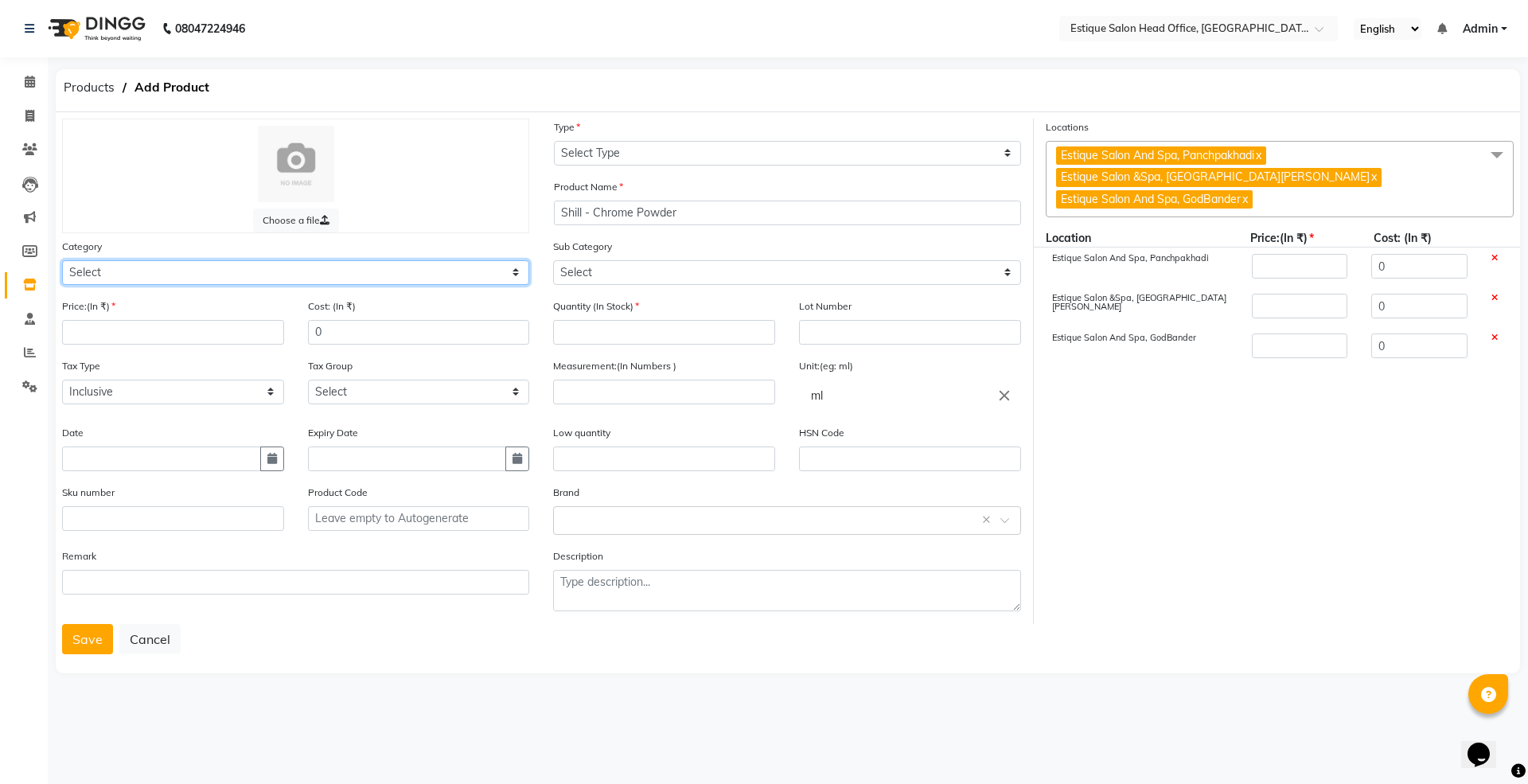
click at [118, 266] on select "Select Hair Skin Makeup Personal Care Appliances [PERSON_NAME] Waxing Disposabl…" at bounding box center [295, 273] width 467 height 25
select select "381501150"
click at [62, 260] on select "Select Hair Skin Makeup Personal Care Appliances [PERSON_NAME] Waxing Disposabl…" at bounding box center [295, 273] width 467 height 25
click at [90, 272] on select "Select Hair Skin Makeup Personal Care Appliances [PERSON_NAME] Waxing Disposabl…" at bounding box center [295, 273] width 467 height 25
click at [62, 260] on select "Select Hair Skin Makeup Personal Care Appliances [PERSON_NAME] Waxing Disposabl…" at bounding box center [295, 273] width 467 height 25
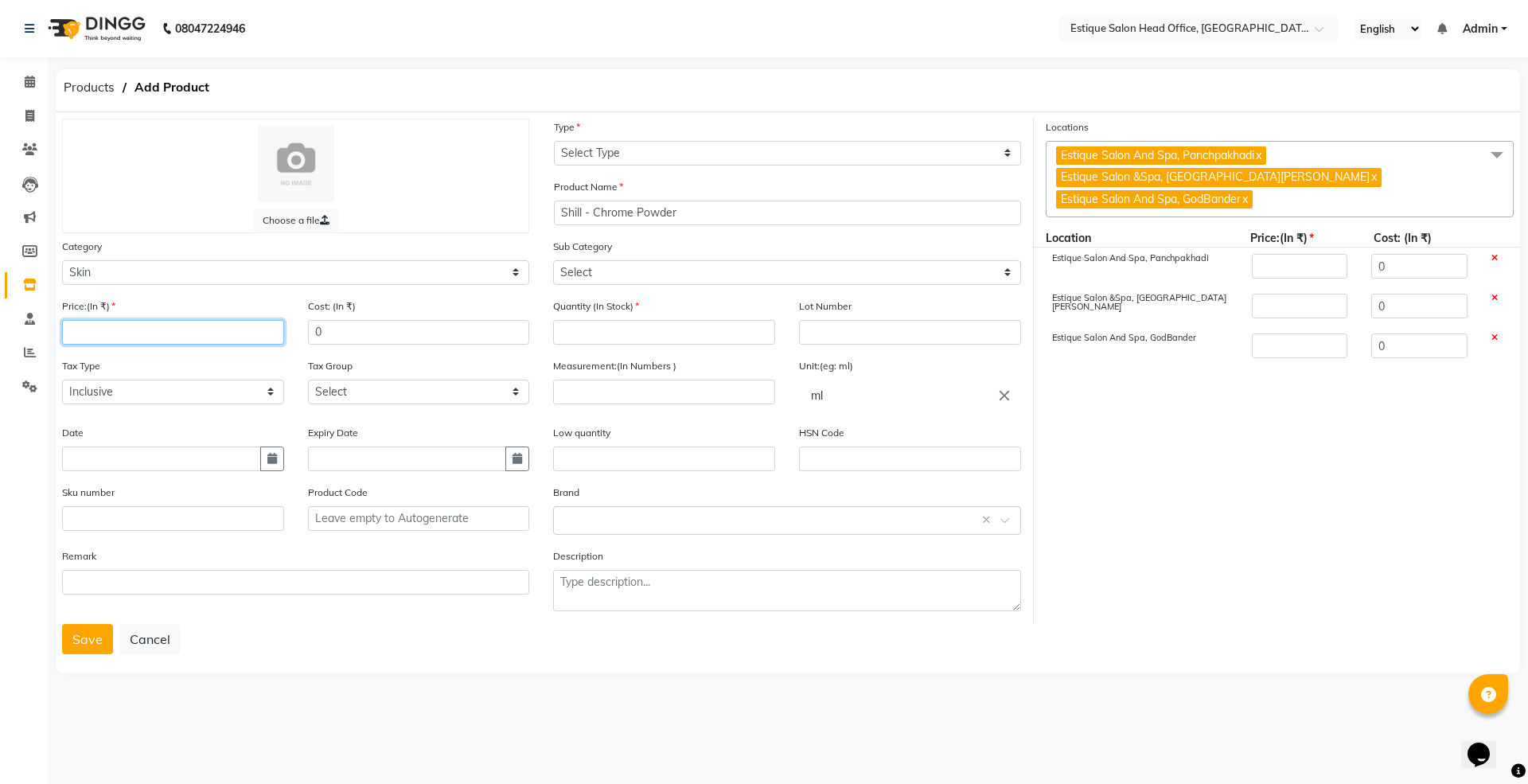
click at [92, 325] on input "number" at bounding box center [173, 332] width 222 height 25
type input "5"
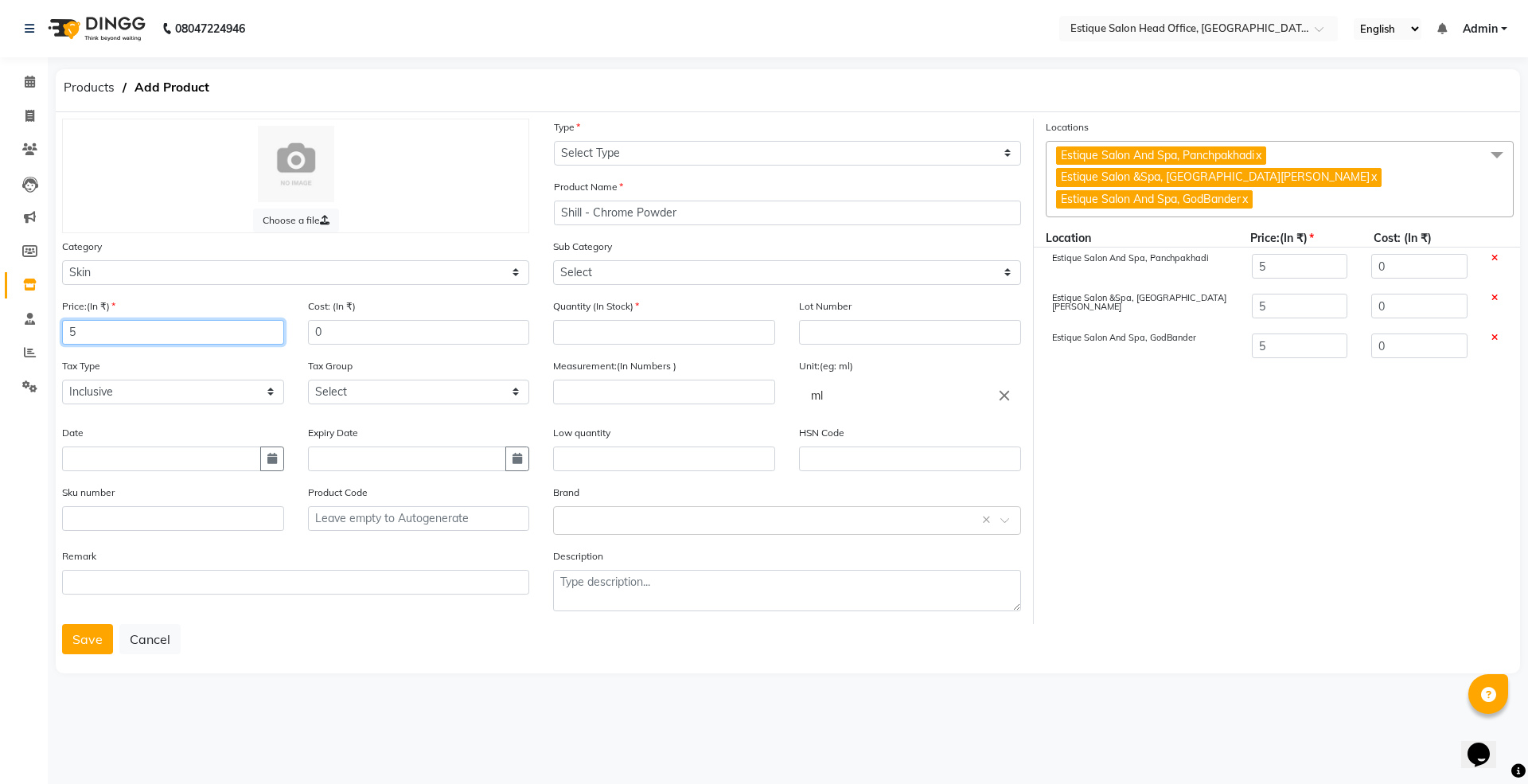
type input "50"
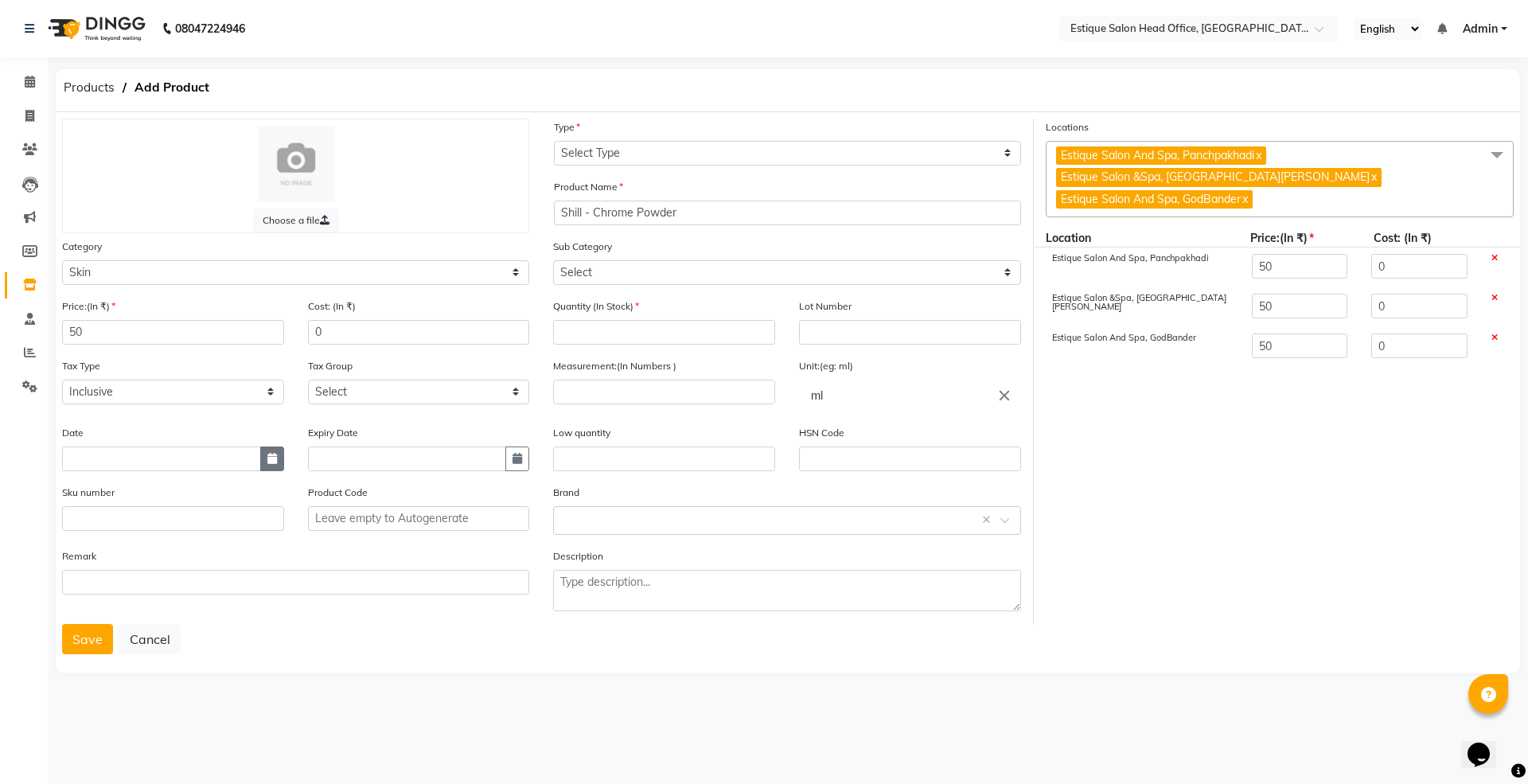
click at [273, 456] on icon "button" at bounding box center [272, 458] width 9 height 11
select select "10"
select select "2025"
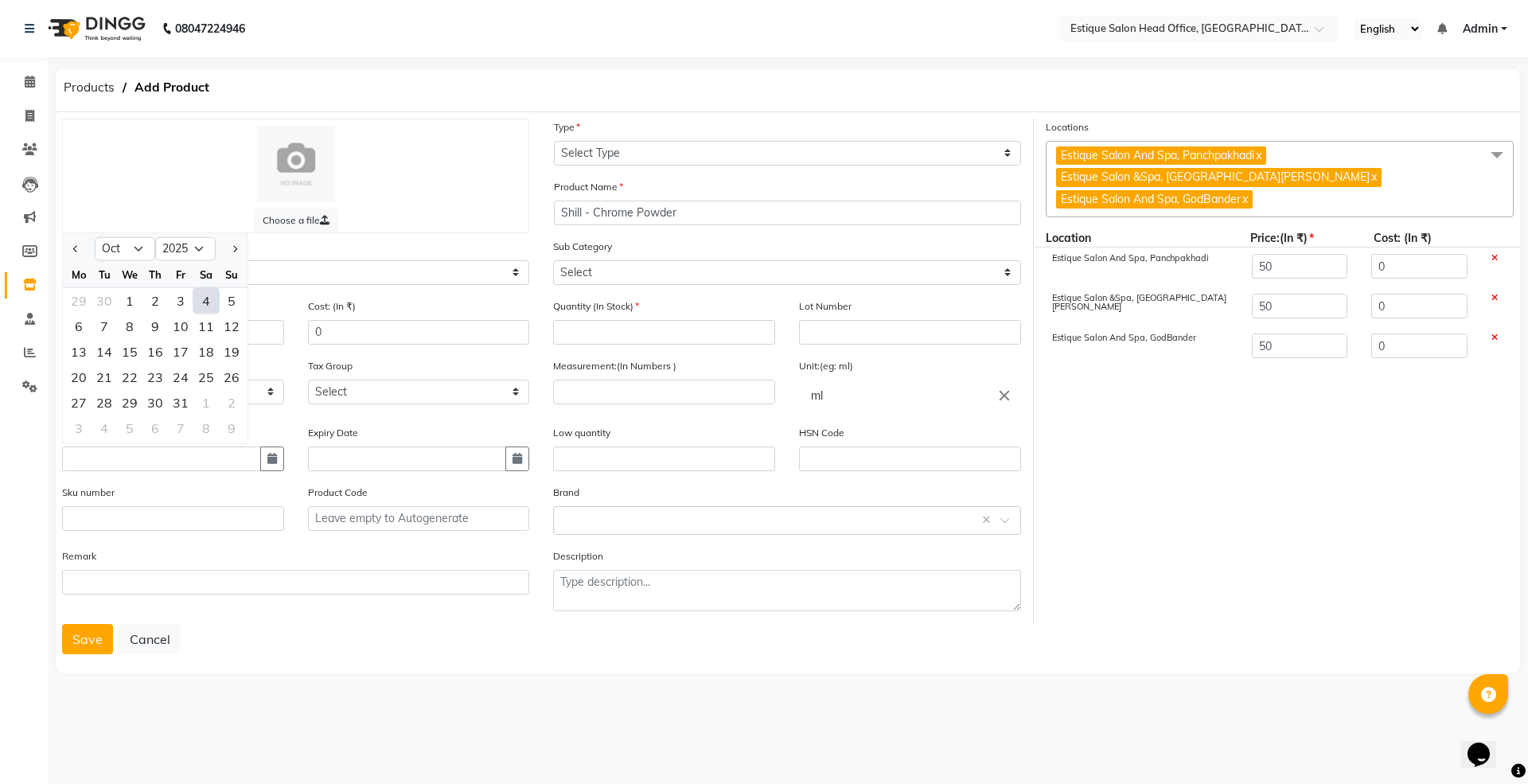
drag, startPoint x: 210, startPoint y: 294, endPoint x: 255, endPoint y: 299, distance: 45.3
click at [210, 296] on div "4" at bounding box center [206, 301] width 26 height 26
type input "04-10-2025"
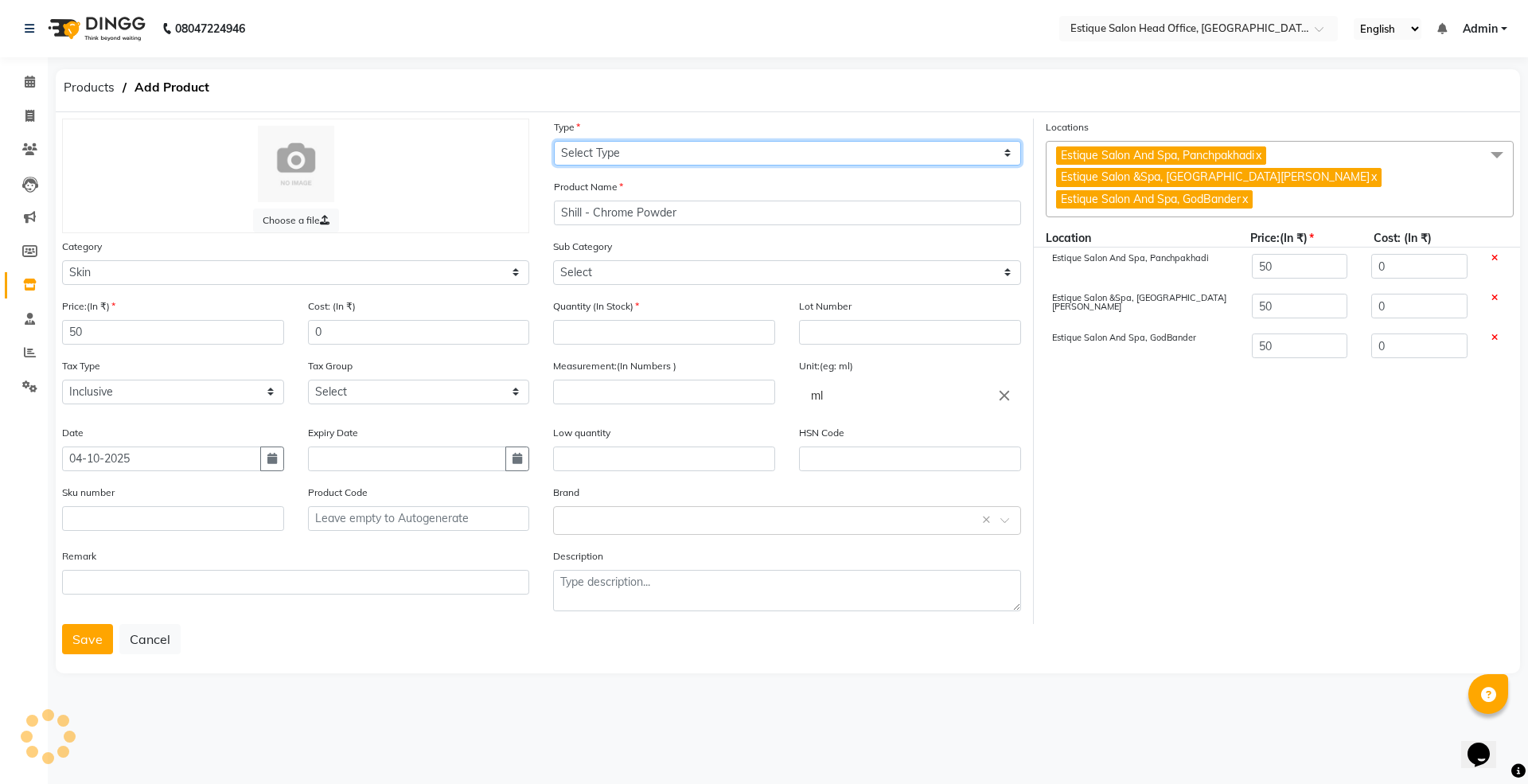
click at [621, 148] on select "Select Type Both Retail Consumable" at bounding box center [787, 153] width 467 height 25
select select "C"
click at [554, 141] on select "Select Type Both Retail Consumable" at bounding box center [787, 153] width 467 height 25
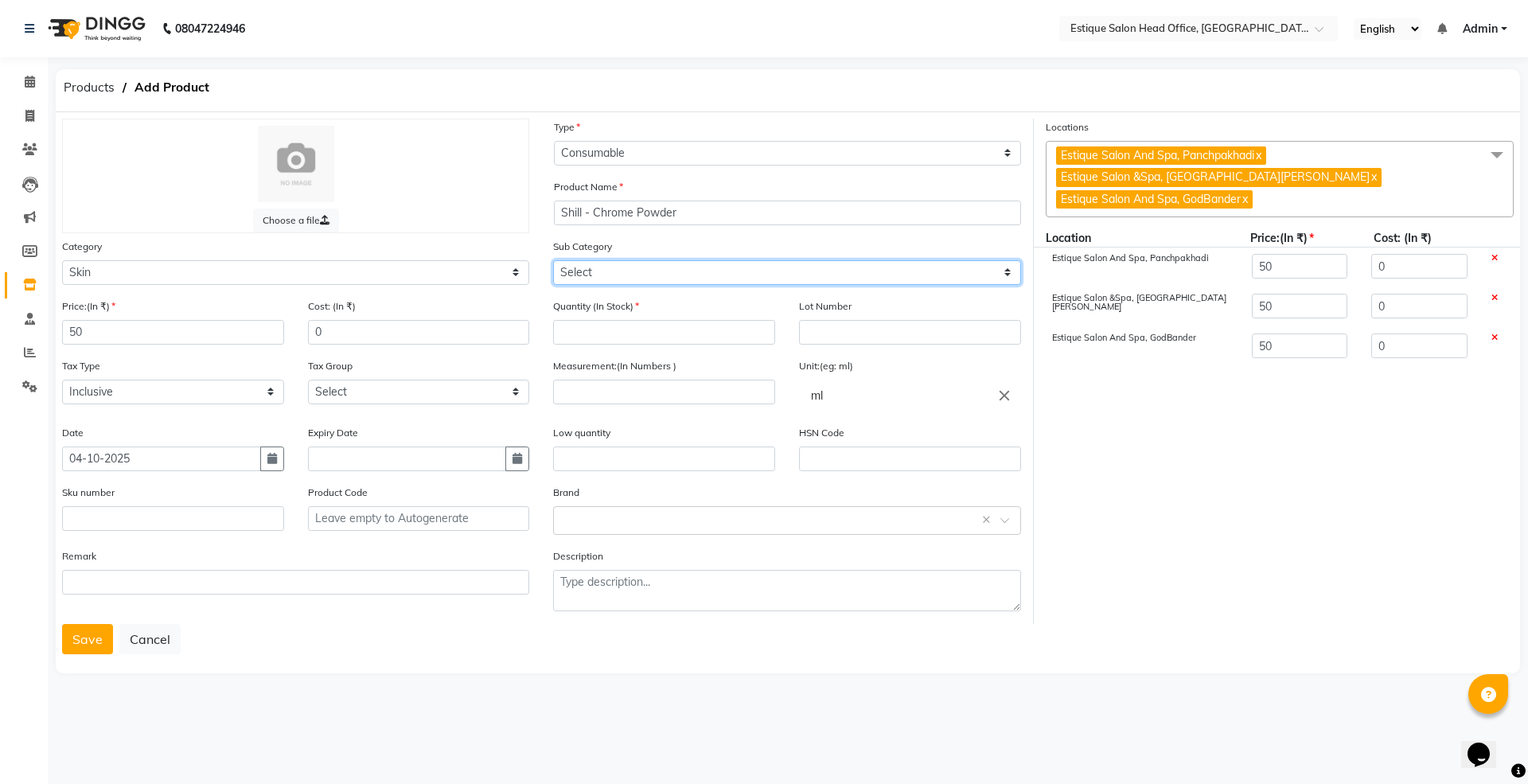
click at [578, 268] on select "Select Cleanser Facial Moisturiser Serum Toner Sun Care Masks Lip Care Eye Care…" at bounding box center [786, 273] width 467 height 25
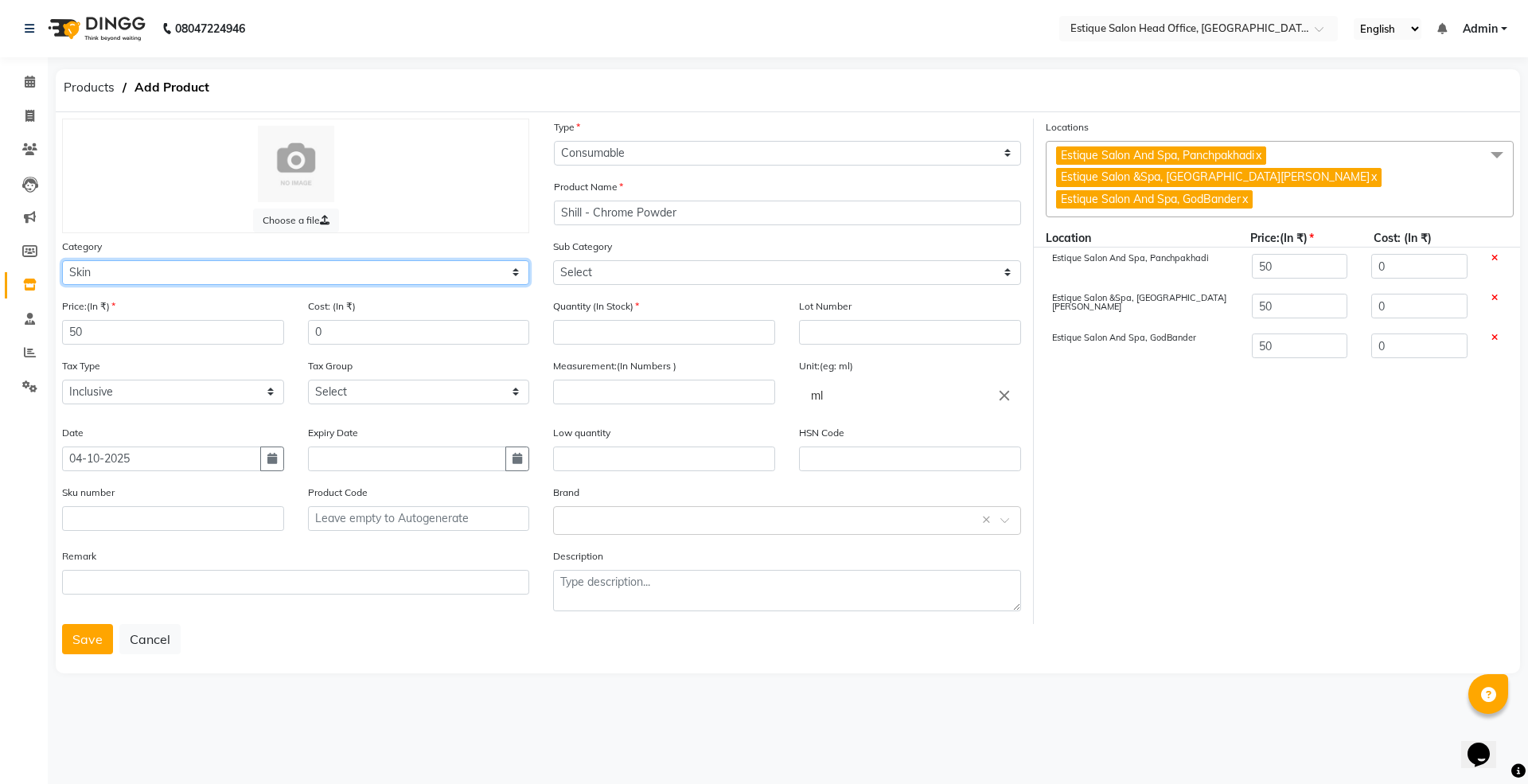
click at [102, 272] on select "Select Hair Skin Makeup Personal Care Appliances [PERSON_NAME] Waxing Disposabl…" at bounding box center [295, 273] width 467 height 25
select select "381501200"
click at [62, 260] on select "Select Hair Skin Makeup Personal Care Appliances [PERSON_NAME] Waxing Disposabl…" at bounding box center [295, 273] width 467 height 25
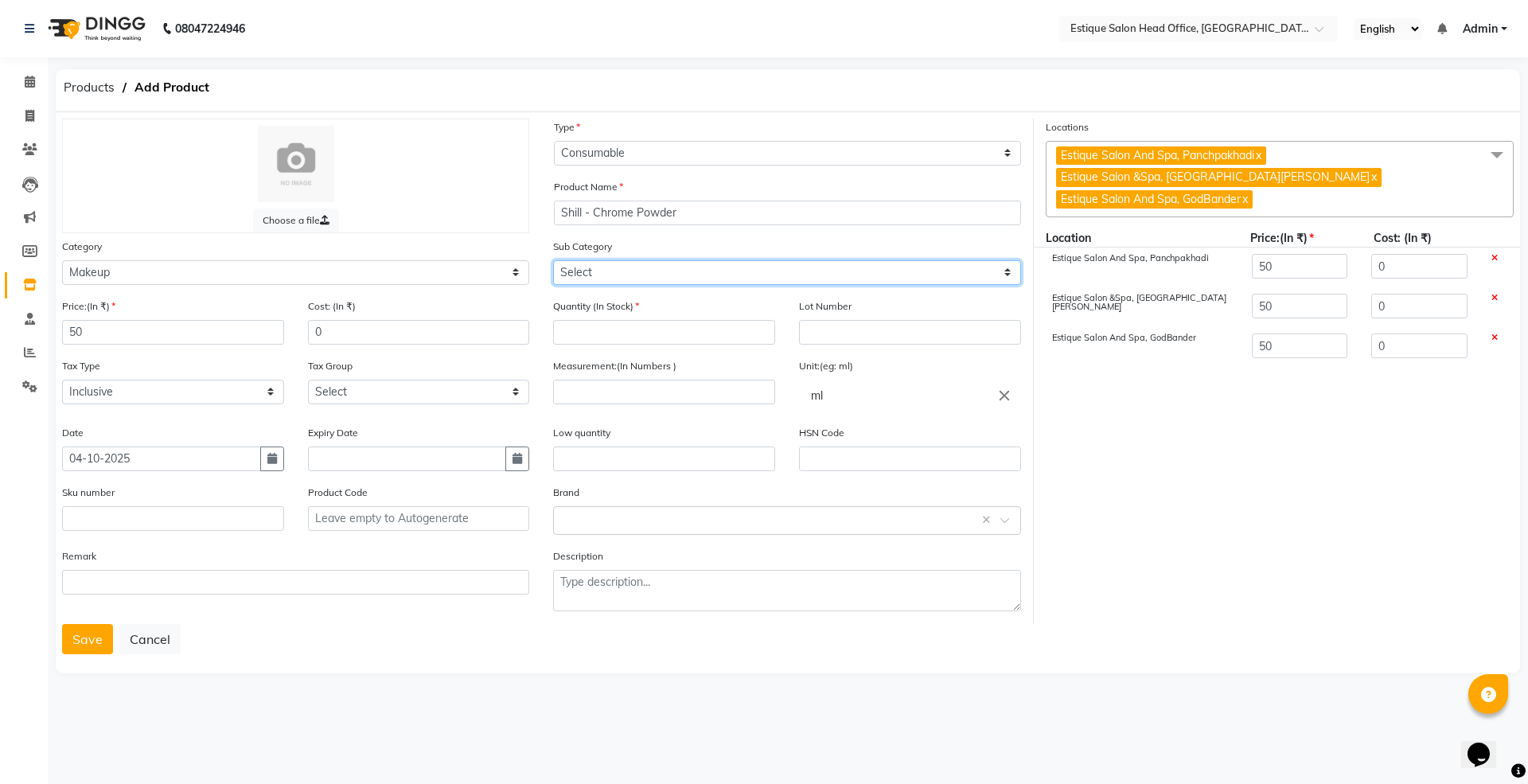
click at [598, 268] on select "Select Lips Nails Eyes Face Tools Brushes Makeup Remover Makeup Kit Other Makeup" at bounding box center [786, 273] width 467 height 25
select select "381501202"
click at [553, 260] on select "Select Lips Nails Eyes Face Tools Brushes Makeup Remover Makeup Kit Other Makeup" at bounding box center [786, 273] width 467 height 25
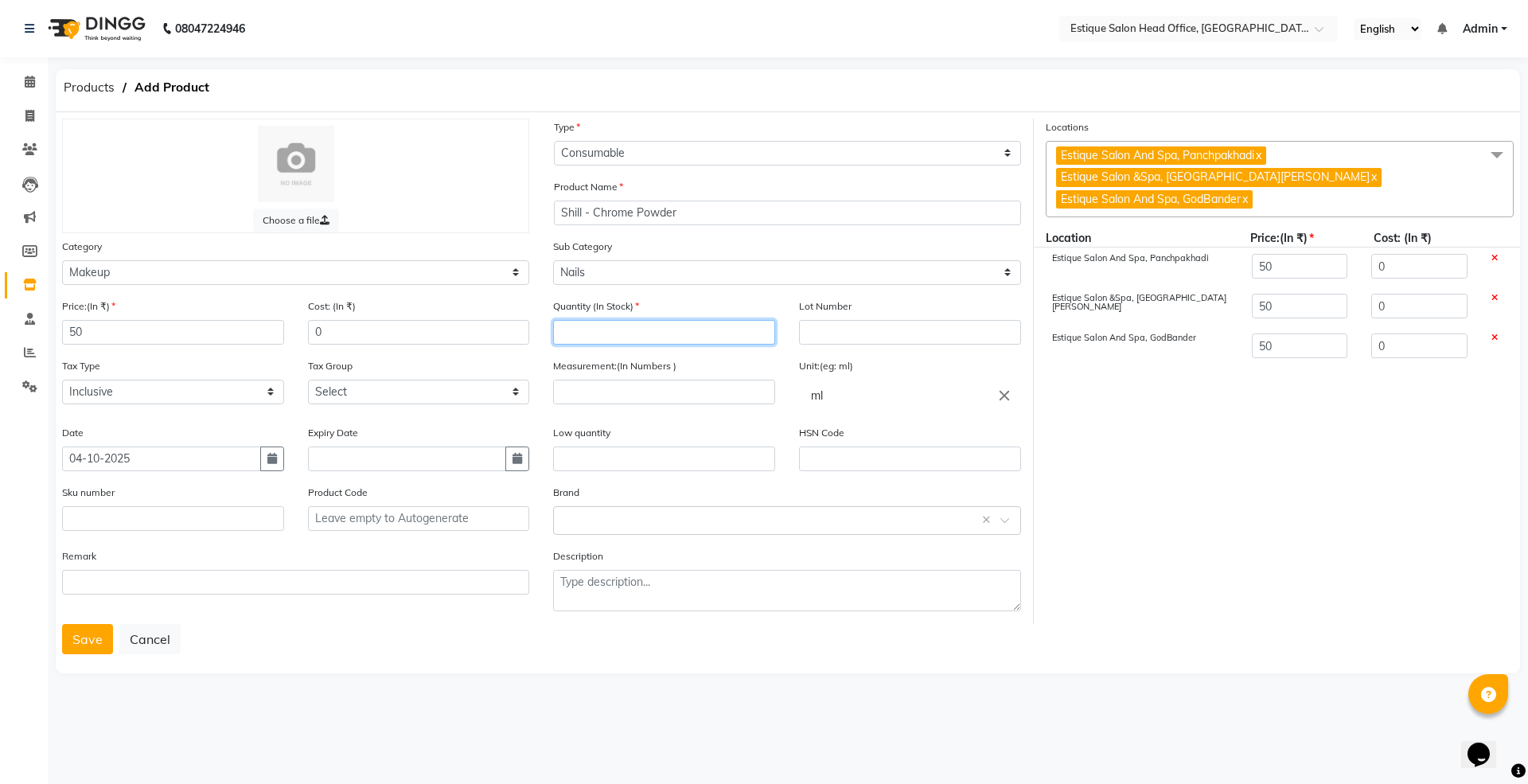
click at [583, 333] on input "number" at bounding box center [664, 332] width 222 height 25
type input "0"
click at [593, 389] on input "number" at bounding box center [664, 391] width 222 height 25
type input "1"
click at [842, 383] on input "ml" at bounding box center [910, 395] width 222 height 32
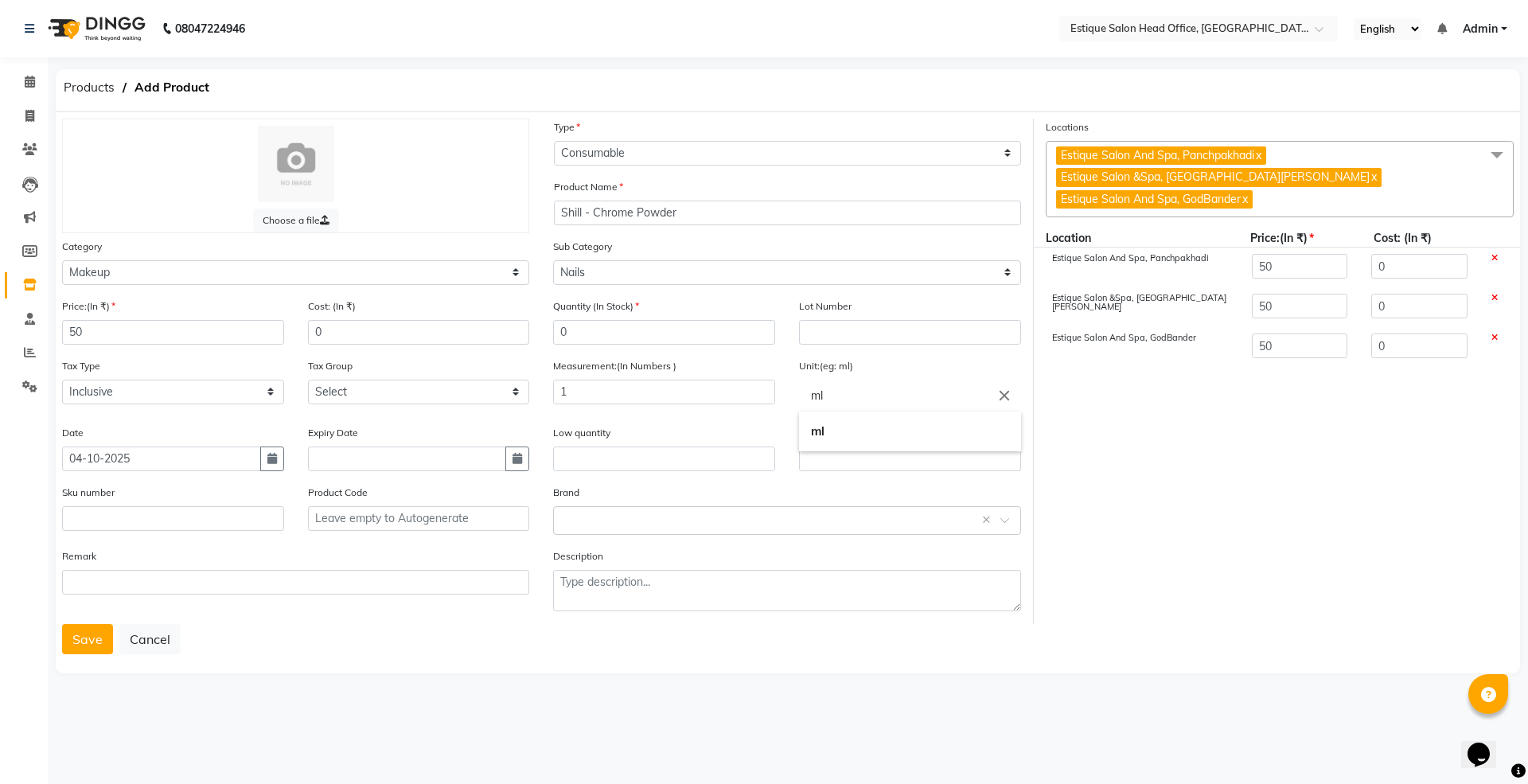
type input "m"
type input "unit"
click at [567, 524] on div at bounding box center [764, 392] width 1528 height 784
click at [567, 524] on input "text" at bounding box center [770, 518] width 418 height 16
type input "shill"
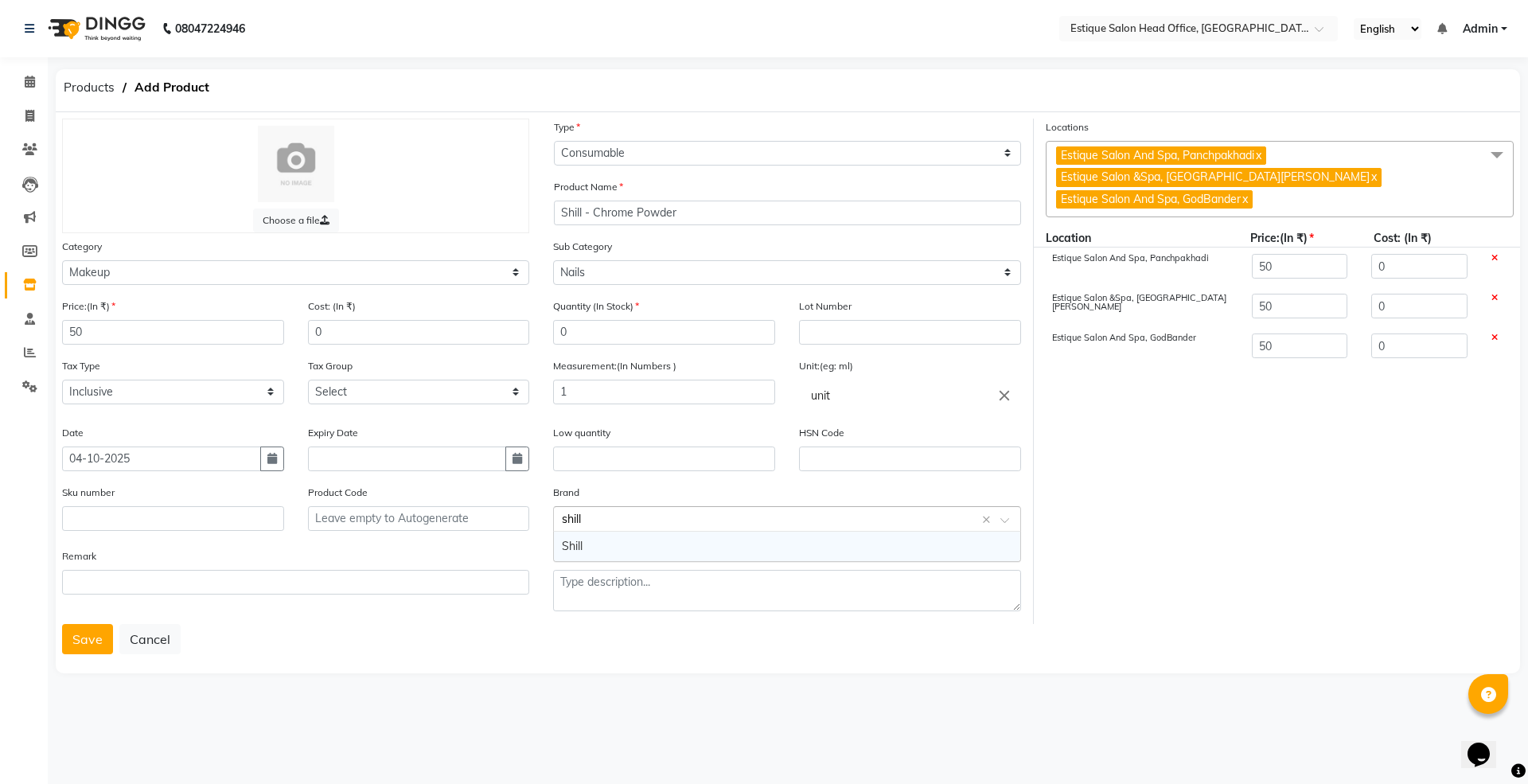
click at [573, 546] on div "Shill" at bounding box center [786, 546] width 465 height 29
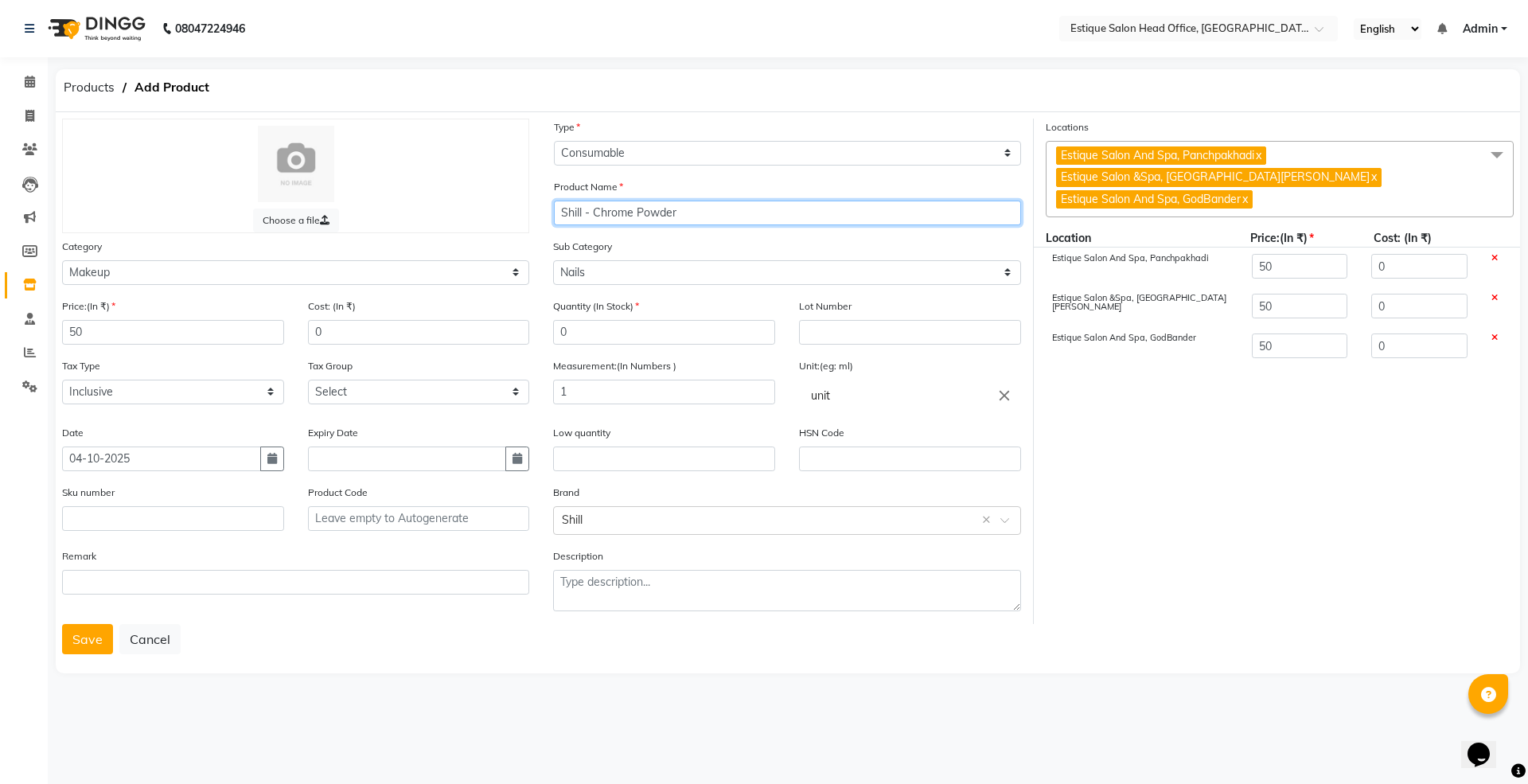
drag, startPoint x: 561, startPoint y: 211, endPoint x: 702, endPoint y: 204, distance: 141.2
click at [702, 204] on input "Shill - Chrome Powder" at bounding box center [787, 212] width 467 height 25
click at [70, 646] on button "Save" at bounding box center [87, 639] width 51 height 30
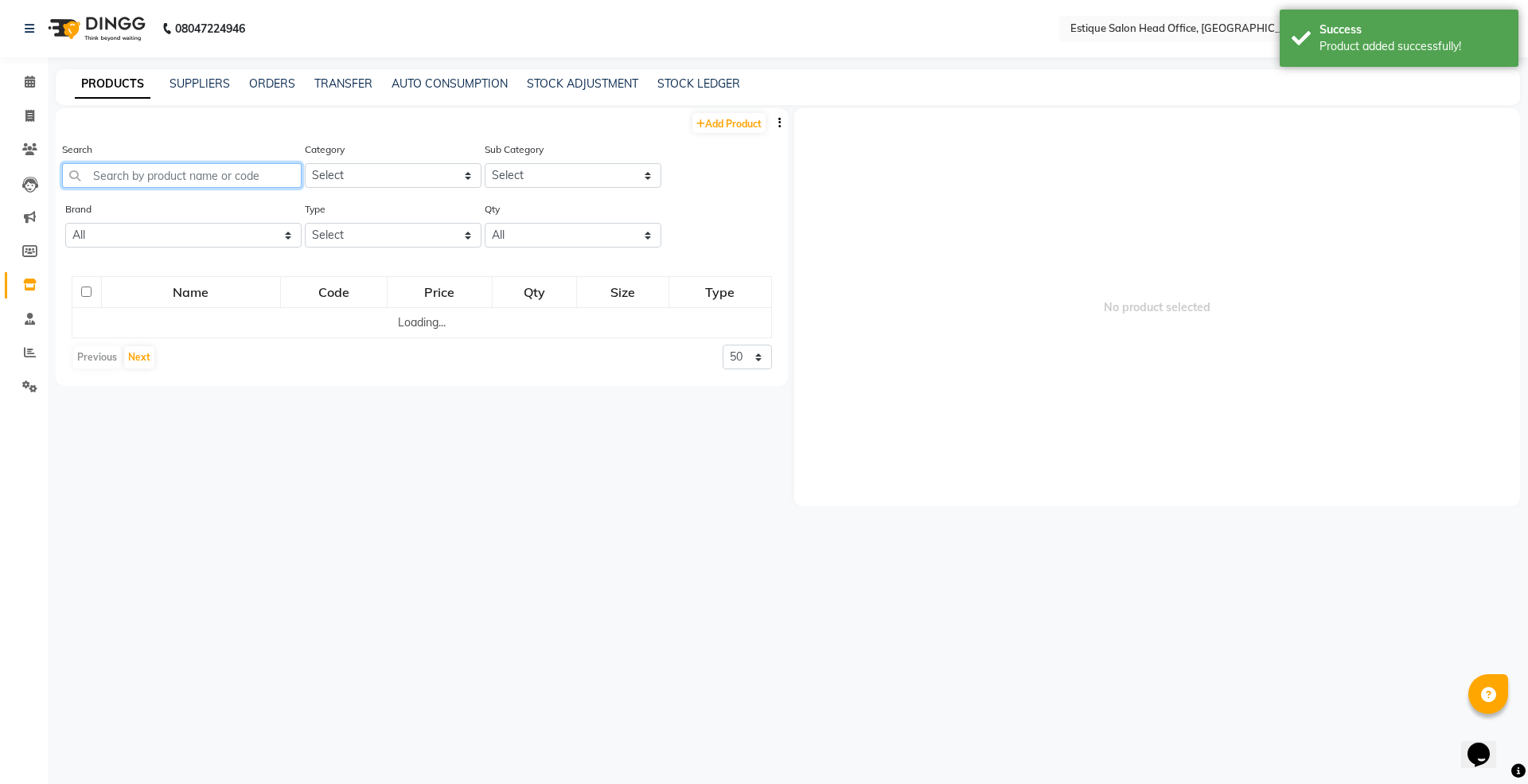
click at [122, 179] on input "text" at bounding box center [181, 175] width 240 height 25
paste input "Shill - Chrome Powder"
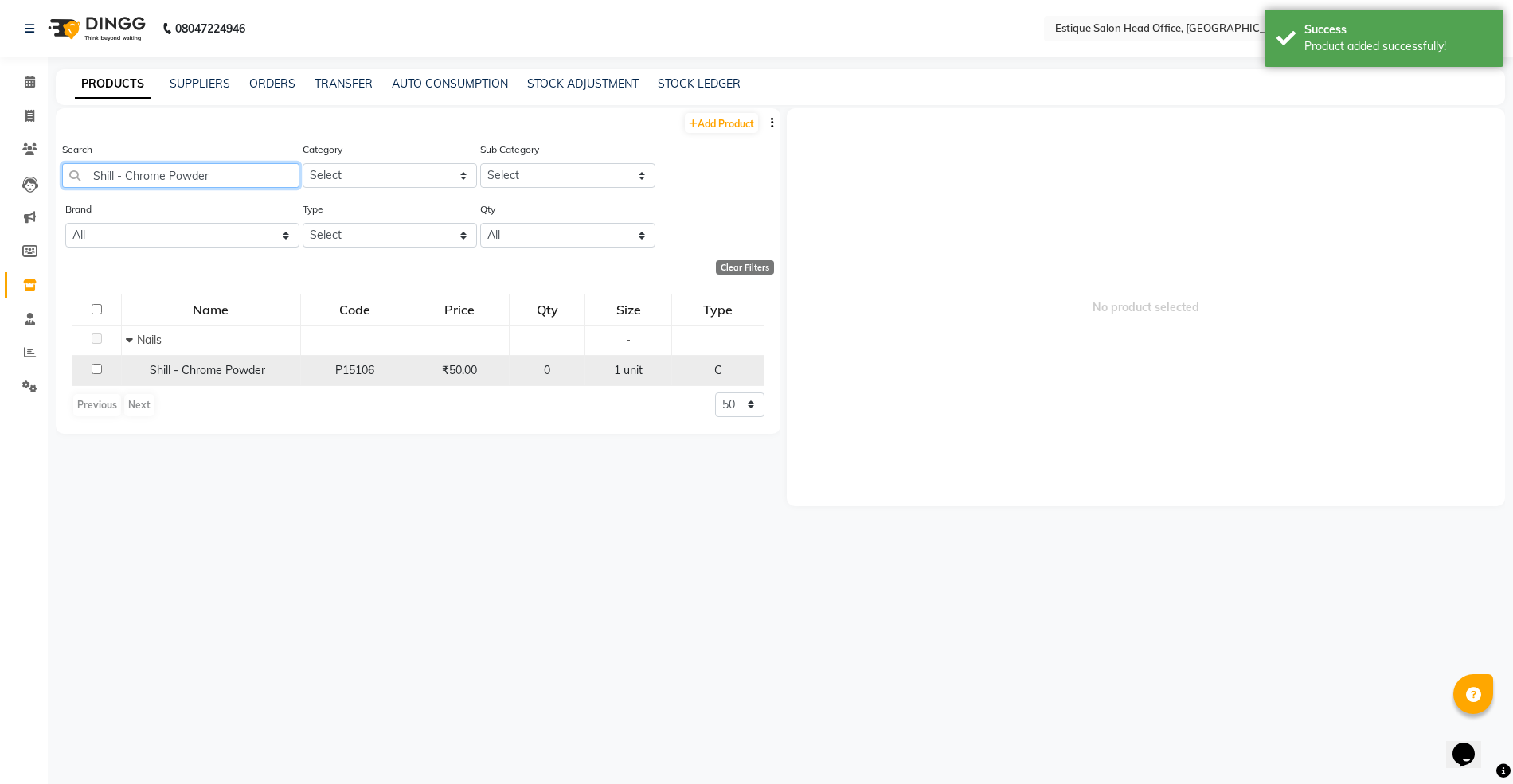
type input "Shill - Chrome Powder"
click at [180, 369] on span "Shill - Chrome Powder" at bounding box center [207, 370] width 115 height 15
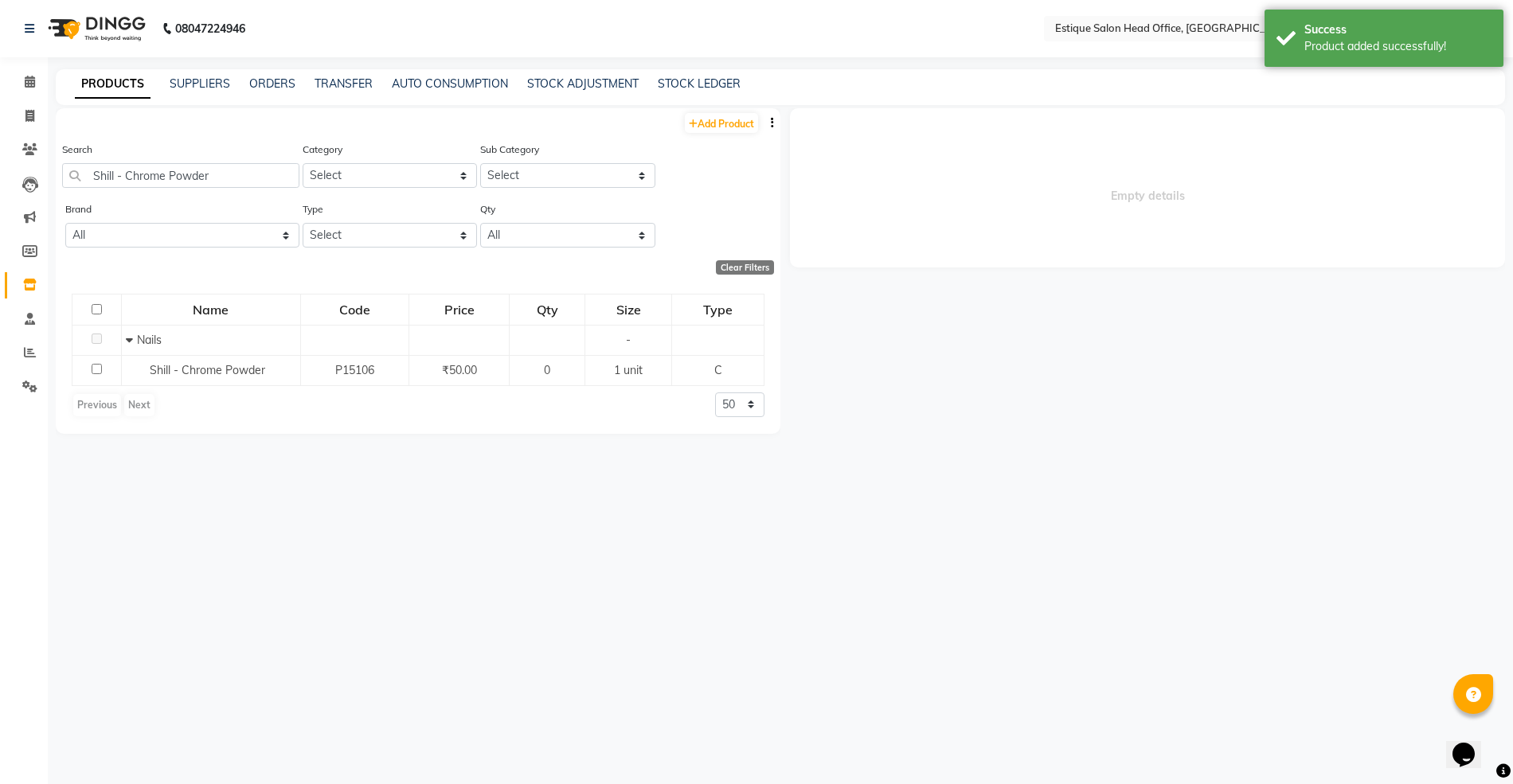
select select
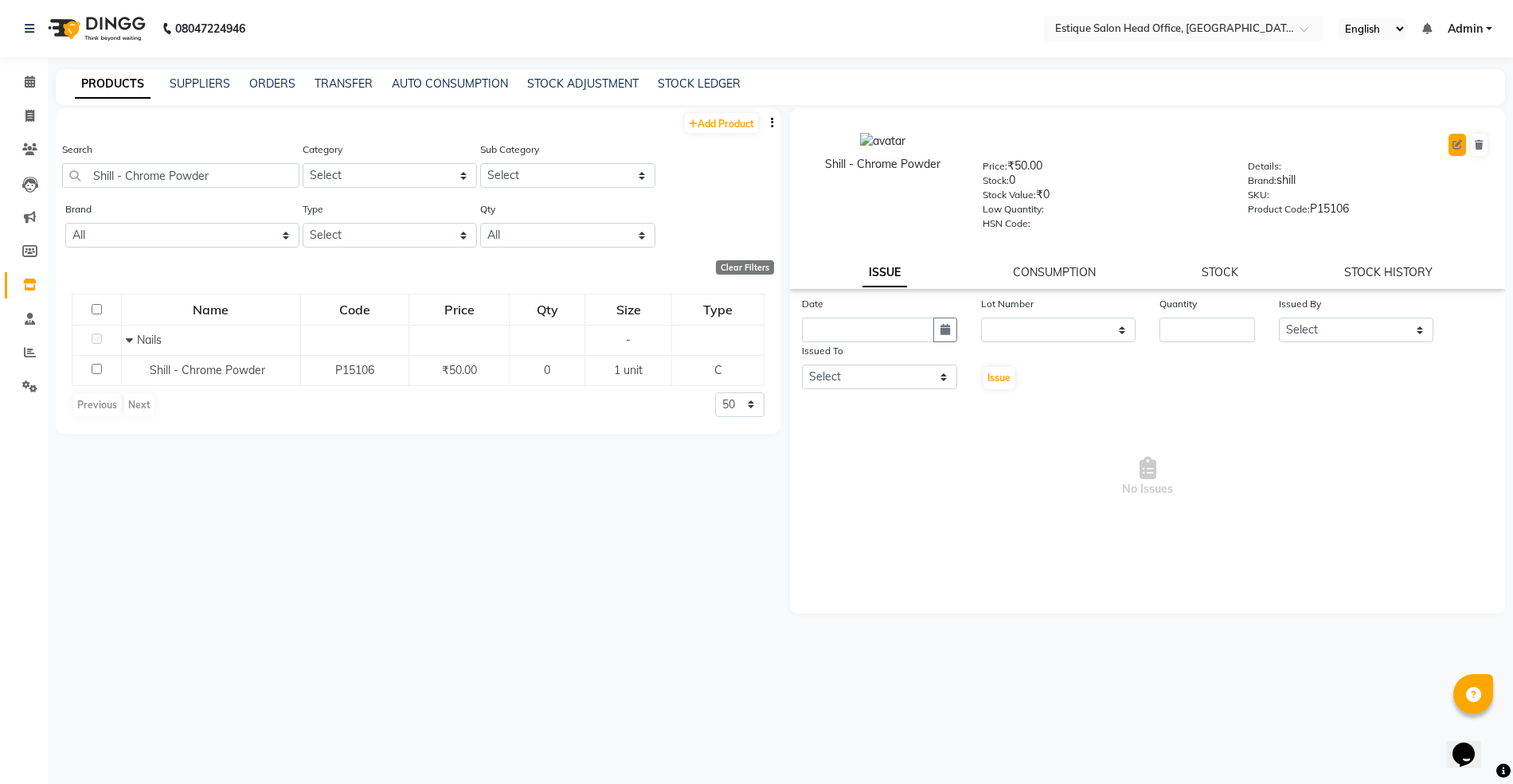
click at [1454, 141] on icon at bounding box center [1456, 144] width 9 height 9
select select "true"
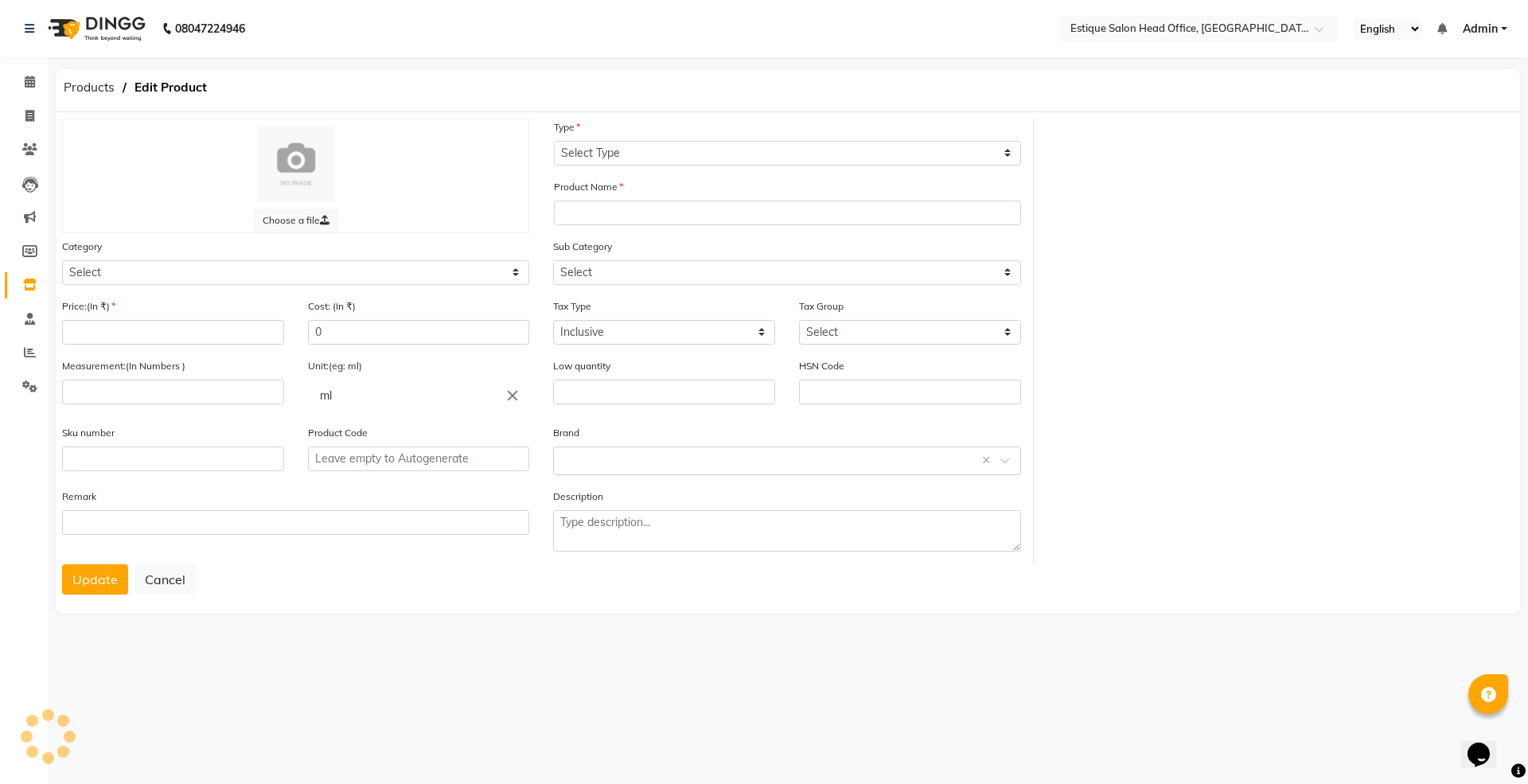
select select "C"
type input "Shill - Chrome Powder"
select select
type input "50"
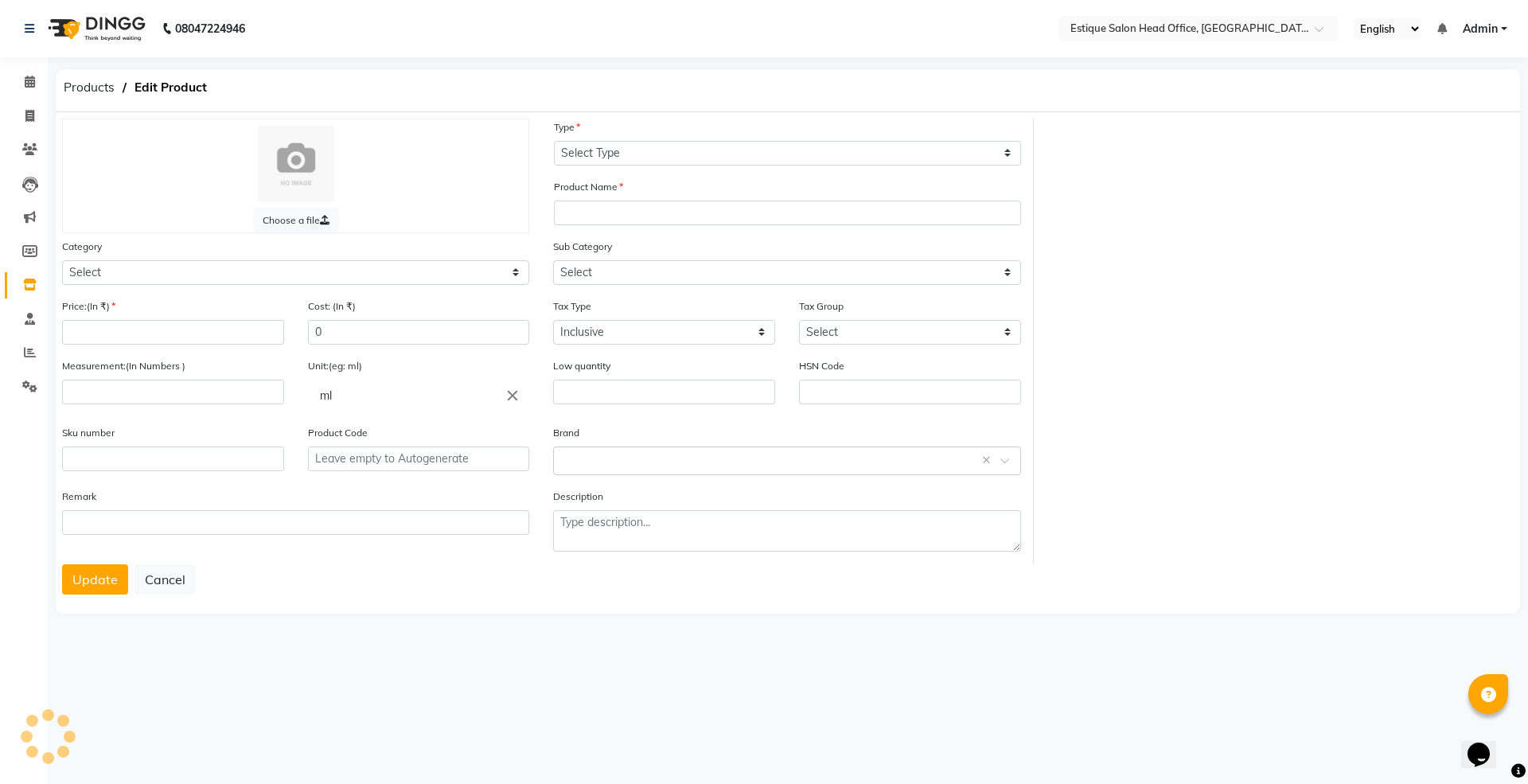
type input "1"
type input "unit"
type input "P15106"
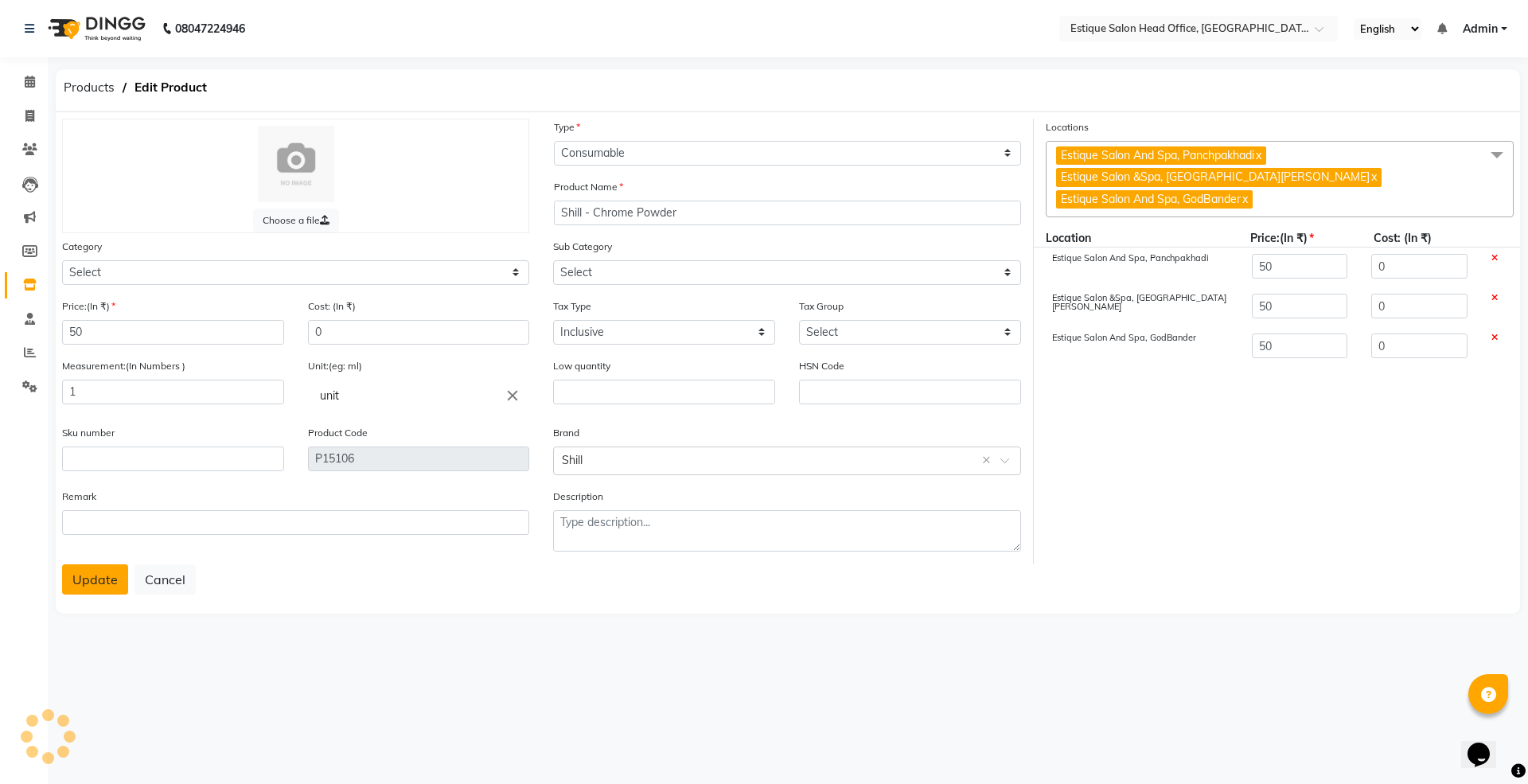
select select "381501202"
select select "381501200"
click at [94, 576] on button "Update" at bounding box center [95, 579] width 66 height 30
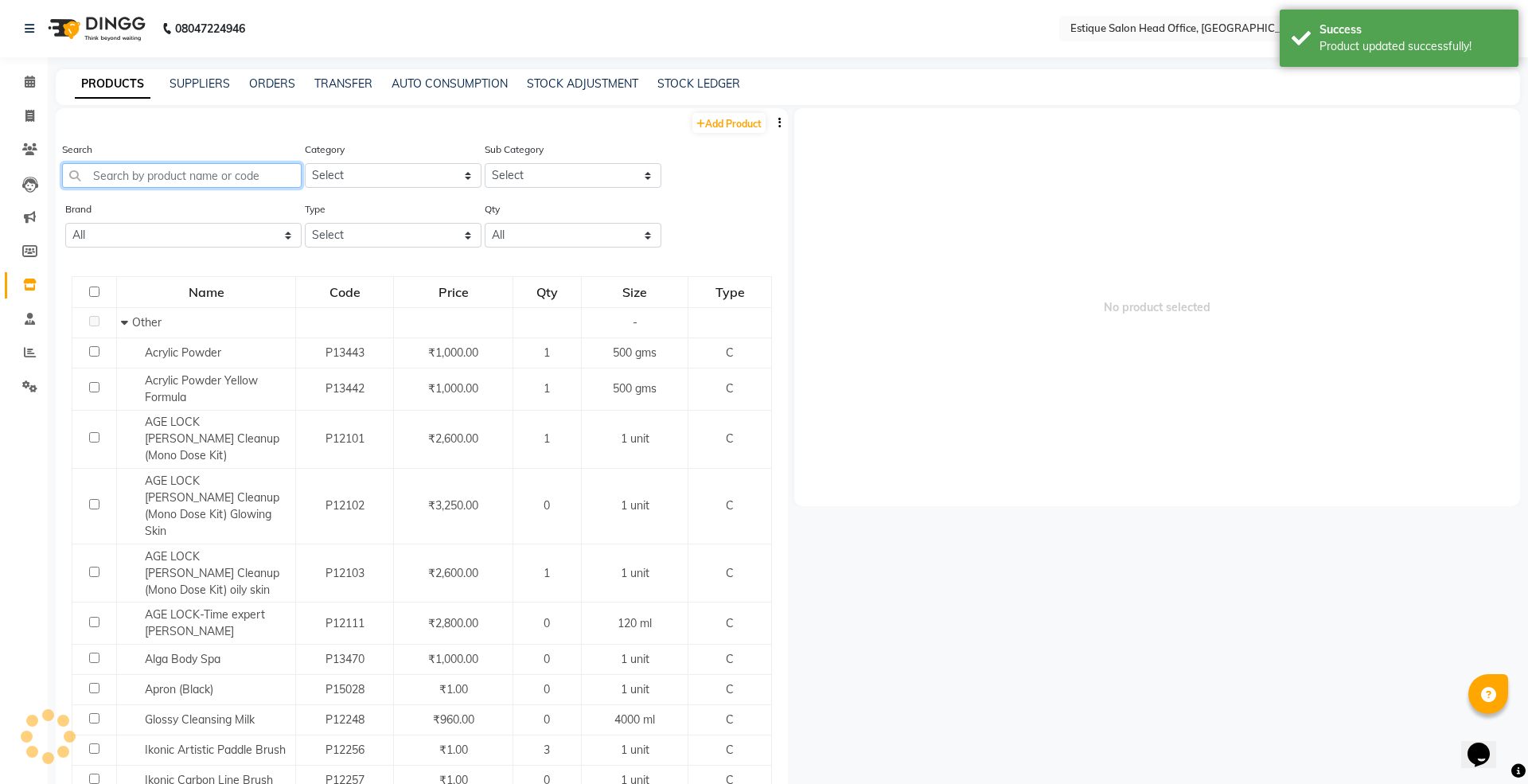
click at [96, 176] on input "text" at bounding box center [181, 175] width 240 height 25
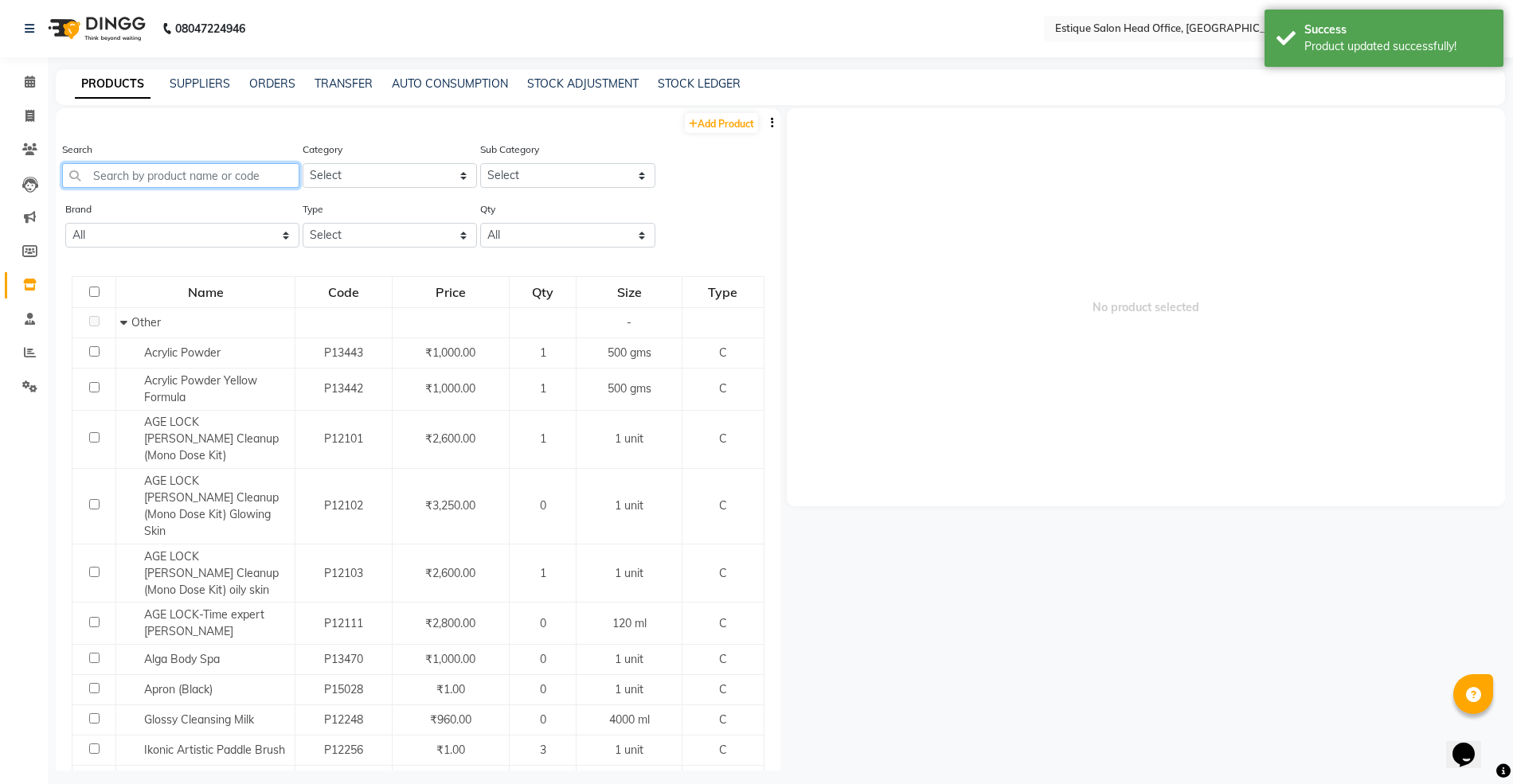
paste input "Shill - Chrome Powder"
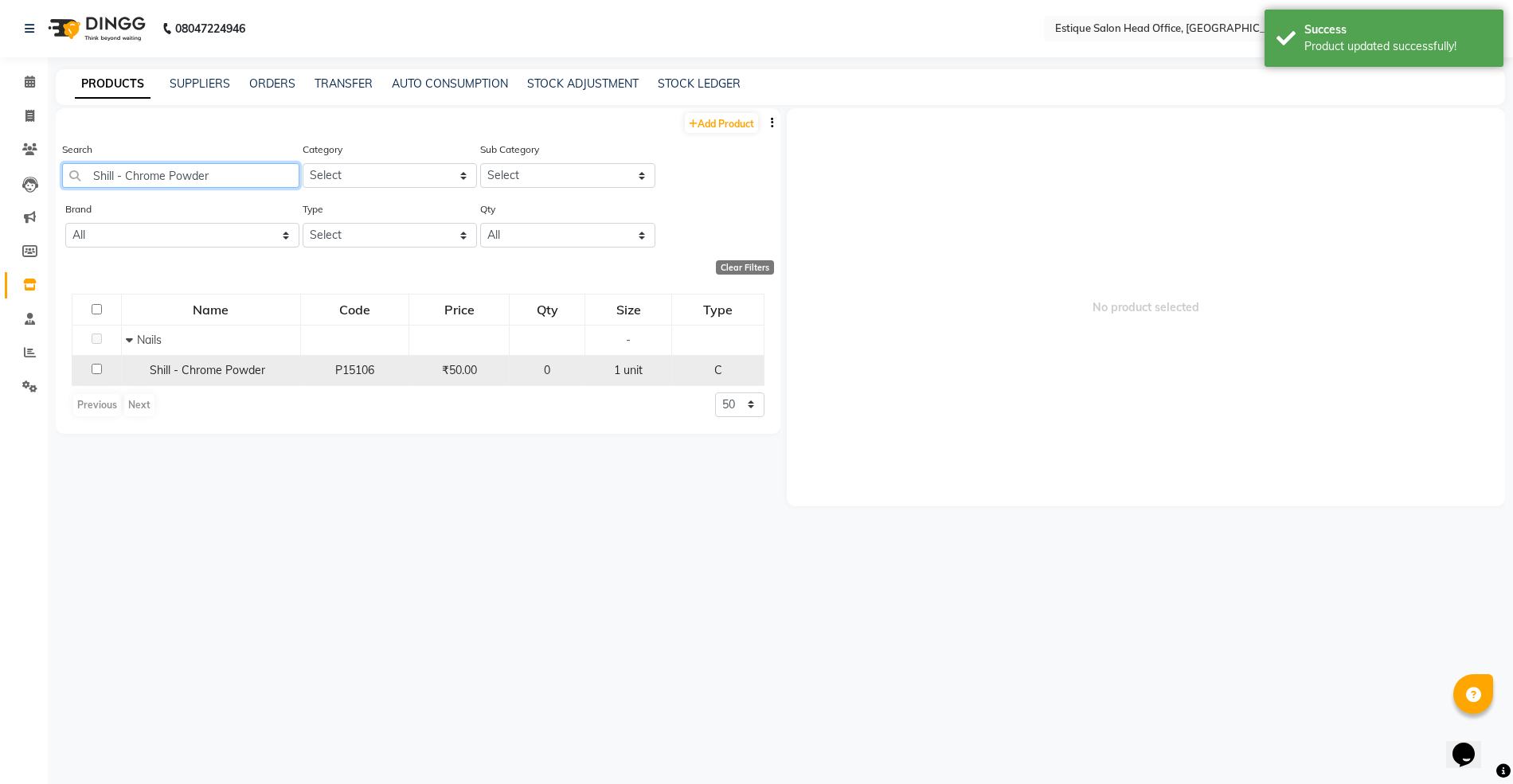
type input "Shill - Chrome Powder"
click at [245, 373] on span "Shill - Chrome Powder" at bounding box center [207, 370] width 115 height 15
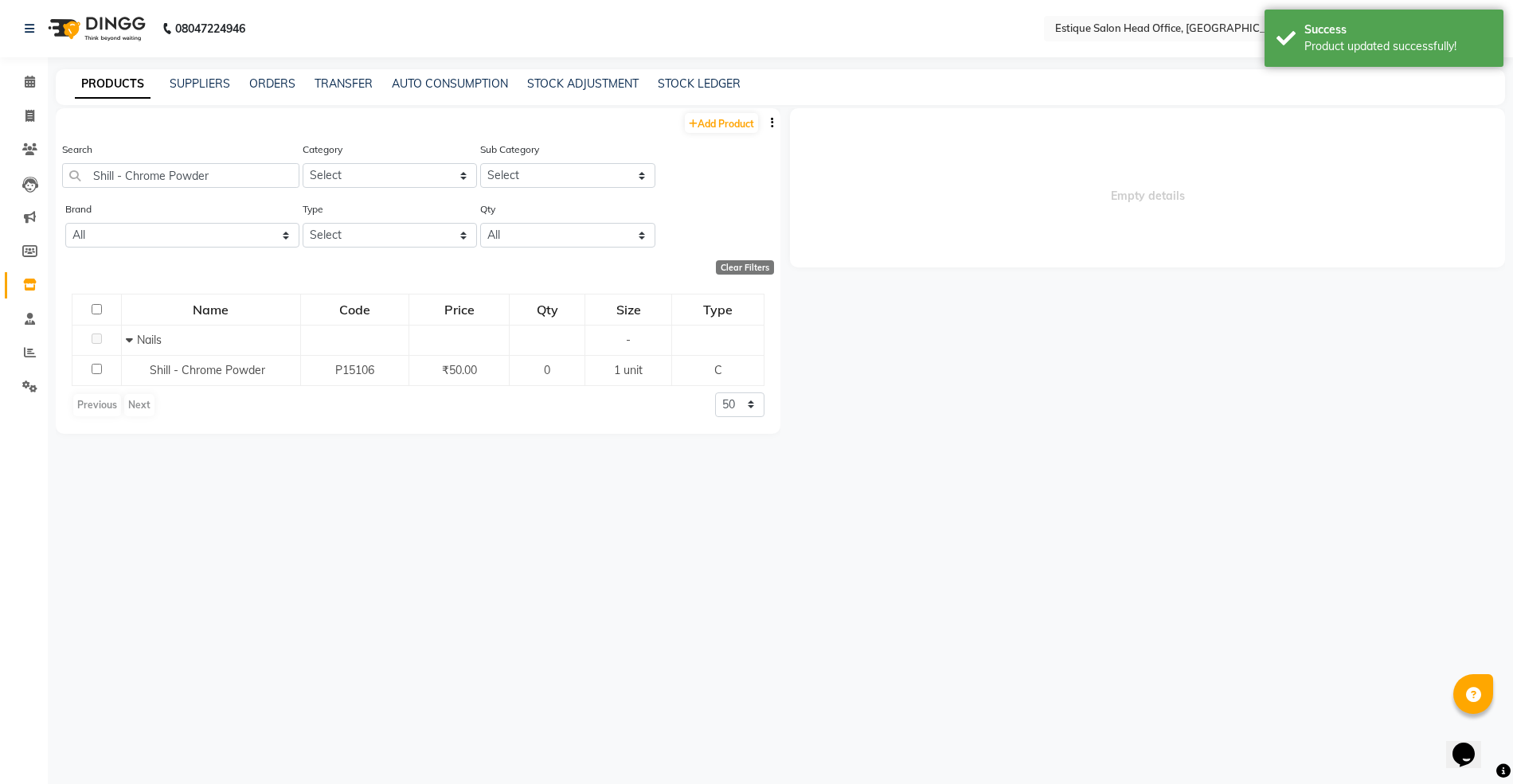
select select
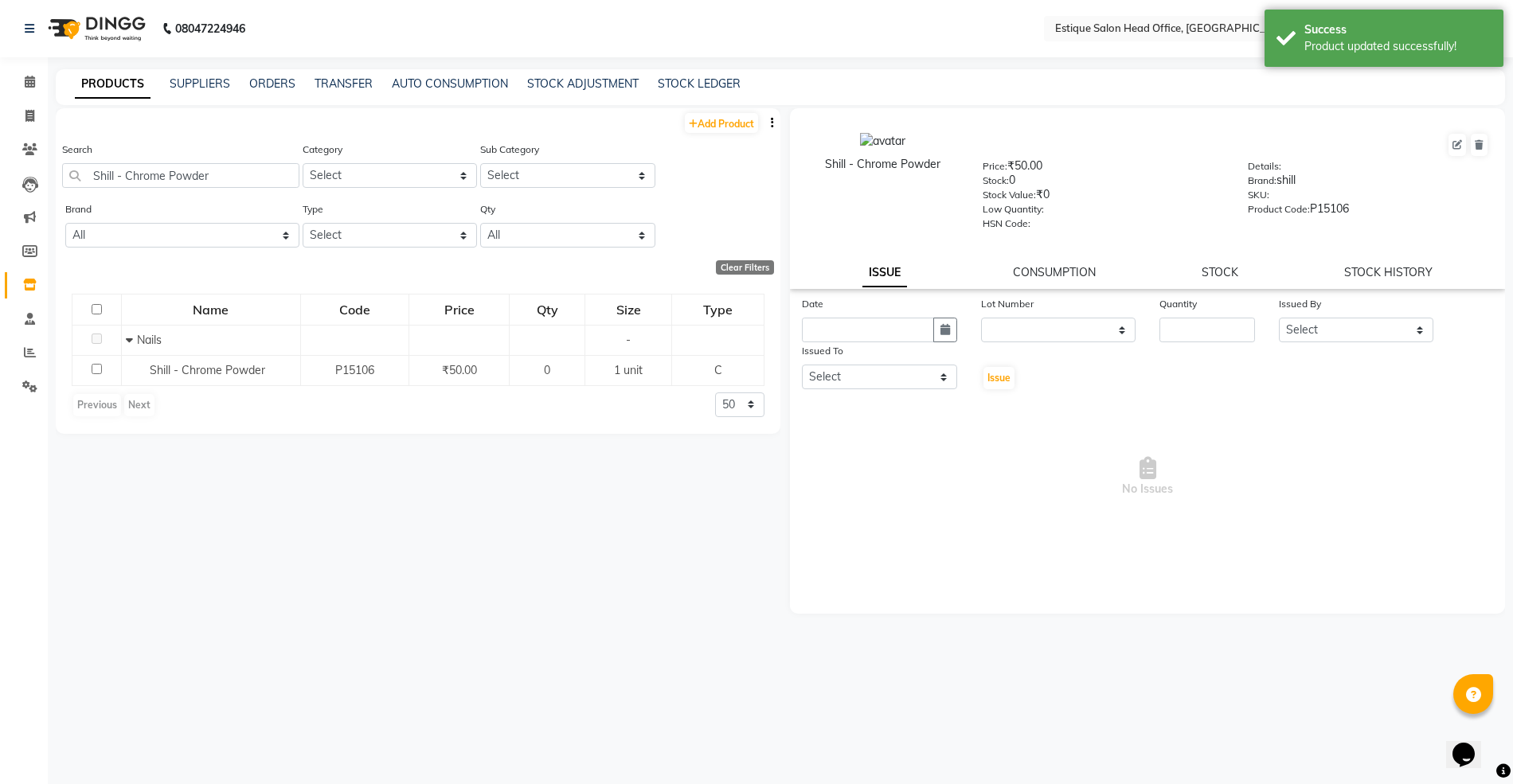
drag, startPoint x: 1212, startPoint y: 264, endPoint x: 1040, endPoint y: 284, distance: 173.2
click at [1210, 265] on link "STOCK" at bounding box center [1220, 272] width 37 height 15
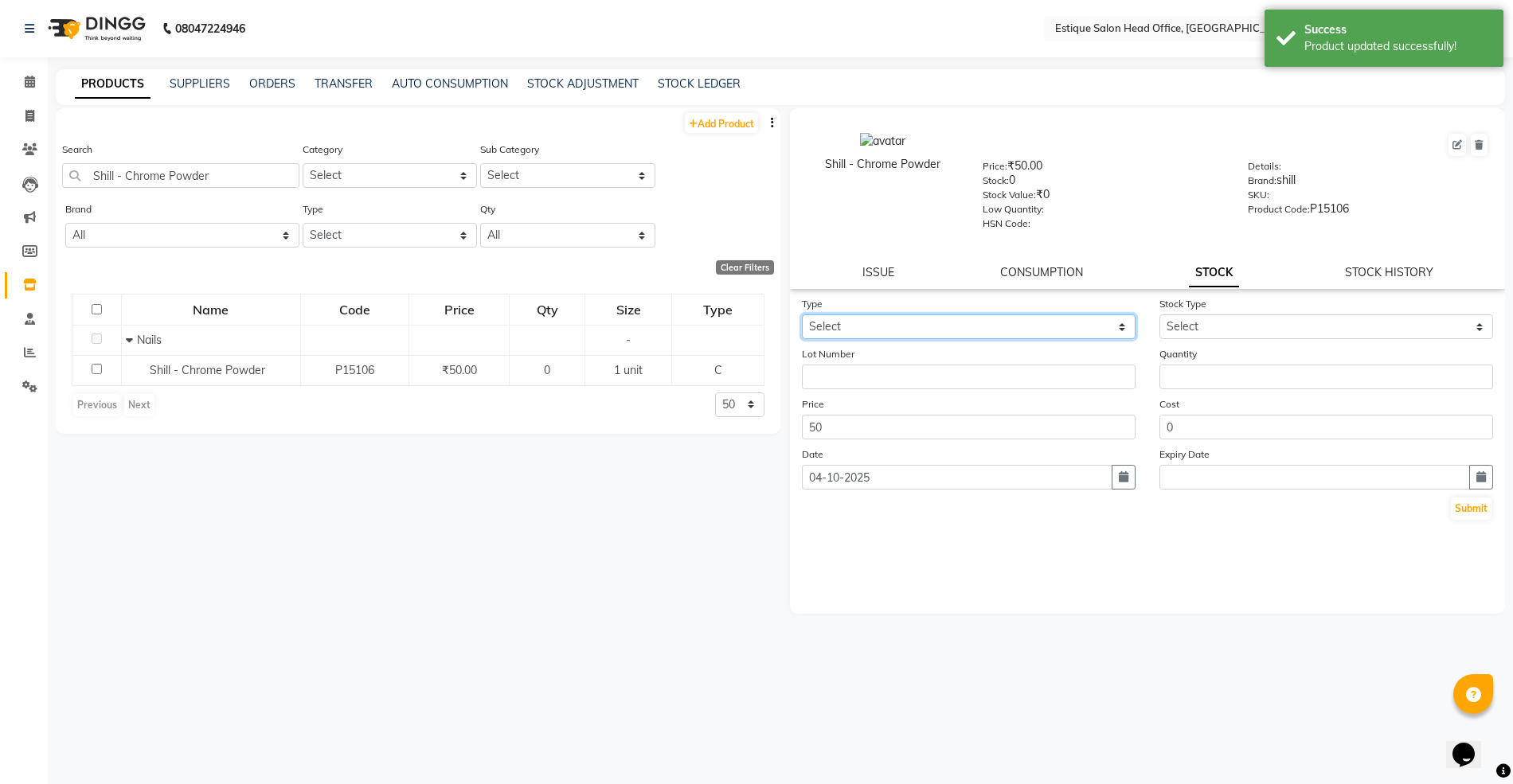
click at [848, 326] on select "Select In Out" at bounding box center [969, 327] width 334 height 25
select select "in"
click at [802, 315] on select "Select In Out" at bounding box center [969, 327] width 334 height 25
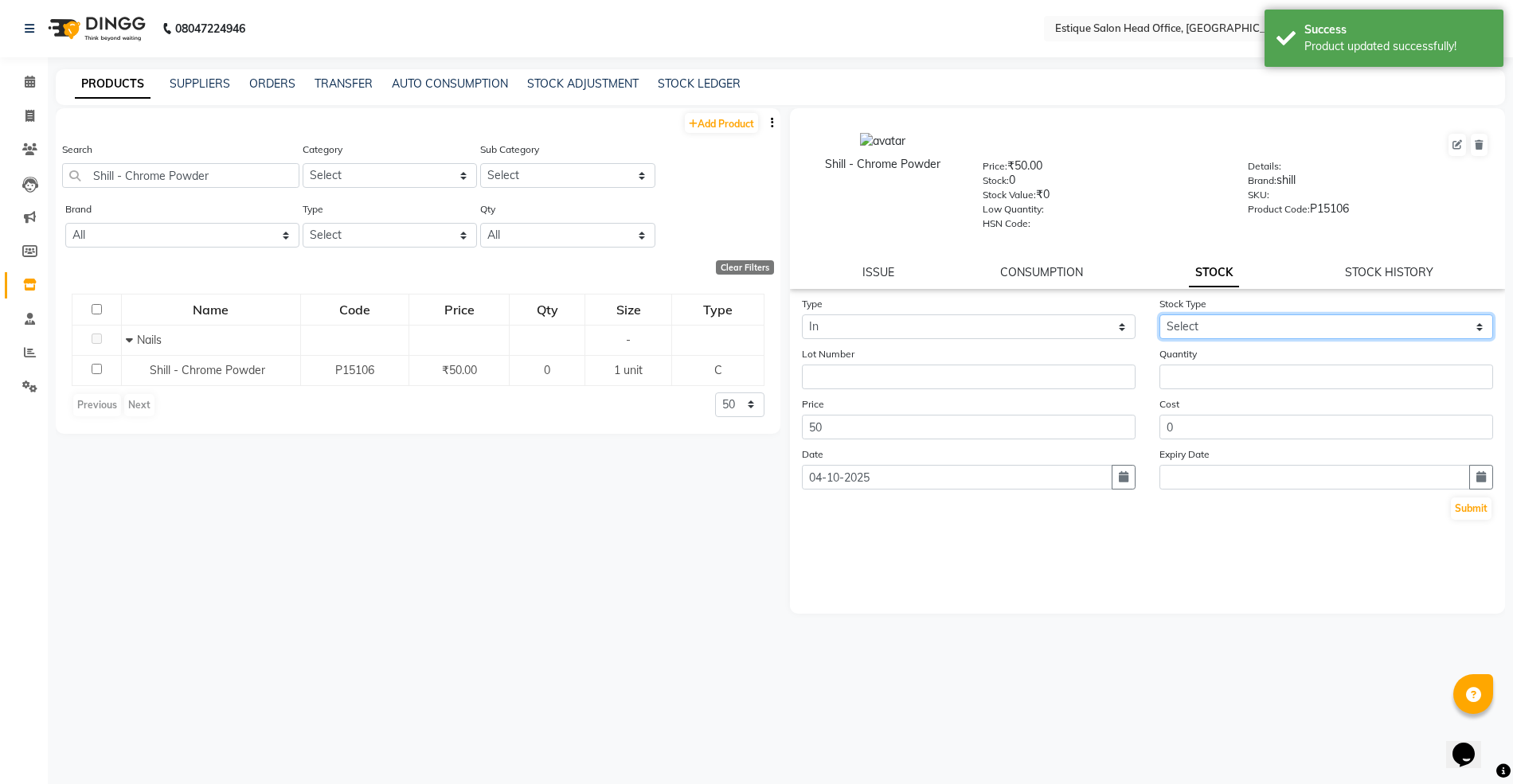
click at [1221, 320] on select "Select New Stock Adjustment Return Other" at bounding box center [1326, 327] width 334 height 25
select select "new stock"
click at [1159, 315] on select "Select New Stock Adjustment Return Other" at bounding box center [1326, 327] width 334 height 25
click at [1209, 370] on input "number" at bounding box center [1326, 377] width 334 height 25
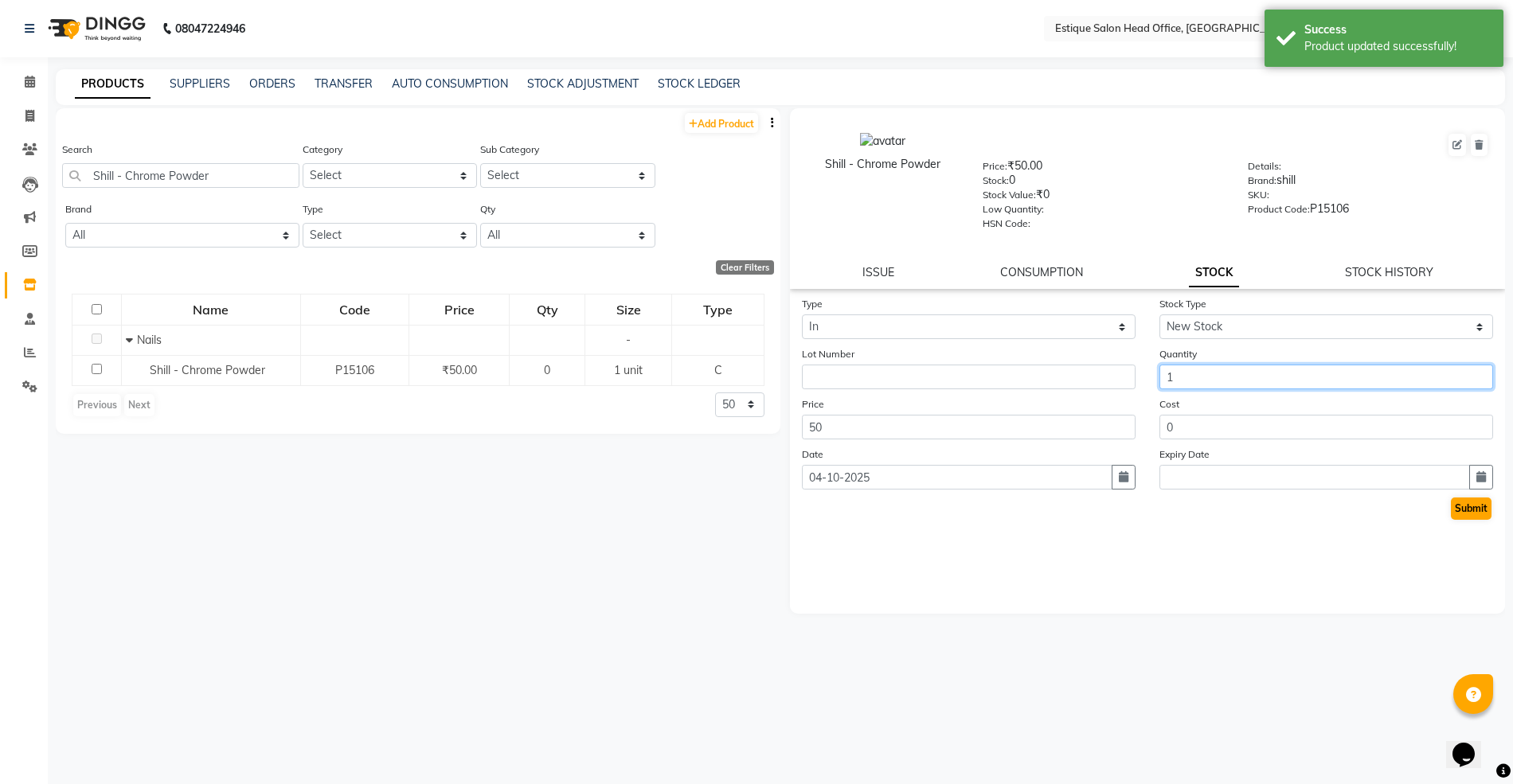
type input "1"
click at [1467, 509] on button "Submit" at bounding box center [1470, 508] width 40 height 22
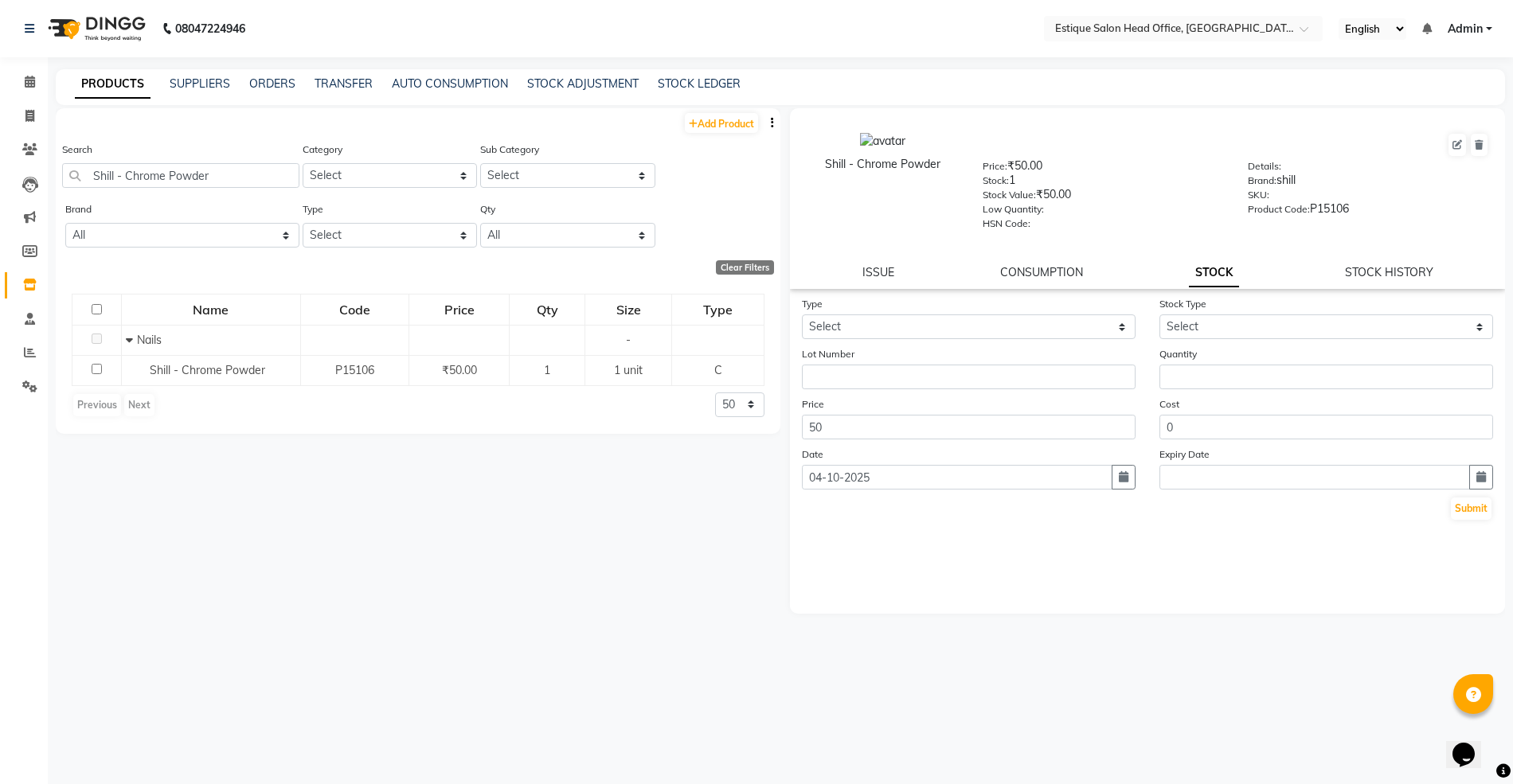
click at [698, 70] on div "PRODUCTS SUPPLIERS ORDERS TRANSFER AUTO CONSUMPTION STOCK ADJUSTMENT STOCK LEDG…" at bounding box center [780, 88] width 1448 height 36
click at [705, 74] on div "PRODUCTS SUPPLIERS ORDERS TRANSFER AUTO CONSUMPTION STOCK ADJUSTMENT STOCK LEDG…" at bounding box center [780, 88] width 1448 height 36
click at [713, 88] on link "STOCK LEDGER" at bounding box center [699, 83] width 83 height 15
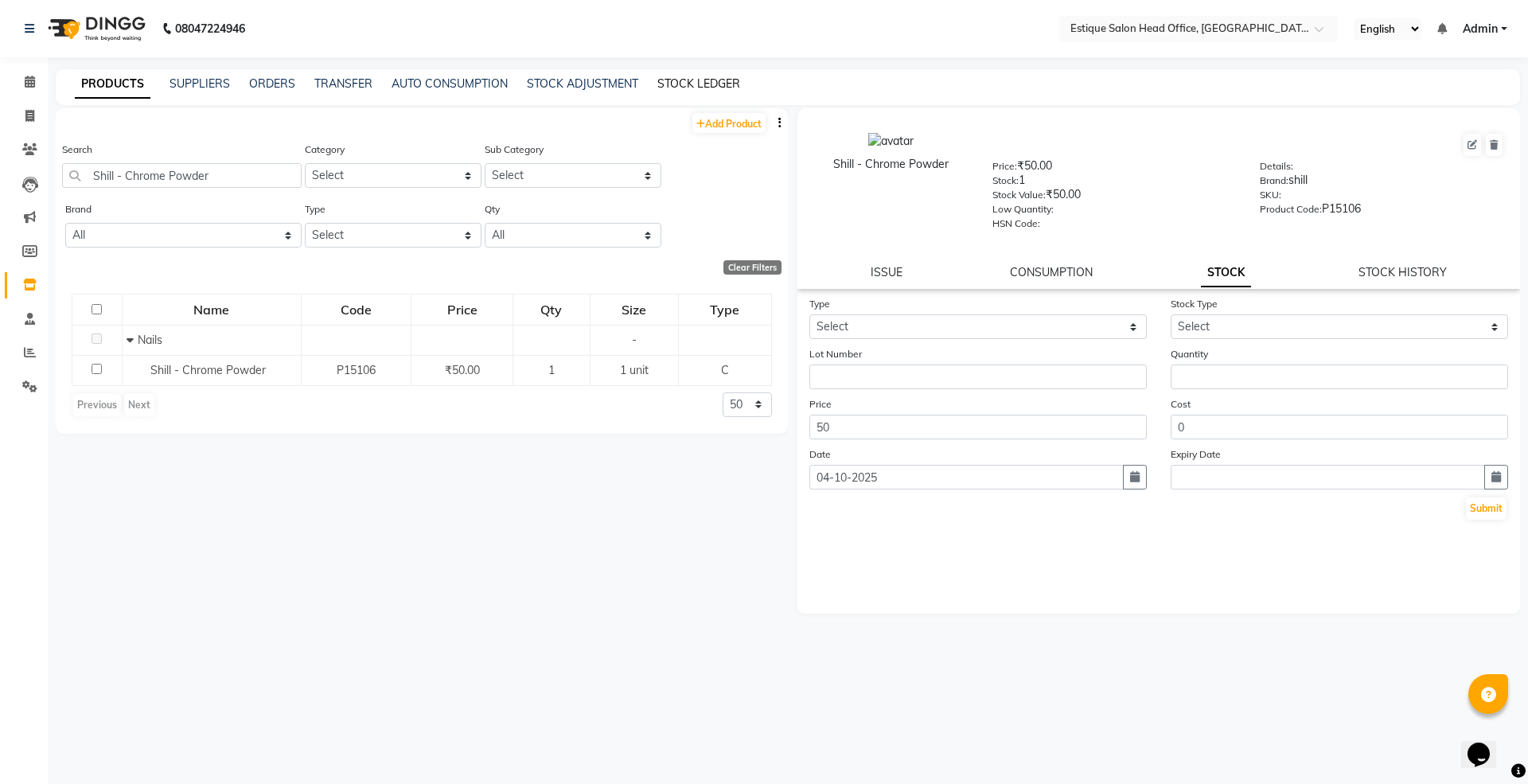
select select "all"
